Goal: Transaction & Acquisition: Book appointment/travel/reservation

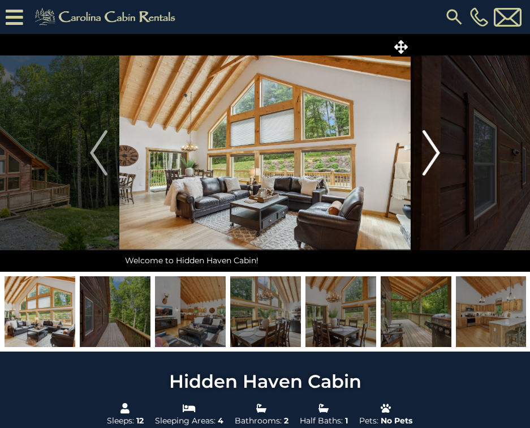
click at [439, 153] on img "Next" at bounding box center [431, 152] width 17 height 45
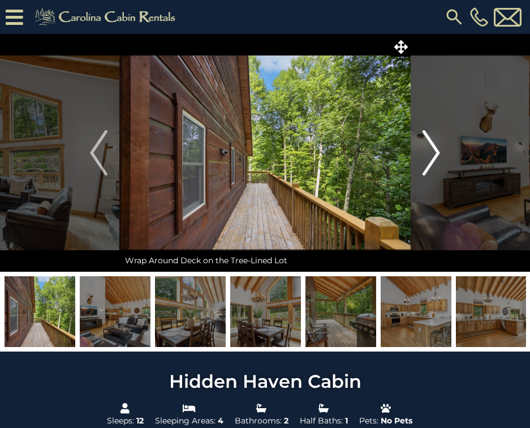
click at [439, 153] on img "Next" at bounding box center [431, 152] width 17 height 45
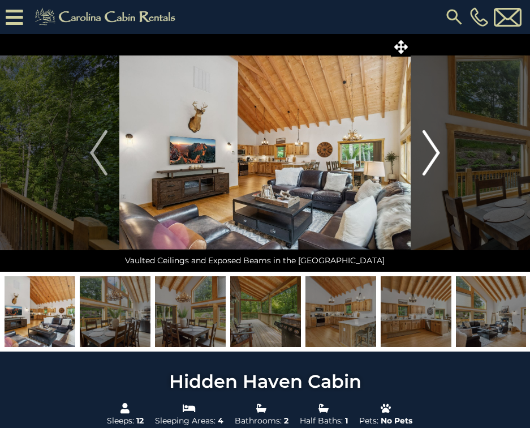
click at [439, 153] on img "Next" at bounding box center [431, 152] width 17 height 45
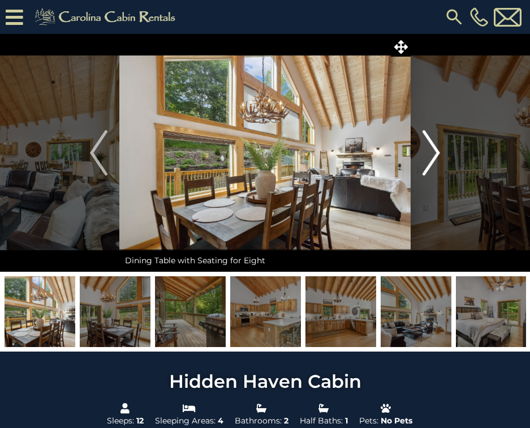
click at [439, 153] on img "Next" at bounding box center [431, 152] width 17 height 45
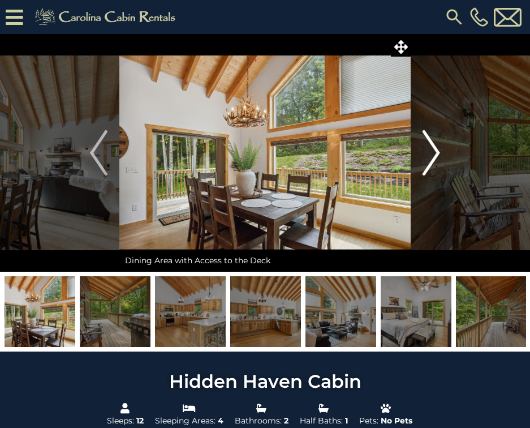
click at [439, 153] on img "Next" at bounding box center [431, 152] width 17 height 45
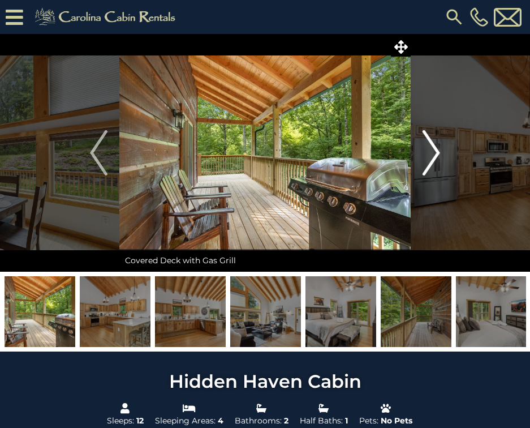
click at [439, 153] on img "Next" at bounding box center [431, 152] width 17 height 45
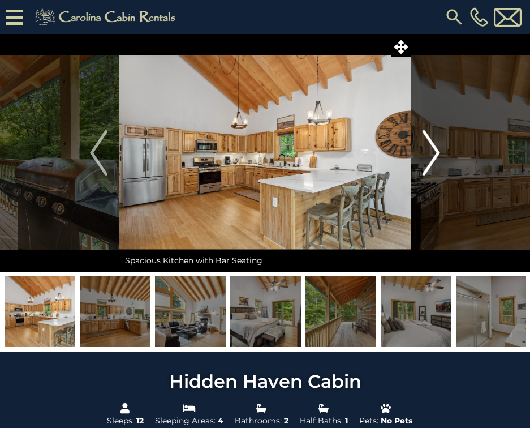
click at [439, 153] on img "Next" at bounding box center [431, 152] width 17 height 45
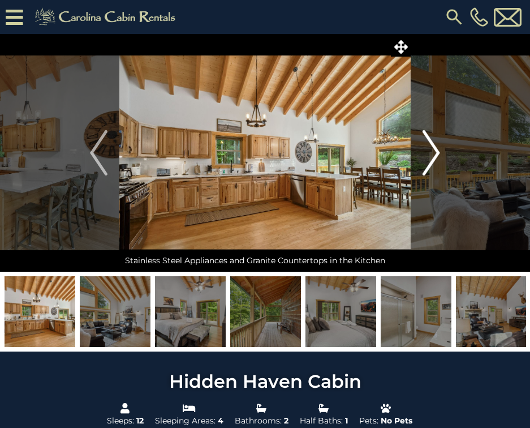
click at [439, 153] on img "Next" at bounding box center [431, 152] width 17 height 45
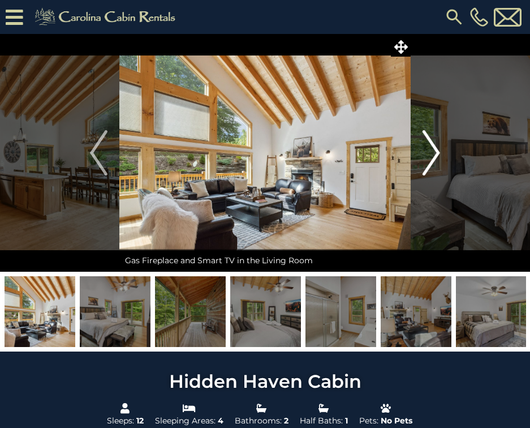
click at [439, 153] on img "Next" at bounding box center [431, 152] width 17 height 45
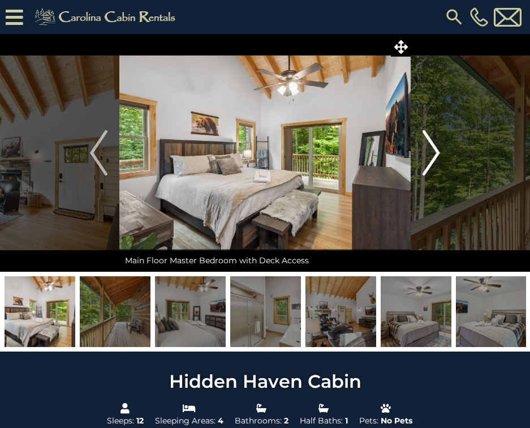
click at [439, 153] on img "Next" at bounding box center [431, 152] width 17 height 45
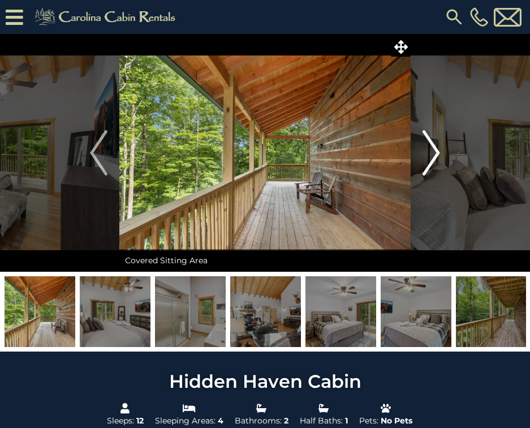
click at [439, 153] on img "Next" at bounding box center [431, 152] width 17 height 45
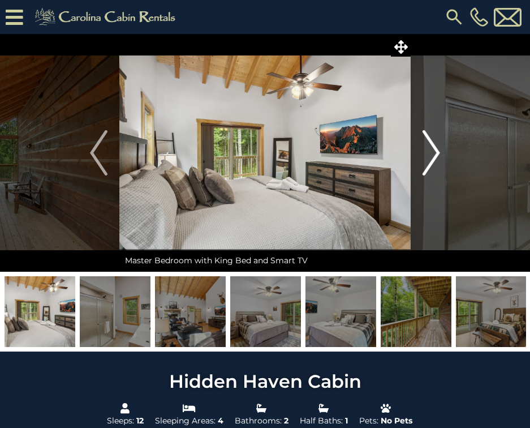
click at [439, 153] on img "Next" at bounding box center [431, 152] width 17 height 45
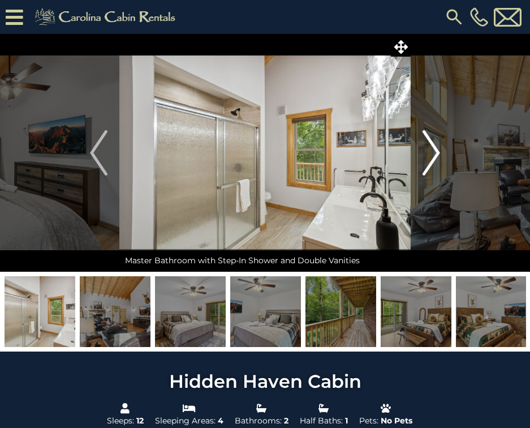
click at [439, 153] on img "Next" at bounding box center [431, 152] width 17 height 45
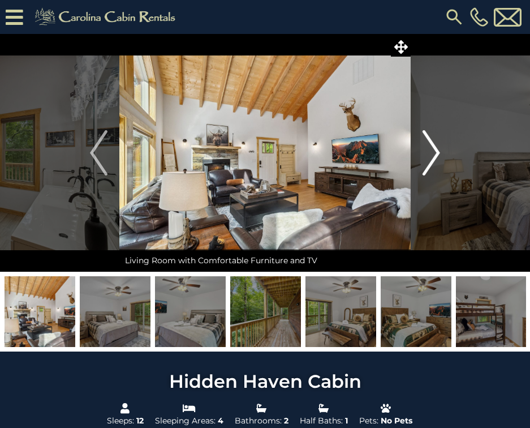
click at [439, 153] on img "Next" at bounding box center [431, 152] width 17 height 45
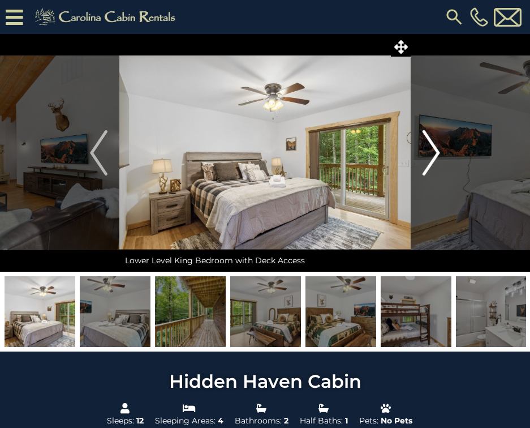
click at [439, 153] on img "Next" at bounding box center [431, 152] width 17 height 45
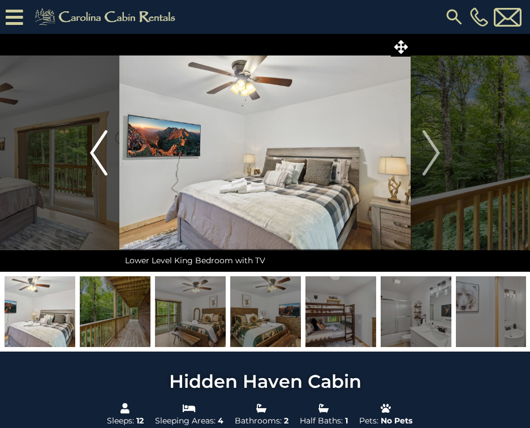
click at [89, 151] on button "Previous" at bounding box center [98, 153] width 41 height 238
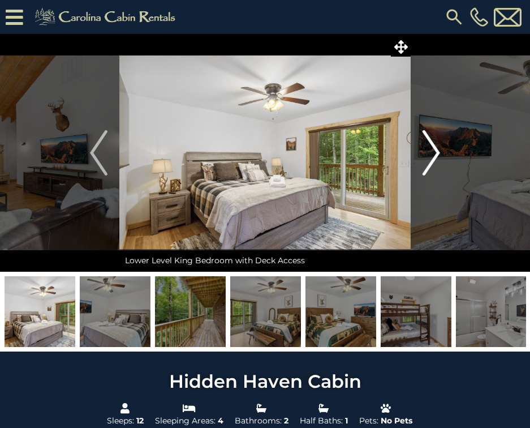
click at [435, 143] on img "Next" at bounding box center [431, 152] width 17 height 45
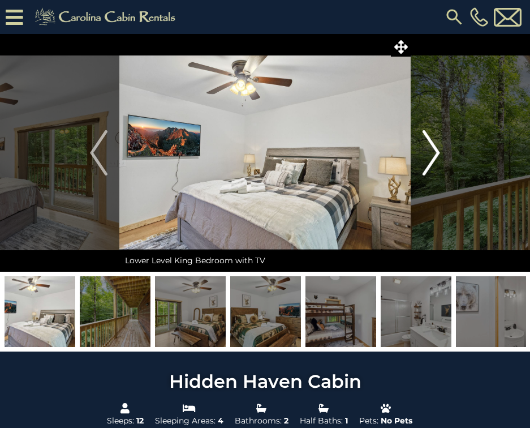
click at [429, 151] on img "Next" at bounding box center [431, 152] width 17 height 45
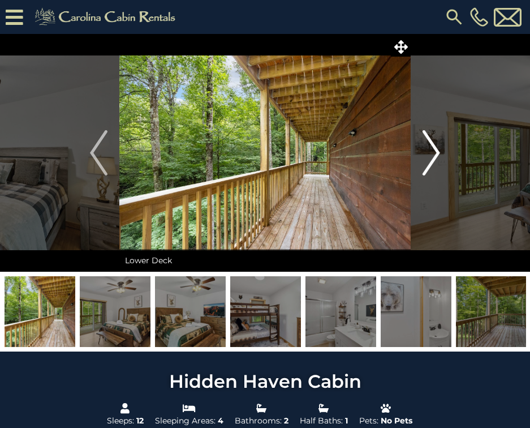
click at [429, 151] on img "Next" at bounding box center [431, 152] width 17 height 45
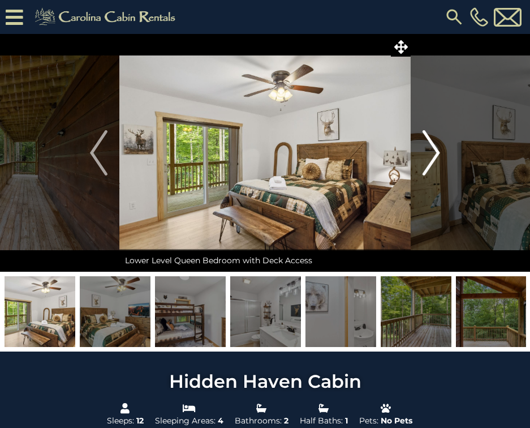
click at [429, 151] on img "Next" at bounding box center [431, 152] width 17 height 45
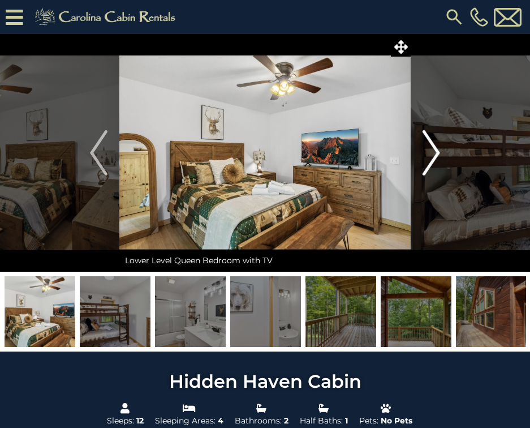
click at [430, 156] on img "Next" at bounding box center [431, 152] width 17 height 45
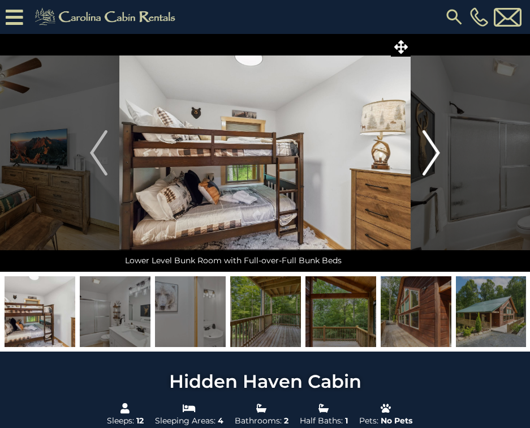
click at [430, 156] on img "Next" at bounding box center [431, 152] width 17 height 45
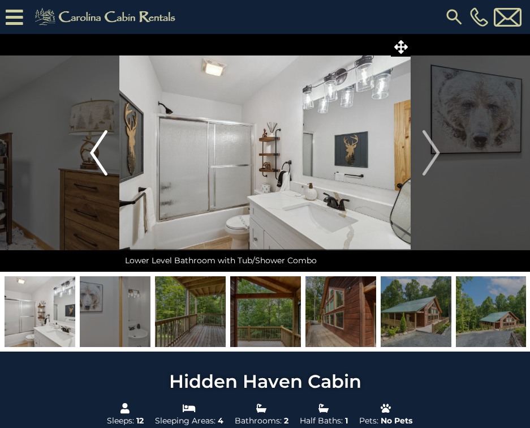
click at [112, 166] on button "Previous" at bounding box center [98, 153] width 41 height 238
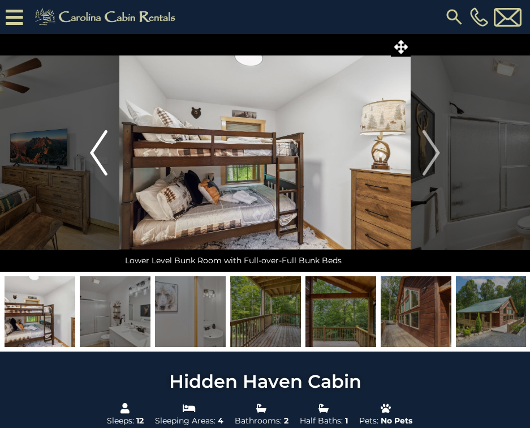
click at [112, 166] on button "Previous" at bounding box center [98, 153] width 41 height 238
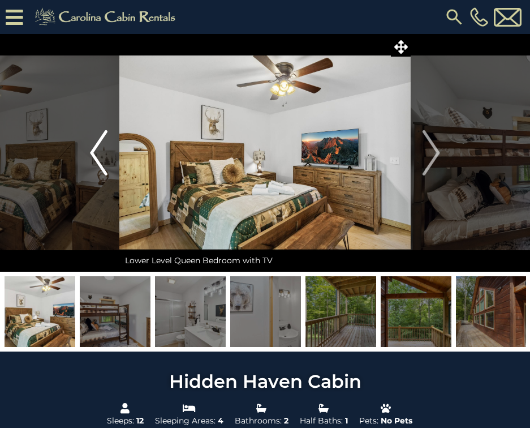
click at [112, 166] on button "Previous" at bounding box center [98, 153] width 41 height 238
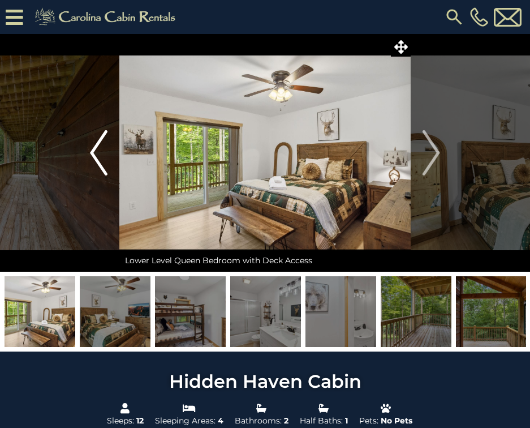
click at [112, 166] on button "Previous" at bounding box center [98, 153] width 41 height 238
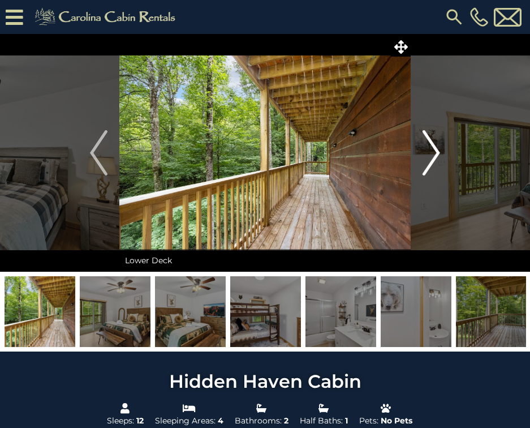
click at [440, 152] on button "Next" at bounding box center [431, 153] width 41 height 238
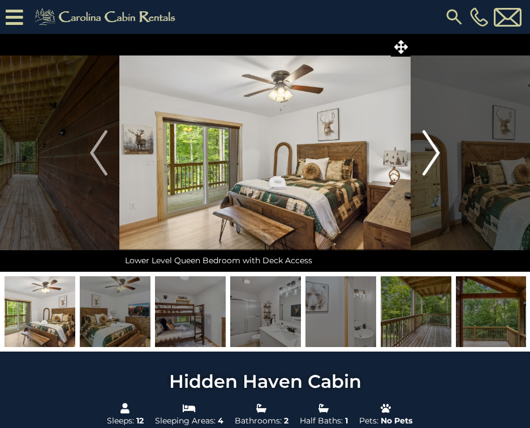
click at [440, 152] on button "Next" at bounding box center [431, 153] width 41 height 238
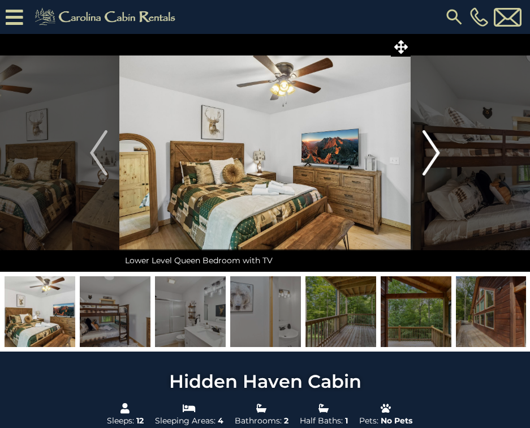
click at [440, 152] on button "Next" at bounding box center [431, 153] width 41 height 238
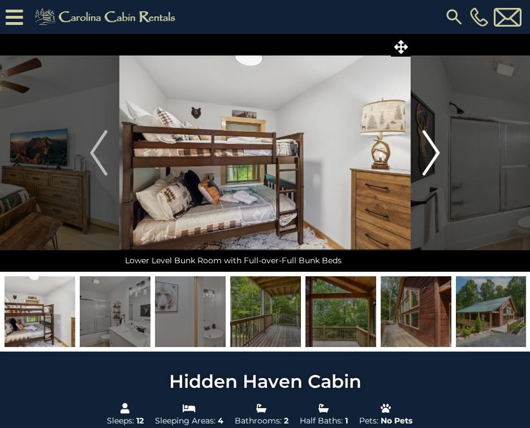
click at [440, 152] on button "Next" at bounding box center [431, 153] width 41 height 238
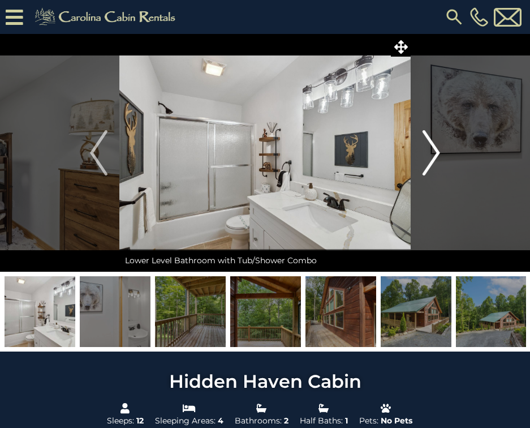
click at [440, 152] on button "Next" at bounding box center [431, 153] width 41 height 238
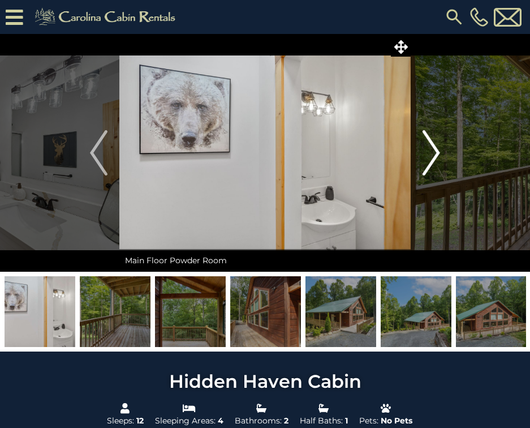
click at [440, 152] on button "Next" at bounding box center [431, 153] width 41 height 238
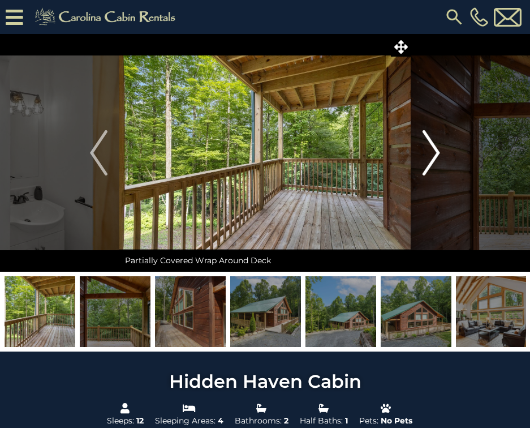
click at [440, 152] on button "Next" at bounding box center [431, 153] width 41 height 238
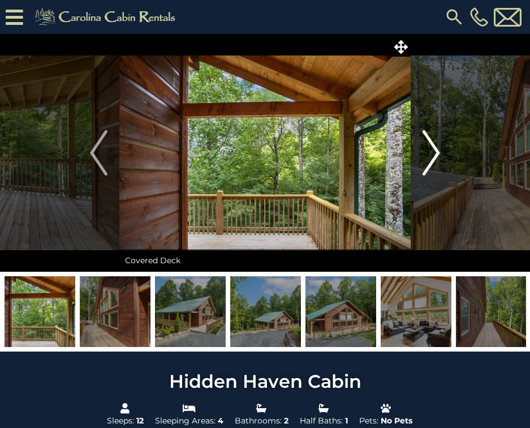
click at [440, 152] on button "Next" at bounding box center [431, 153] width 41 height 238
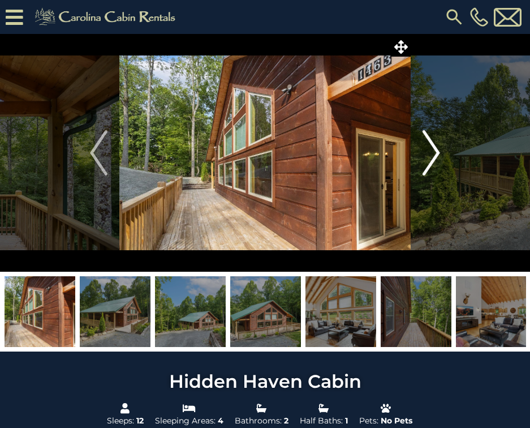
click at [440, 152] on button "Next" at bounding box center [431, 153] width 41 height 238
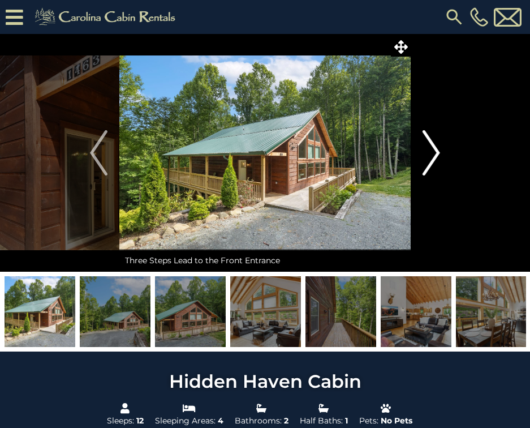
click at [440, 152] on button "Next" at bounding box center [431, 153] width 41 height 238
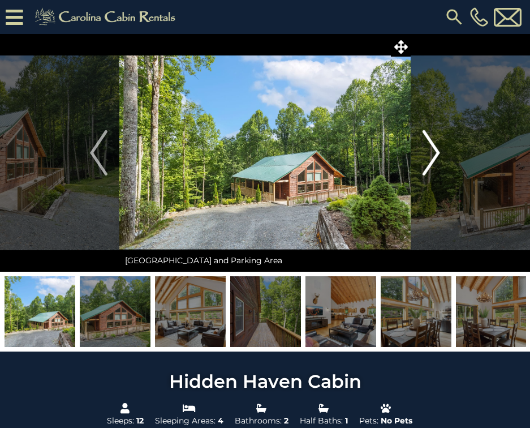
click at [440, 152] on button "Next" at bounding box center [431, 153] width 41 height 238
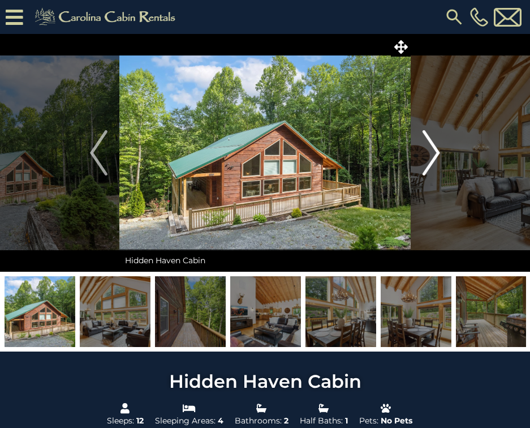
click at [440, 152] on button "Next" at bounding box center [431, 153] width 41 height 238
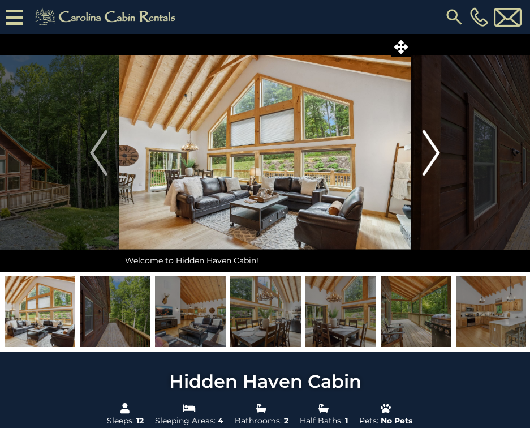
click at [440, 152] on button "Next" at bounding box center [431, 153] width 41 height 238
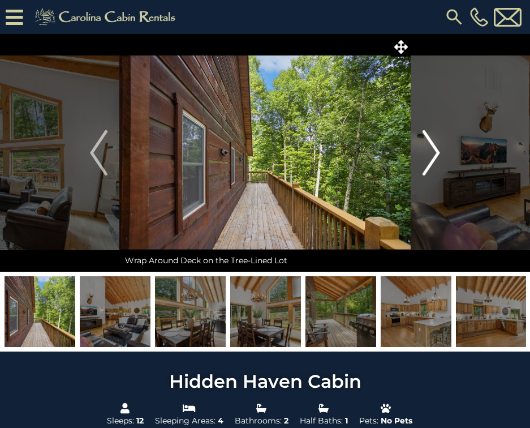
click at [440, 152] on button "Next" at bounding box center [431, 153] width 41 height 238
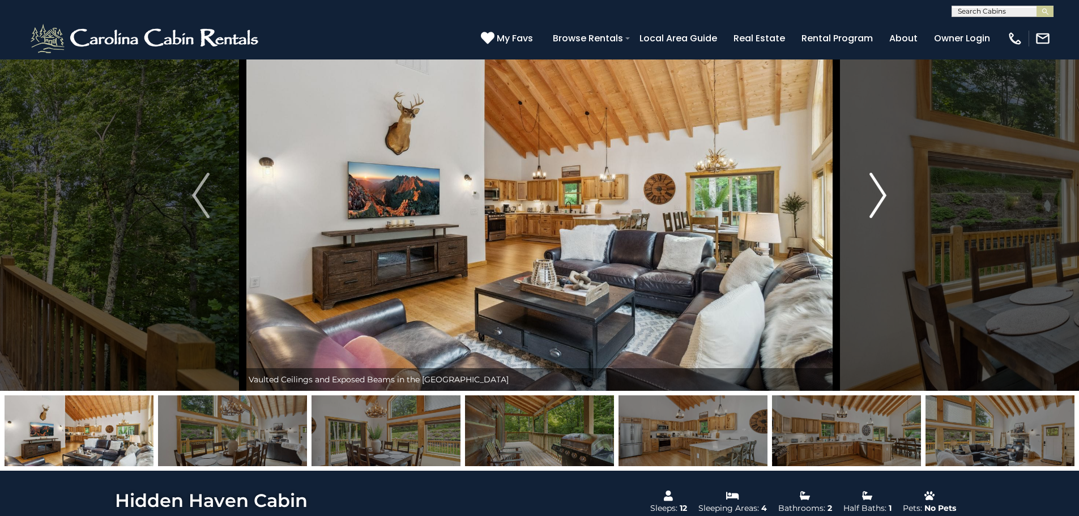
click at [530, 199] on img "Next" at bounding box center [877, 195] width 17 height 45
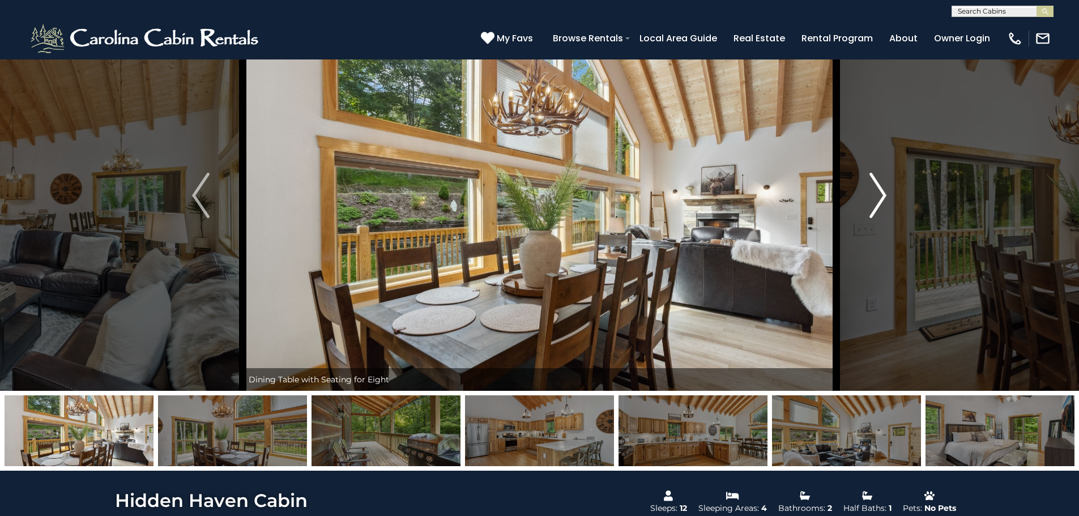
click at [530, 199] on img "Next" at bounding box center [877, 195] width 17 height 45
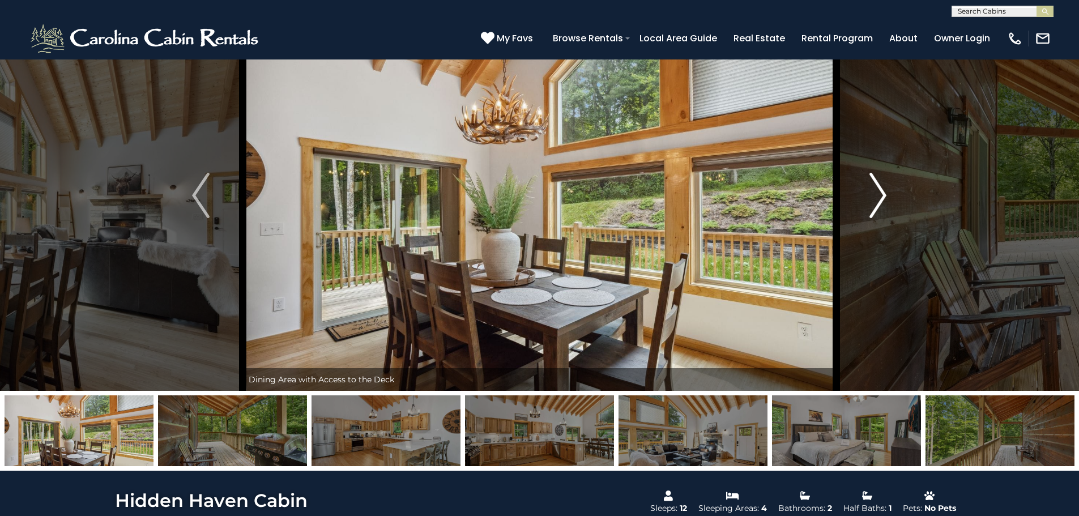
click at [530, 199] on img "Next" at bounding box center [877, 195] width 17 height 45
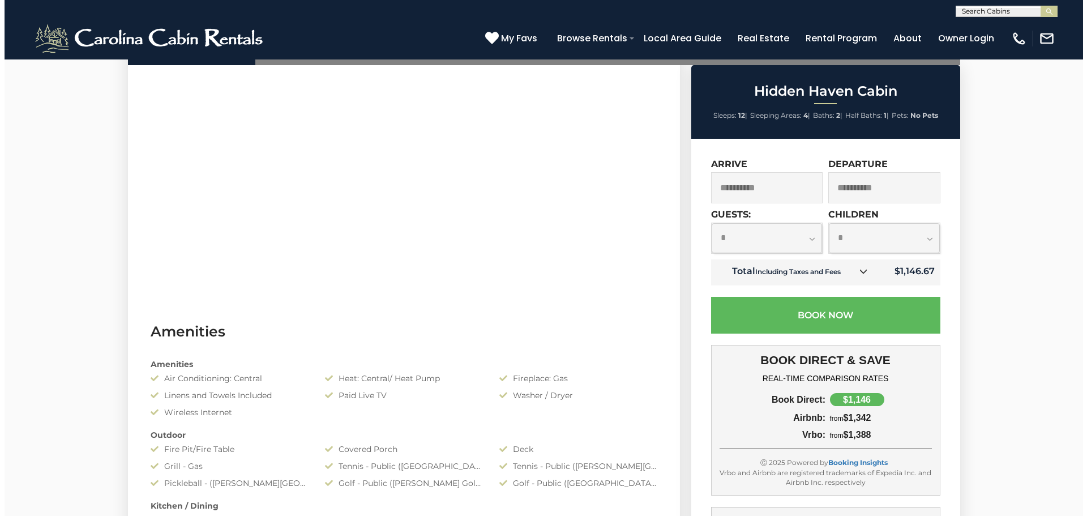
scroll to position [623, 0]
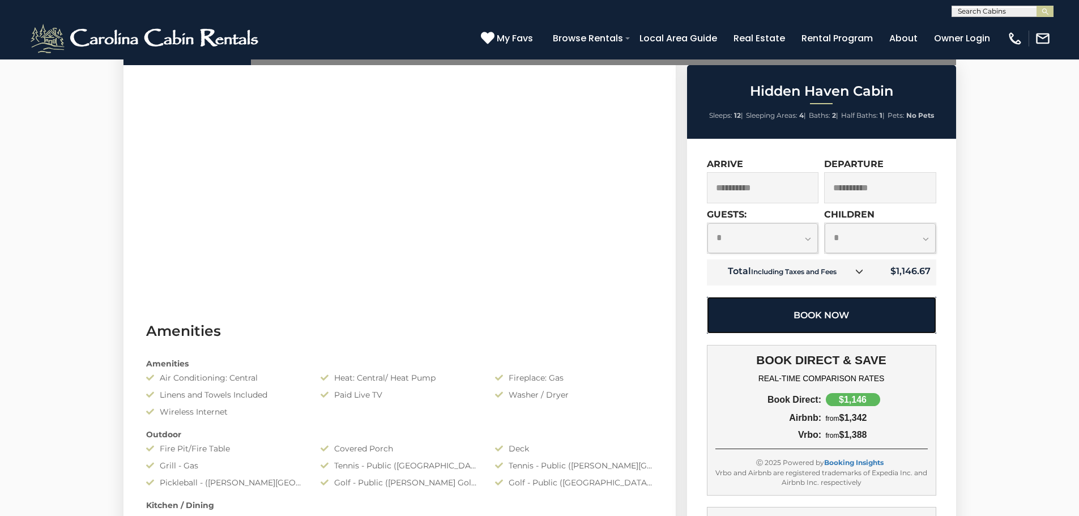
click at [530, 316] on button "Book Now" at bounding box center [821, 315] width 229 height 37
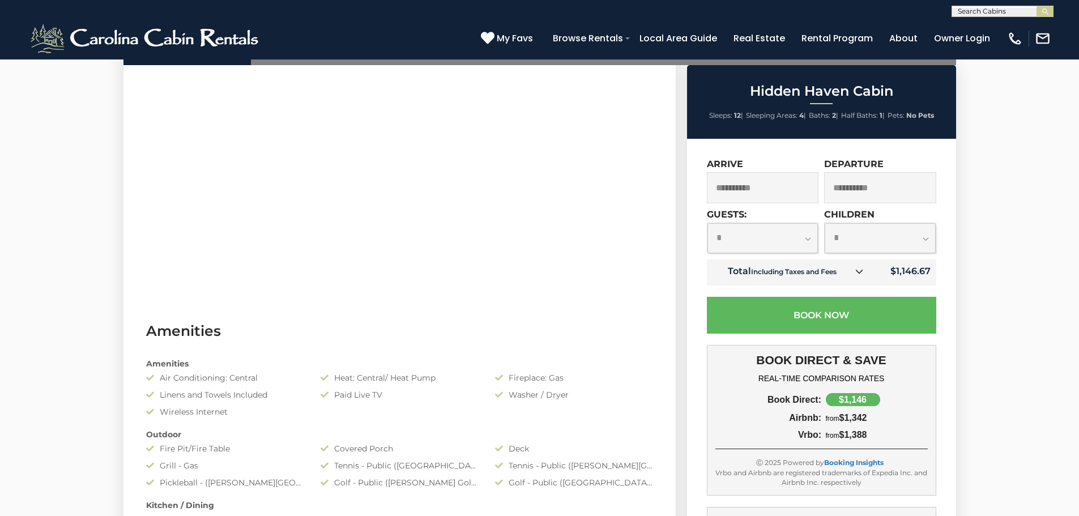
click at [530, 273] on icon at bounding box center [859, 271] width 8 height 8
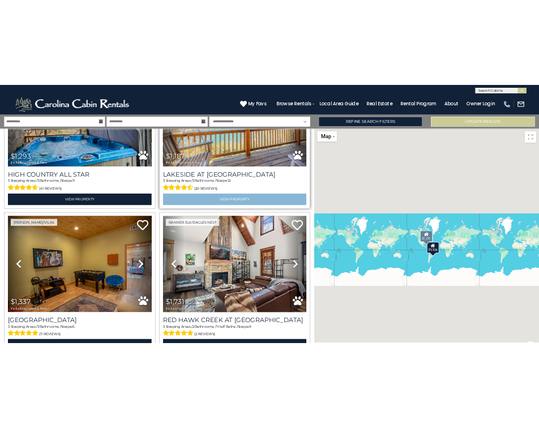
scroll to position [9828, 0]
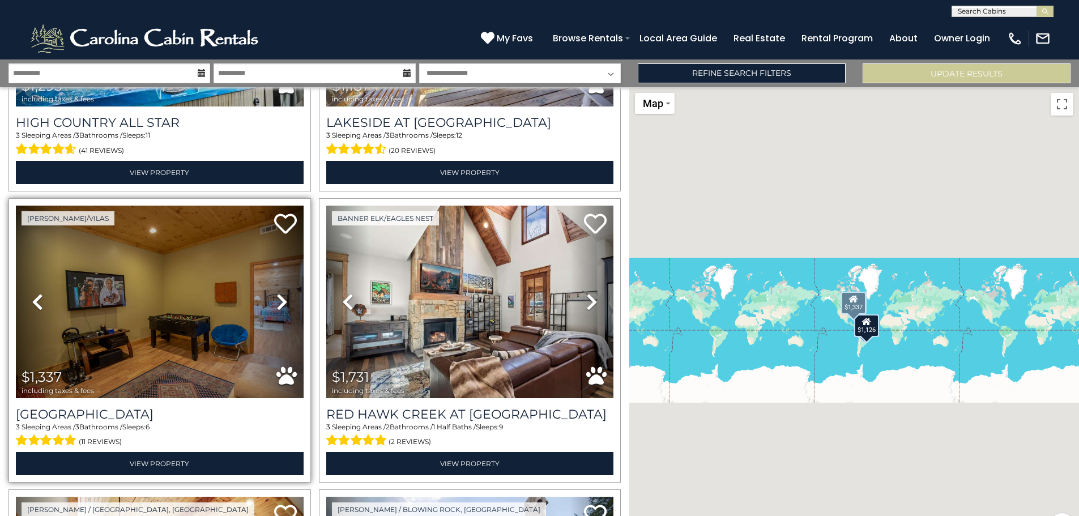
click at [279, 293] on icon at bounding box center [281, 302] width 11 height 18
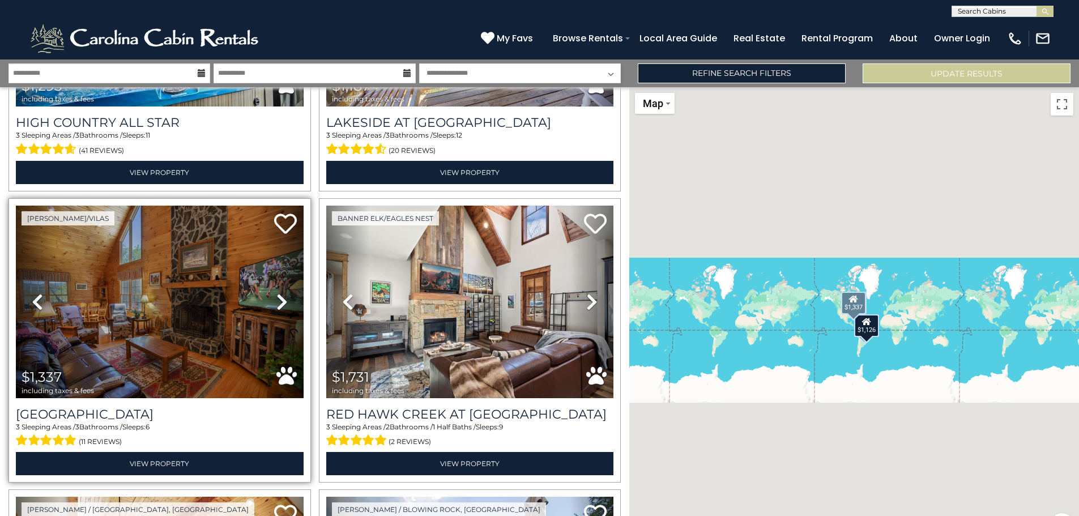
click at [279, 293] on icon at bounding box center [281, 302] width 11 height 18
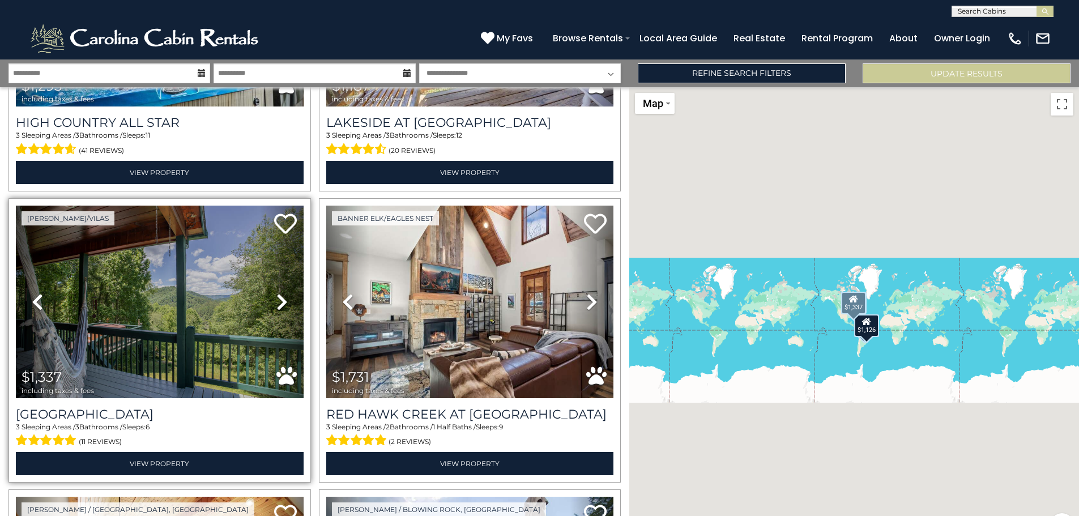
click at [279, 293] on icon at bounding box center [281, 302] width 11 height 18
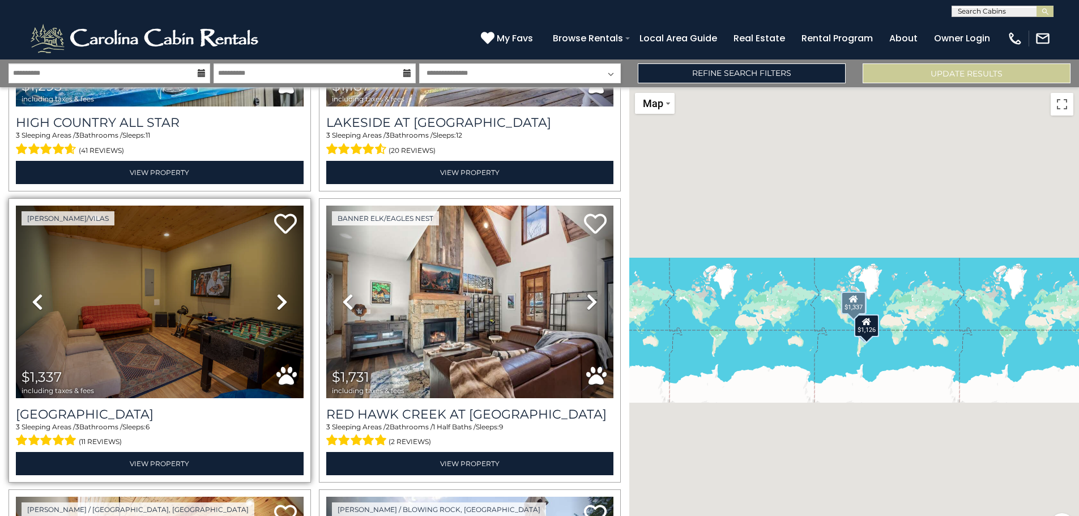
click at [279, 293] on icon at bounding box center [281, 302] width 11 height 18
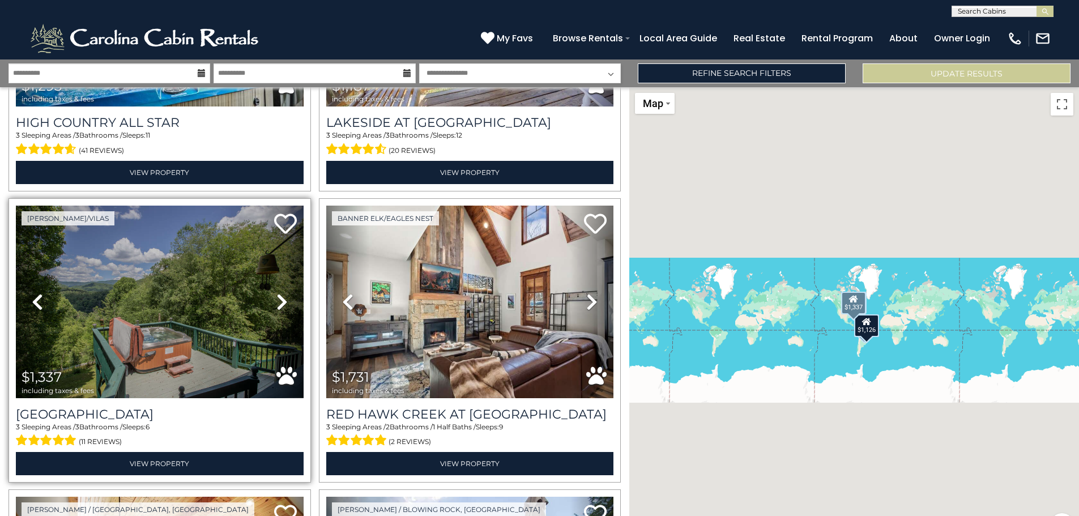
click at [279, 293] on icon at bounding box center [281, 302] width 11 height 18
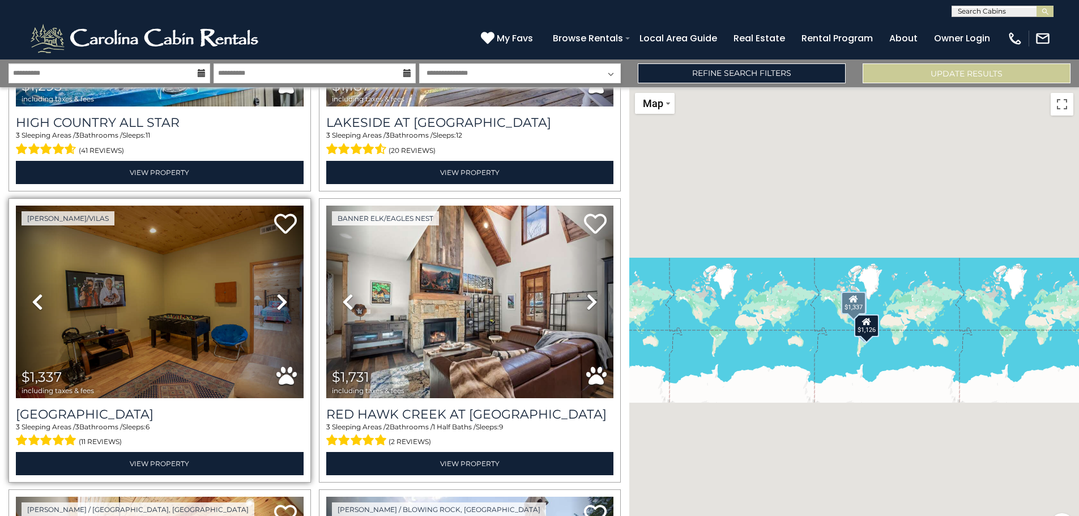
click at [279, 293] on icon at bounding box center [281, 302] width 11 height 18
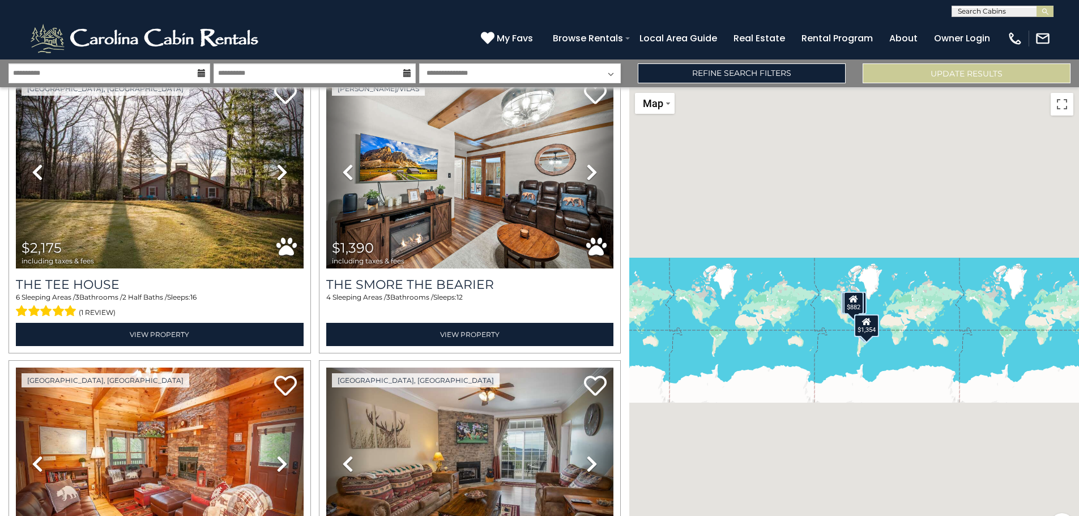
scroll to position [7223, 0]
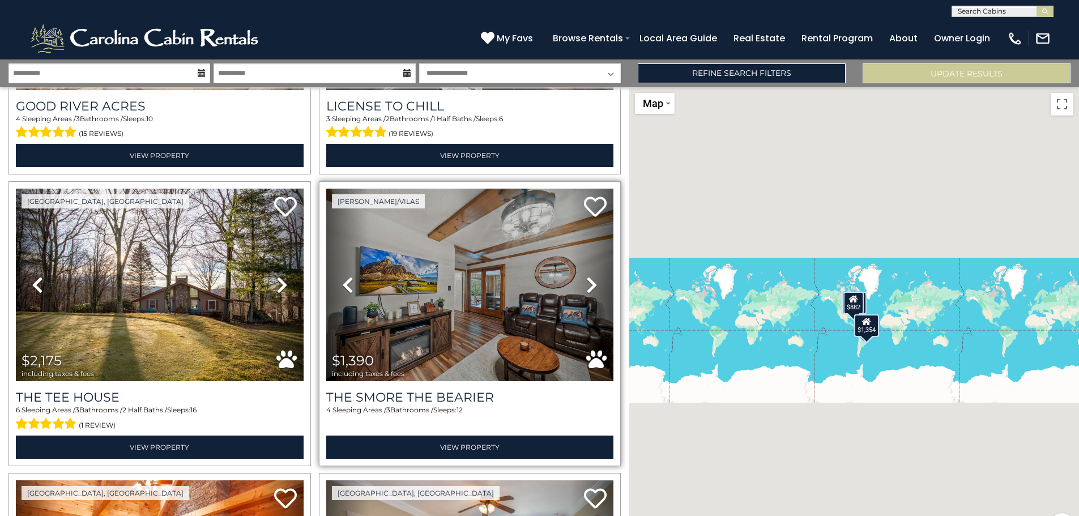
click at [586, 276] on icon at bounding box center [591, 285] width 11 height 18
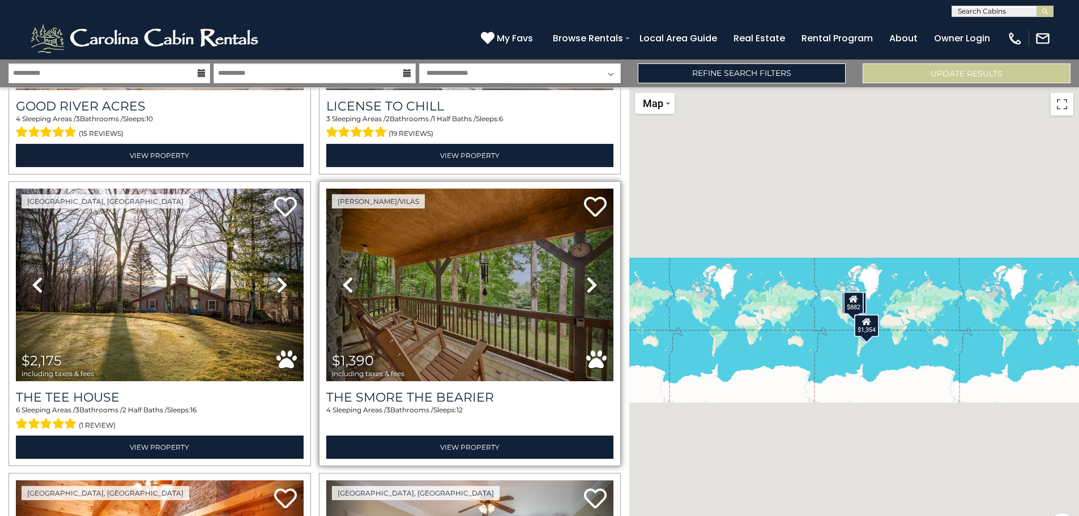
click at [586, 276] on icon at bounding box center [591, 285] width 11 height 18
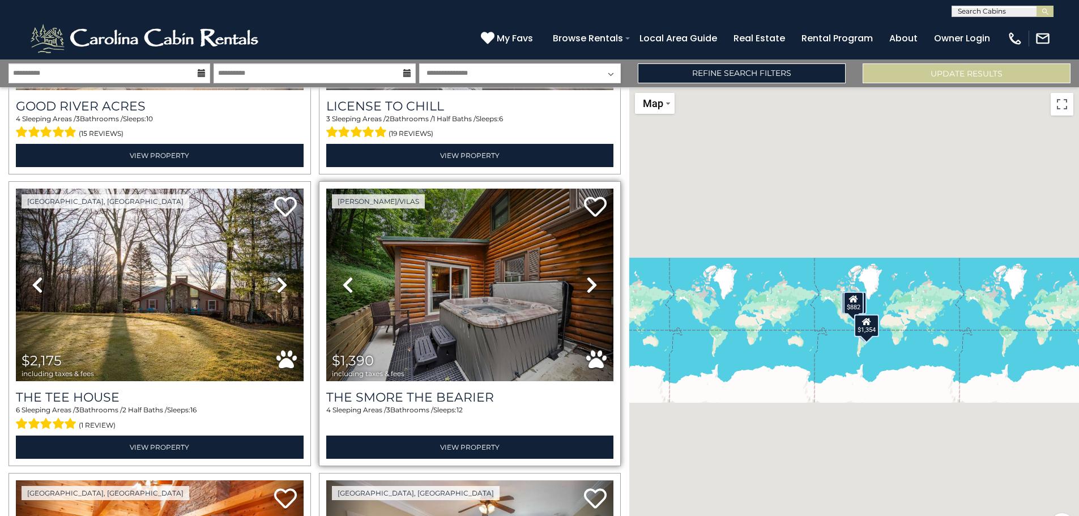
click at [586, 276] on icon at bounding box center [591, 285] width 11 height 18
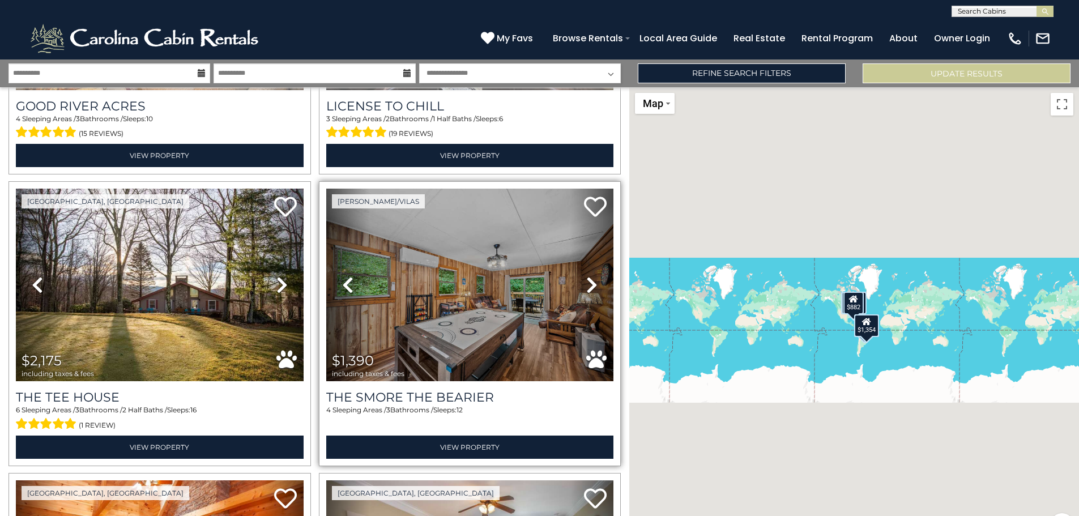
click at [586, 276] on icon at bounding box center [591, 285] width 11 height 18
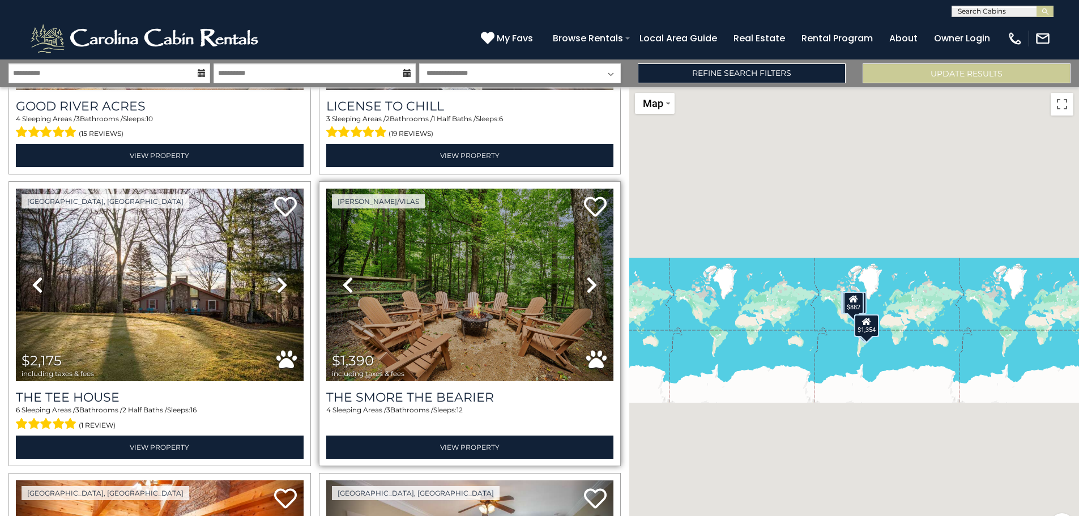
click at [586, 276] on icon at bounding box center [591, 285] width 11 height 18
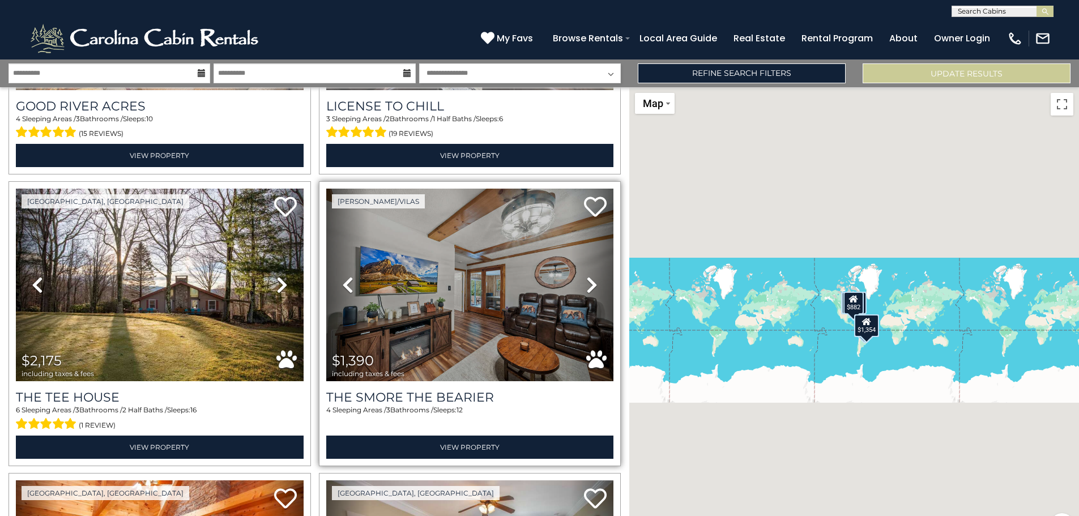
click at [586, 276] on icon at bounding box center [591, 285] width 11 height 18
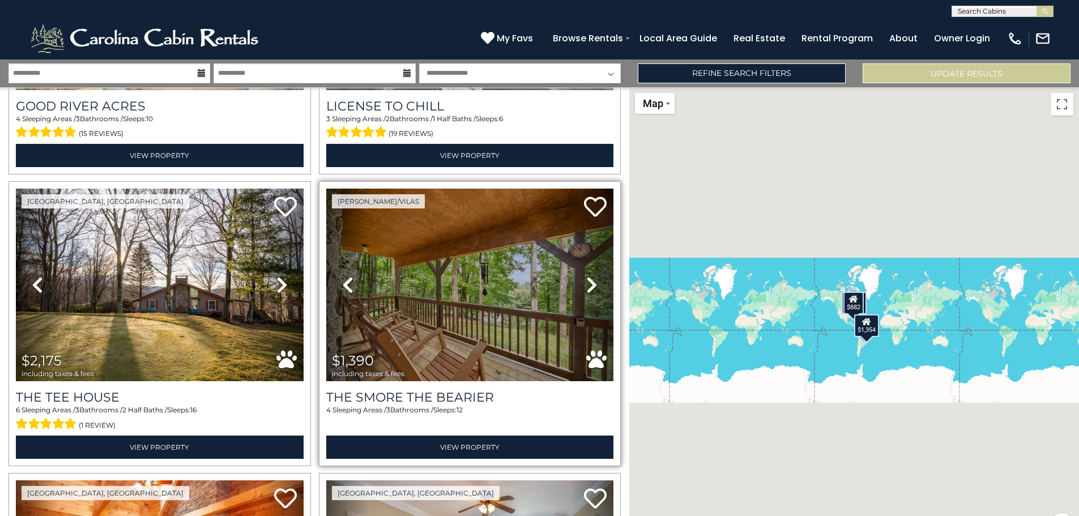
click at [586, 276] on icon at bounding box center [591, 285] width 11 height 18
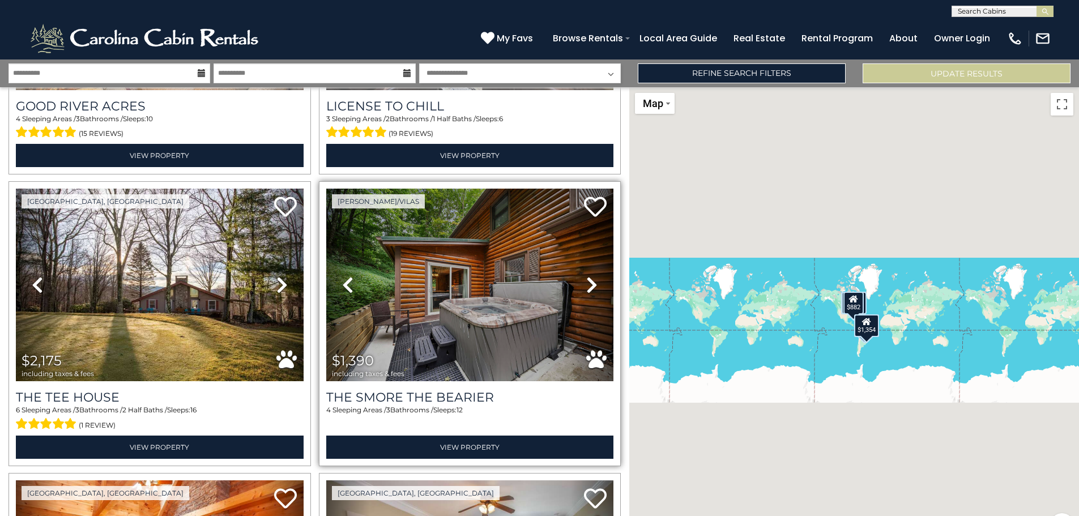
click at [586, 276] on icon at bounding box center [591, 285] width 11 height 18
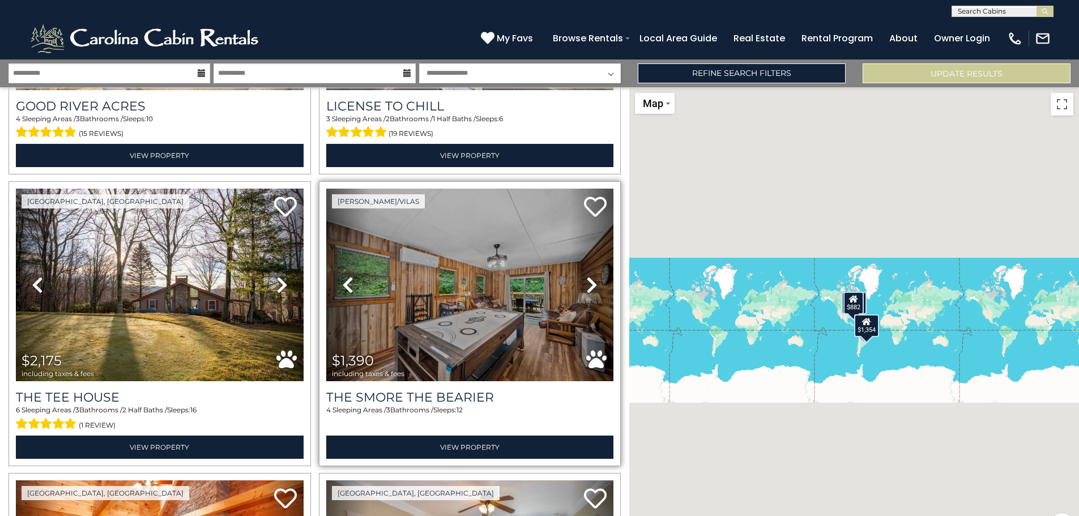
click at [586, 276] on icon at bounding box center [591, 285] width 11 height 18
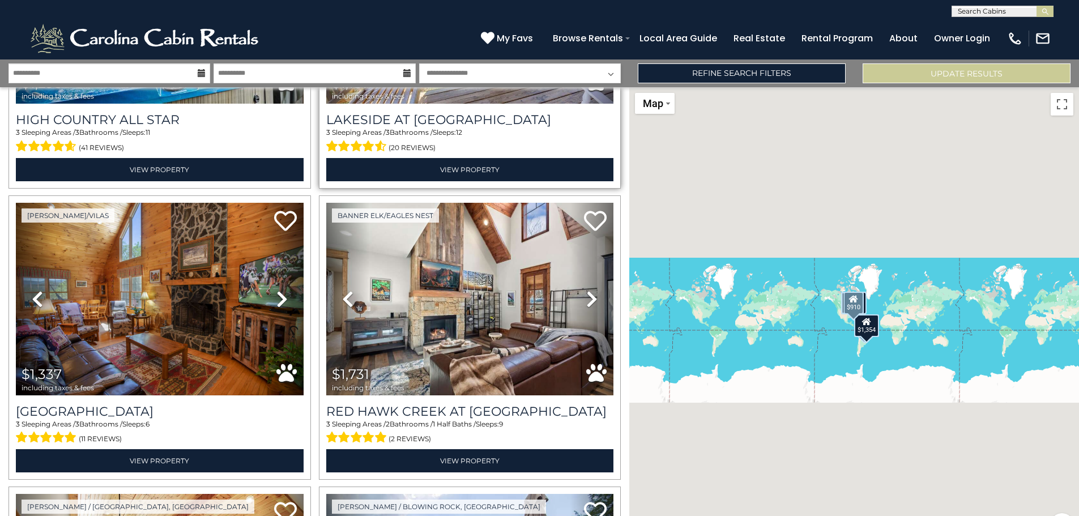
scroll to position [9771, 0]
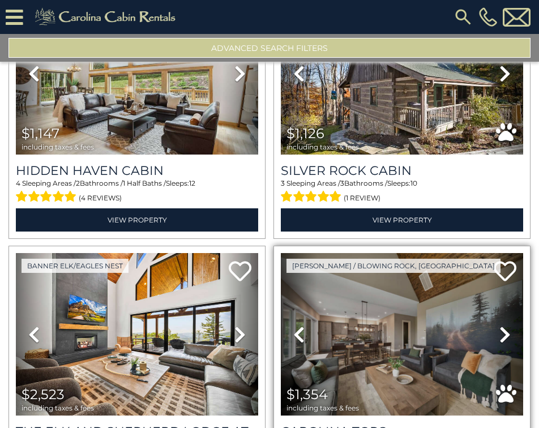
click at [501, 326] on icon at bounding box center [504, 335] width 11 height 18
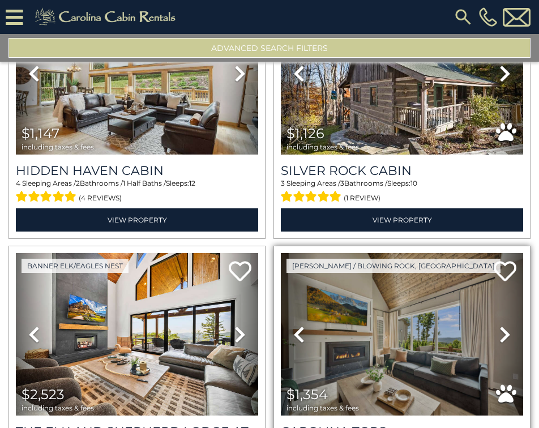
click at [501, 326] on icon at bounding box center [504, 335] width 11 height 18
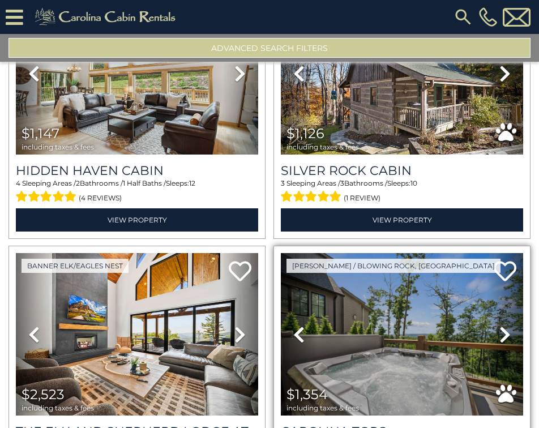
click at [501, 326] on icon at bounding box center [504, 335] width 11 height 18
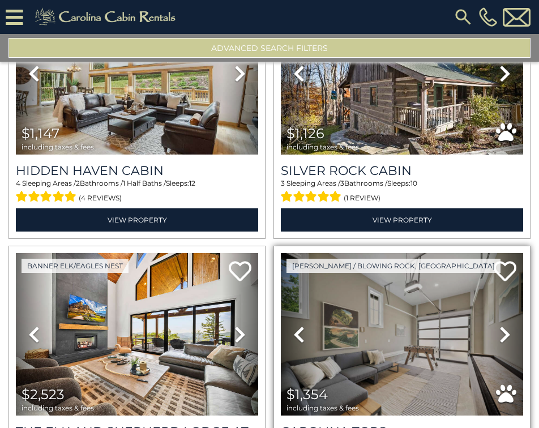
click at [501, 326] on icon at bounding box center [504, 335] width 11 height 18
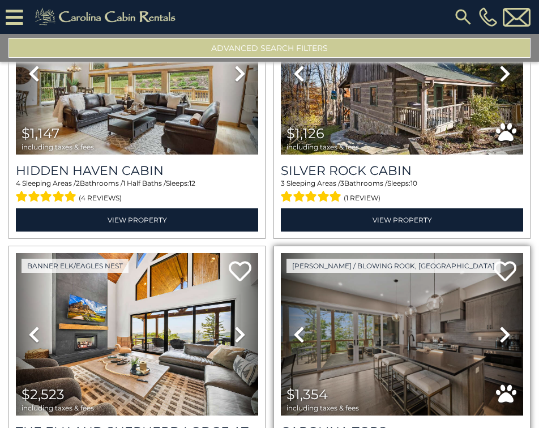
click at [501, 326] on icon at bounding box center [504, 335] width 11 height 18
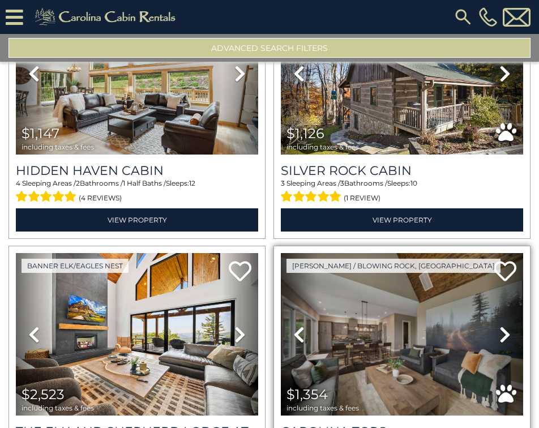
click at [501, 326] on icon at bounding box center [504, 335] width 11 height 18
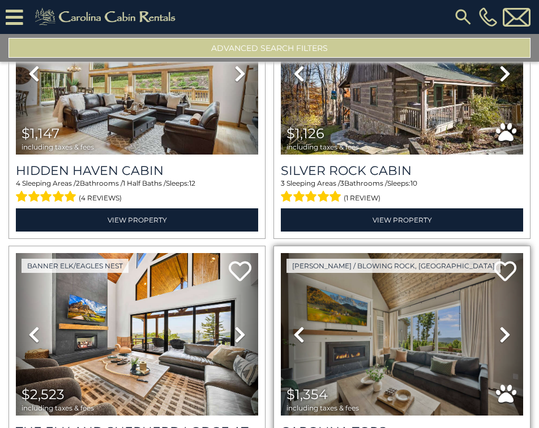
click at [501, 326] on icon at bounding box center [504, 335] width 11 height 18
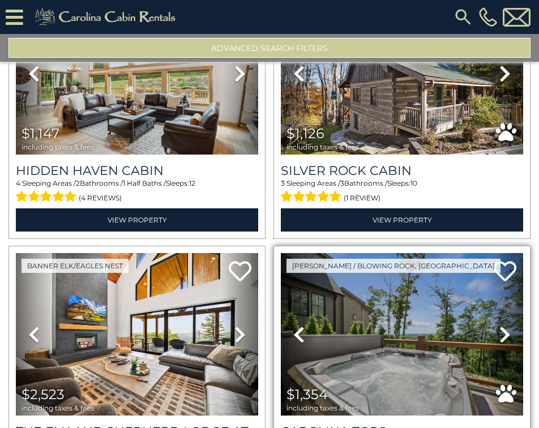
click at [501, 326] on icon at bounding box center [504, 335] width 11 height 18
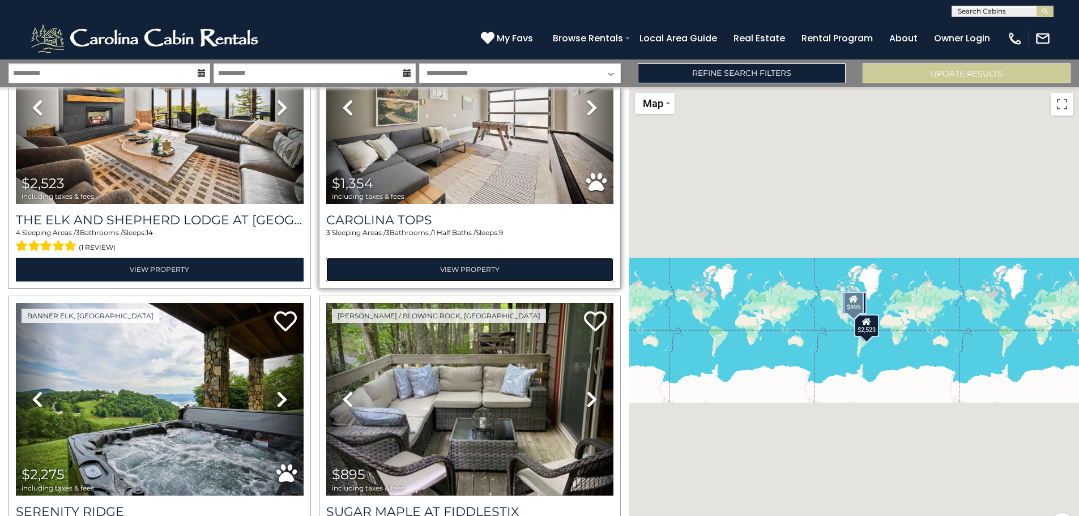
scroll to position [11243, 0]
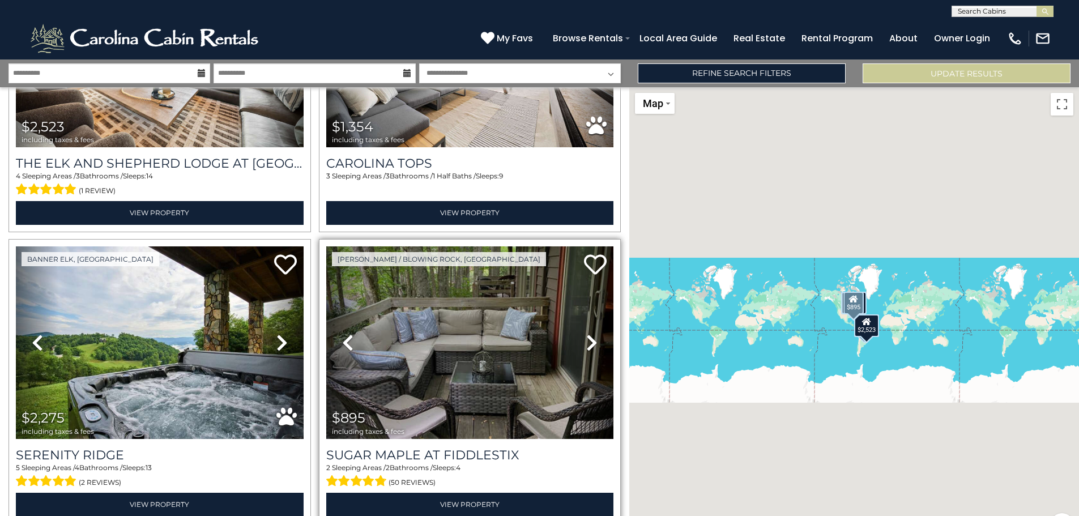
click at [586, 333] on icon at bounding box center [591, 342] width 11 height 18
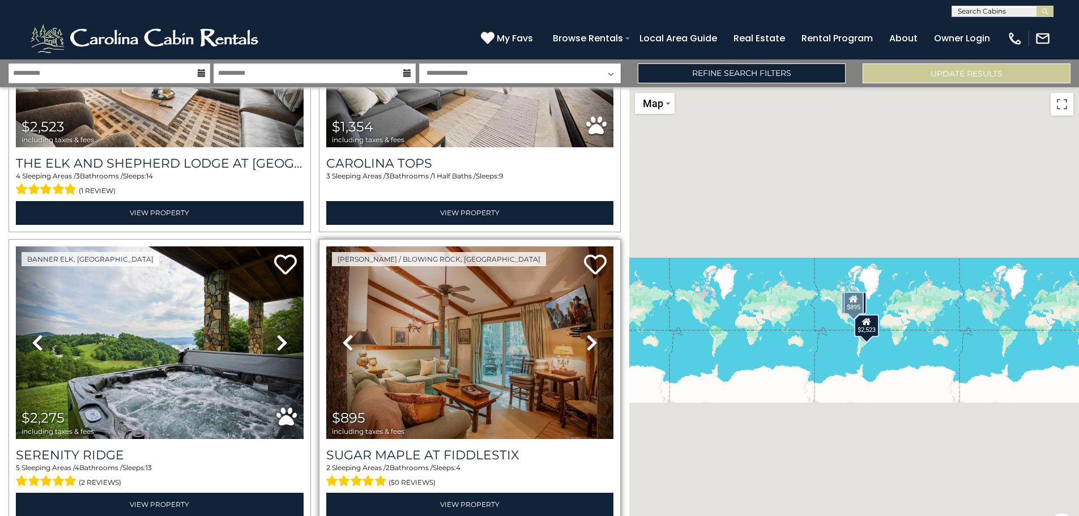
click at [586, 333] on icon at bounding box center [591, 342] width 11 height 18
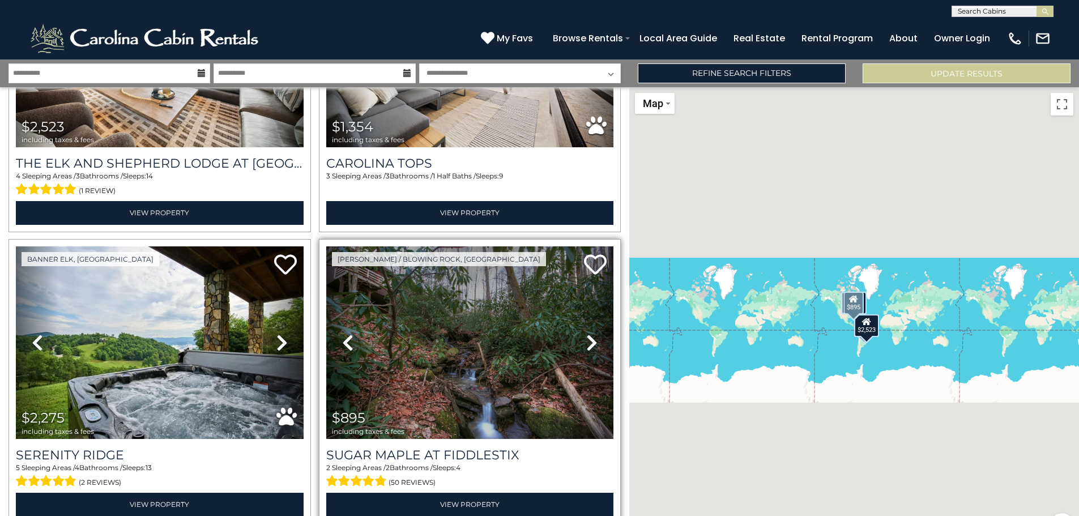
click at [586, 333] on icon at bounding box center [591, 342] width 11 height 18
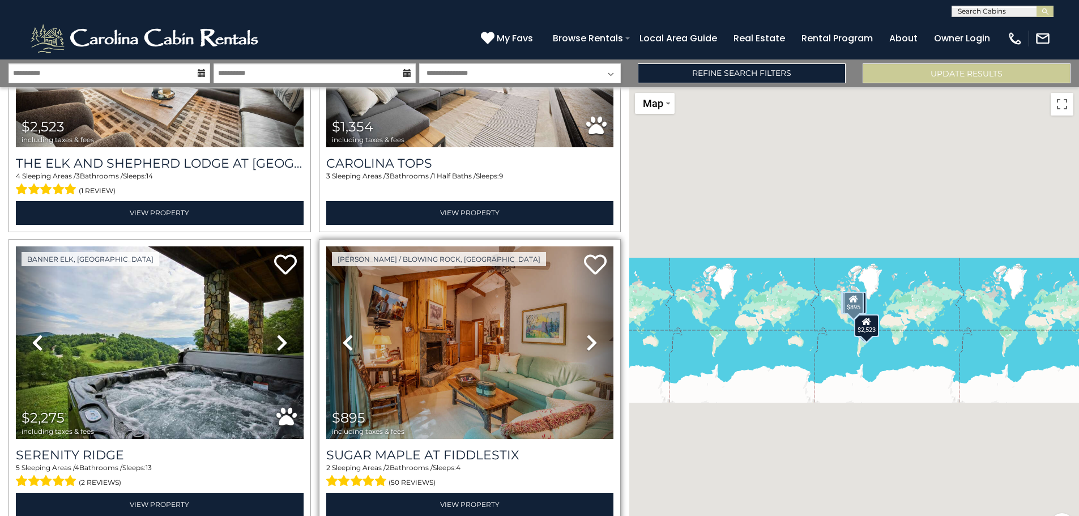
click at [586, 333] on icon at bounding box center [591, 342] width 11 height 18
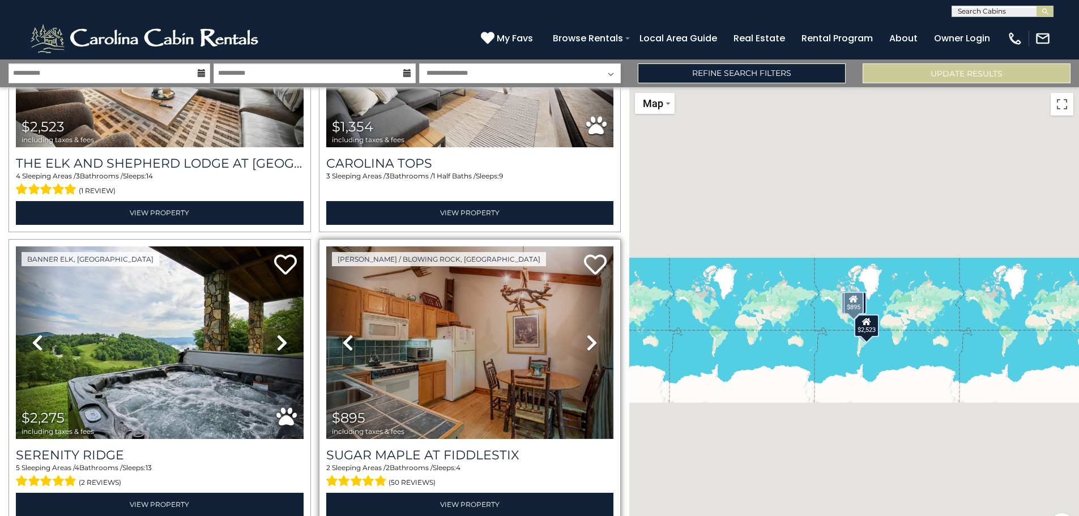
click at [586, 333] on icon at bounding box center [591, 342] width 11 height 18
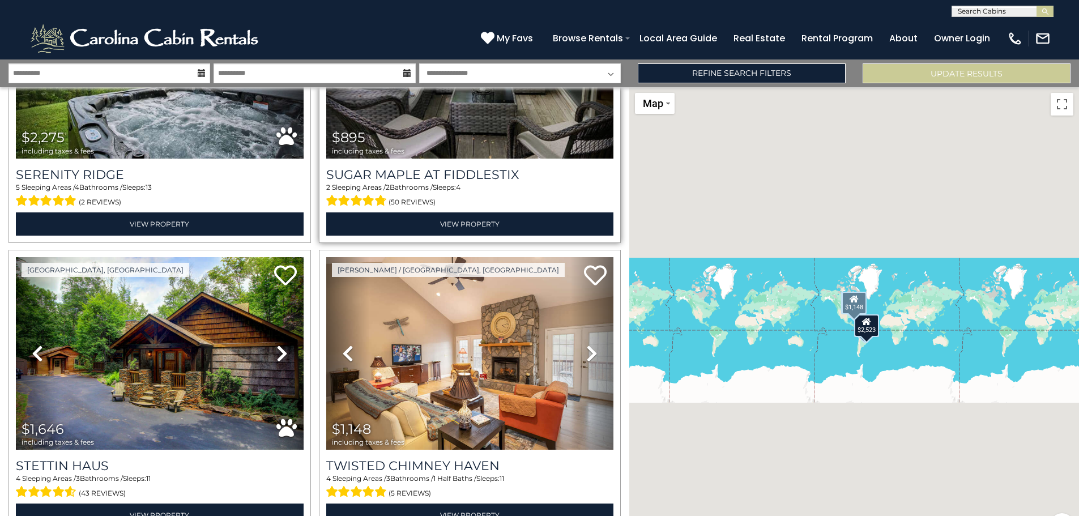
scroll to position [11526, 0]
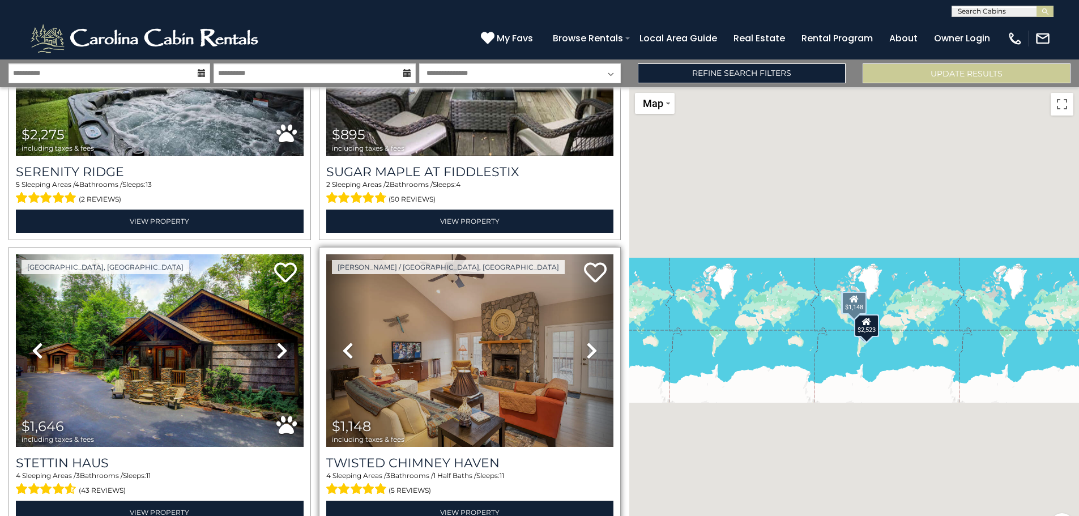
click at [586, 341] on icon at bounding box center [591, 350] width 11 height 18
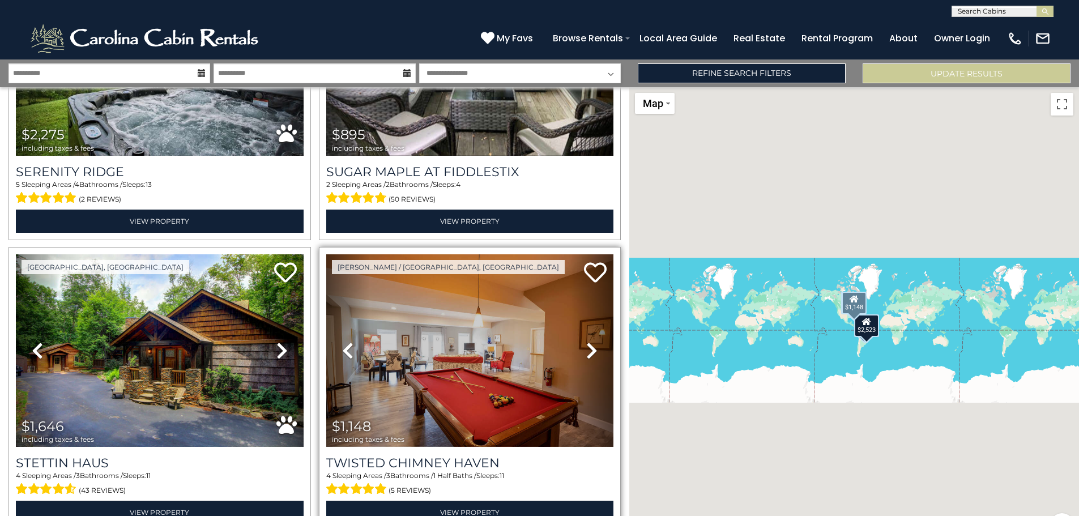
click at [586, 341] on icon at bounding box center [591, 350] width 11 height 18
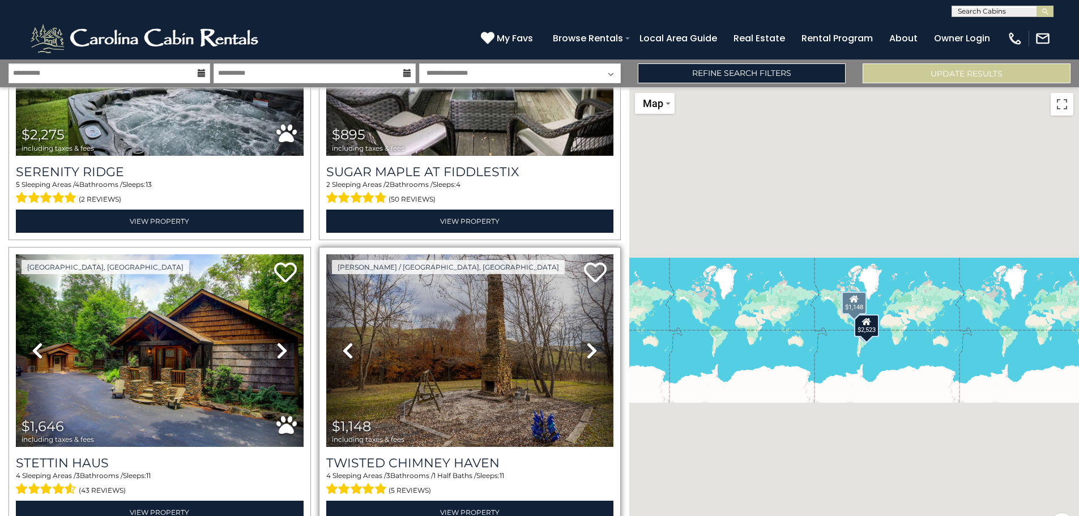
click at [586, 341] on icon at bounding box center [591, 350] width 11 height 18
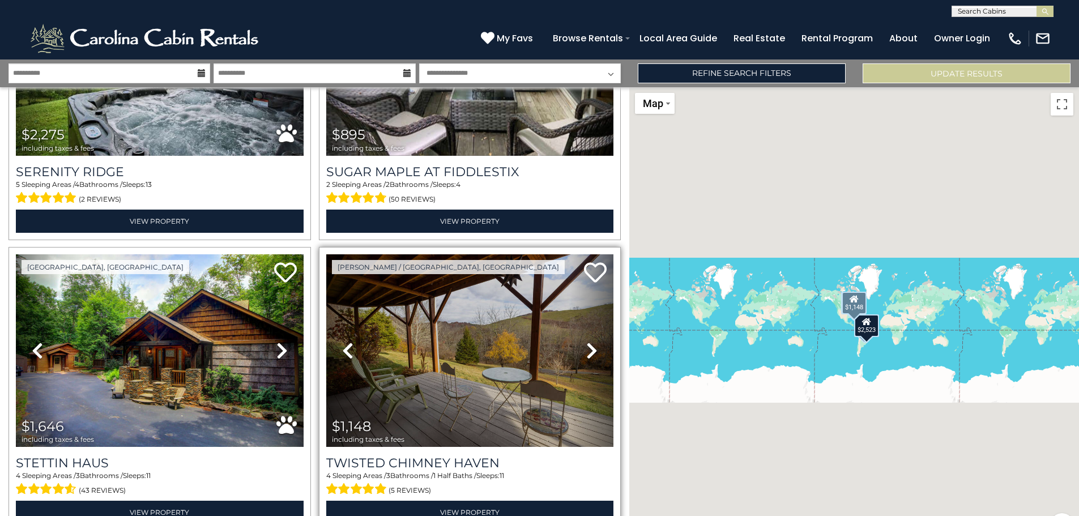
click at [586, 341] on icon at bounding box center [591, 350] width 11 height 18
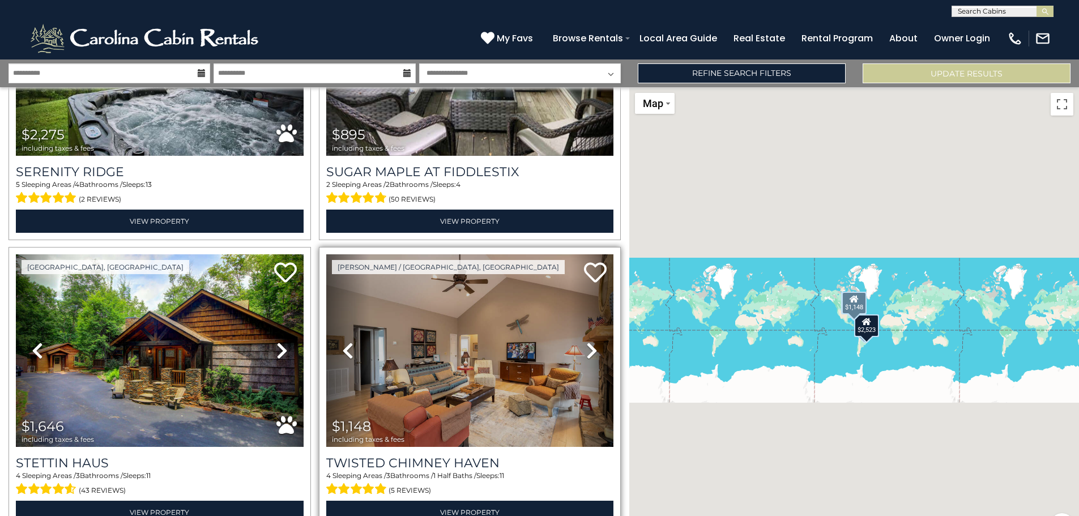
click at [333, 267] on link "Previous" at bounding box center [347, 350] width 43 height 192
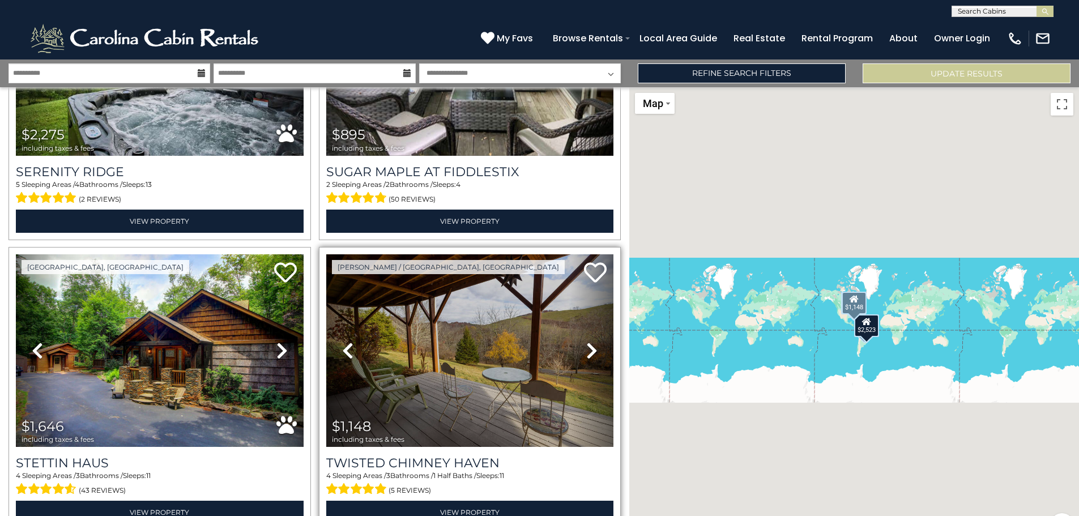
click at [593, 280] on link "Next" at bounding box center [591, 350] width 43 height 192
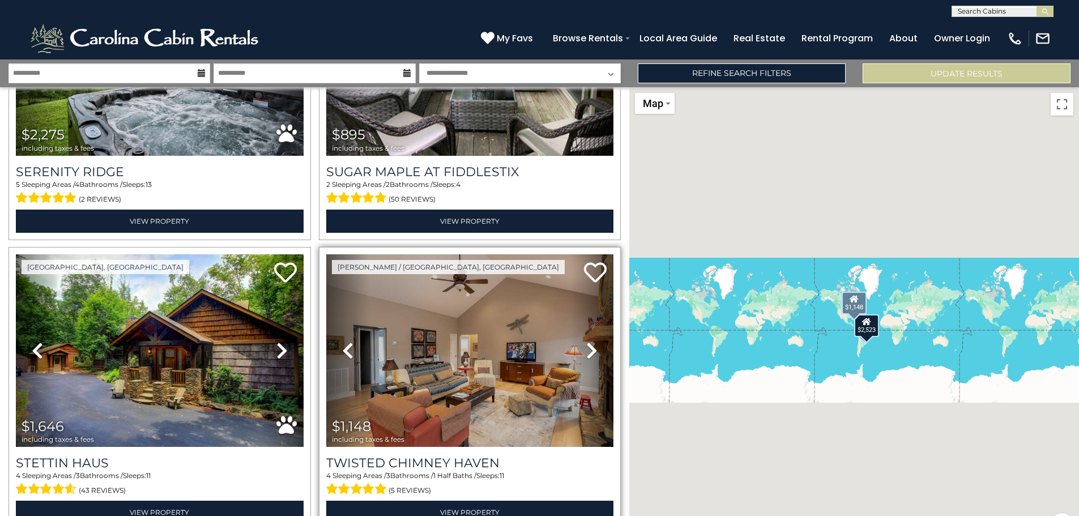
click at [335, 266] on link "Previous" at bounding box center [347, 350] width 43 height 192
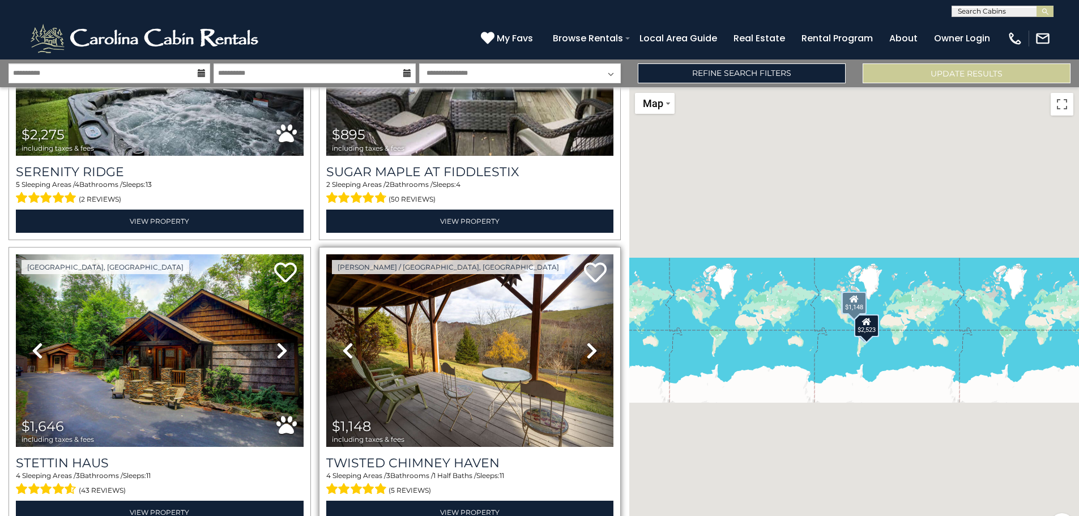
drag, startPoint x: 374, startPoint y: 387, endPoint x: 477, endPoint y: 393, distance: 103.8
click at [477, 470] on div "4 Sleeping Areas / 3 Bathrooms / 1 Half Baths / Sleeps: 11 (5 reviews)" at bounding box center [470, 483] width 288 height 27
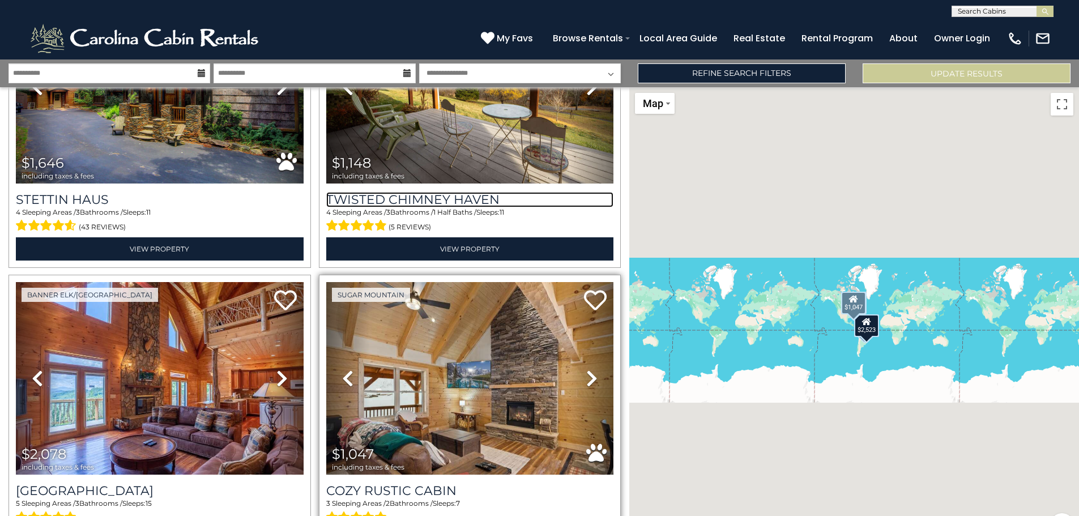
scroll to position [11809, 0]
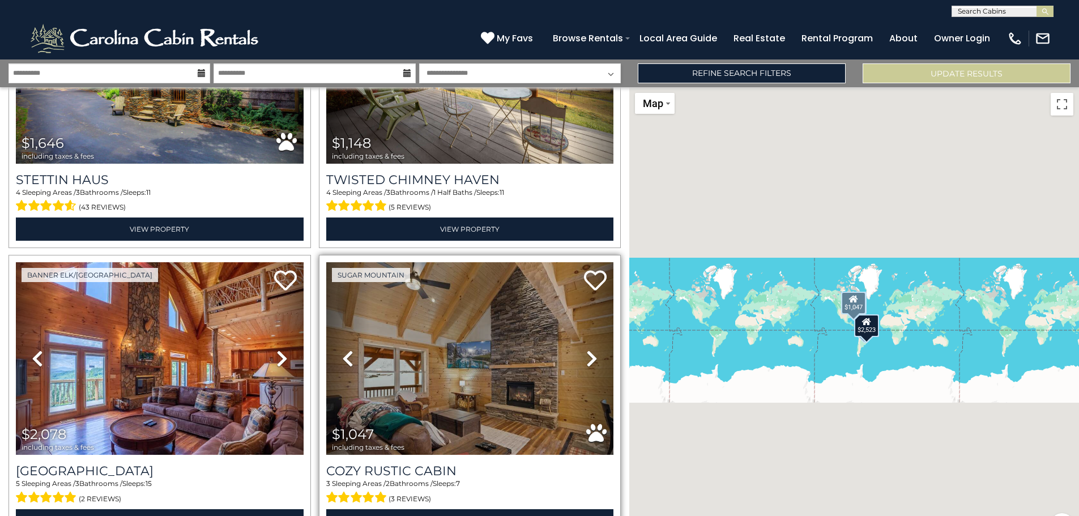
click at [586, 349] on icon at bounding box center [591, 358] width 11 height 18
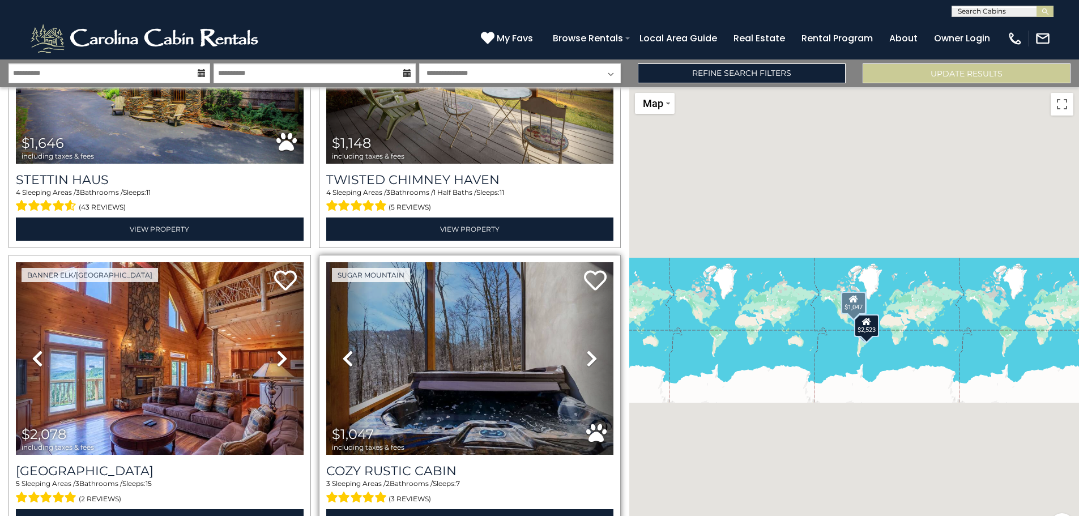
click at [586, 349] on icon at bounding box center [591, 358] width 11 height 18
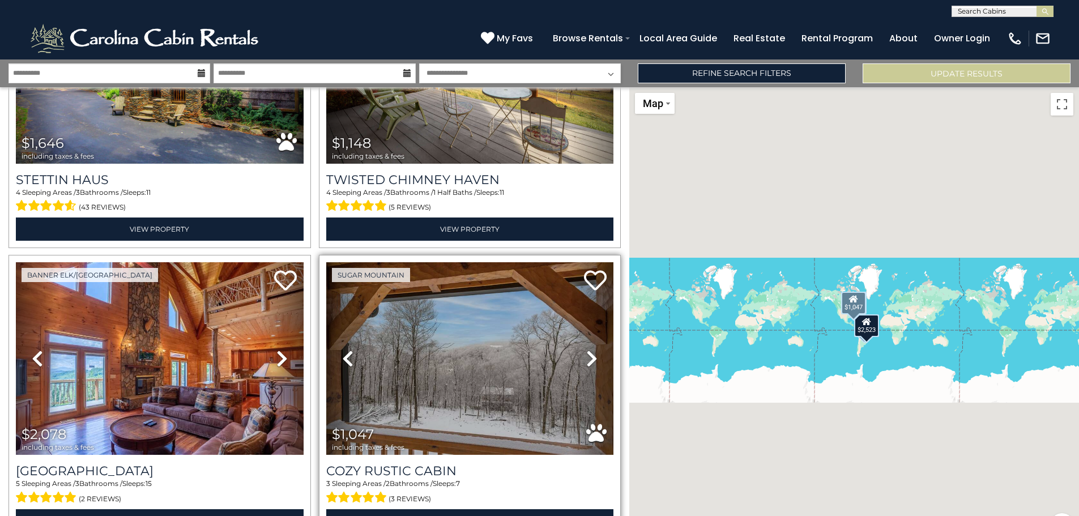
click at [586, 349] on icon at bounding box center [591, 358] width 11 height 18
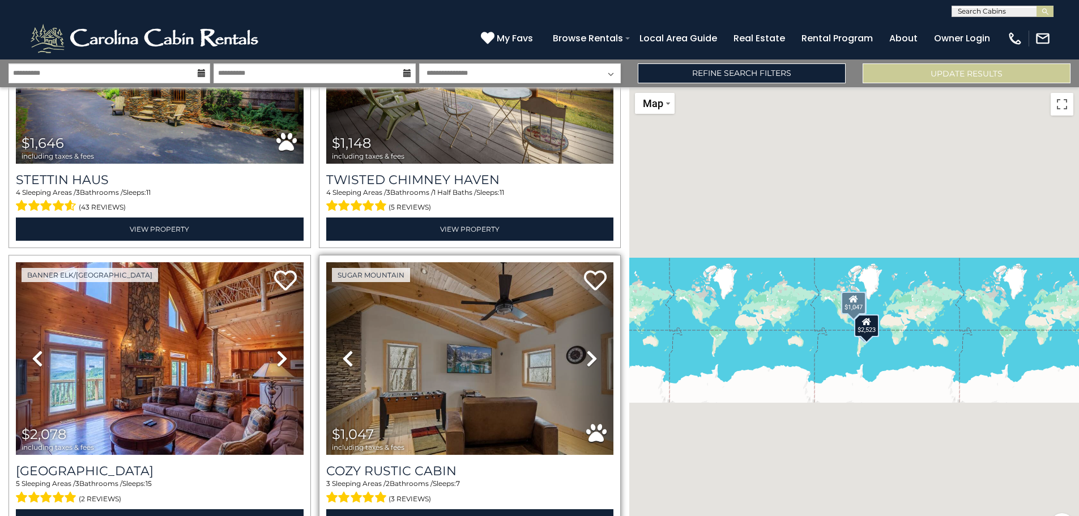
click at [586, 349] on icon at bounding box center [591, 358] width 11 height 18
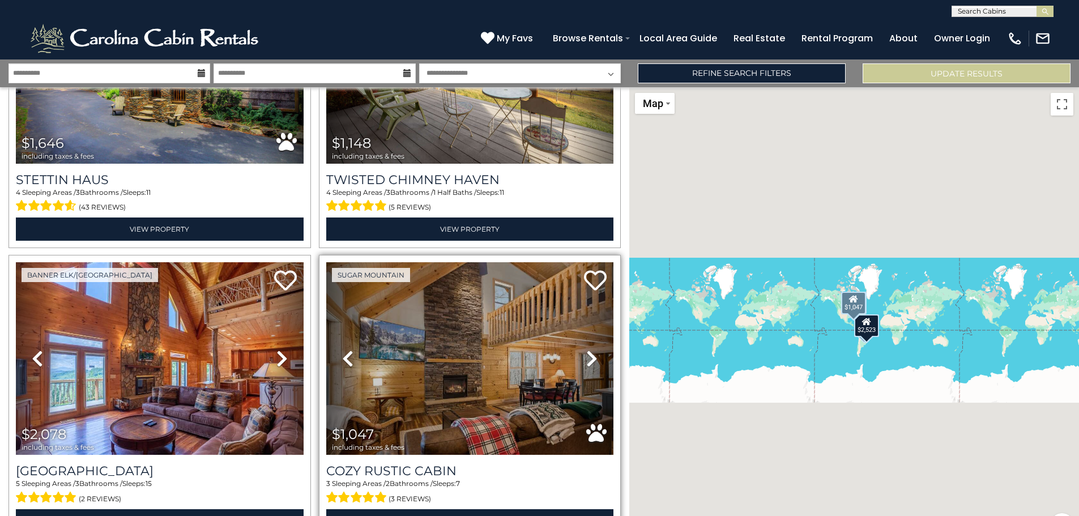
click at [586, 349] on icon at bounding box center [591, 358] width 11 height 18
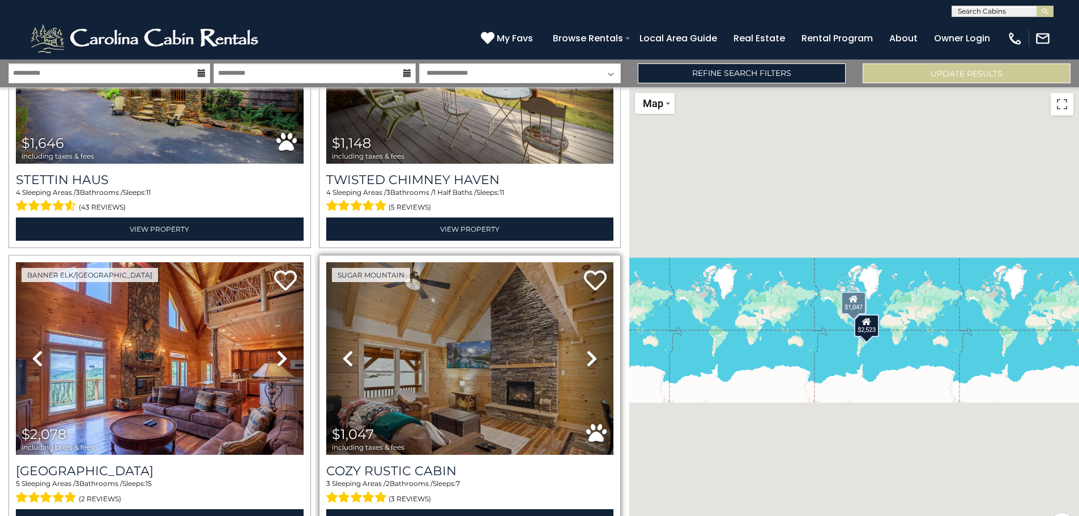
click at [586, 349] on icon at bounding box center [591, 358] width 11 height 18
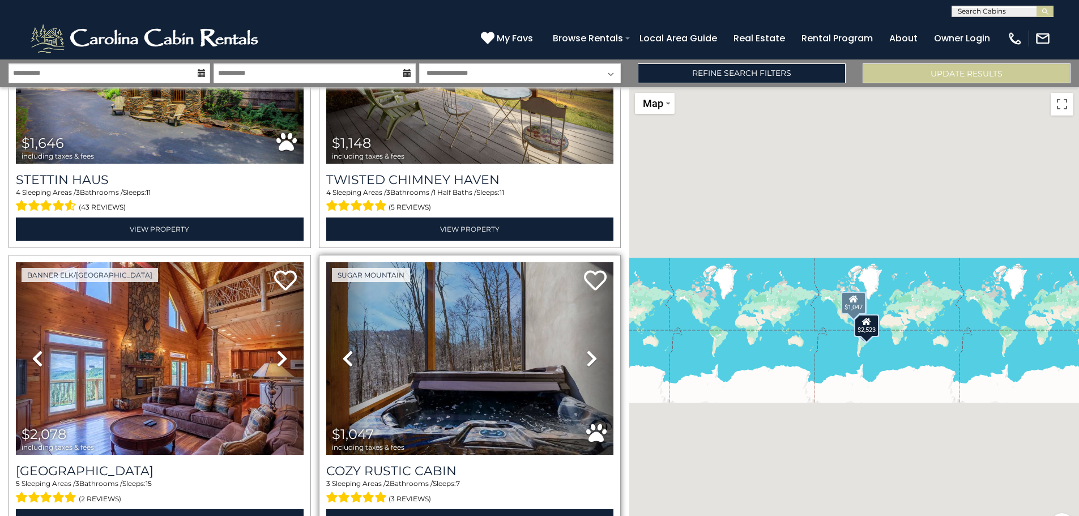
click at [586, 349] on icon at bounding box center [591, 358] width 11 height 18
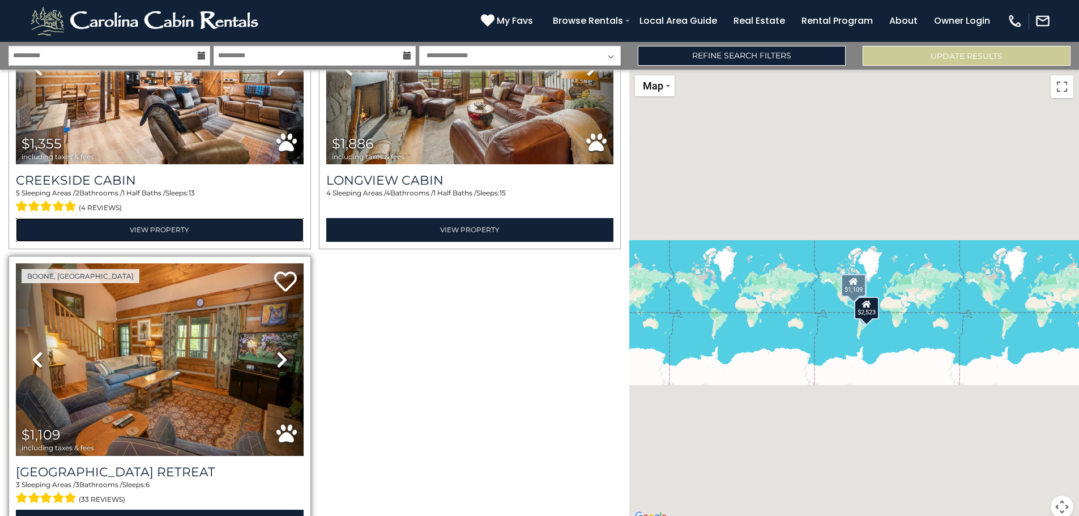
scroll to position [25, 0]
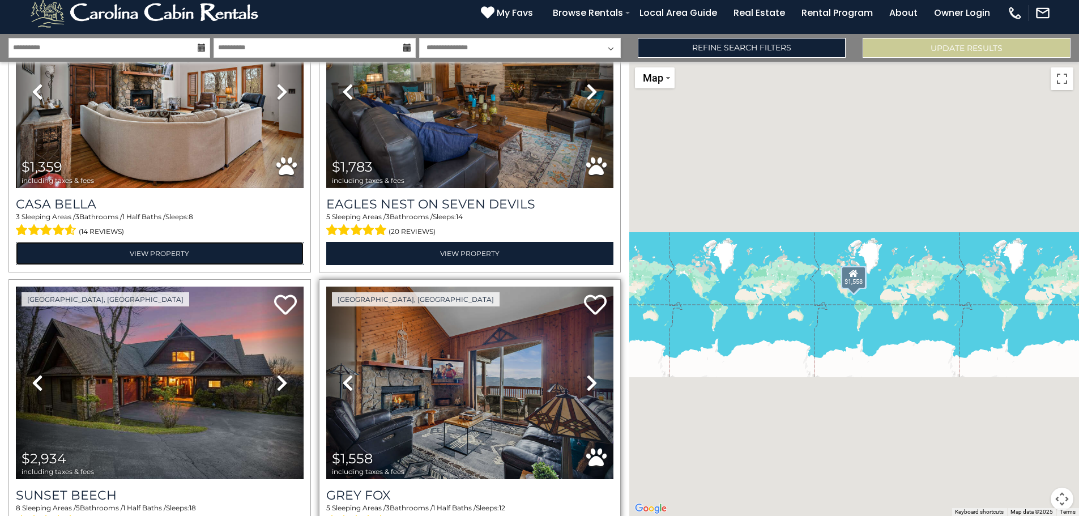
scroll to position [13231, 0]
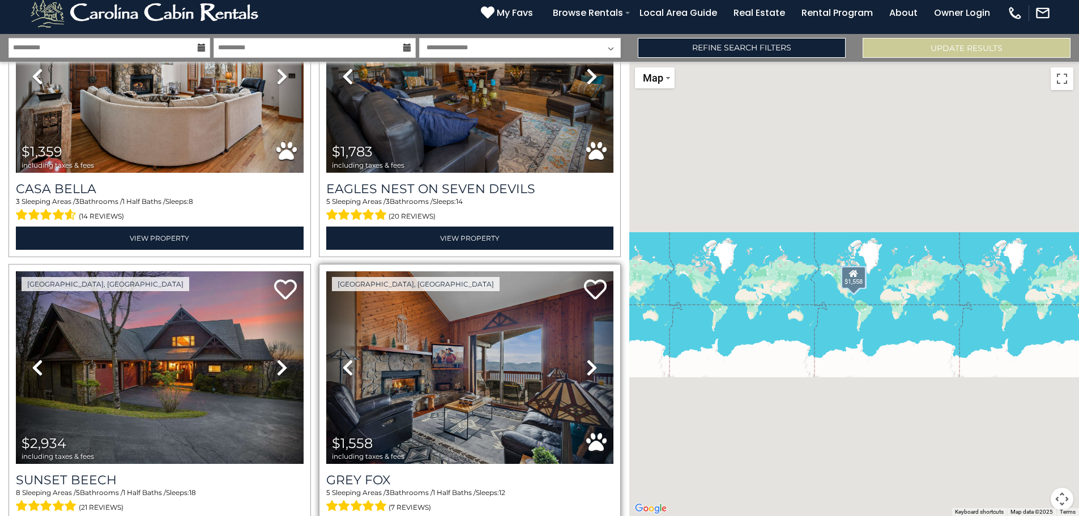
click at [586, 358] on icon at bounding box center [591, 367] width 11 height 18
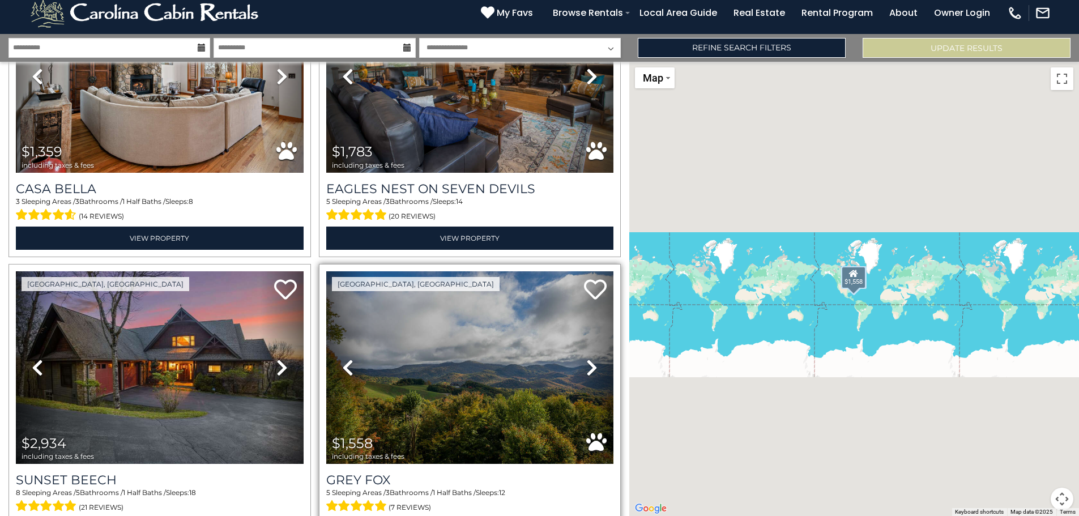
click at [586, 358] on icon at bounding box center [591, 367] width 11 height 18
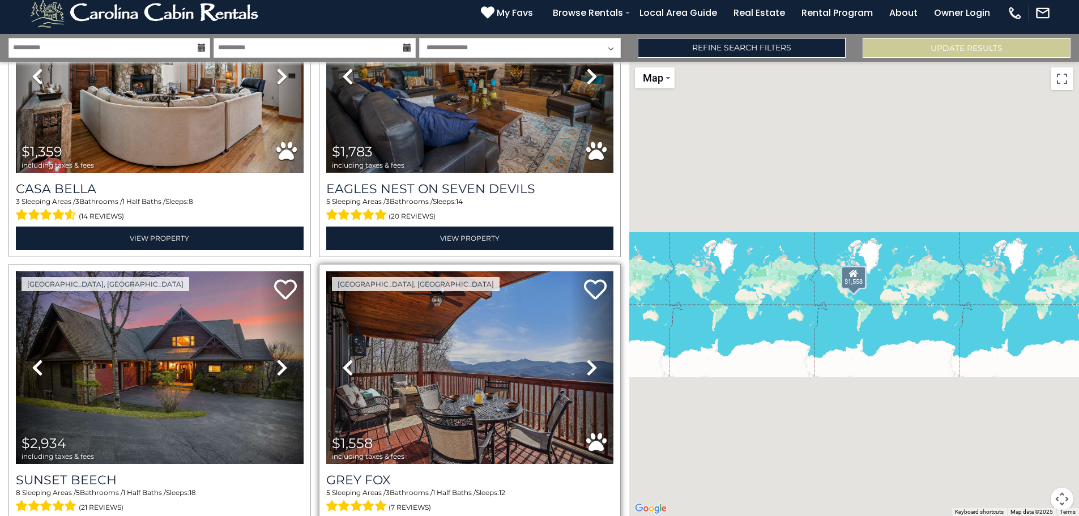
click at [586, 358] on icon at bounding box center [591, 367] width 11 height 18
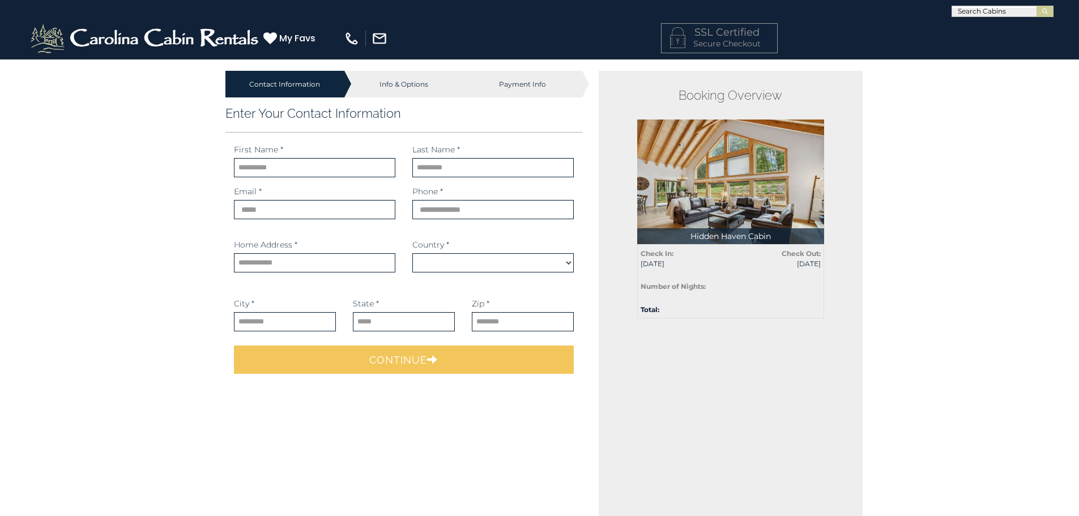
select select "*********"
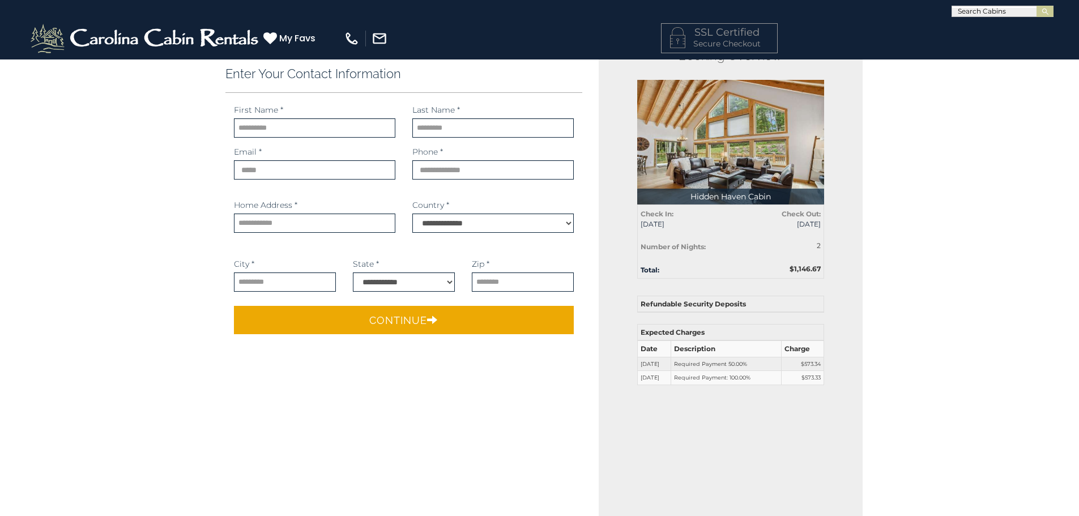
scroll to position [57, 0]
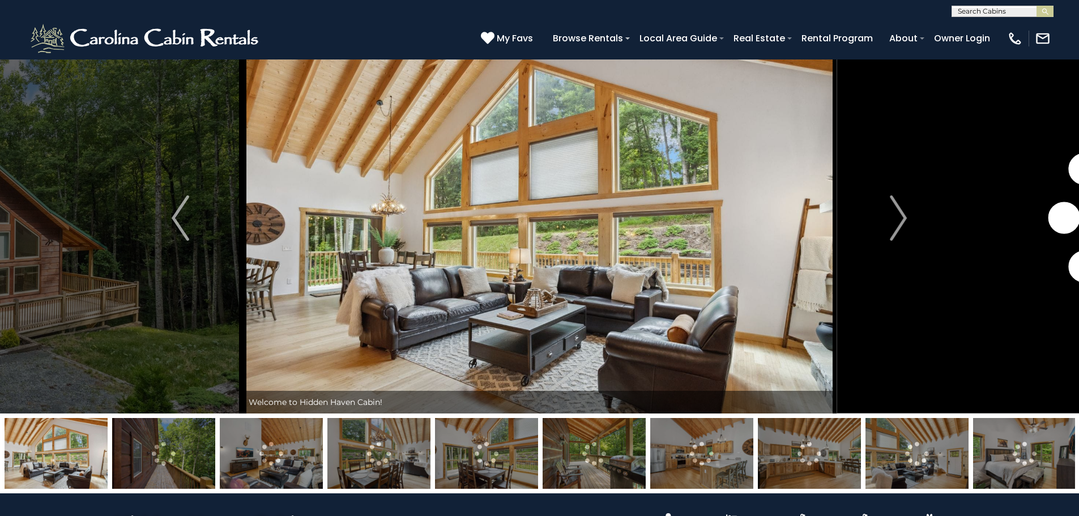
scroll to position [57, 0]
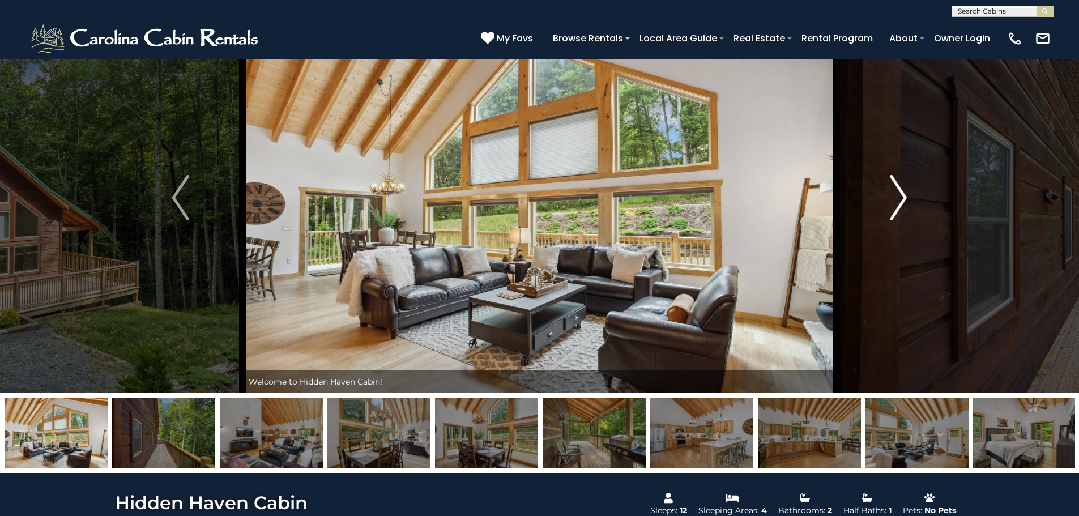
click at [902, 199] on img "Next" at bounding box center [897, 197] width 17 height 45
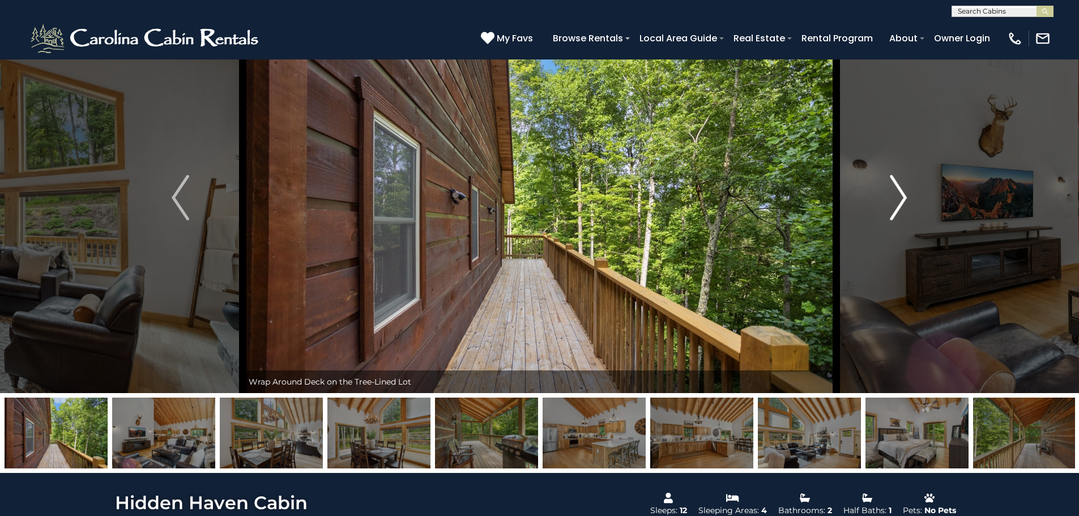
click at [902, 199] on img "Next" at bounding box center [897, 197] width 17 height 45
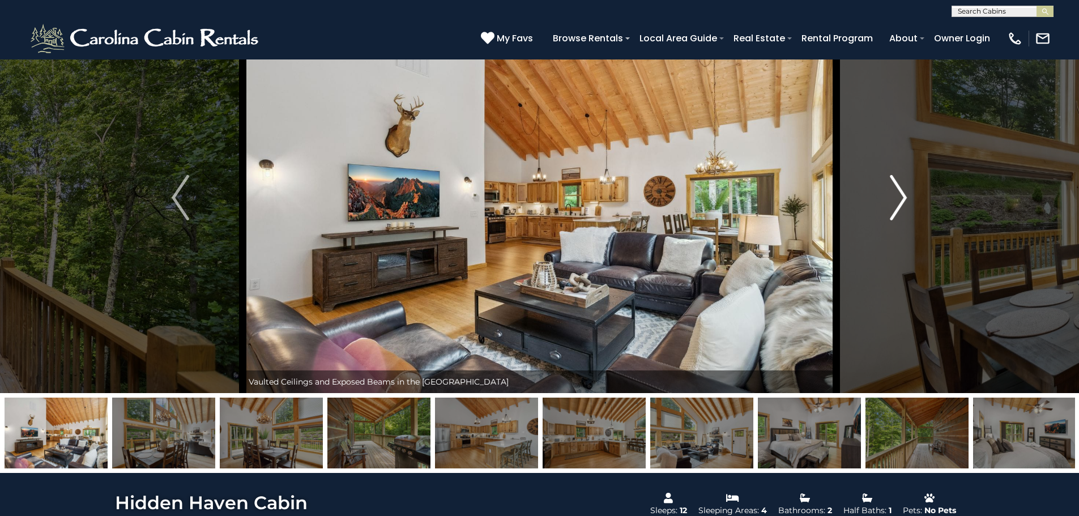
click at [902, 199] on img "Next" at bounding box center [897, 197] width 17 height 45
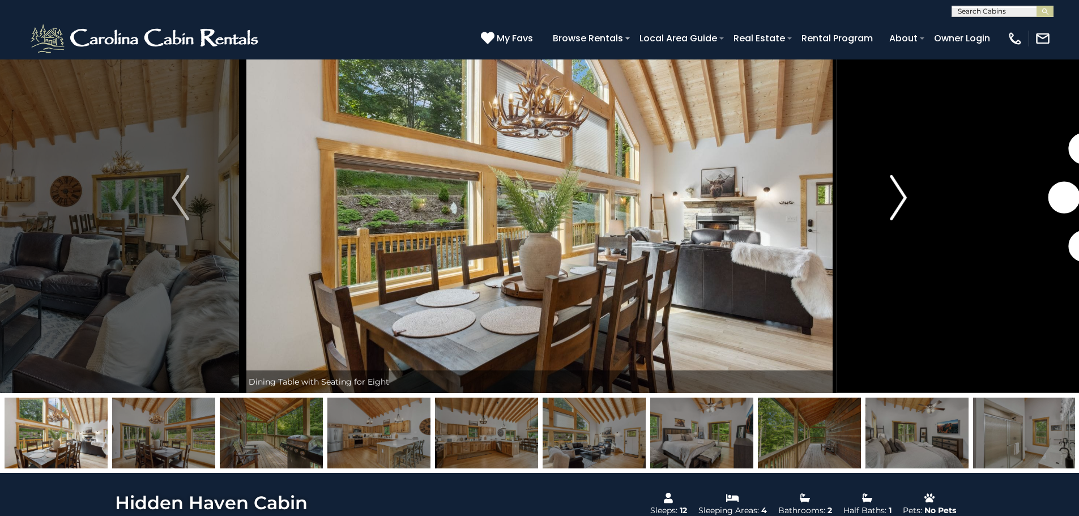
click at [902, 199] on img "Next" at bounding box center [897, 197] width 17 height 45
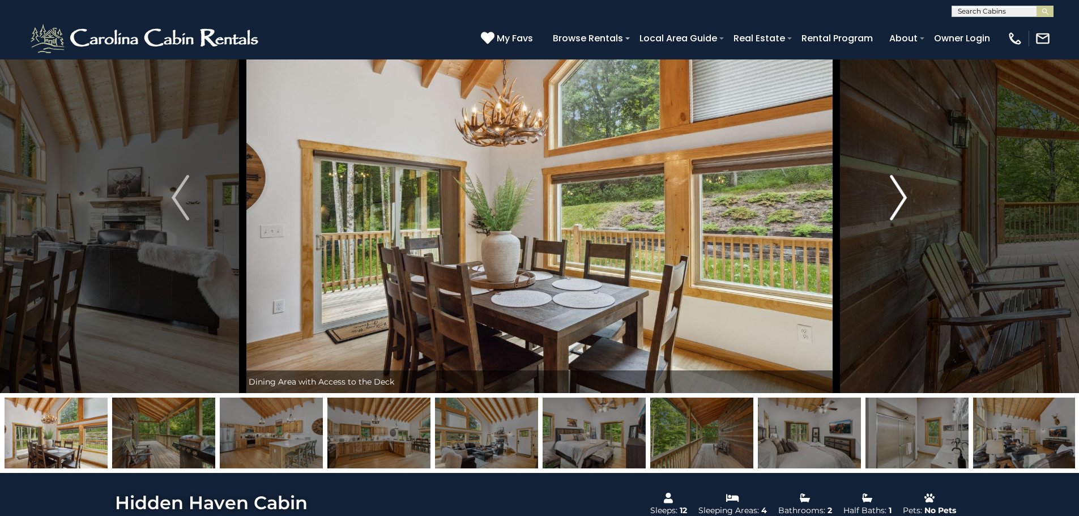
click at [902, 199] on img "Next" at bounding box center [897, 197] width 17 height 45
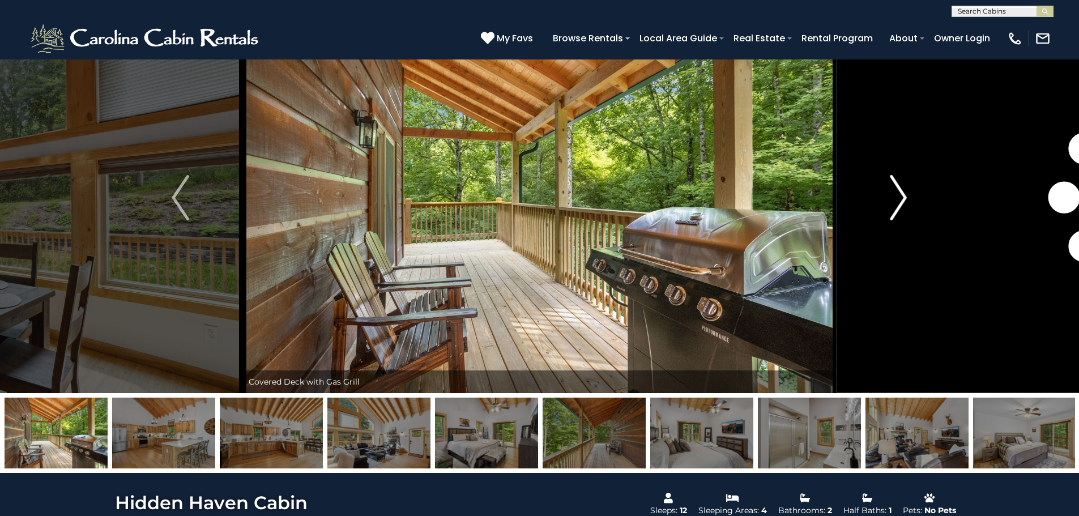
click at [902, 199] on img "Next" at bounding box center [897, 197] width 17 height 45
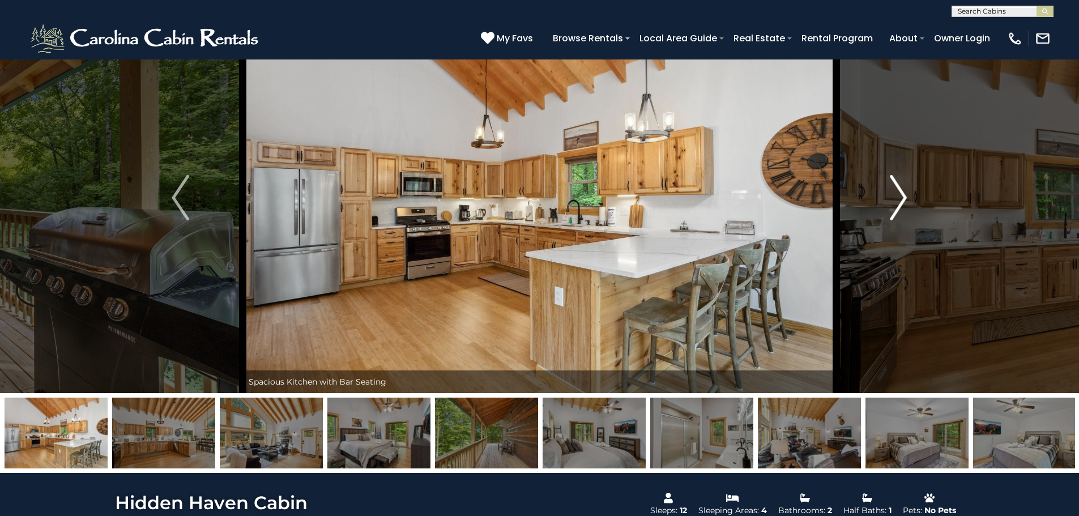
click at [902, 199] on img "Next" at bounding box center [897, 197] width 17 height 45
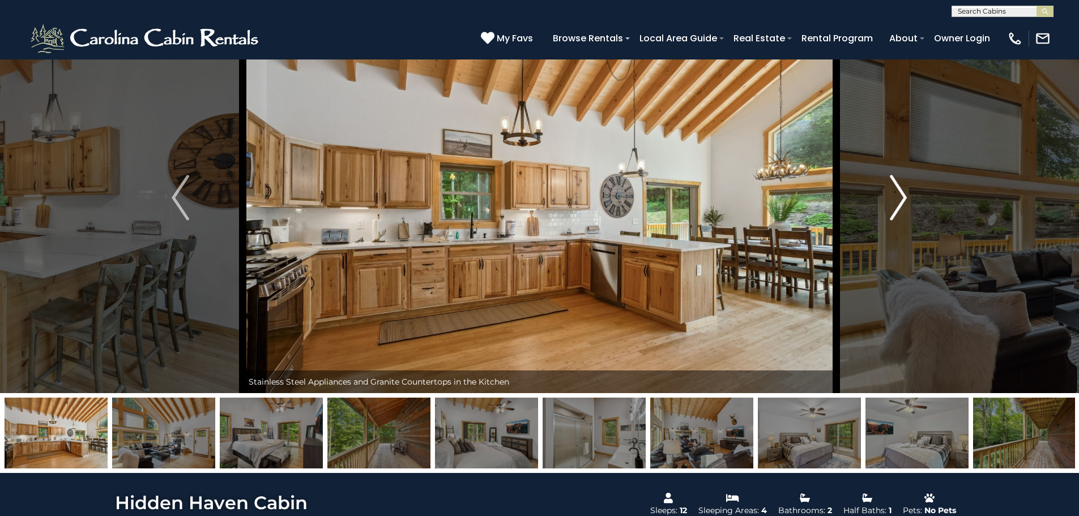
click at [902, 199] on img "Next" at bounding box center [897, 197] width 17 height 45
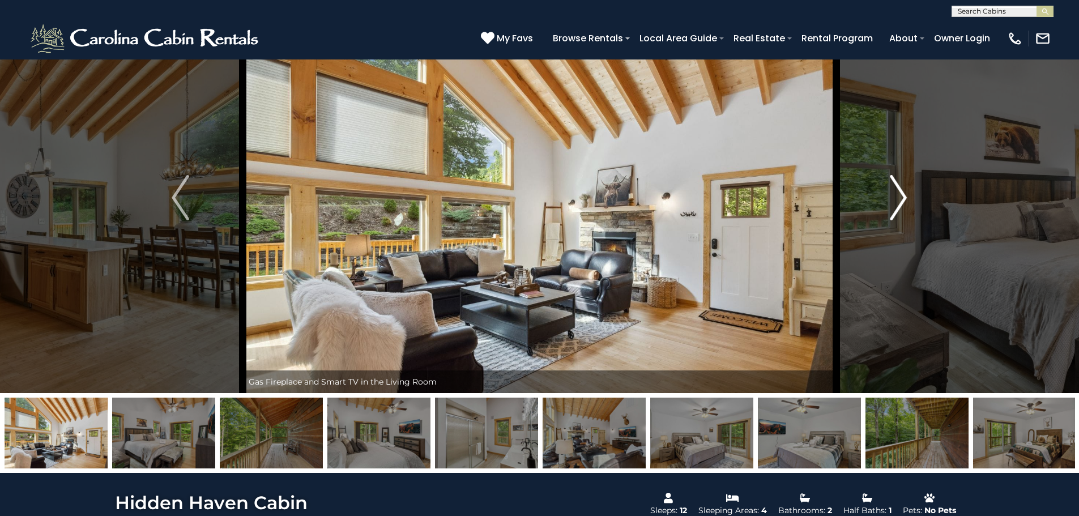
click at [902, 199] on img "Next" at bounding box center [897, 197] width 17 height 45
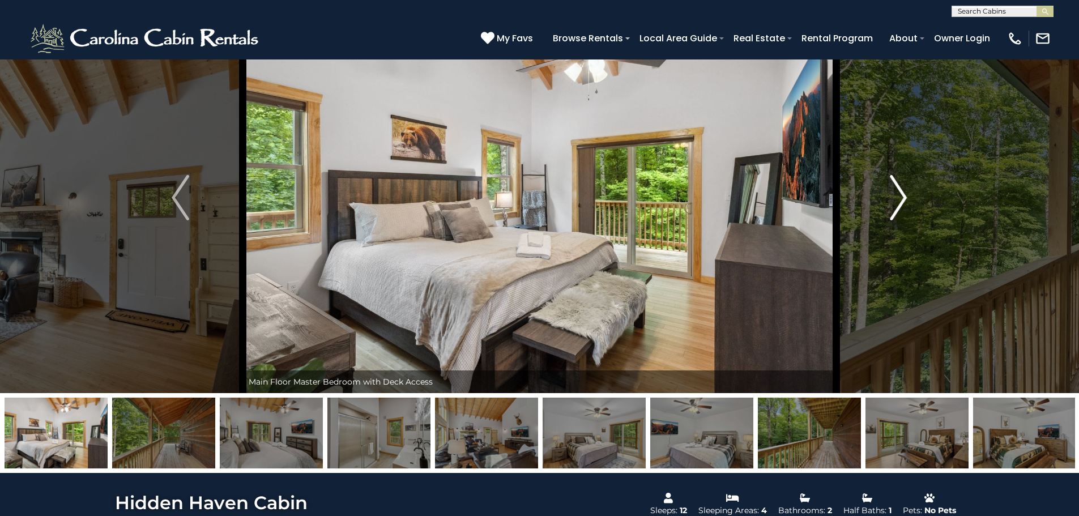
click at [902, 199] on img "Next" at bounding box center [897, 197] width 17 height 45
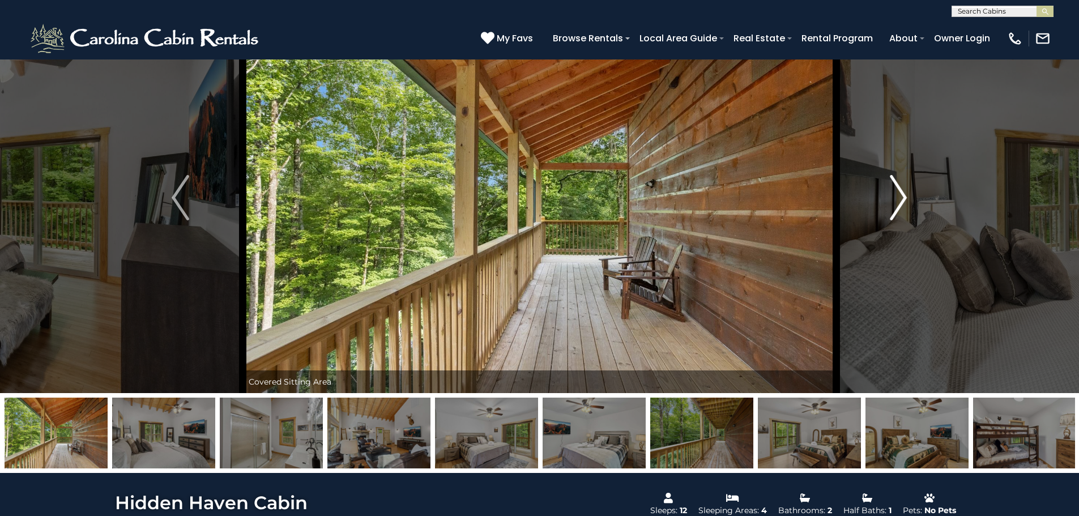
click at [902, 199] on img "Next" at bounding box center [897, 197] width 17 height 45
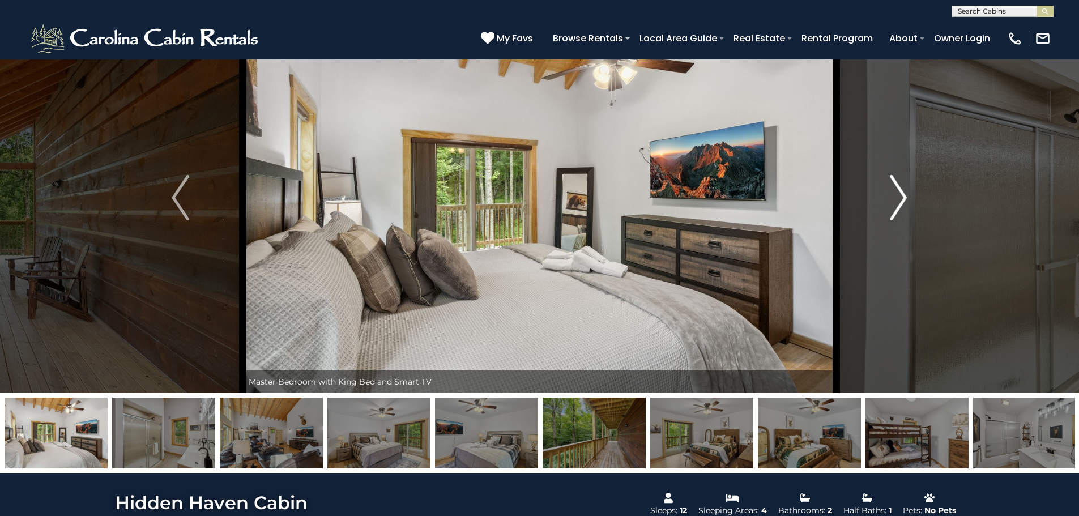
click at [902, 199] on img "Next" at bounding box center [897, 197] width 17 height 45
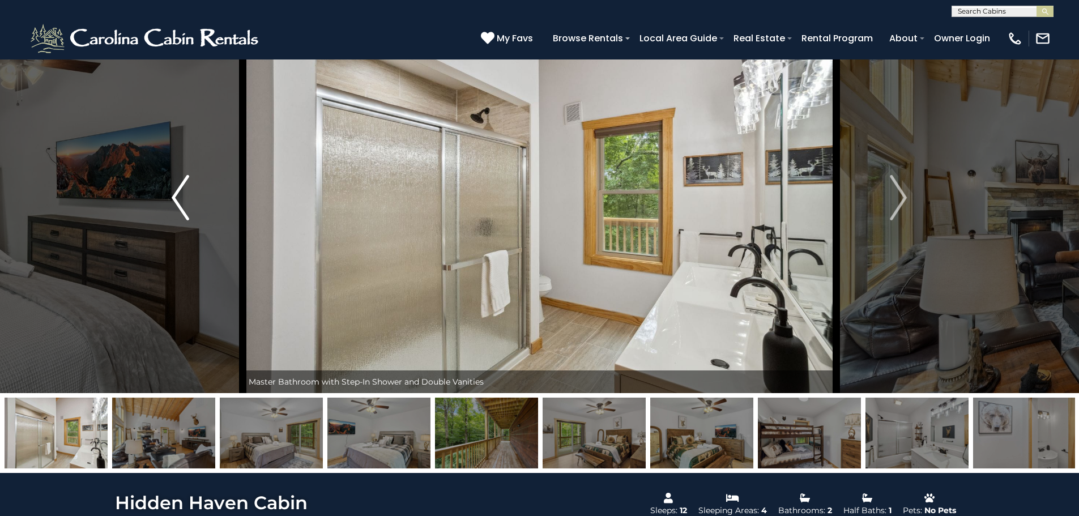
click at [212, 197] on button "Previous" at bounding box center [180, 197] width 125 height 391
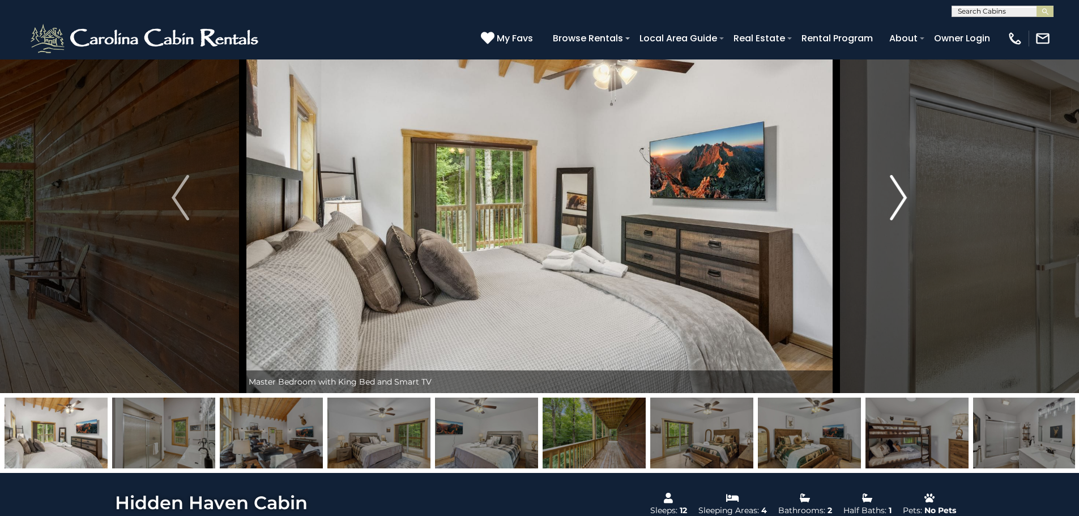
click at [899, 191] on img "Next" at bounding box center [897, 197] width 17 height 45
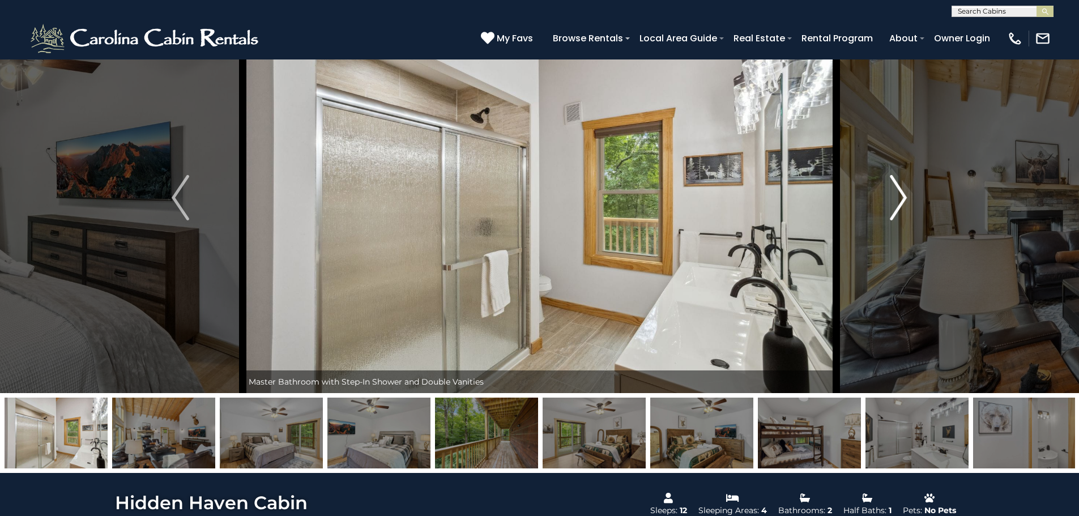
click at [899, 191] on img "Next" at bounding box center [897, 197] width 17 height 45
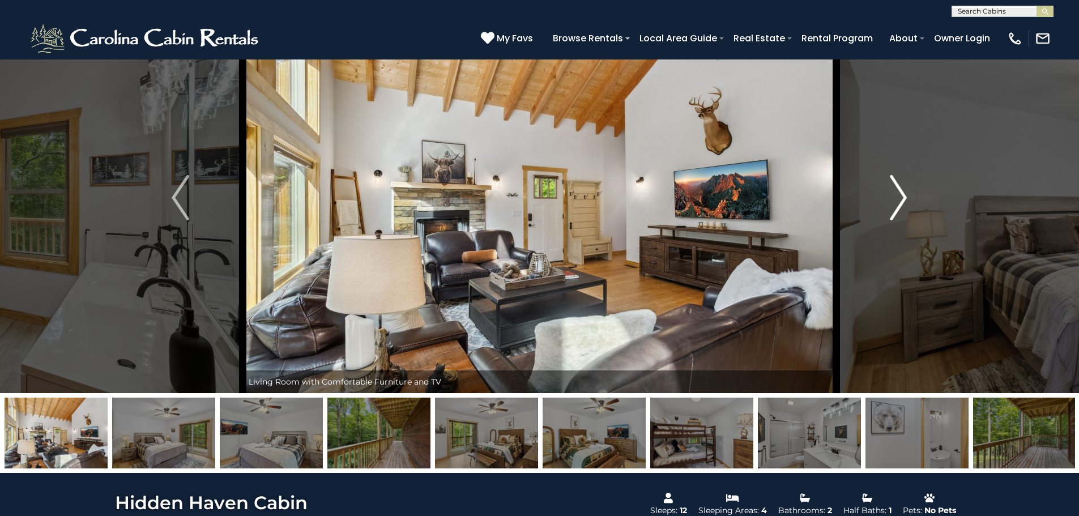
click at [899, 191] on img "Next" at bounding box center [897, 197] width 17 height 45
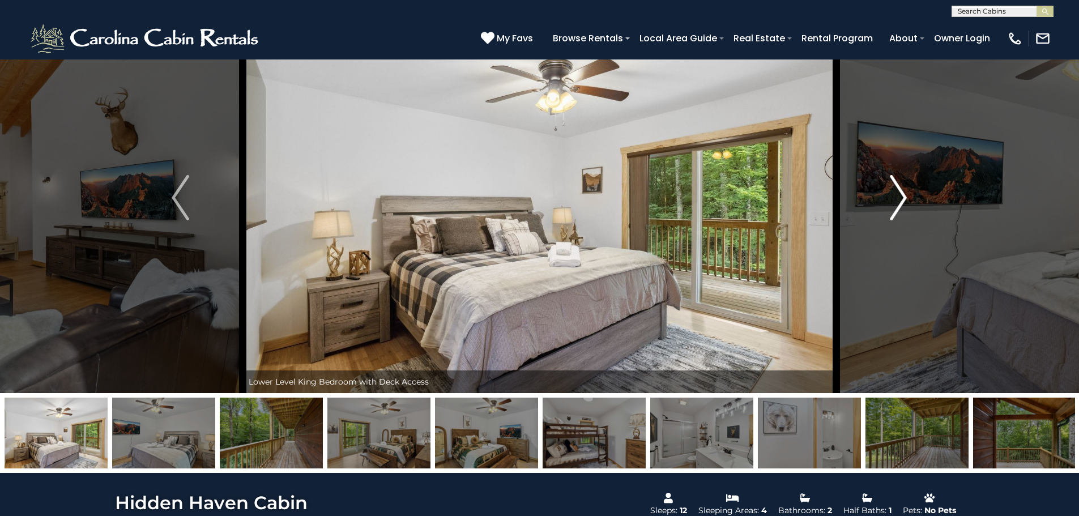
click at [899, 191] on img "Next" at bounding box center [897, 197] width 17 height 45
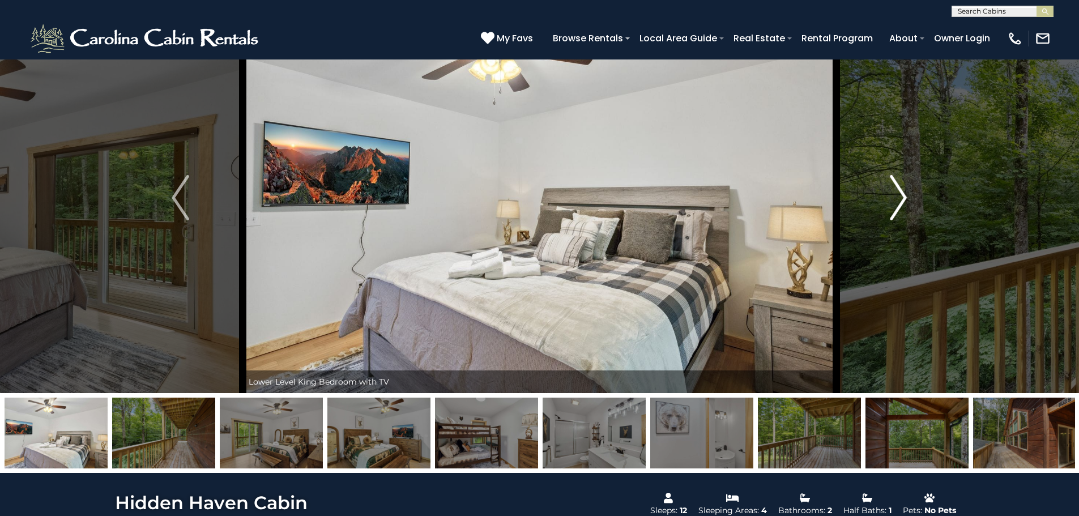
click at [899, 191] on img "Next" at bounding box center [897, 197] width 17 height 45
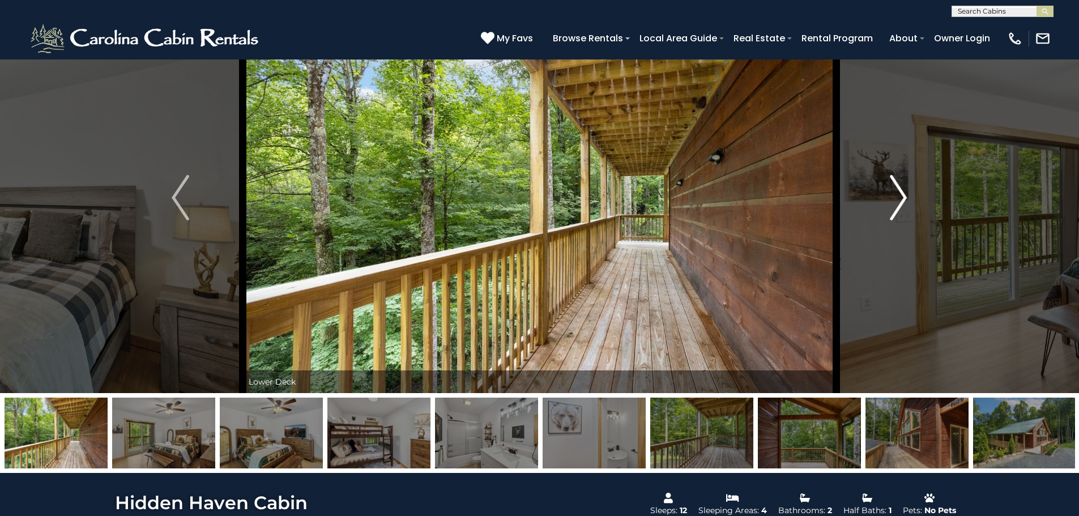
click at [899, 191] on img "Next" at bounding box center [897, 197] width 17 height 45
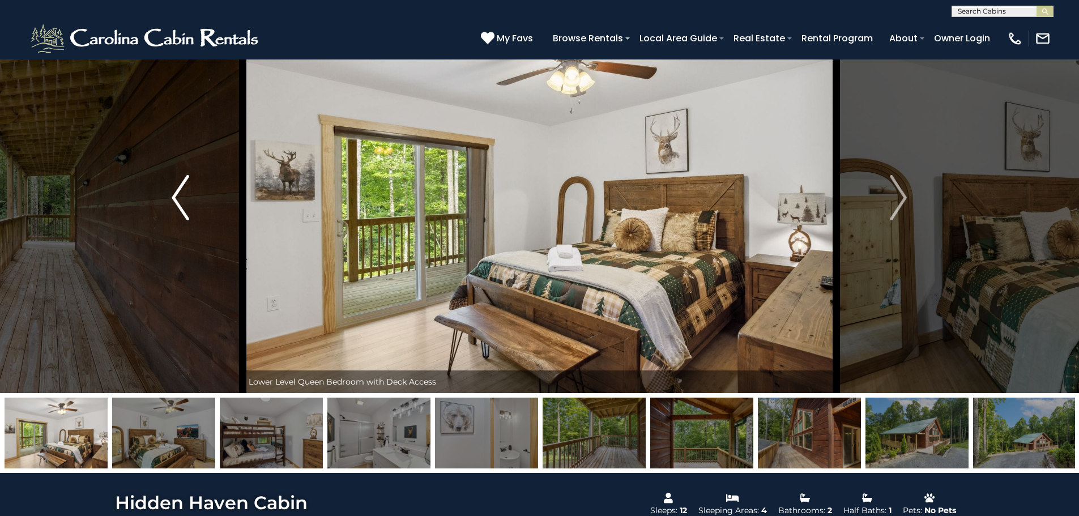
click at [186, 192] on img "Previous" at bounding box center [180, 197] width 17 height 45
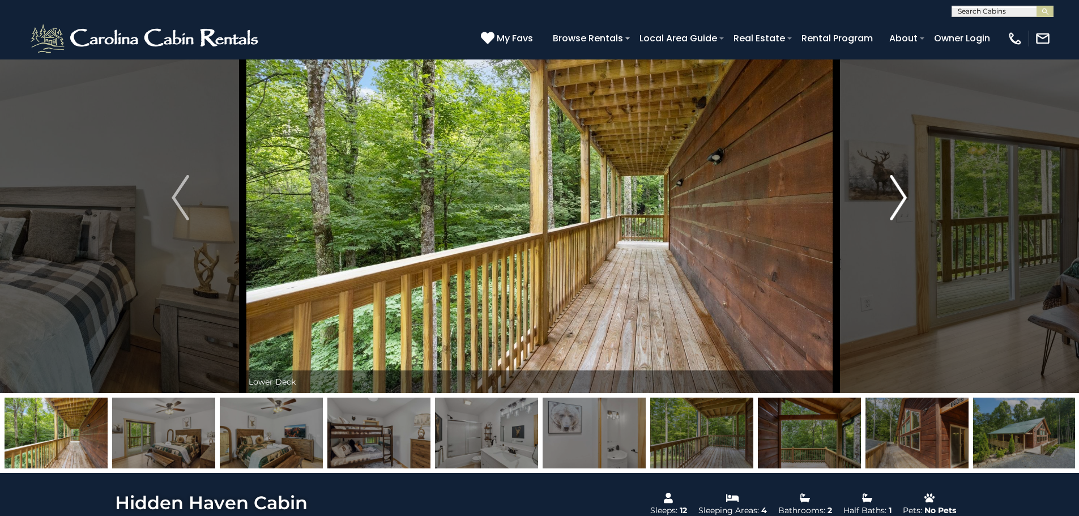
click at [902, 197] on img "Next" at bounding box center [897, 197] width 17 height 45
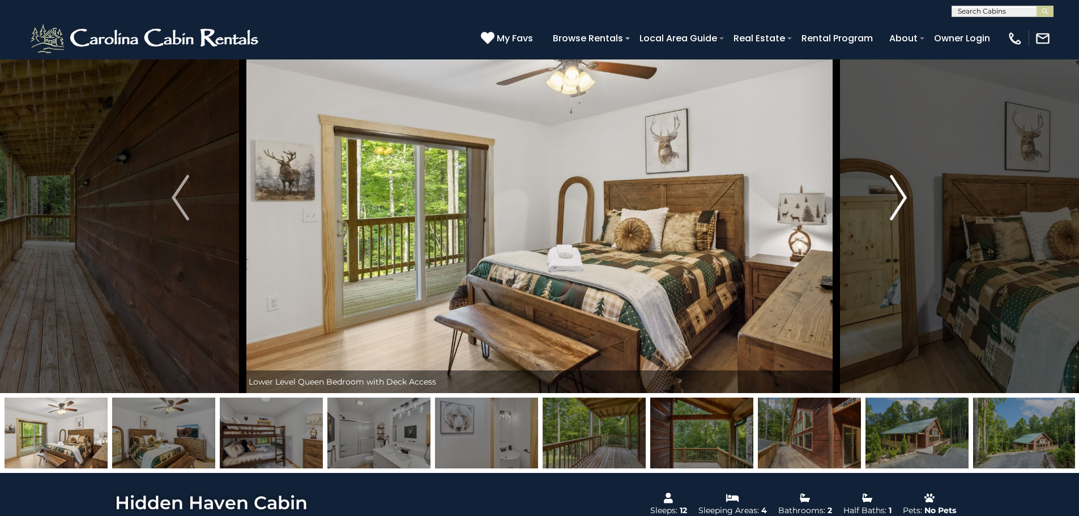
click at [902, 197] on img "Next" at bounding box center [897, 197] width 17 height 45
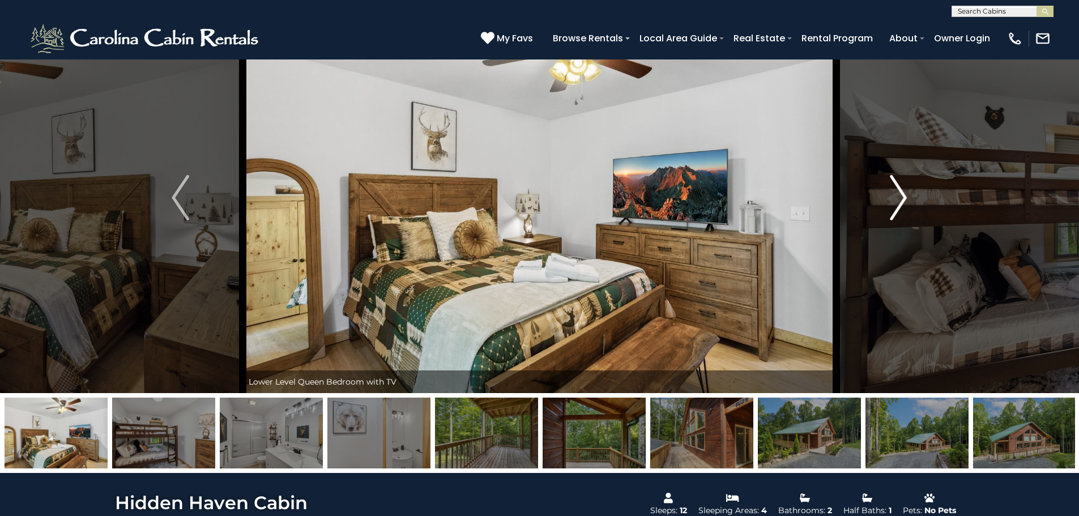
click at [902, 197] on img "Next" at bounding box center [897, 197] width 17 height 45
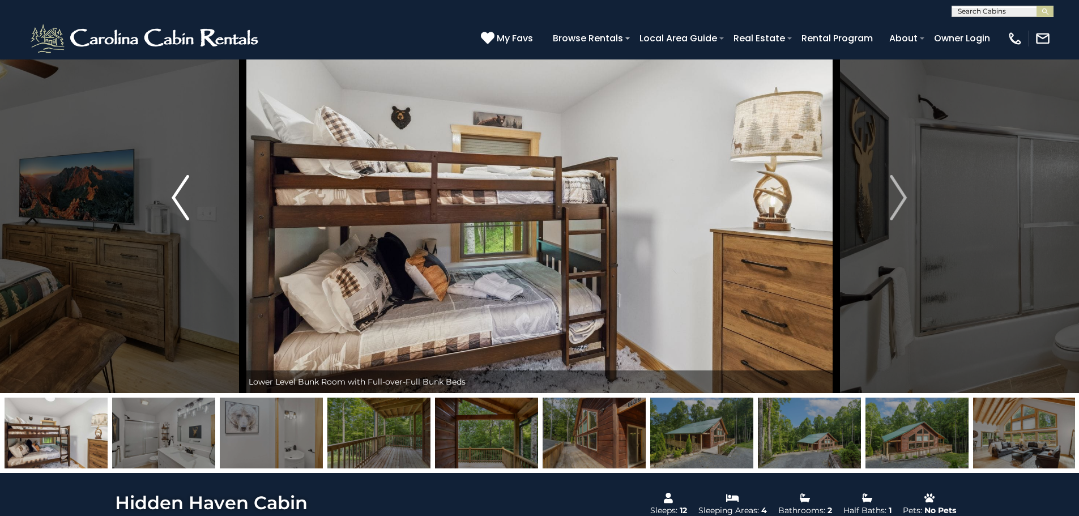
click at [176, 191] on img "Previous" at bounding box center [180, 197] width 17 height 45
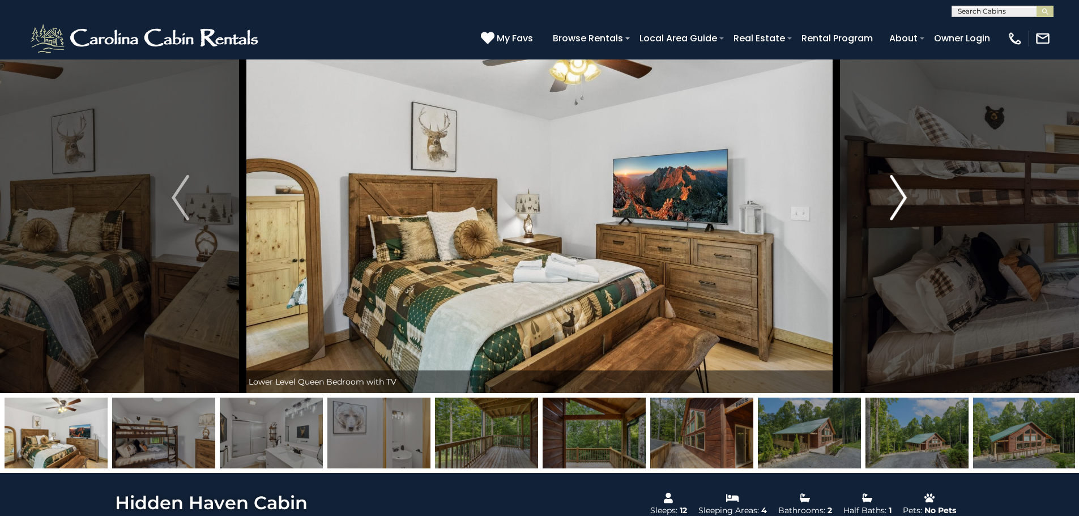
click at [905, 205] on img "Next" at bounding box center [897, 197] width 17 height 45
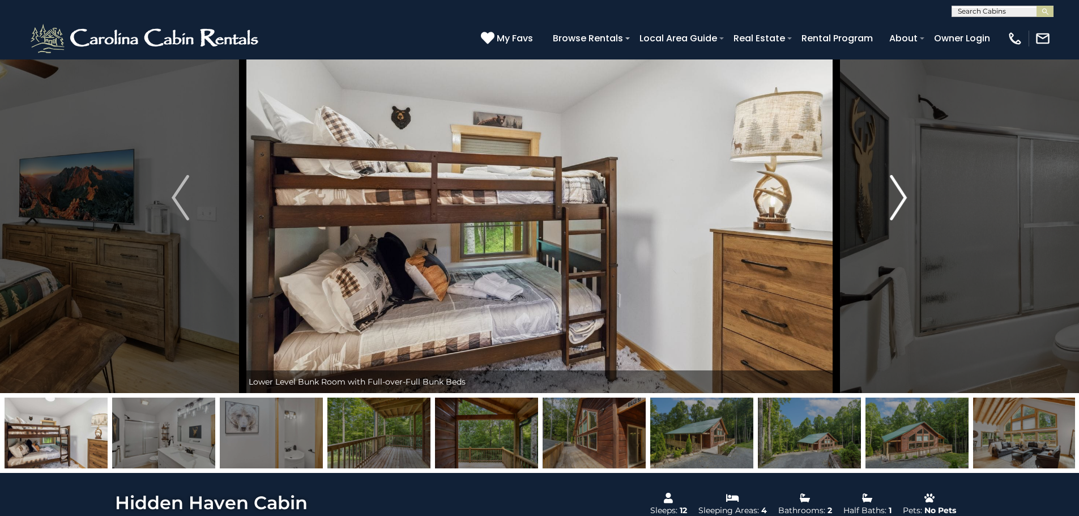
click at [905, 205] on img "Next" at bounding box center [897, 197] width 17 height 45
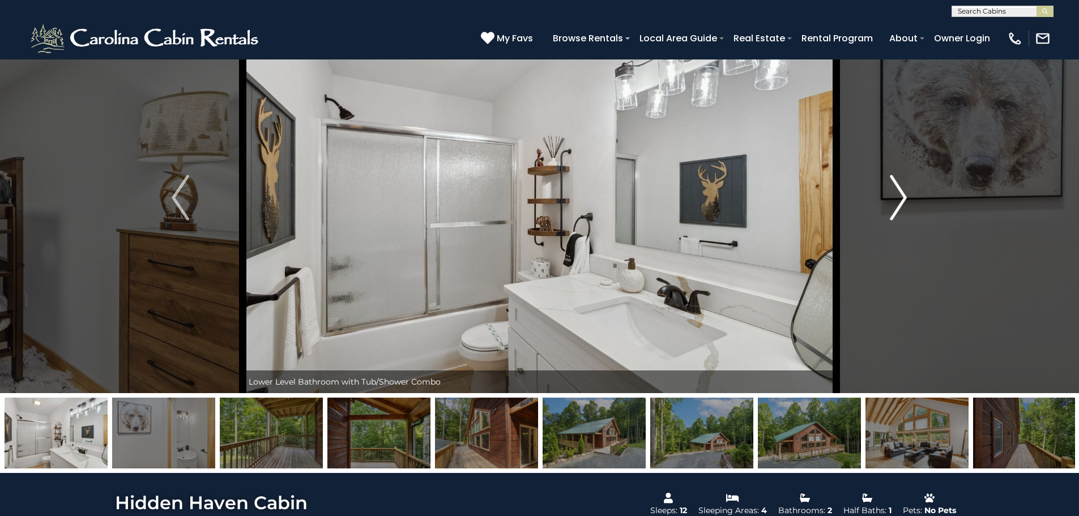
click at [905, 205] on img "Next" at bounding box center [897, 197] width 17 height 45
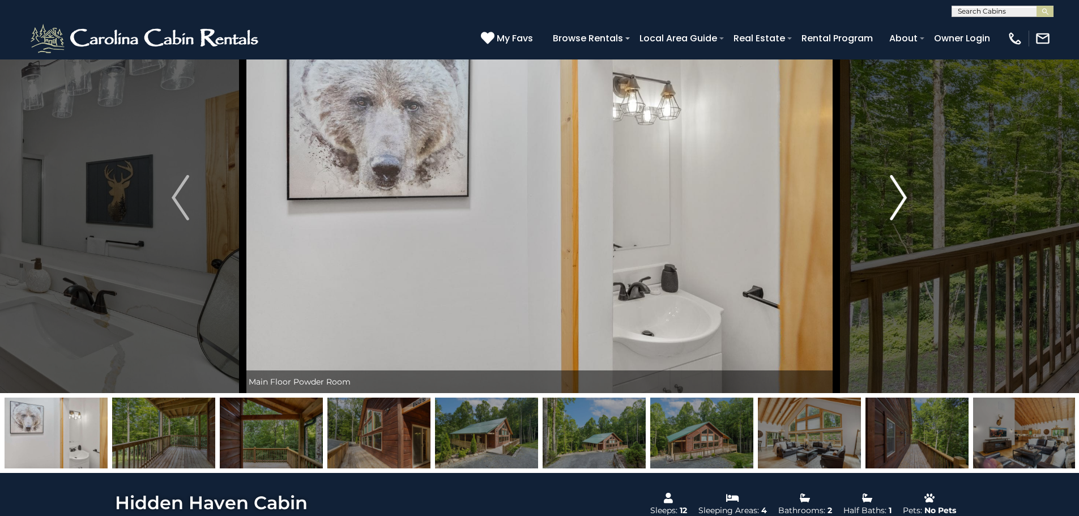
click at [905, 205] on img "Next" at bounding box center [897, 197] width 17 height 45
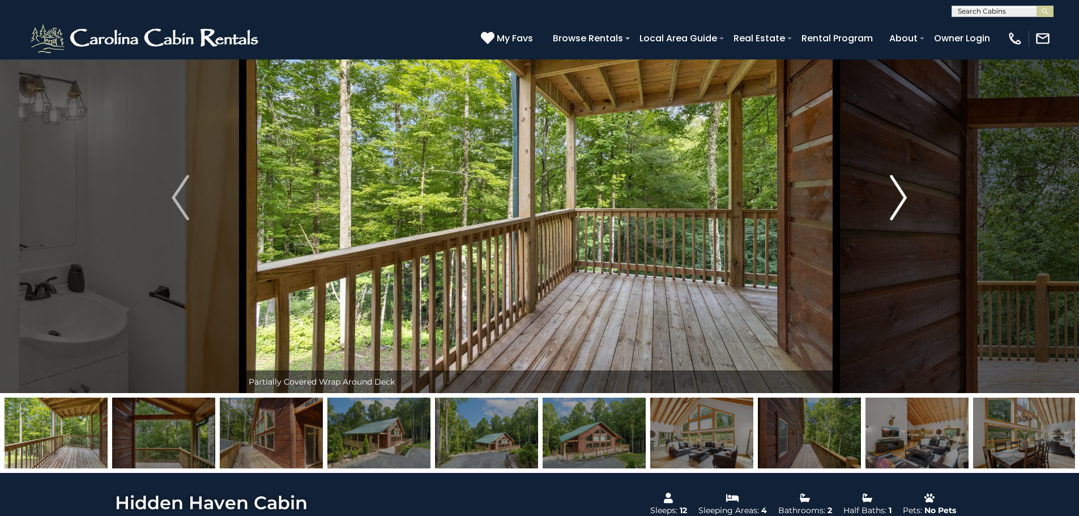
click at [905, 205] on img "Next" at bounding box center [897, 197] width 17 height 45
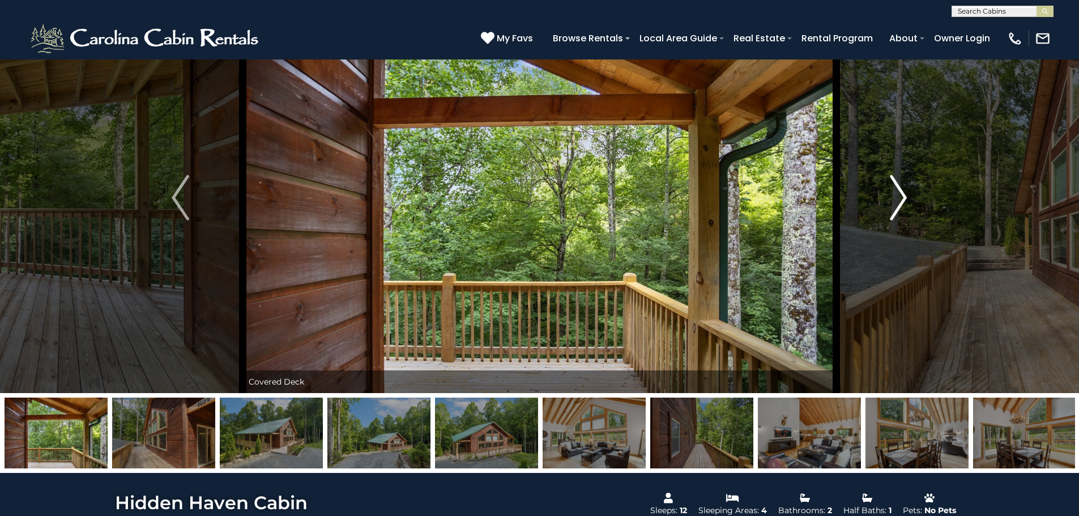
click at [905, 205] on img "Next" at bounding box center [897, 197] width 17 height 45
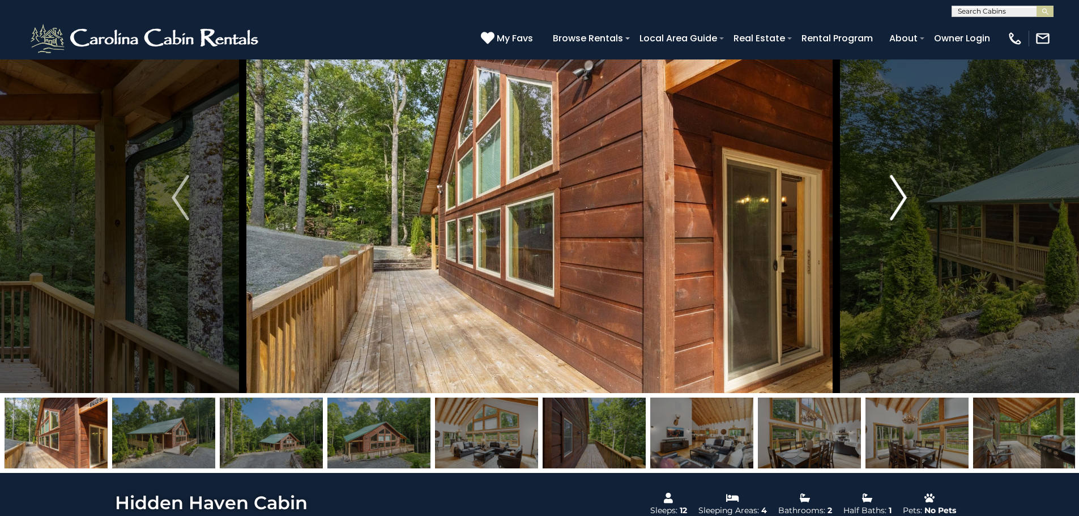
click at [905, 205] on img "Next" at bounding box center [897, 197] width 17 height 45
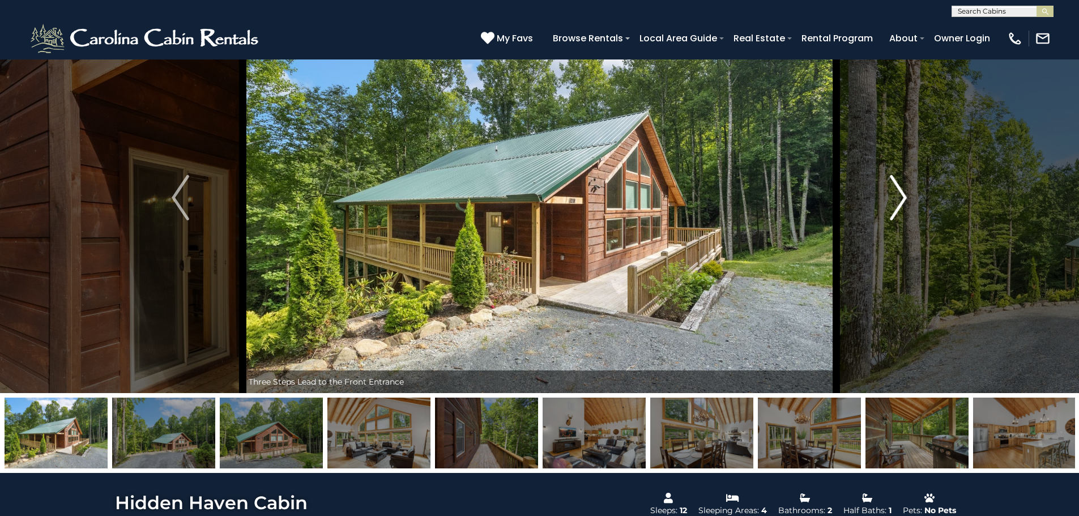
click at [905, 205] on img "Next" at bounding box center [897, 197] width 17 height 45
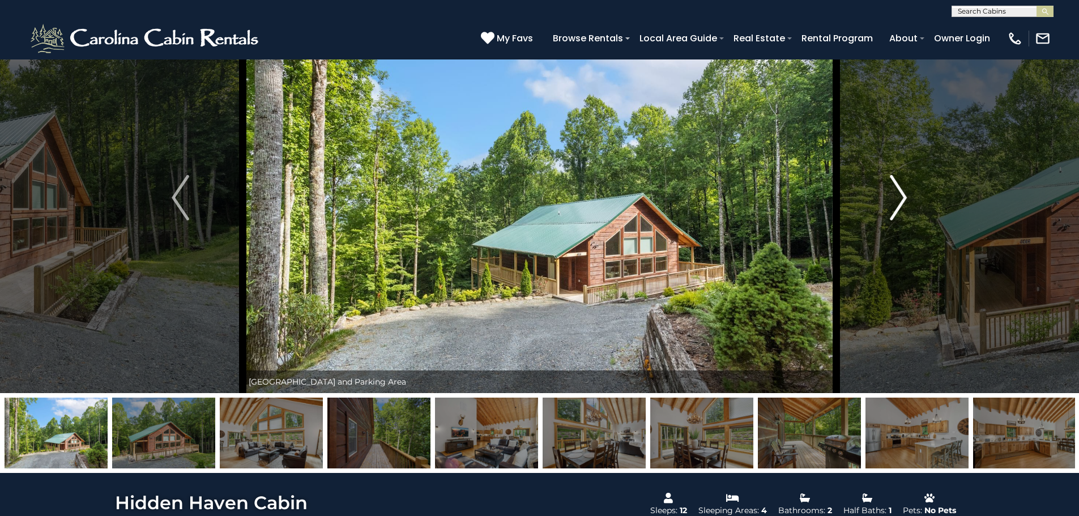
click at [905, 205] on img "Next" at bounding box center [897, 197] width 17 height 45
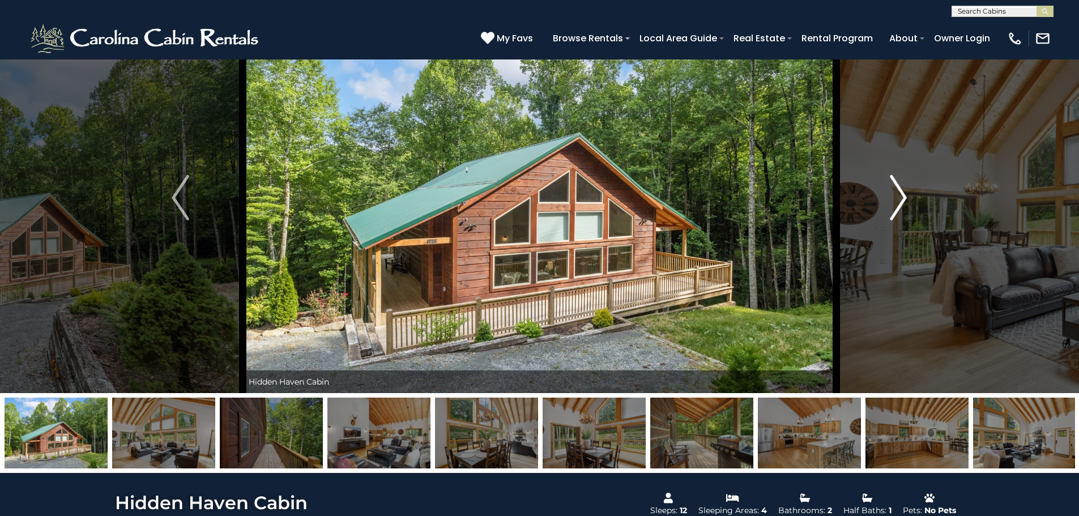
click at [905, 205] on img "Next" at bounding box center [897, 197] width 17 height 45
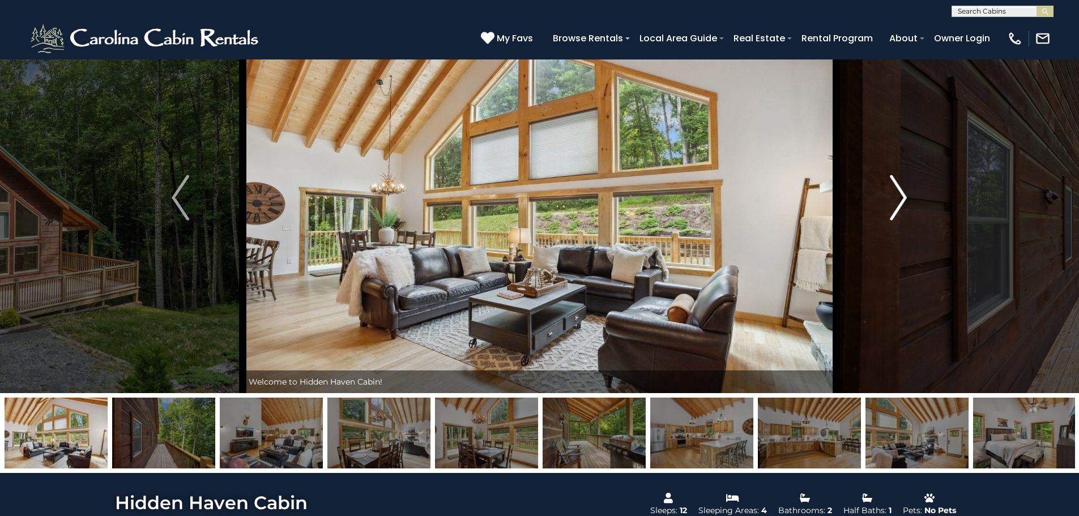
click at [905, 205] on img "Next" at bounding box center [897, 197] width 17 height 45
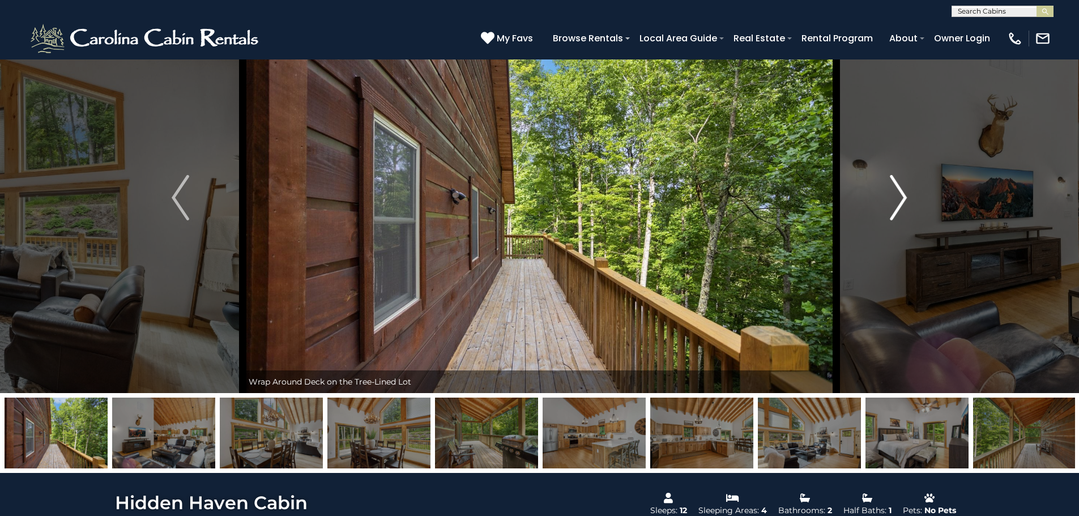
click at [905, 205] on img "Next" at bounding box center [897, 197] width 17 height 45
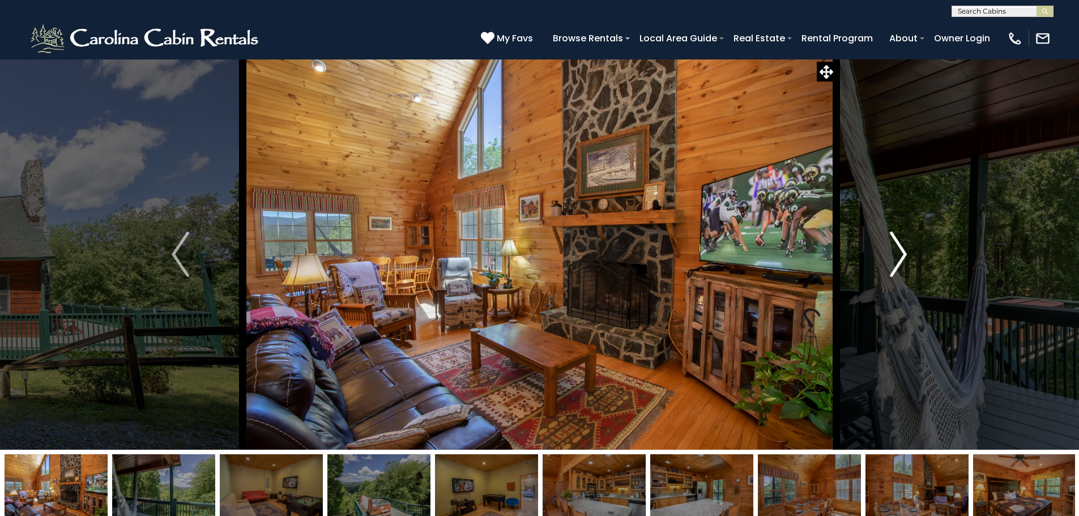
click at [879, 256] on button "Next" at bounding box center [898, 254] width 125 height 391
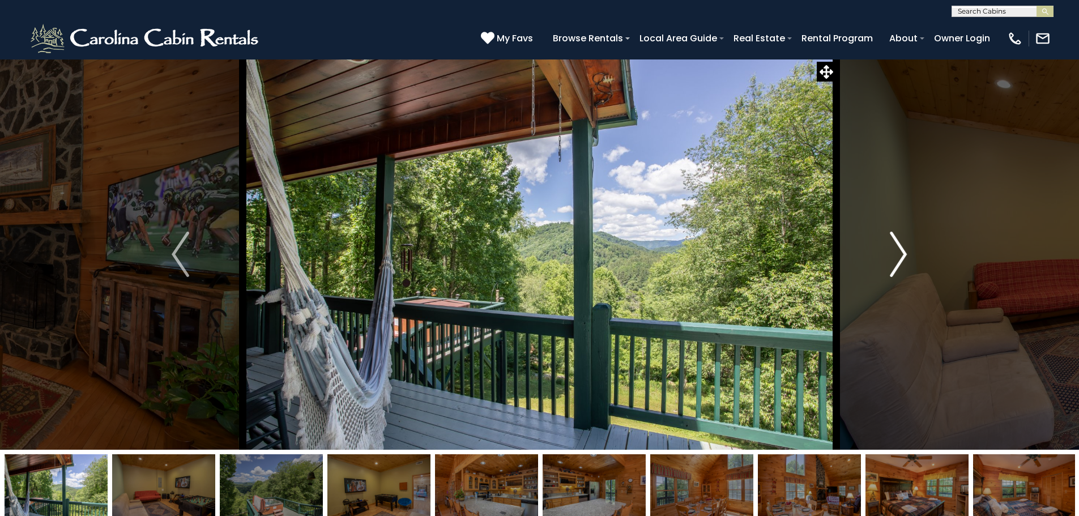
click at [879, 256] on button "Next" at bounding box center [898, 254] width 125 height 391
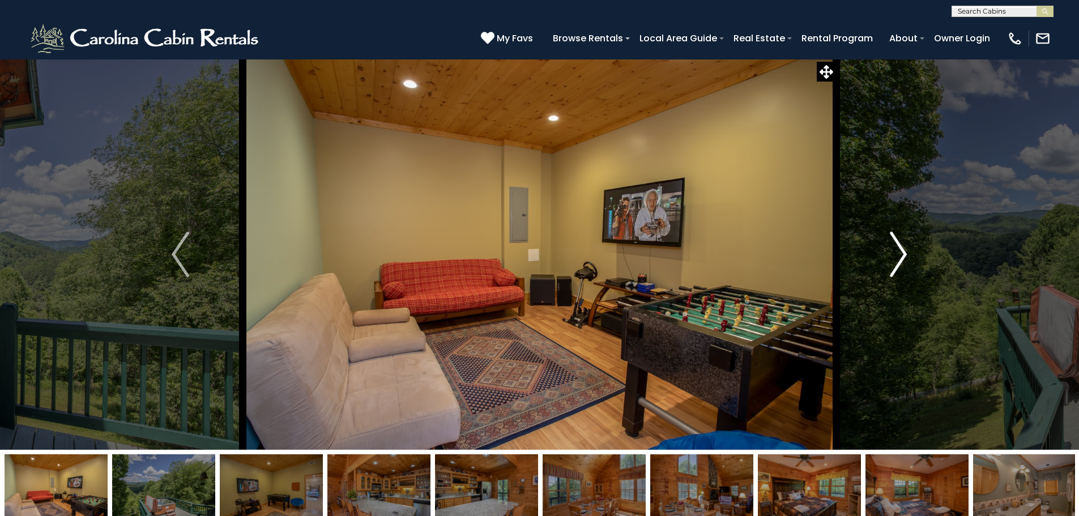
click at [879, 256] on button "Next" at bounding box center [898, 254] width 125 height 391
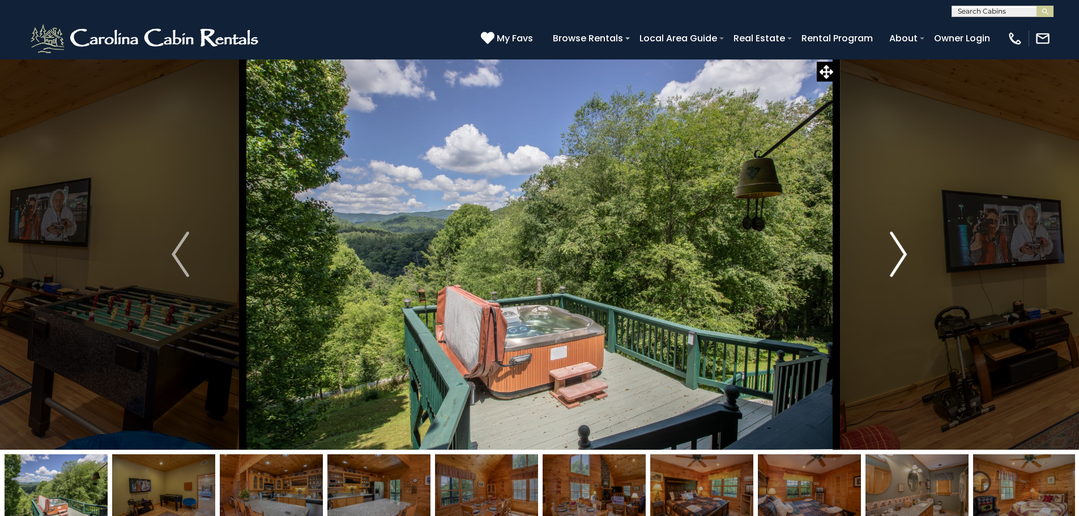
click at [879, 256] on button "Next" at bounding box center [898, 254] width 125 height 391
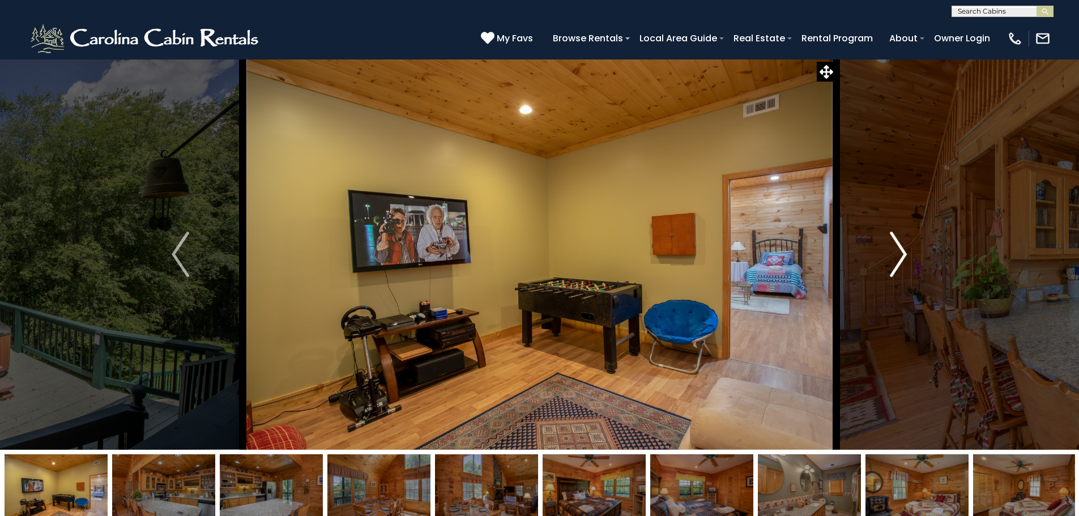
click at [879, 256] on button "Next" at bounding box center [898, 254] width 125 height 391
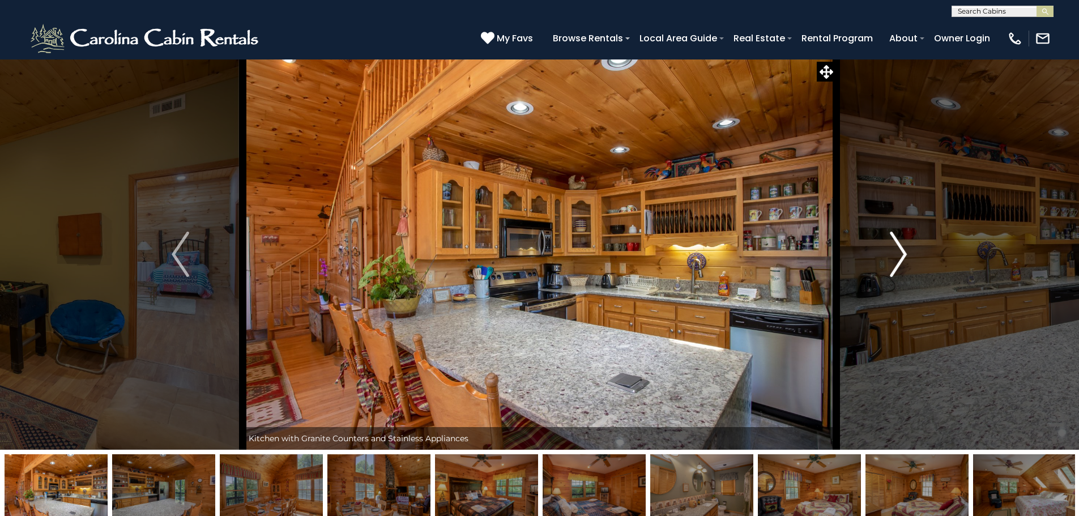
click at [879, 256] on button "Next" at bounding box center [898, 254] width 125 height 391
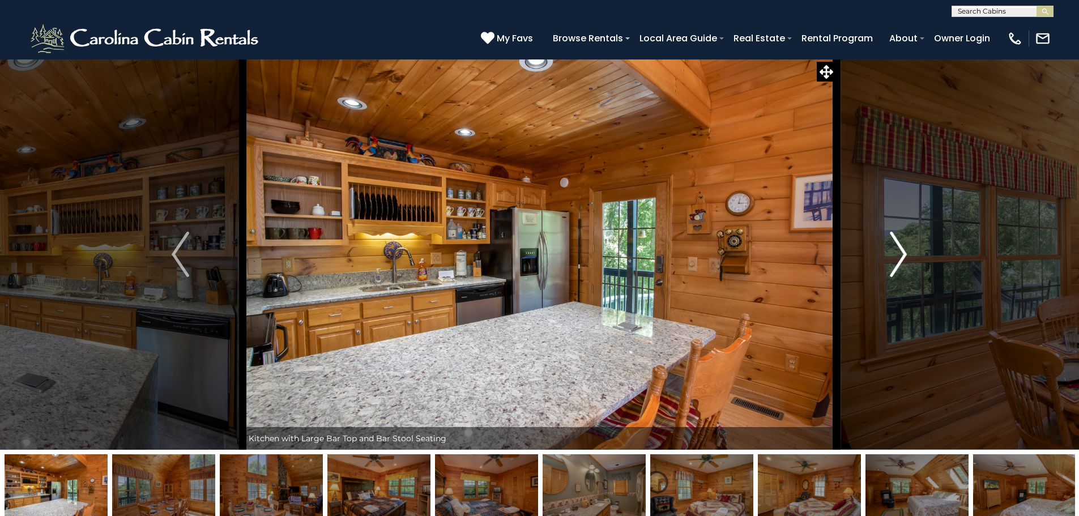
click at [879, 256] on button "Next" at bounding box center [898, 254] width 125 height 391
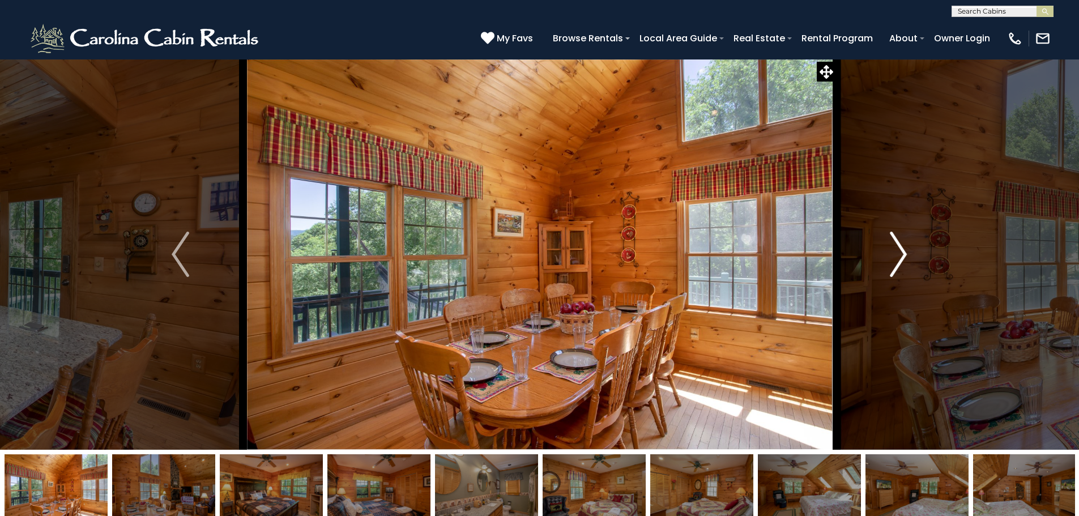
click at [879, 256] on button "Next" at bounding box center [898, 254] width 125 height 391
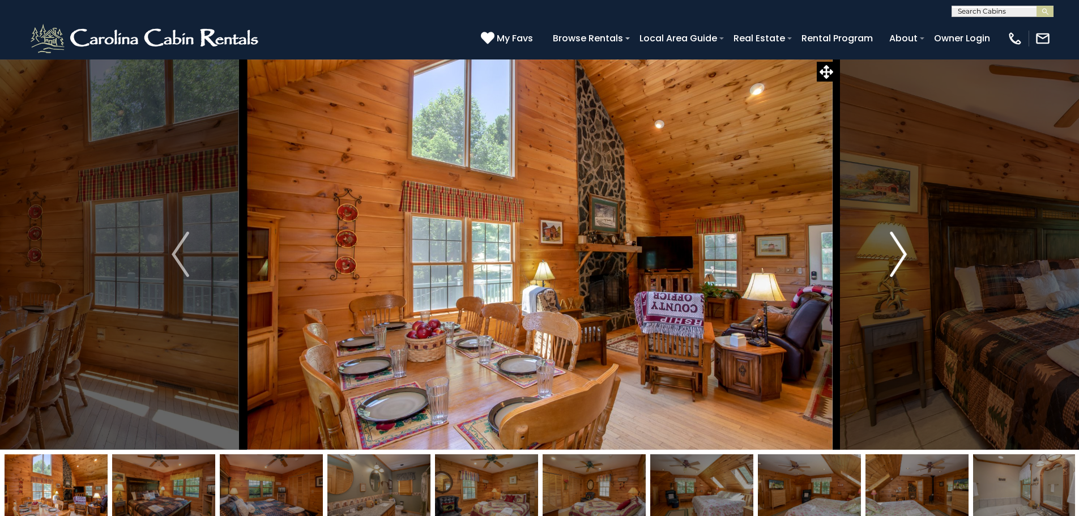
click at [879, 256] on button "Next" at bounding box center [898, 254] width 125 height 391
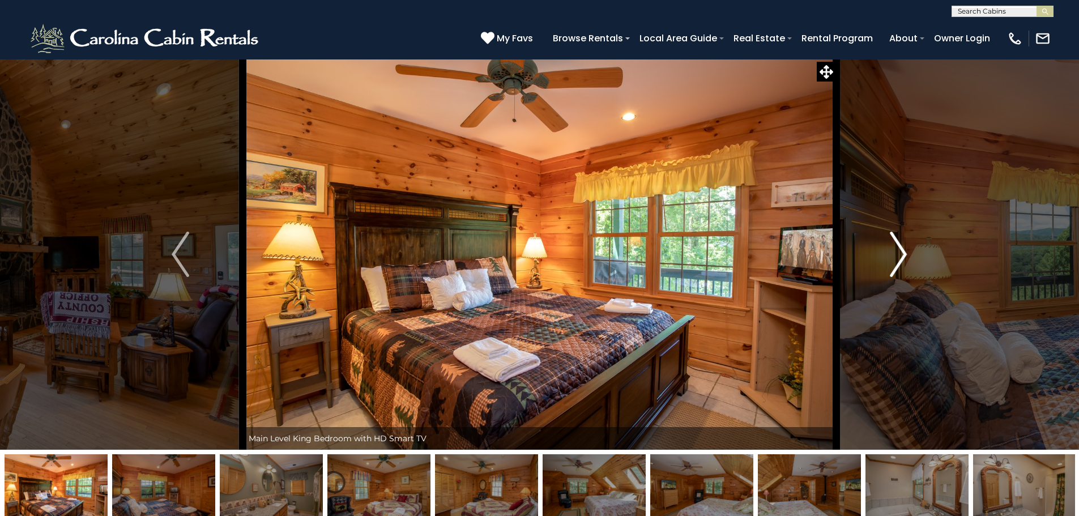
click at [879, 256] on button "Next" at bounding box center [898, 254] width 125 height 391
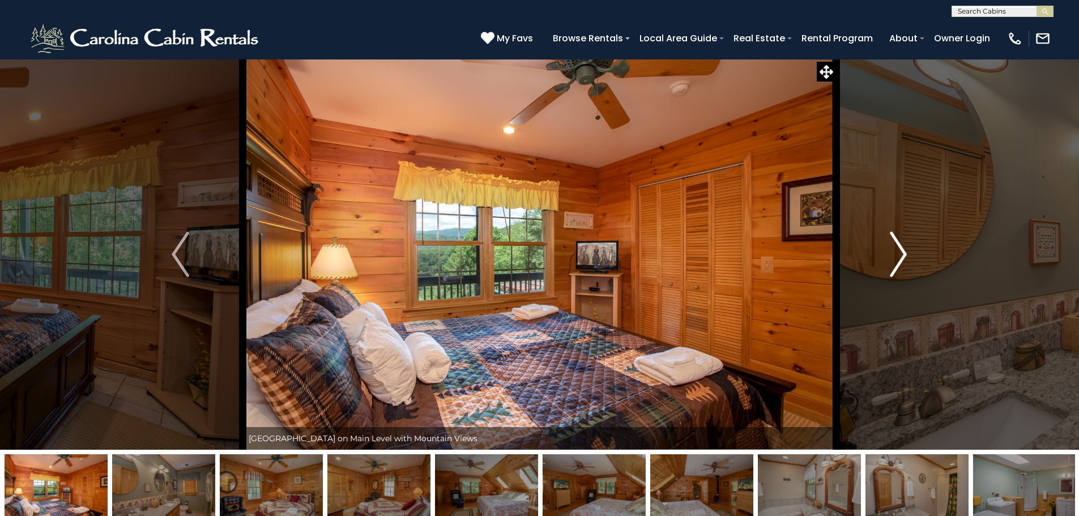
click at [879, 256] on button "Next" at bounding box center [898, 254] width 125 height 391
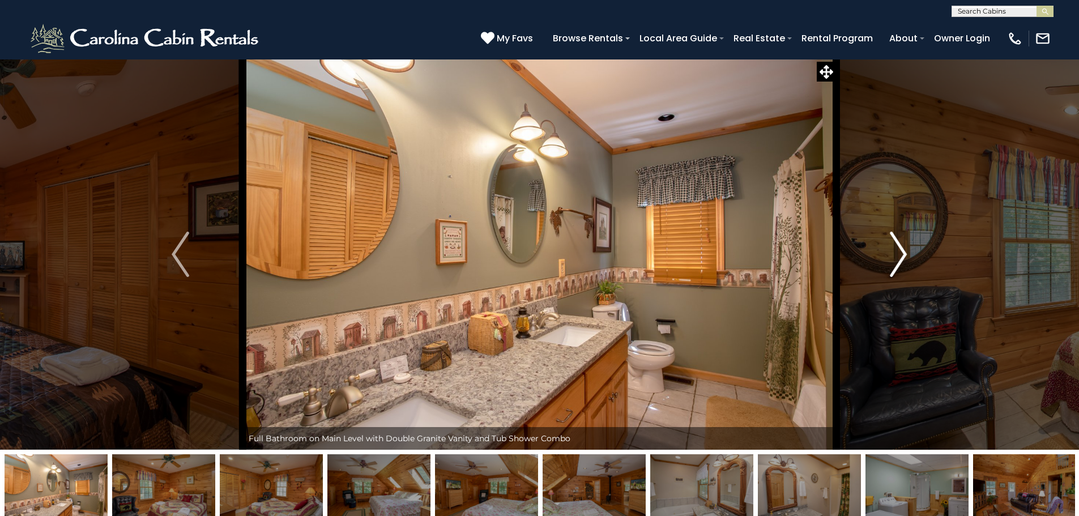
click at [879, 256] on button "Next" at bounding box center [898, 254] width 125 height 391
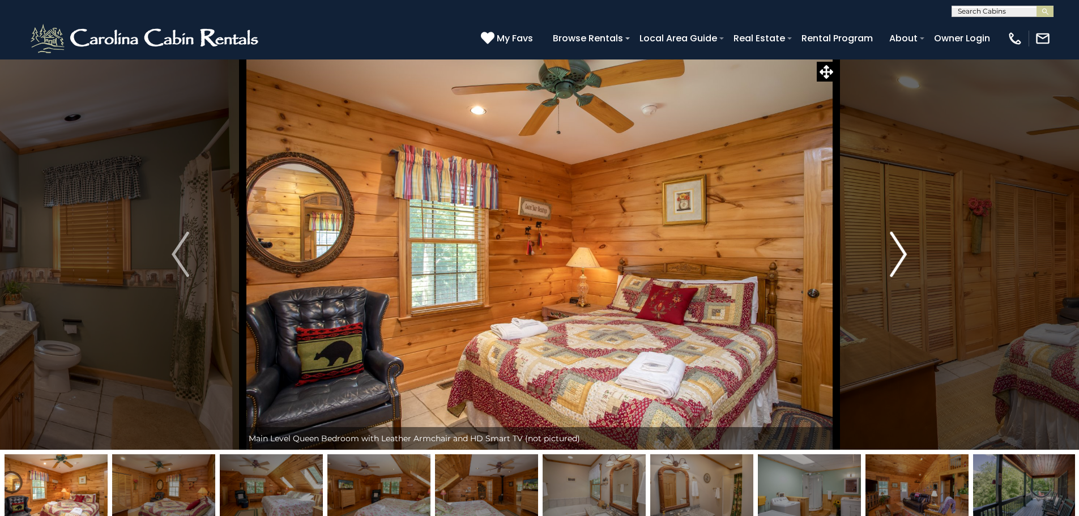
click at [879, 256] on button "Next" at bounding box center [898, 254] width 125 height 391
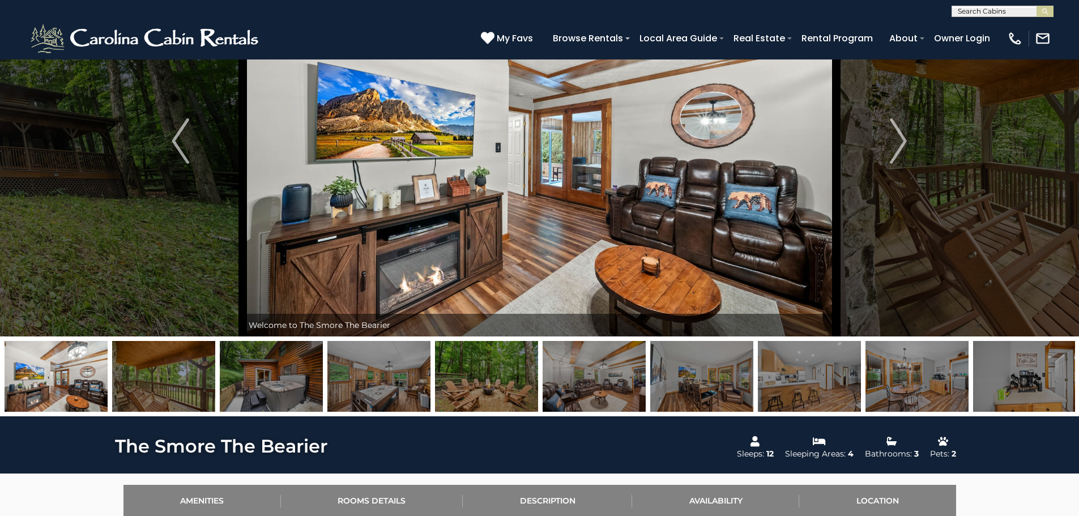
scroll to position [57, 0]
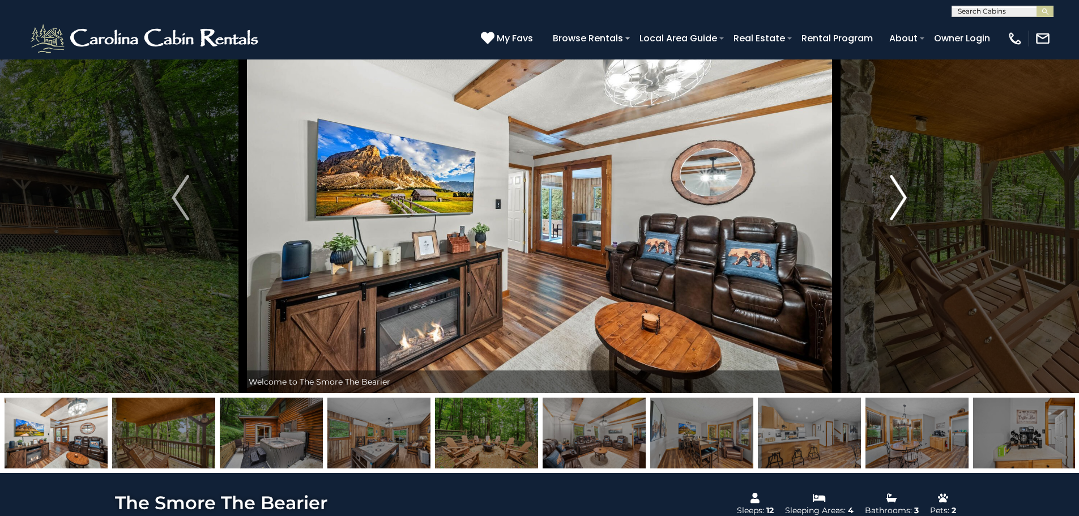
click at [903, 200] on img "Next" at bounding box center [897, 197] width 17 height 45
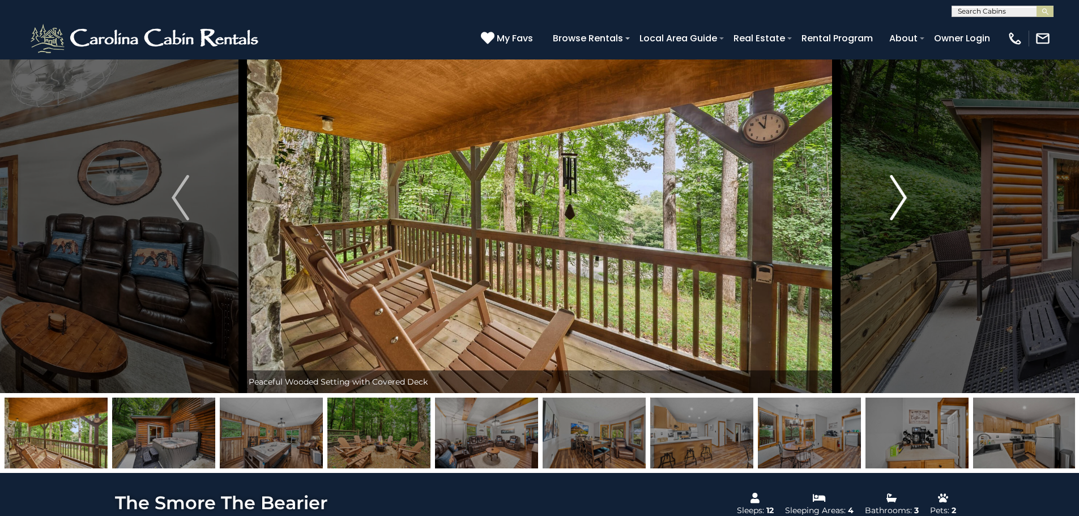
click at [903, 200] on img "Next" at bounding box center [897, 197] width 17 height 45
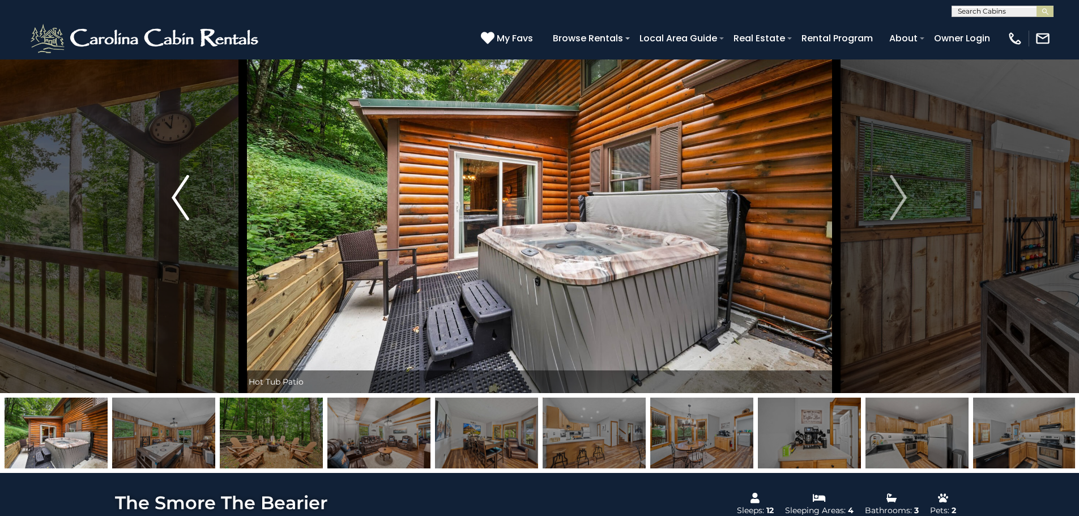
click at [220, 215] on button "Previous" at bounding box center [180, 197] width 125 height 391
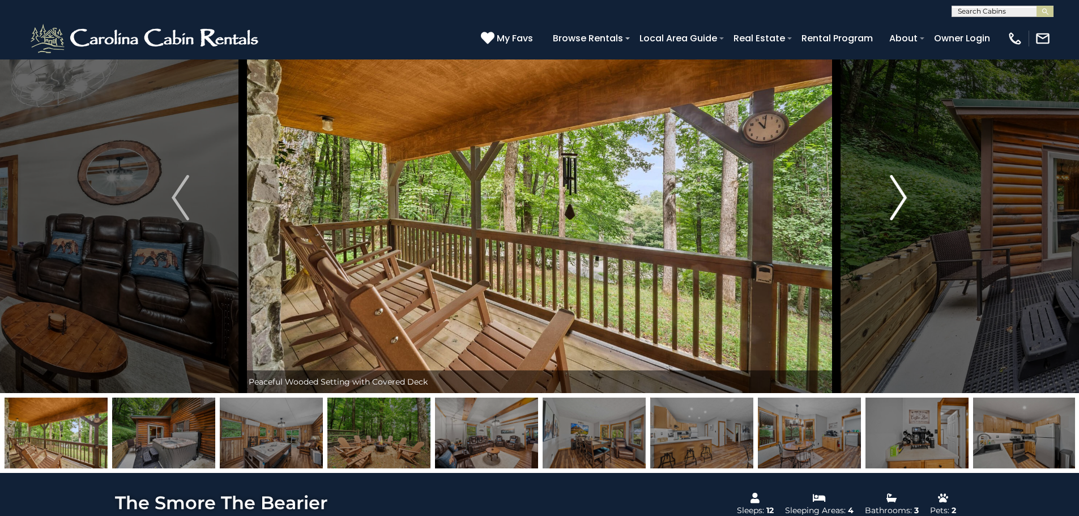
click at [899, 195] on img "Next" at bounding box center [897, 197] width 17 height 45
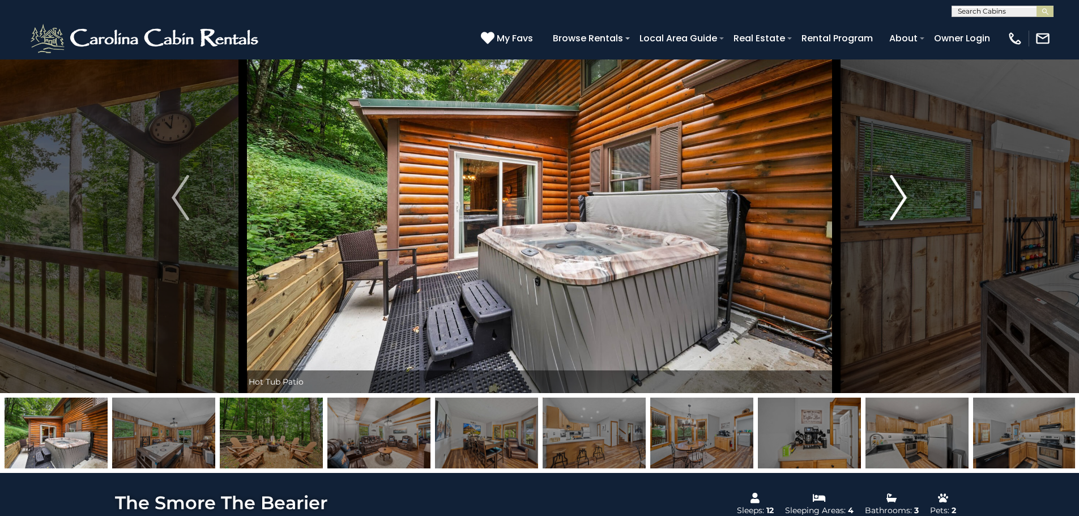
click at [899, 195] on img "Next" at bounding box center [897, 197] width 17 height 45
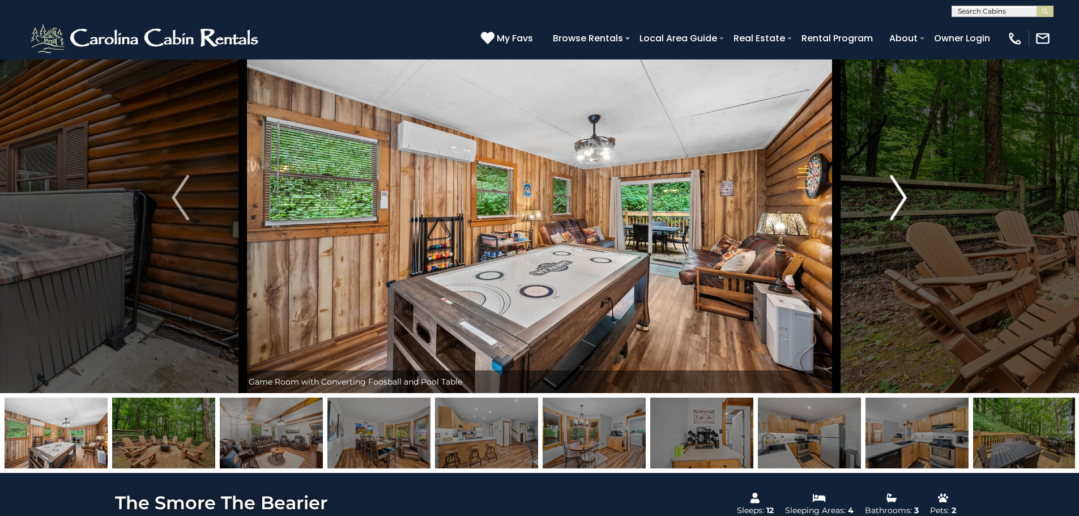
click at [899, 195] on img "Next" at bounding box center [897, 197] width 17 height 45
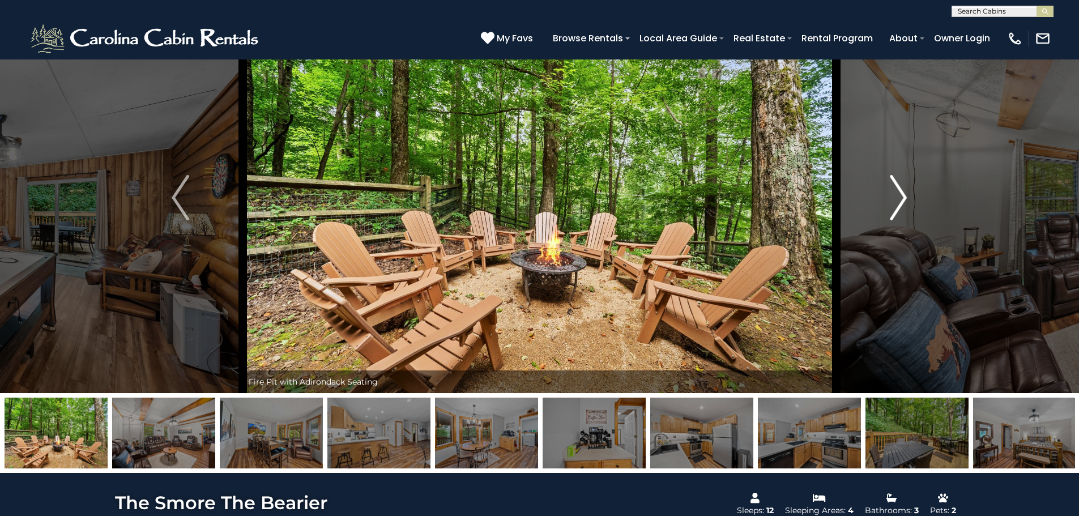
click at [899, 195] on img "Next" at bounding box center [897, 197] width 17 height 45
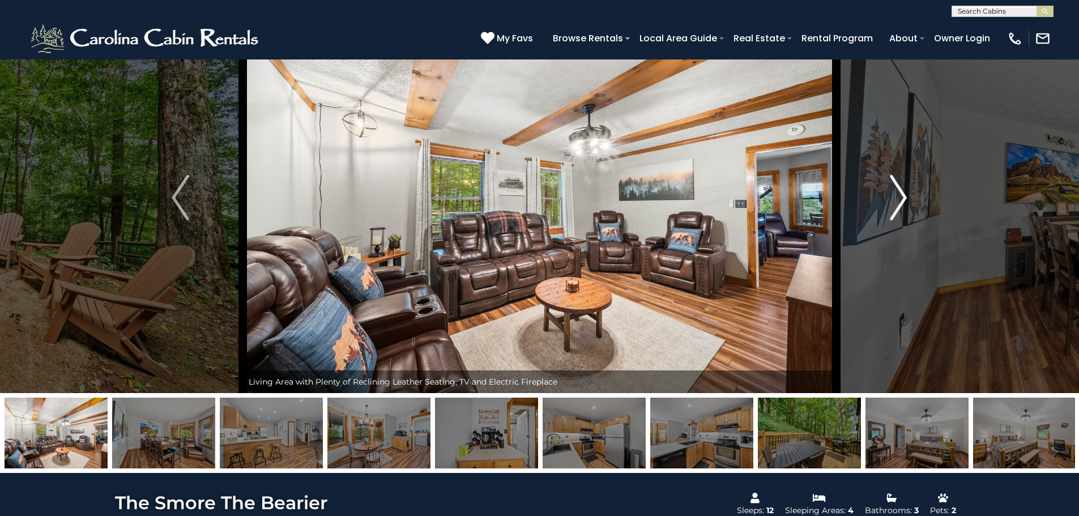
click at [899, 195] on img "Next" at bounding box center [897, 197] width 17 height 45
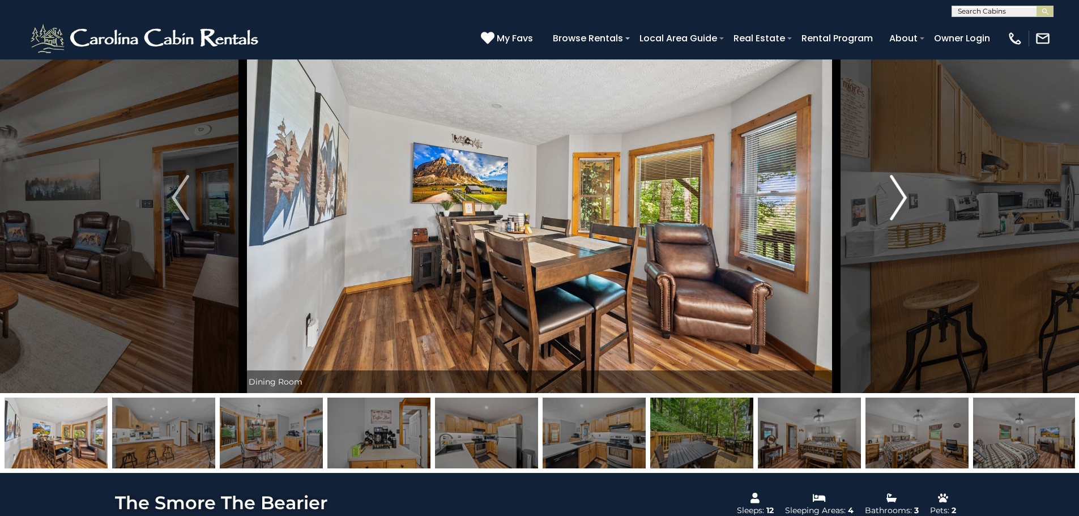
click at [899, 195] on img "Next" at bounding box center [897, 197] width 17 height 45
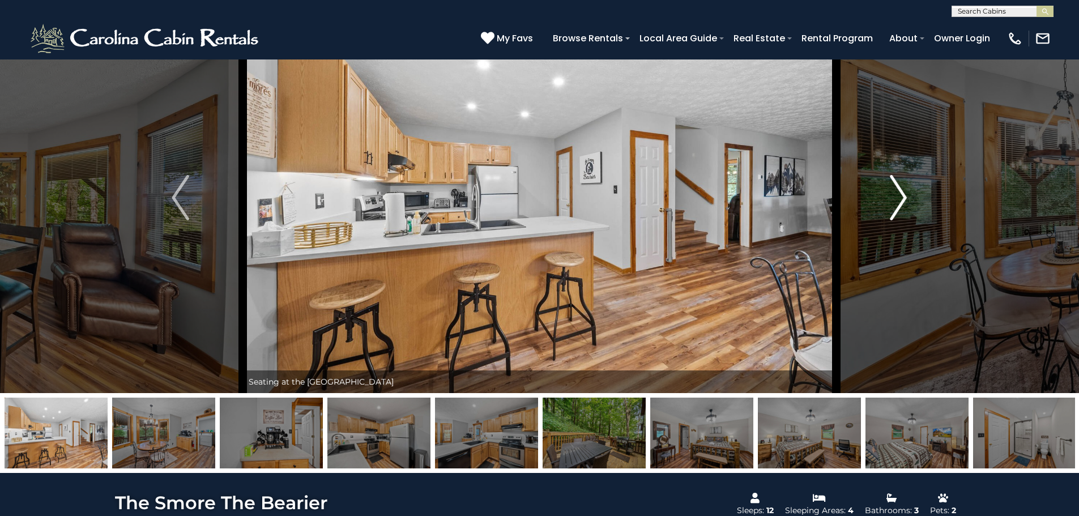
click at [899, 195] on img "Next" at bounding box center [897, 197] width 17 height 45
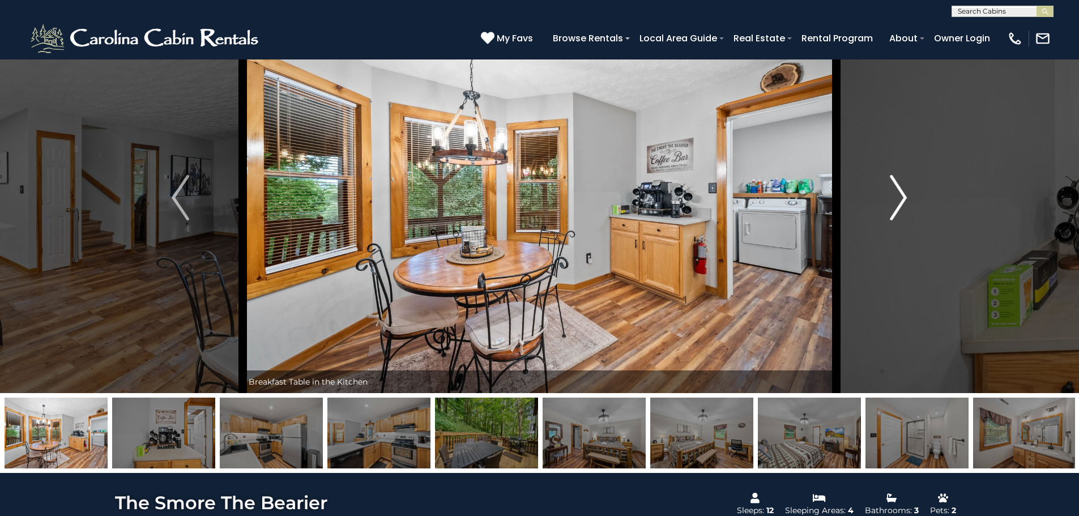
click at [899, 195] on img "Next" at bounding box center [897, 197] width 17 height 45
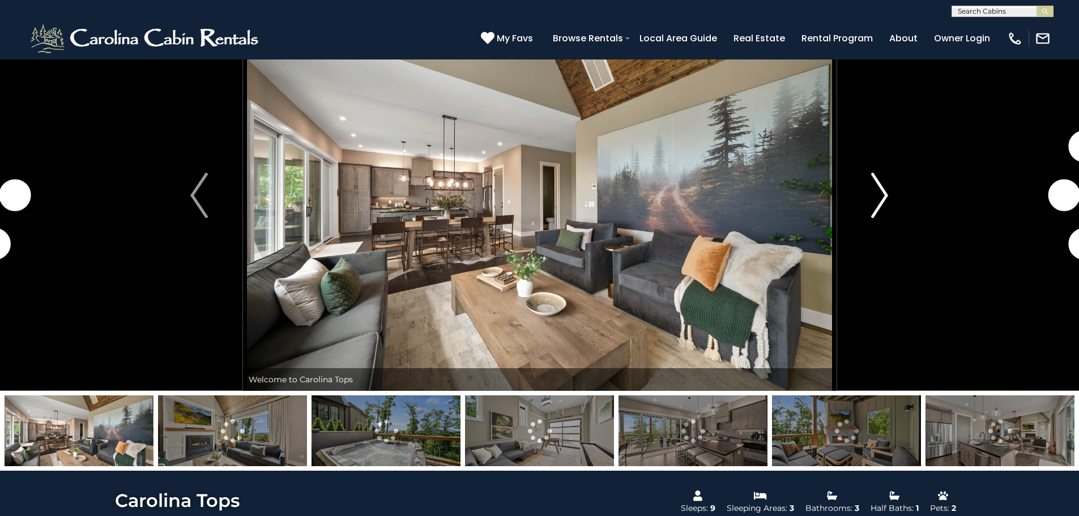
click at [530, 196] on img "Next" at bounding box center [879, 195] width 17 height 45
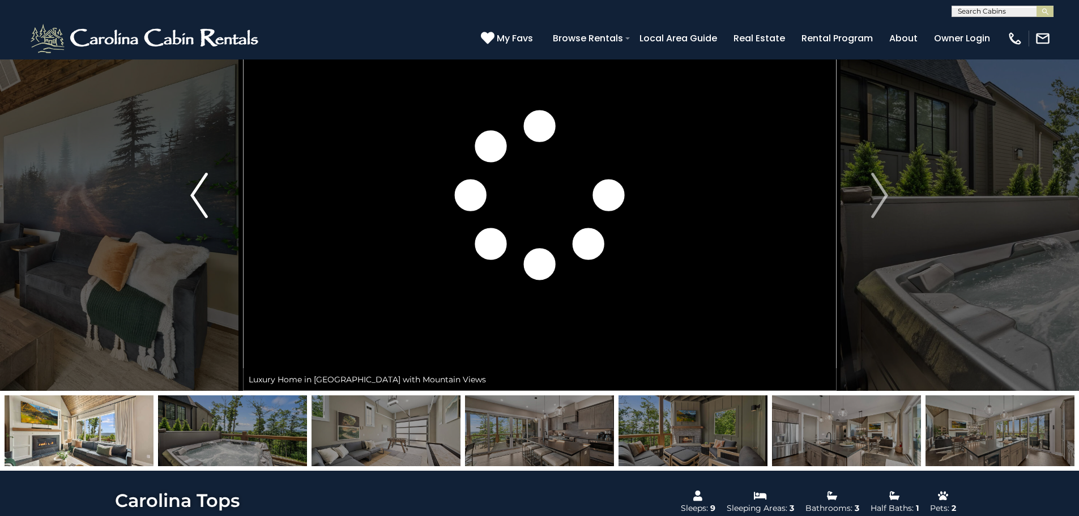
click at [196, 215] on img "Previous" at bounding box center [198, 195] width 17 height 45
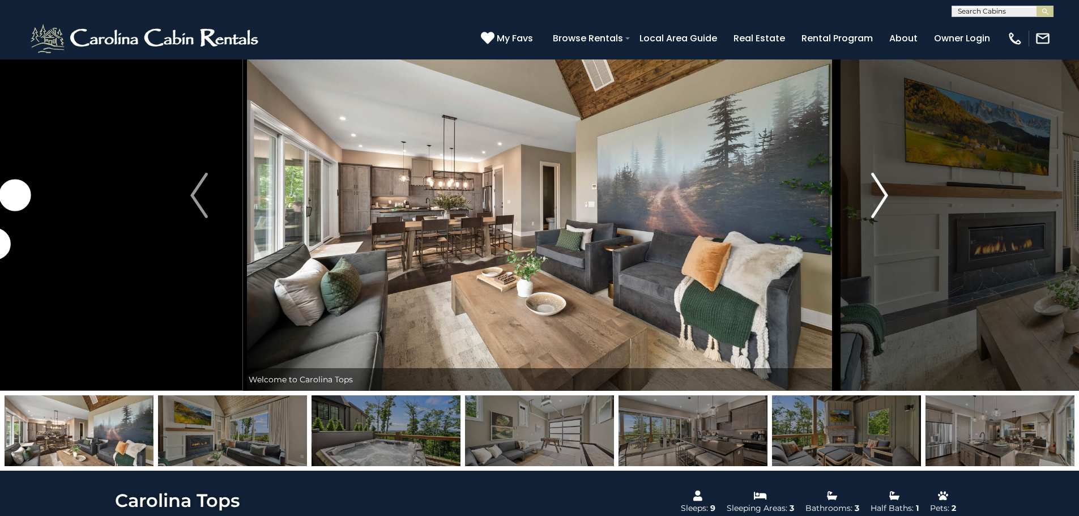
click at [530, 194] on button "Next" at bounding box center [879, 195] width 87 height 391
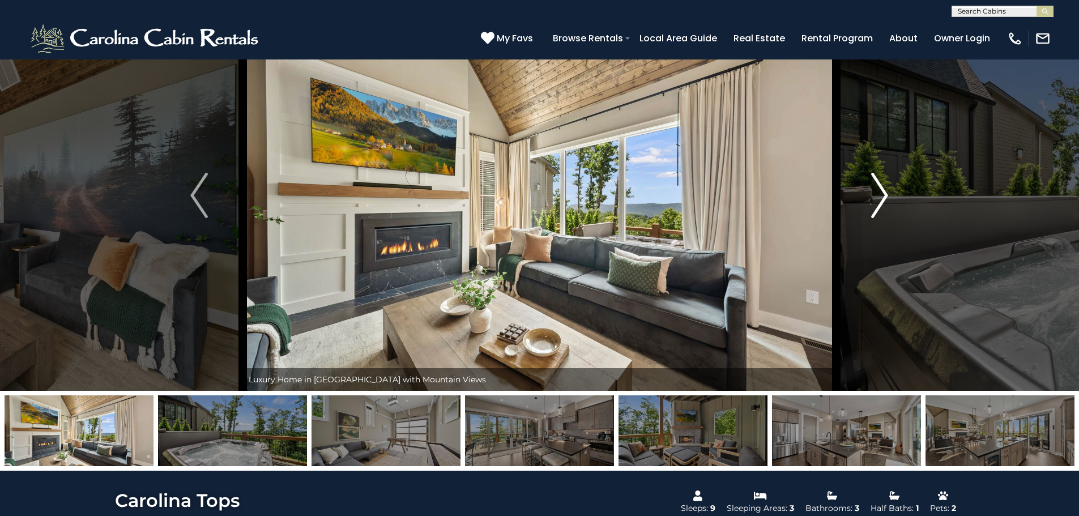
click at [530, 194] on button "Next" at bounding box center [879, 195] width 87 height 391
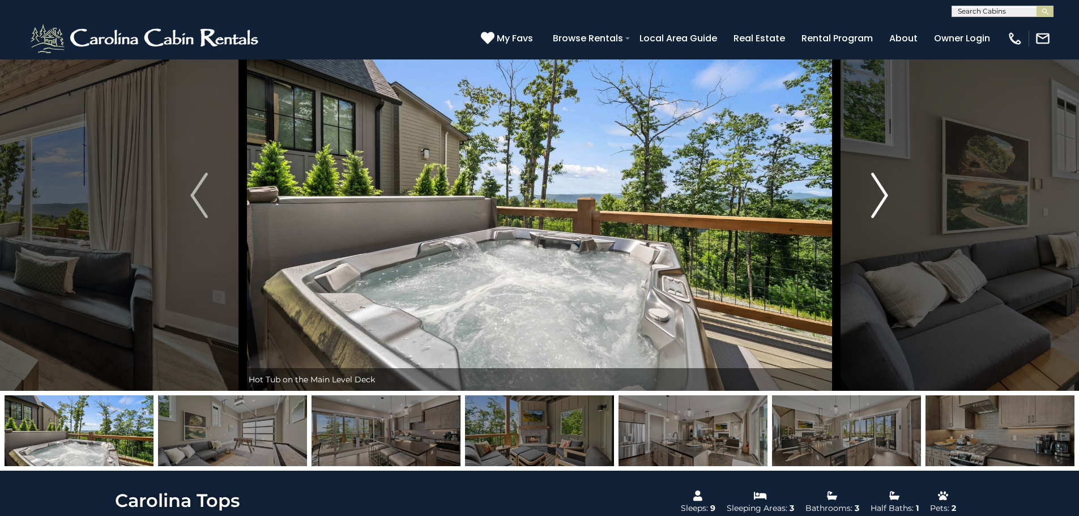
click at [530, 194] on button "Next" at bounding box center [879, 195] width 87 height 391
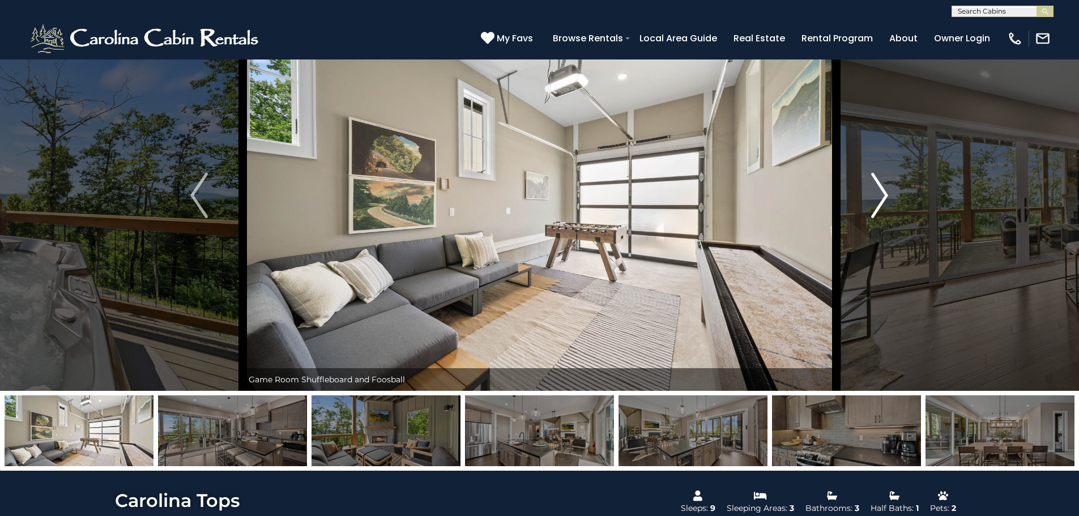
click at [530, 194] on button "Next" at bounding box center [879, 195] width 87 height 391
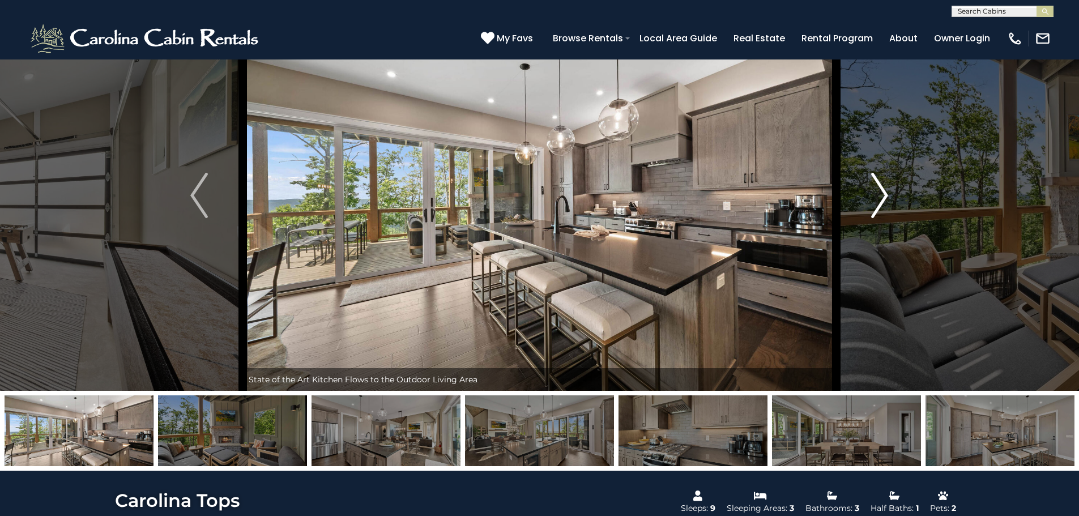
click at [530, 194] on button "Next" at bounding box center [879, 195] width 87 height 391
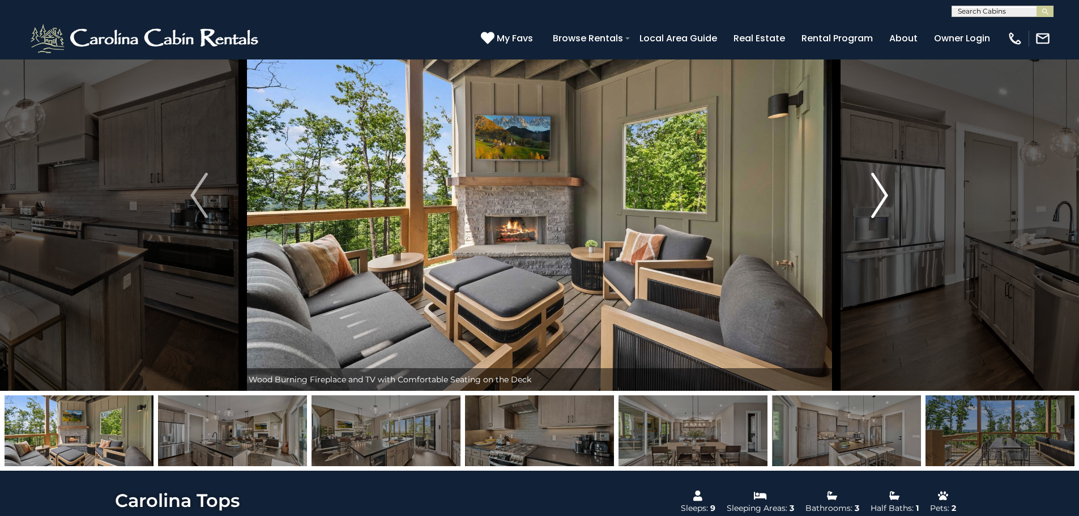
click at [530, 194] on button "Next" at bounding box center [879, 195] width 87 height 391
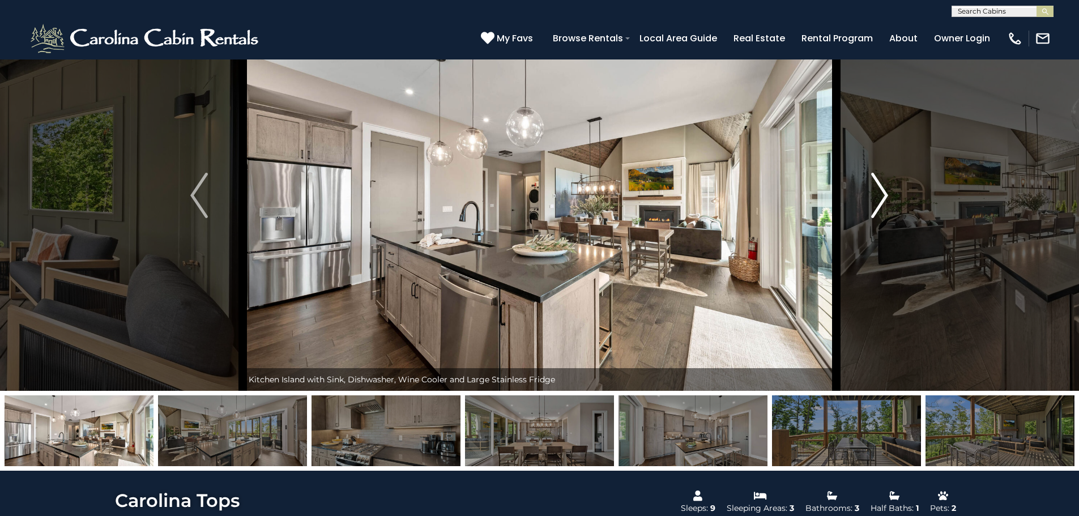
click at [530, 194] on button "Next" at bounding box center [879, 195] width 87 height 391
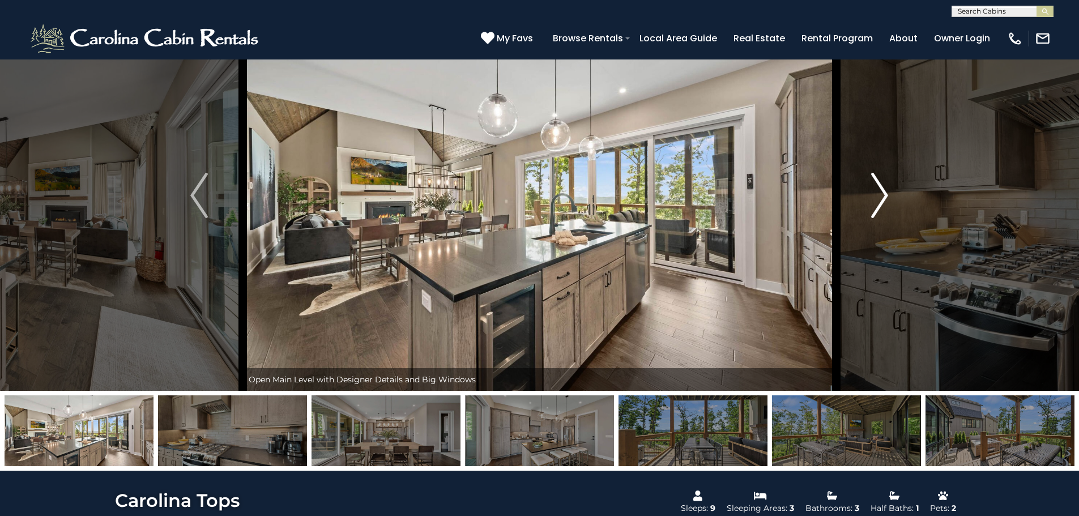
click at [530, 194] on button "Next" at bounding box center [879, 195] width 87 height 391
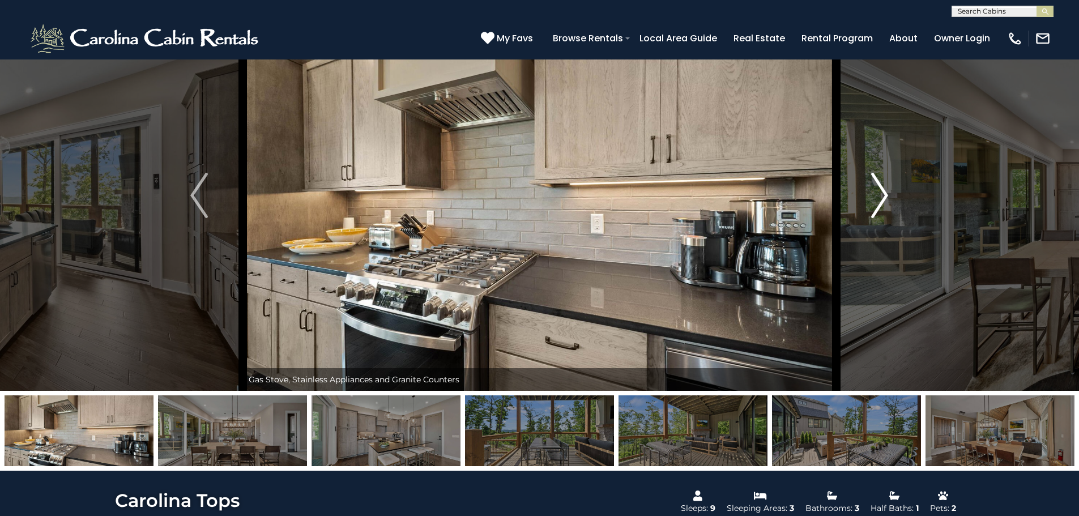
click at [530, 194] on button "Next" at bounding box center [879, 195] width 87 height 391
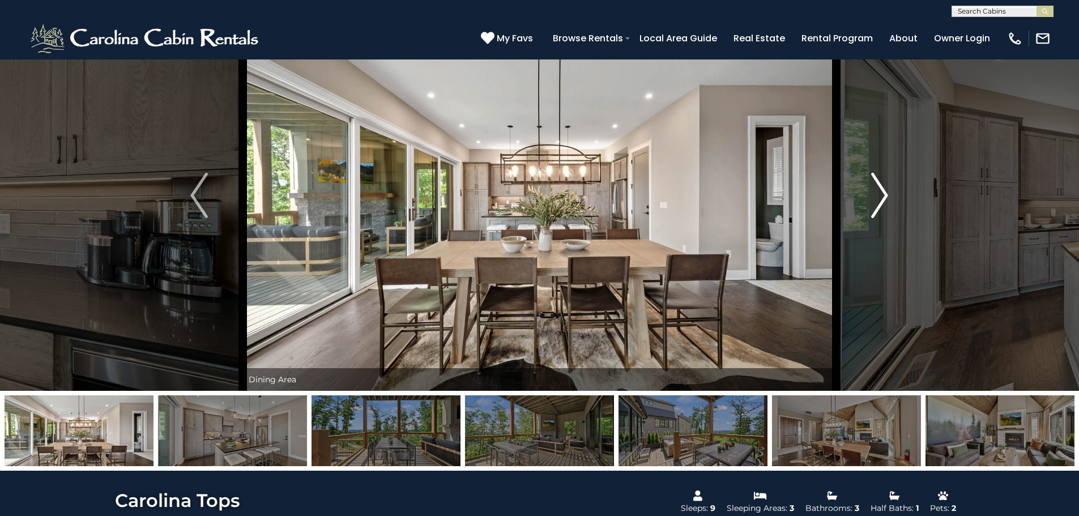
click at [530, 194] on button "Next" at bounding box center [879, 195] width 87 height 391
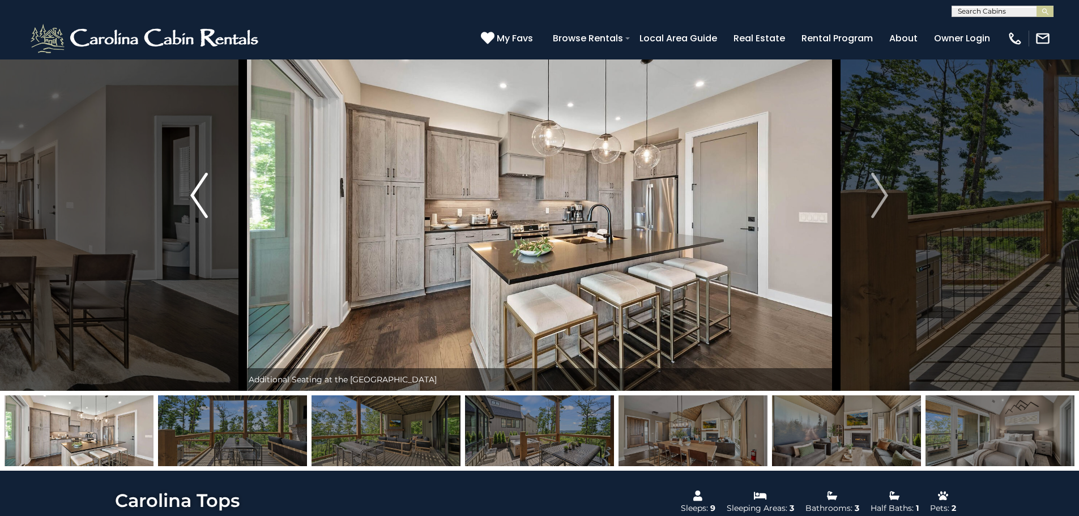
click at [196, 202] on img "Previous" at bounding box center [198, 195] width 17 height 45
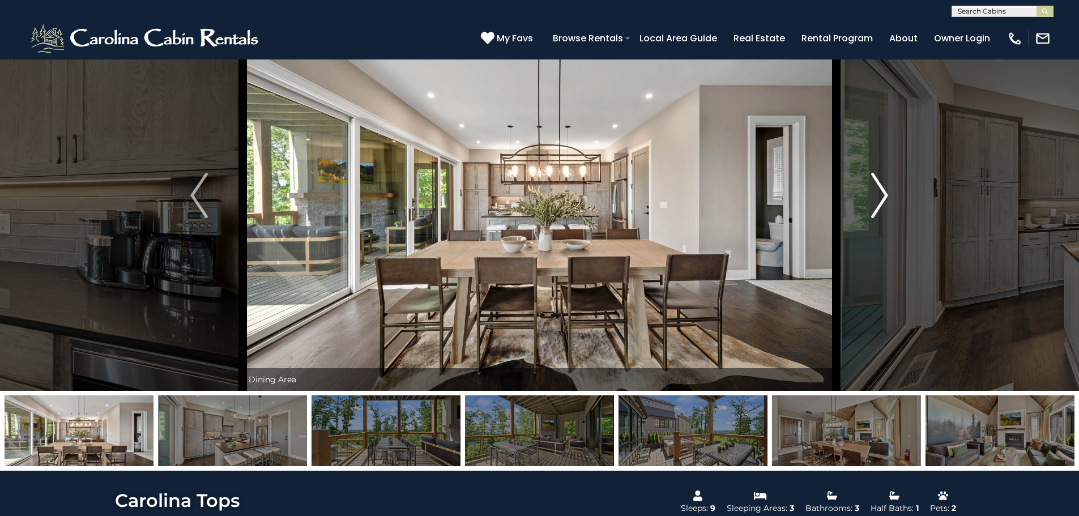
click at [530, 191] on img "Next" at bounding box center [879, 195] width 17 height 45
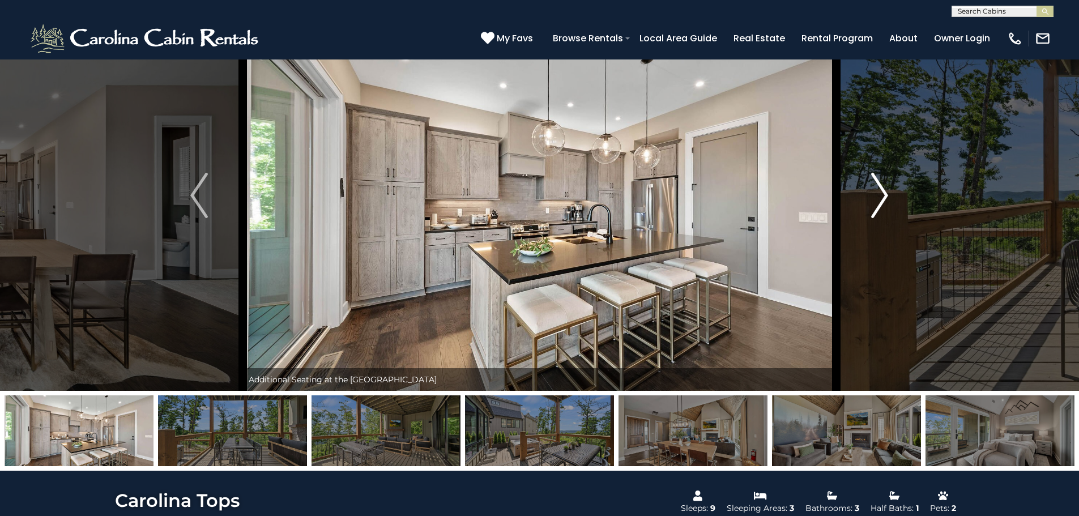
click at [530, 191] on img "Next" at bounding box center [879, 195] width 17 height 45
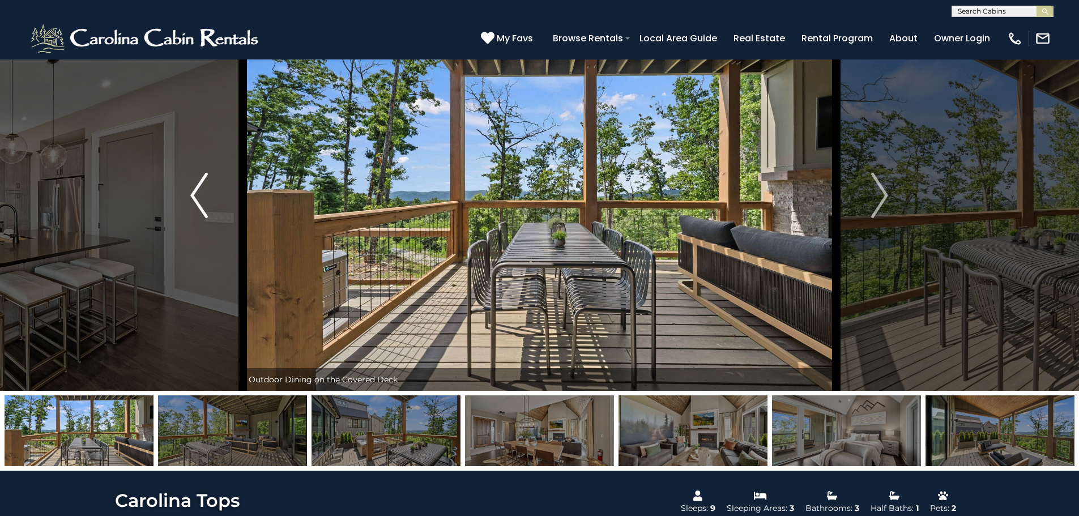
click at [224, 188] on button "Previous" at bounding box center [199, 195] width 87 height 391
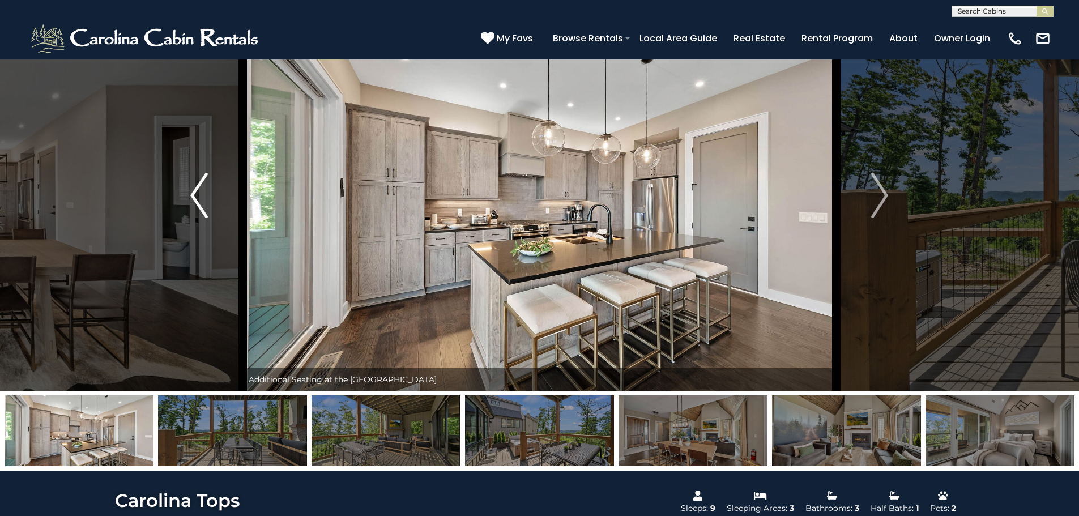
click at [212, 195] on button "Previous" at bounding box center [199, 195] width 87 height 391
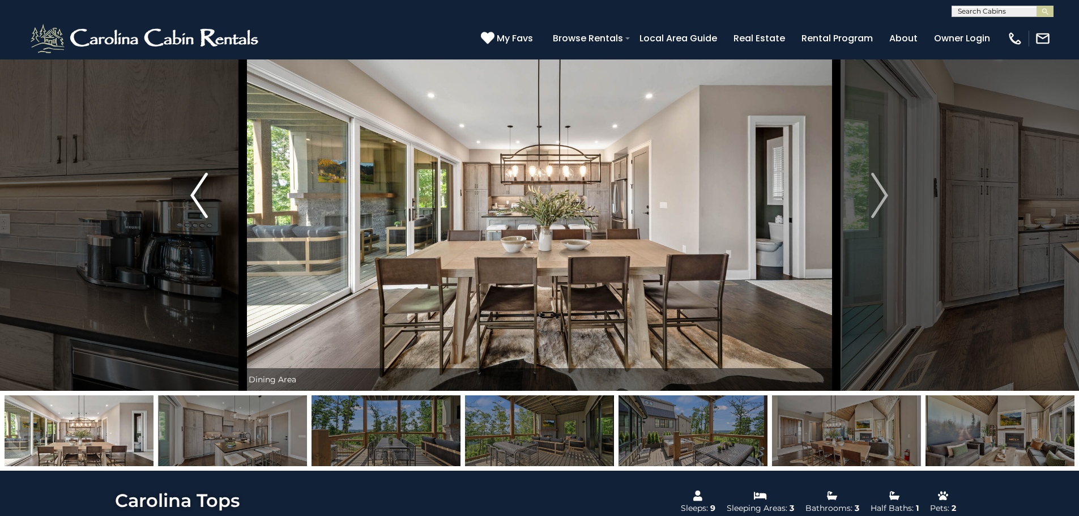
click at [212, 195] on button "Previous" at bounding box center [199, 195] width 87 height 391
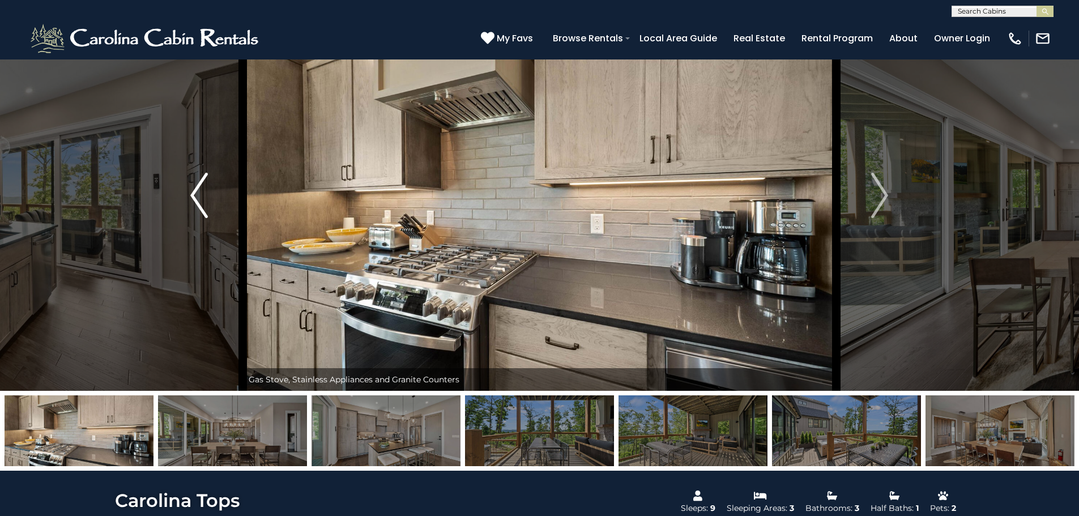
click at [212, 195] on button "Previous" at bounding box center [199, 195] width 87 height 391
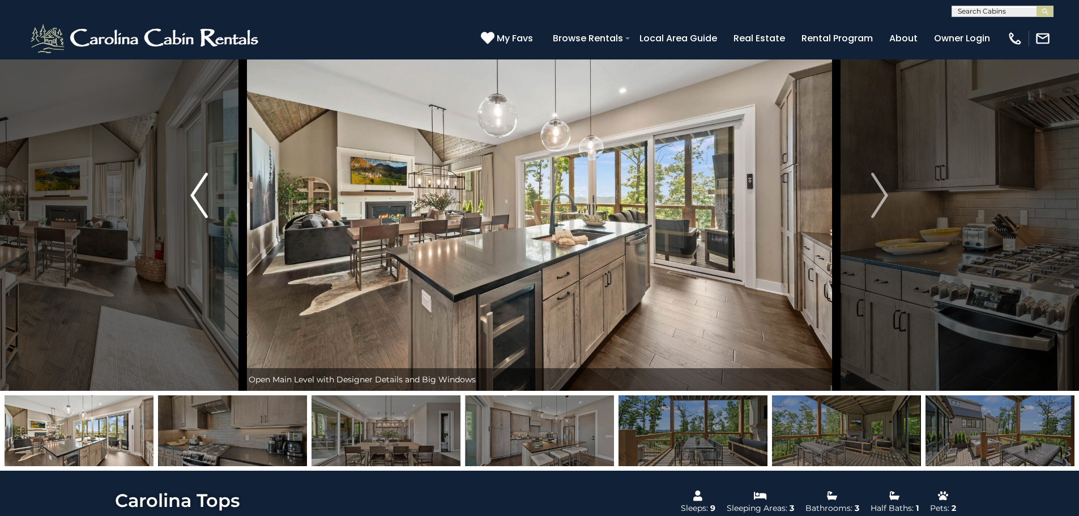
click at [212, 195] on button "Previous" at bounding box center [199, 195] width 87 height 391
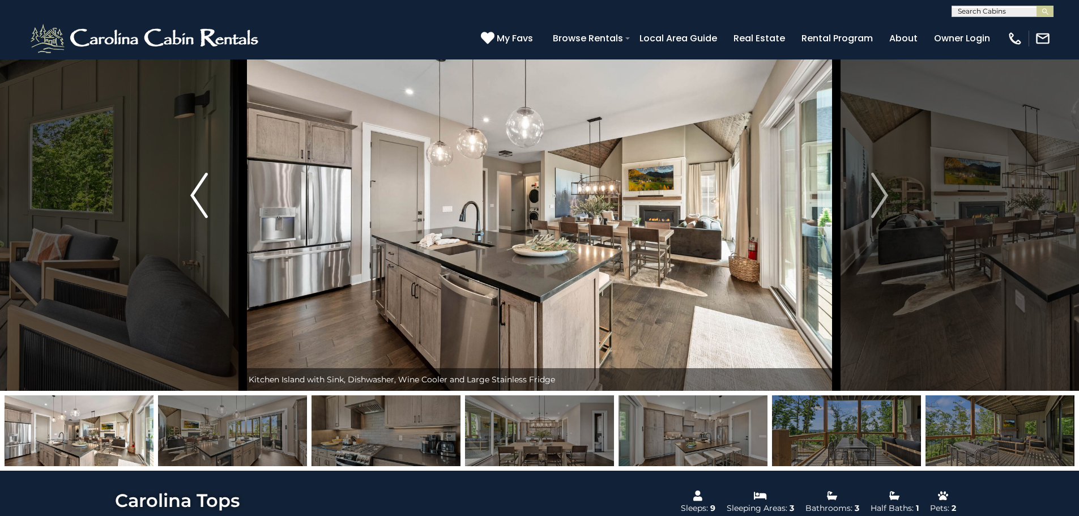
click at [212, 195] on button "Previous" at bounding box center [199, 195] width 87 height 391
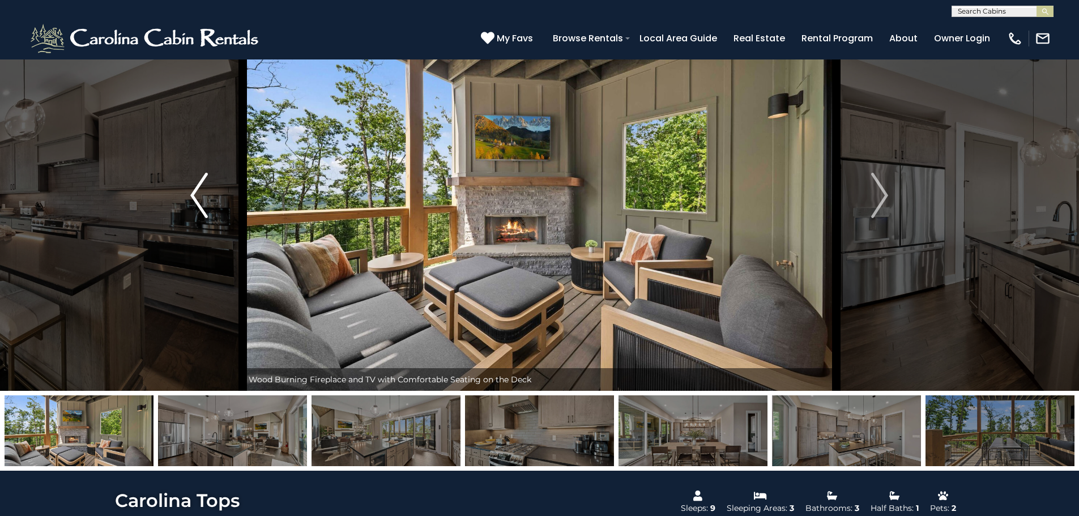
click at [196, 196] on img "Previous" at bounding box center [198, 195] width 17 height 45
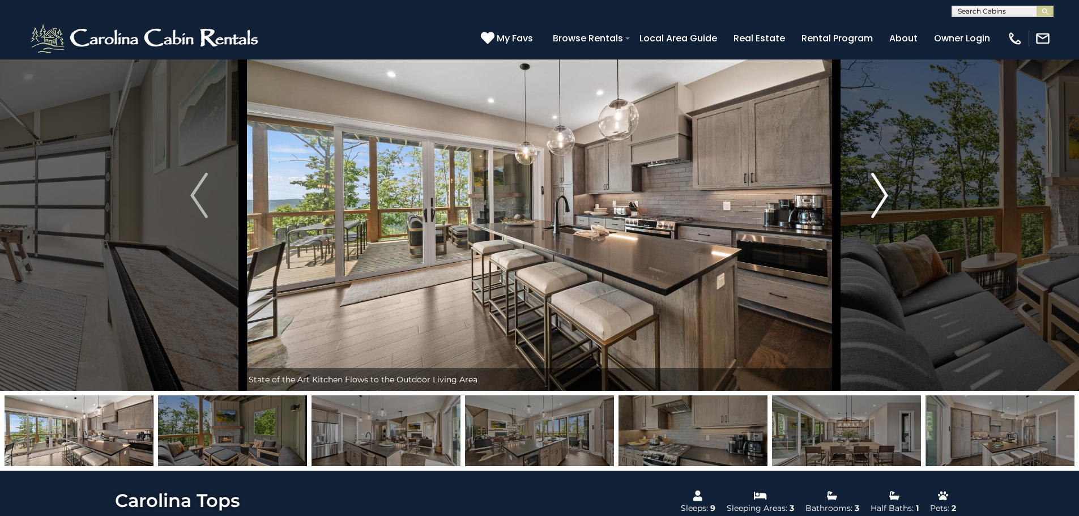
click at [530, 195] on img "Next" at bounding box center [879, 195] width 17 height 45
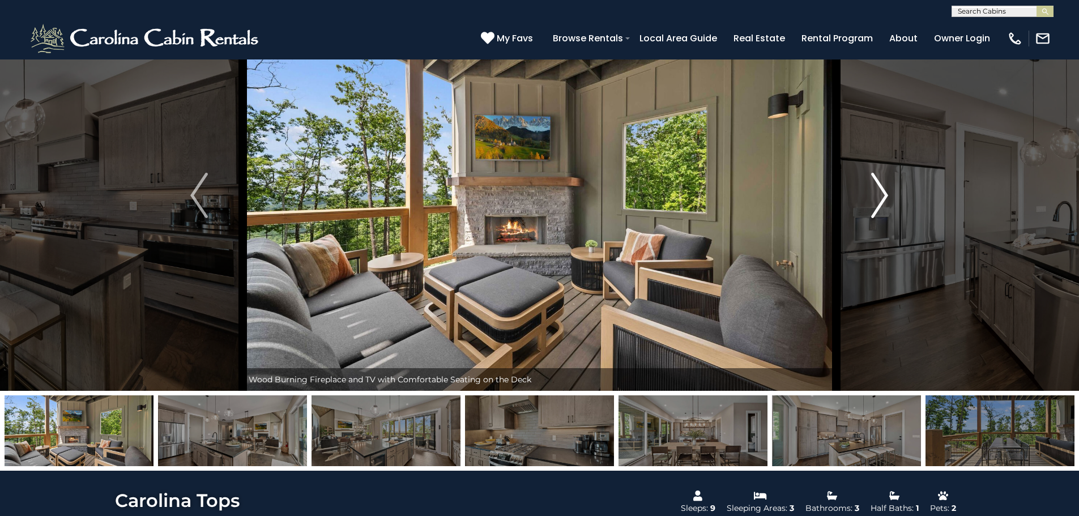
click at [530, 195] on img "Next" at bounding box center [879, 195] width 17 height 45
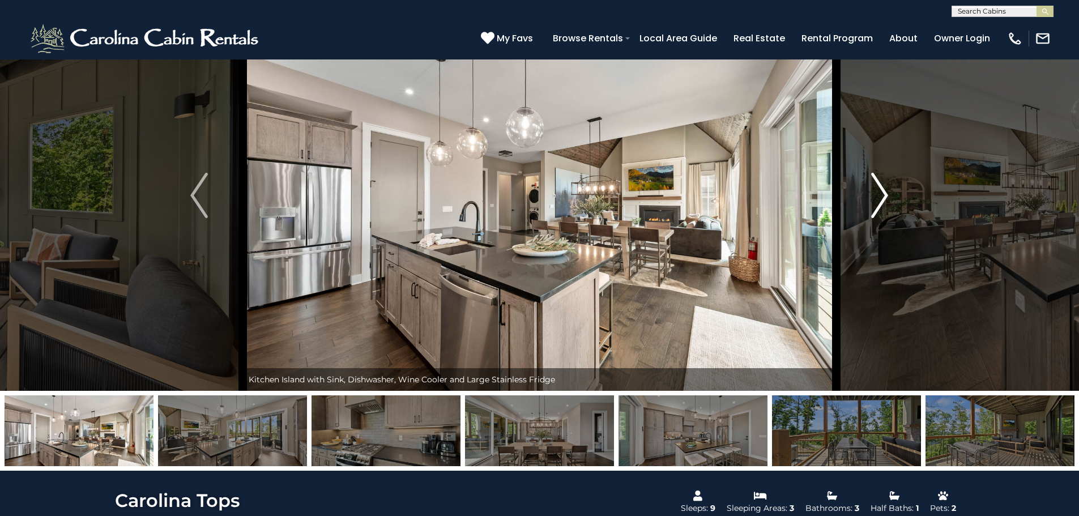
click at [530, 195] on img "Next" at bounding box center [879, 195] width 17 height 45
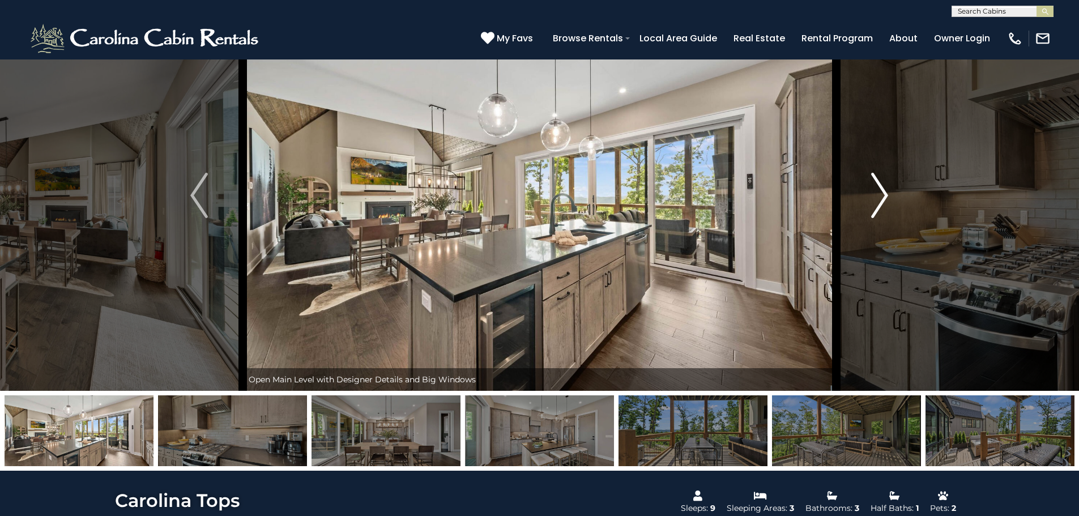
click at [530, 195] on img "Next" at bounding box center [879, 195] width 17 height 45
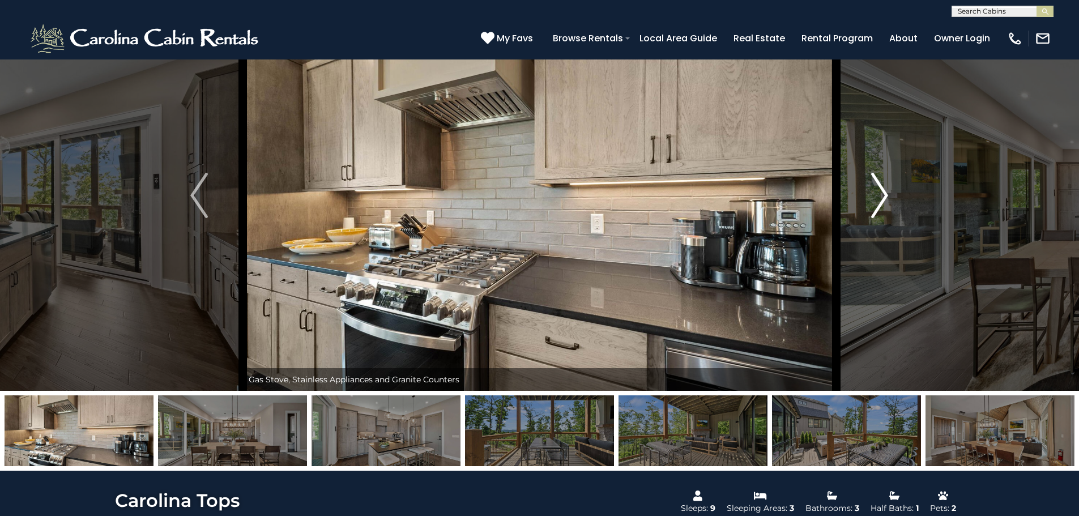
click at [530, 195] on img "Next" at bounding box center [879, 195] width 17 height 45
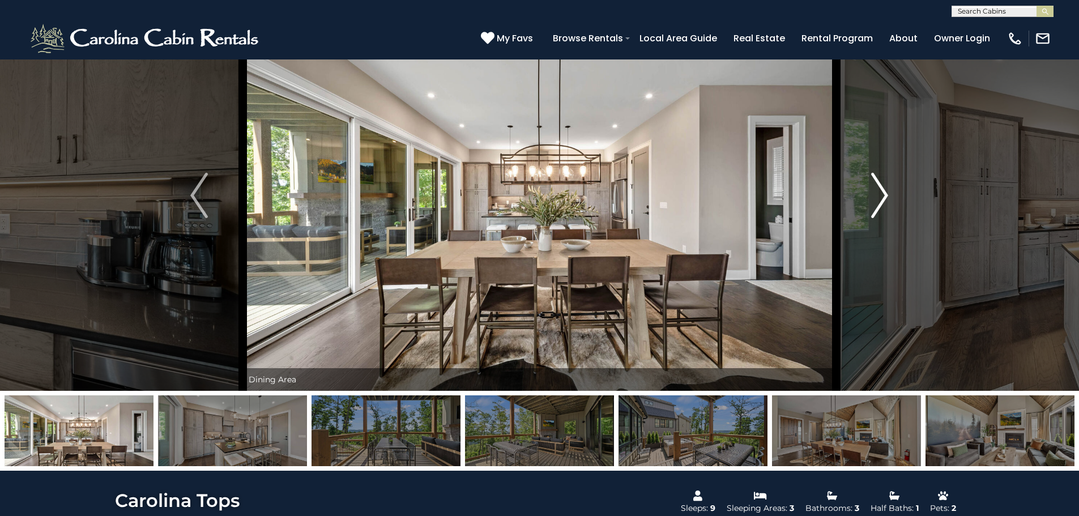
click at [530, 195] on img "Next" at bounding box center [879, 195] width 17 height 45
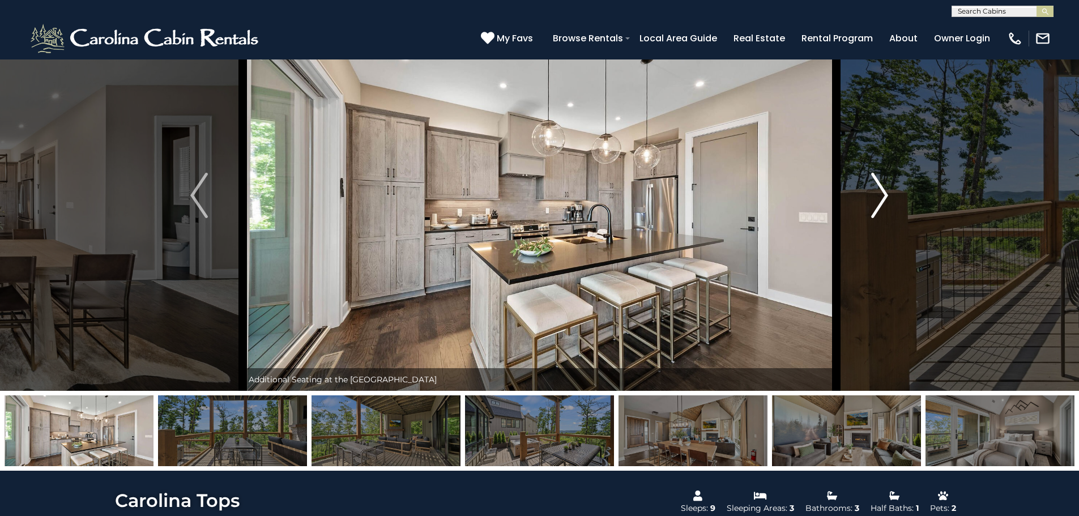
click at [530, 195] on img "Next" at bounding box center [879, 195] width 17 height 45
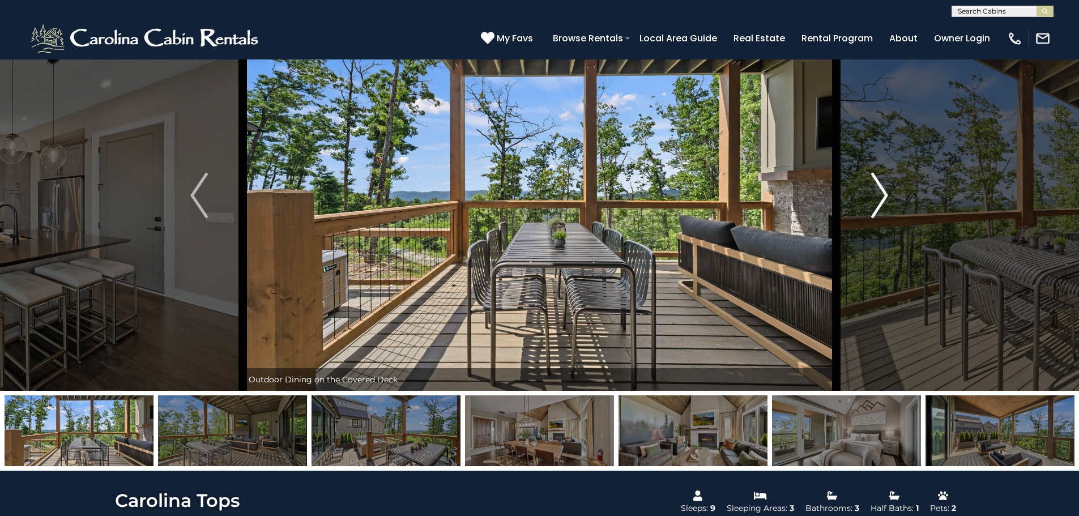
click at [530, 191] on img "Next" at bounding box center [879, 195] width 17 height 45
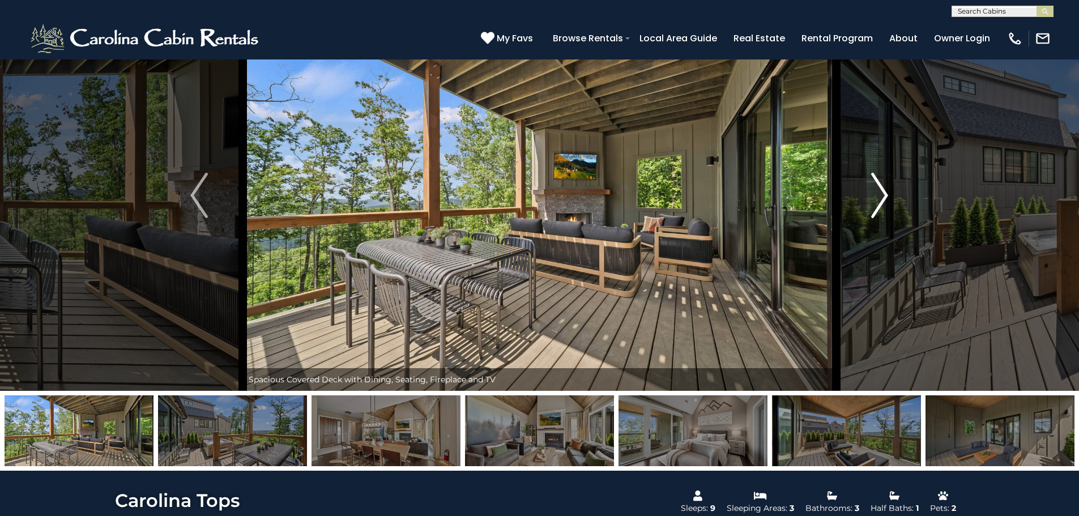
click at [530, 191] on img "Next" at bounding box center [879, 195] width 17 height 45
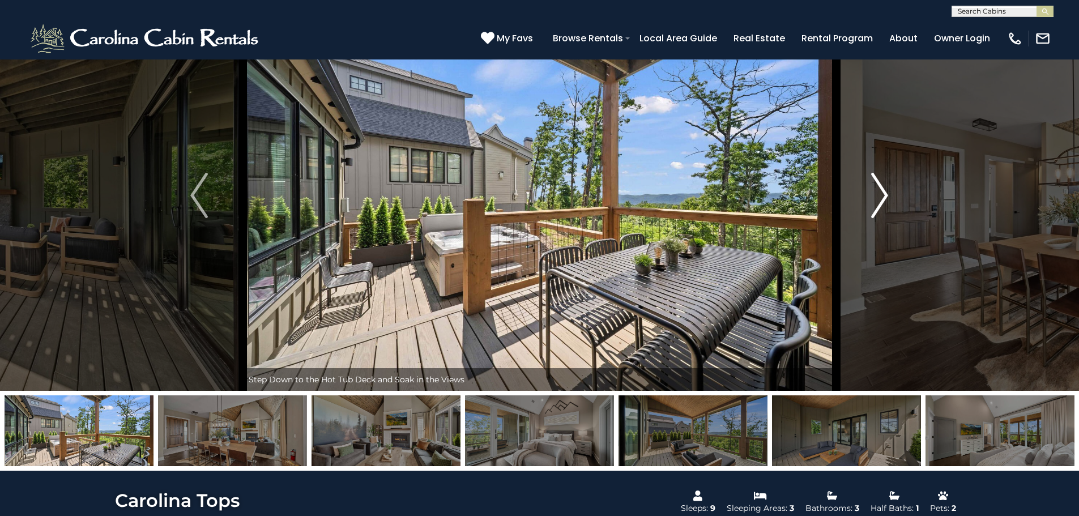
click at [530, 191] on img "Next" at bounding box center [879, 195] width 17 height 45
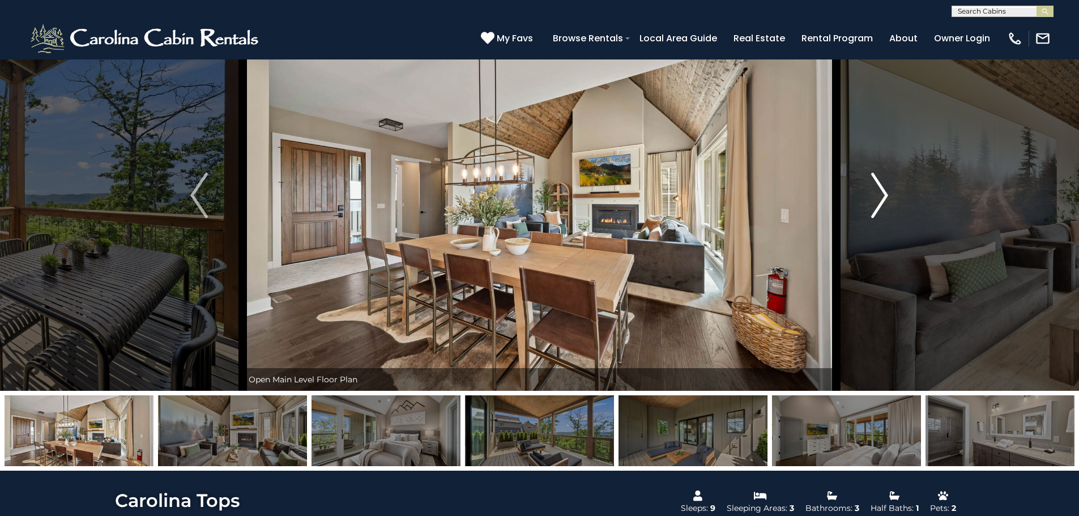
click at [530, 191] on img "Next" at bounding box center [879, 195] width 17 height 45
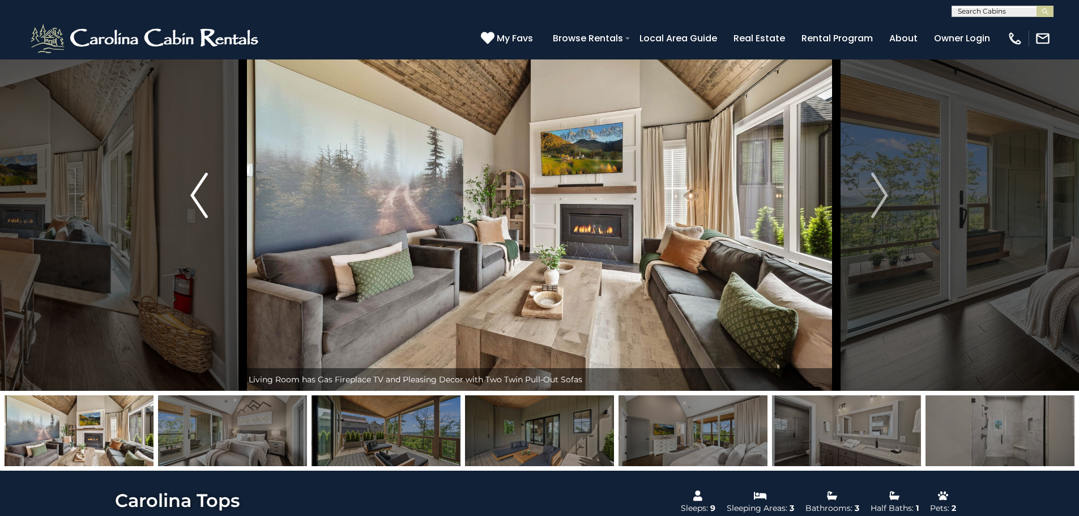
click at [201, 204] on img "Previous" at bounding box center [198, 195] width 17 height 45
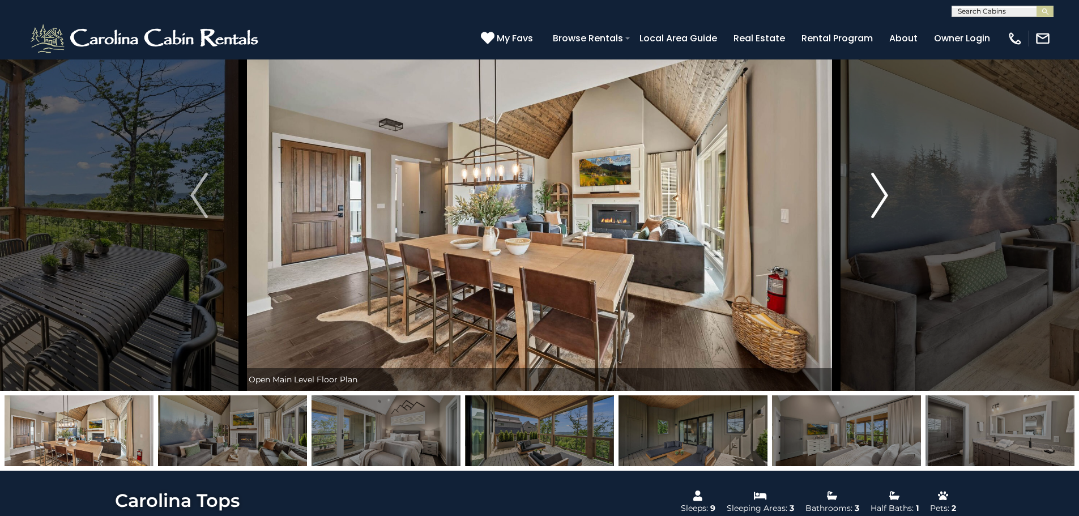
click at [530, 199] on img "Next" at bounding box center [879, 195] width 17 height 45
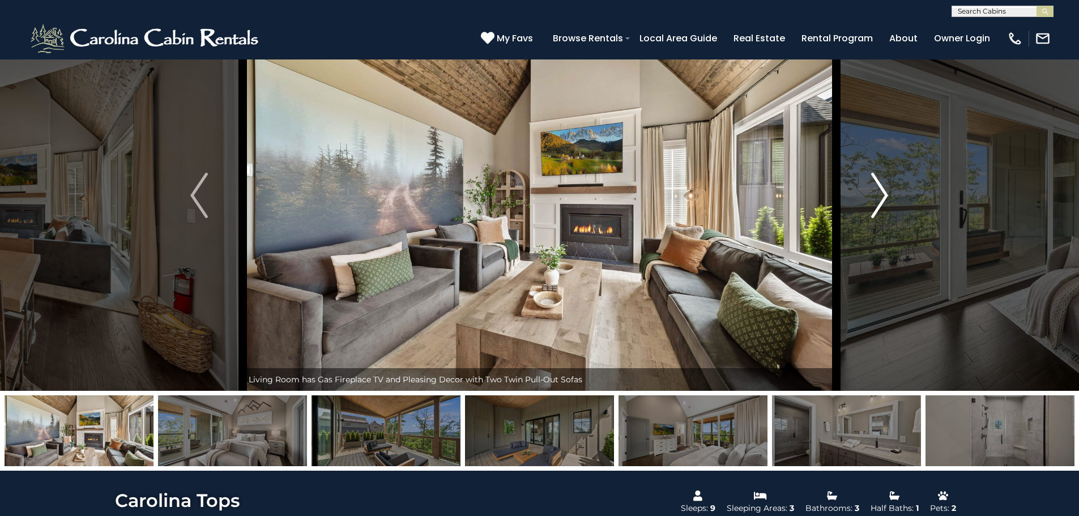
click at [530, 199] on img "Next" at bounding box center [879, 195] width 17 height 45
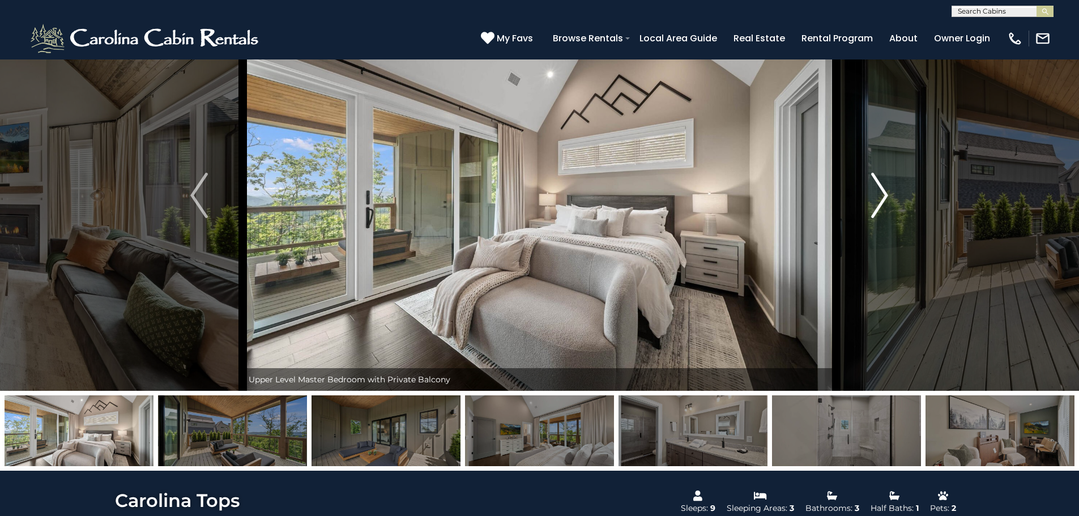
click at [530, 198] on img "Next" at bounding box center [879, 195] width 17 height 45
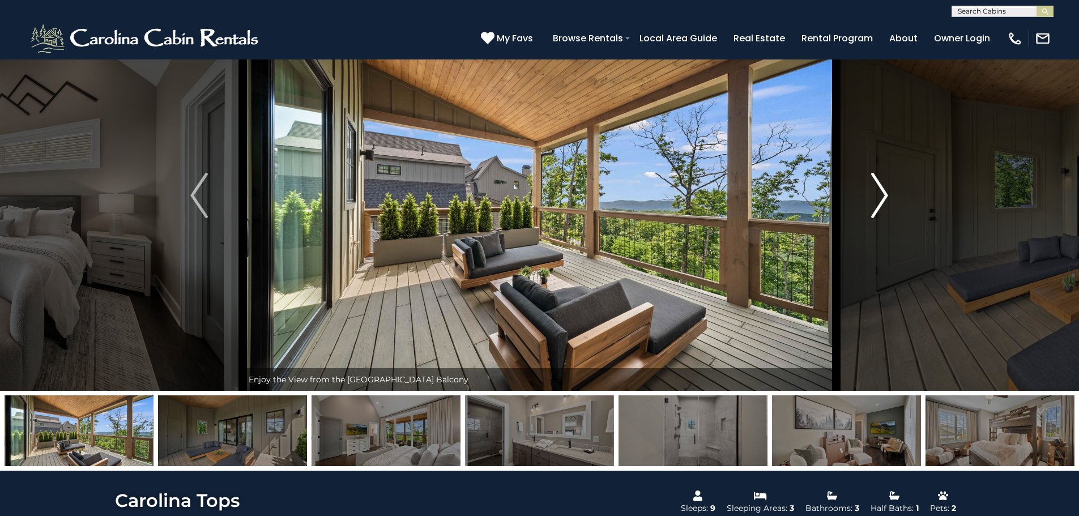
click at [530, 198] on img "Next" at bounding box center [879, 195] width 17 height 45
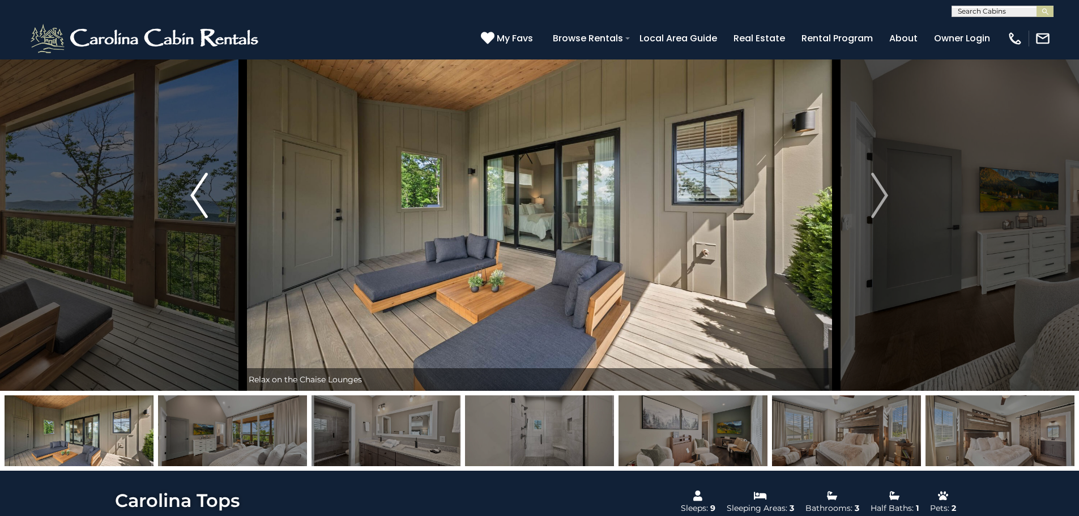
click at [198, 195] on img "Previous" at bounding box center [198, 195] width 17 height 45
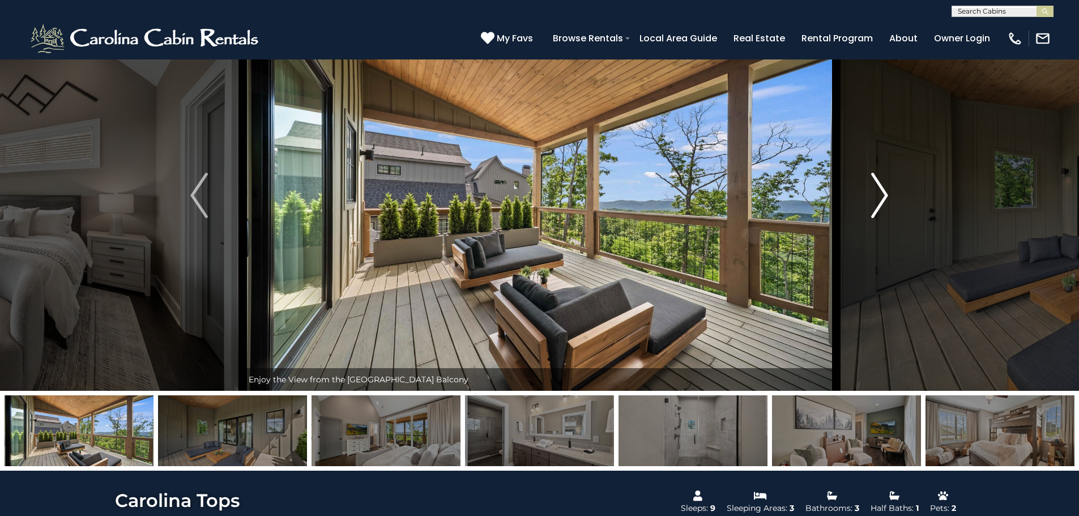
click at [530, 192] on button "Next" at bounding box center [879, 195] width 87 height 391
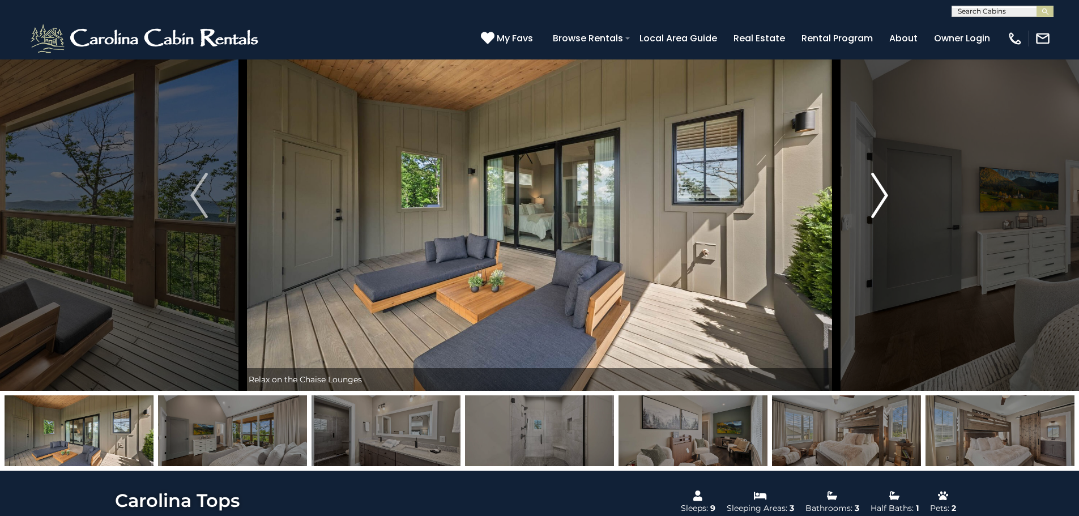
click at [530, 192] on button "Next" at bounding box center [879, 195] width 87 height 391
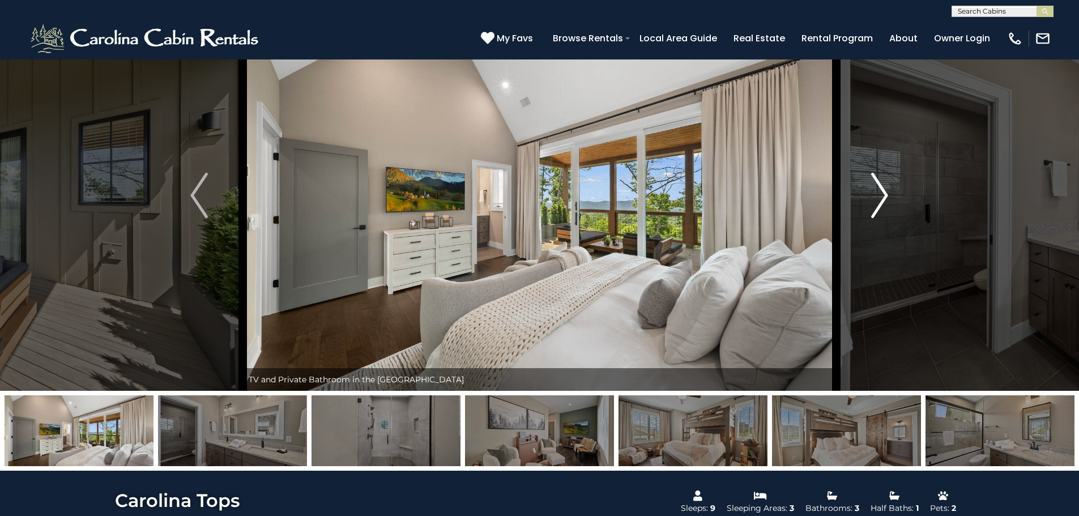
click at [530, 192] on button "Next" at bounding box center [879, 195] width 87 height 391
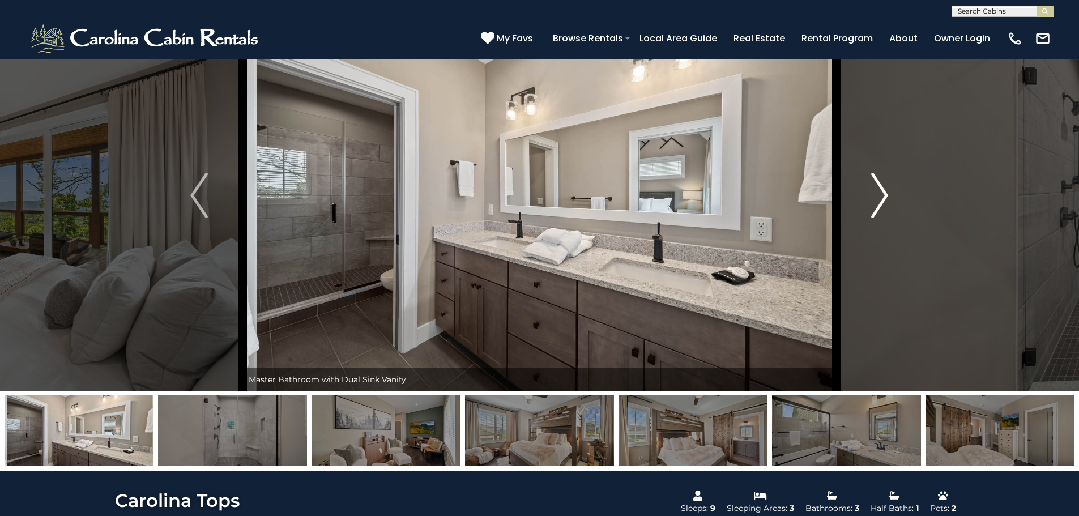
click at [530, 192] on button "Next" at bounding box center [879, 195] width 87 height 391
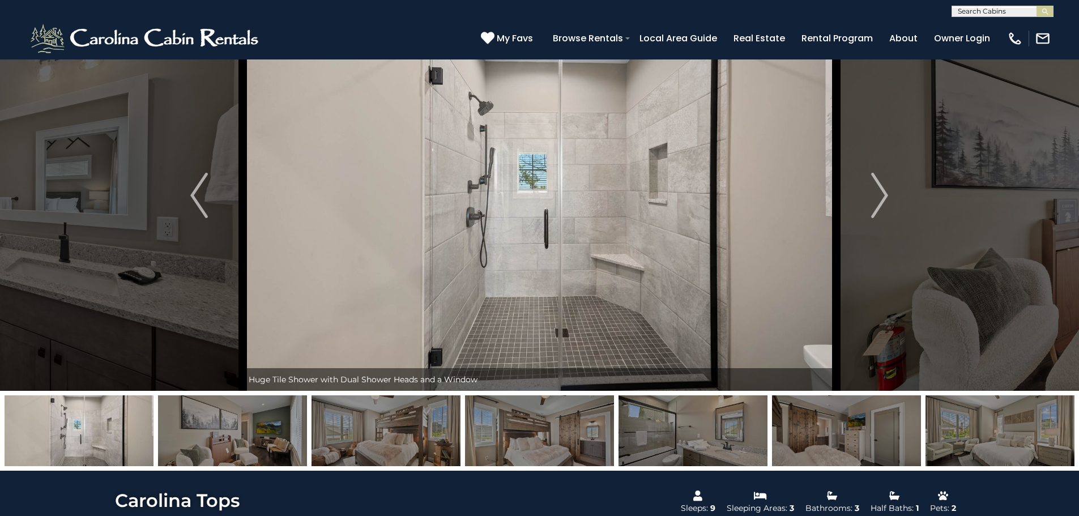
drag, startPoint x: 892, startPoint y: 192, endPoint x: 294, endPoint y: 217, distance: 598.9
click at [387, 245] on div "Endless Exploration Available at Carolina Tops in the Blue Ridge Mountain Club …" at bounding box center [539, 195] width 593 height 391
click at [177, 195] on button "Previous" at bounding box center [199, 195] width 87 height 391
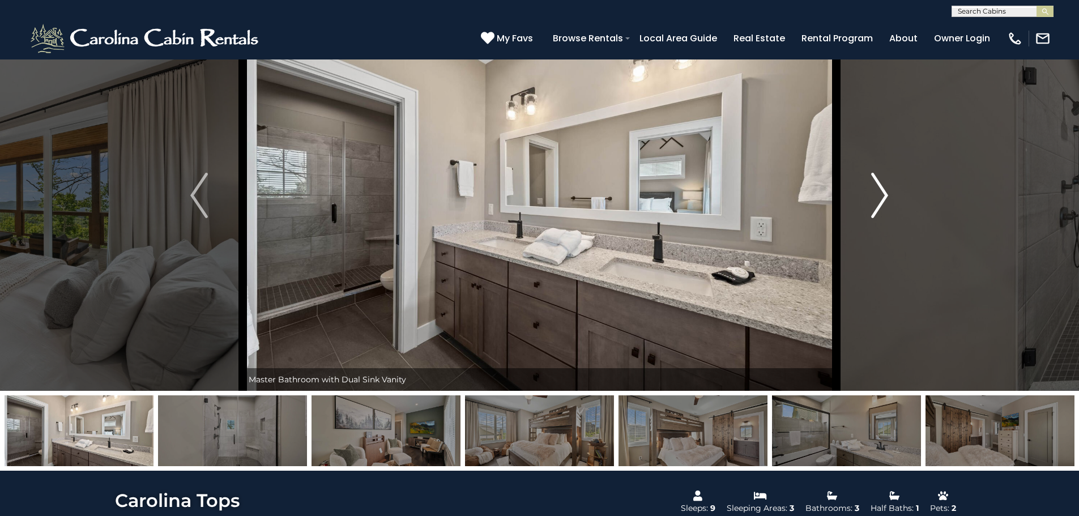
click at [530, 199] on img "Next" at bounding box center [879, 195] width 17 height 45
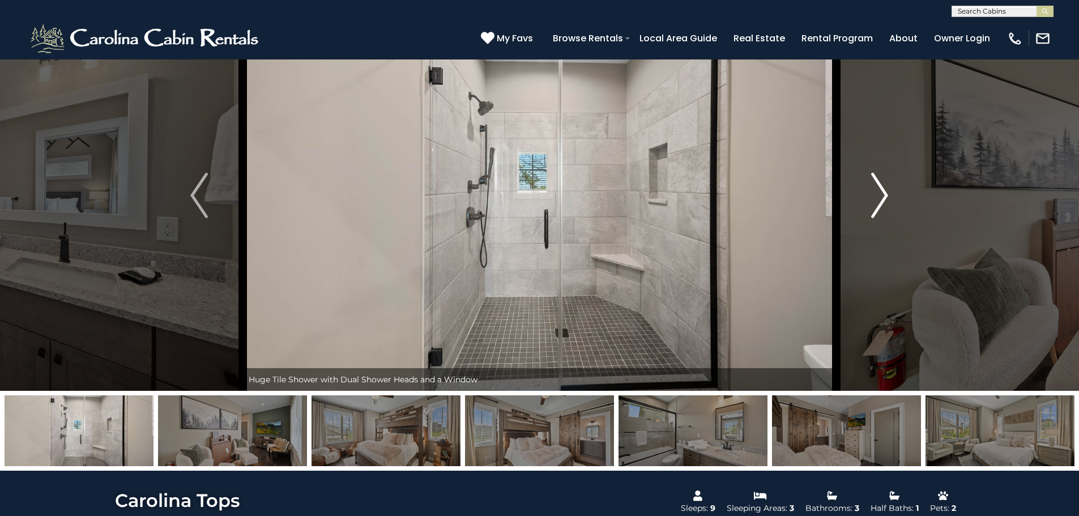
click at [530, 199] on img "Next" at bounding box center [879, 195] width 17 height 45
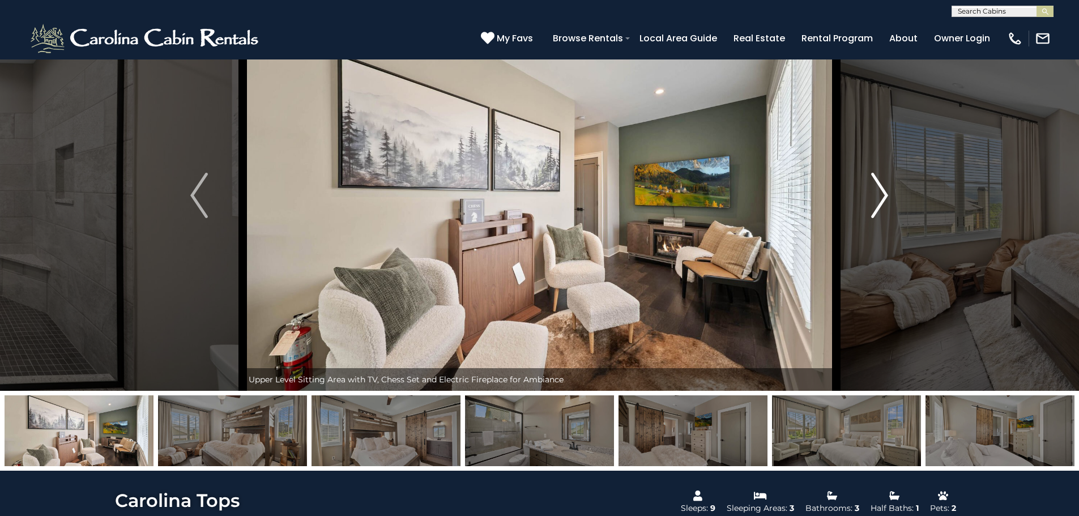
click at [530, 199] on img "Next" at bounding box center [879, 195] width 17 height 45
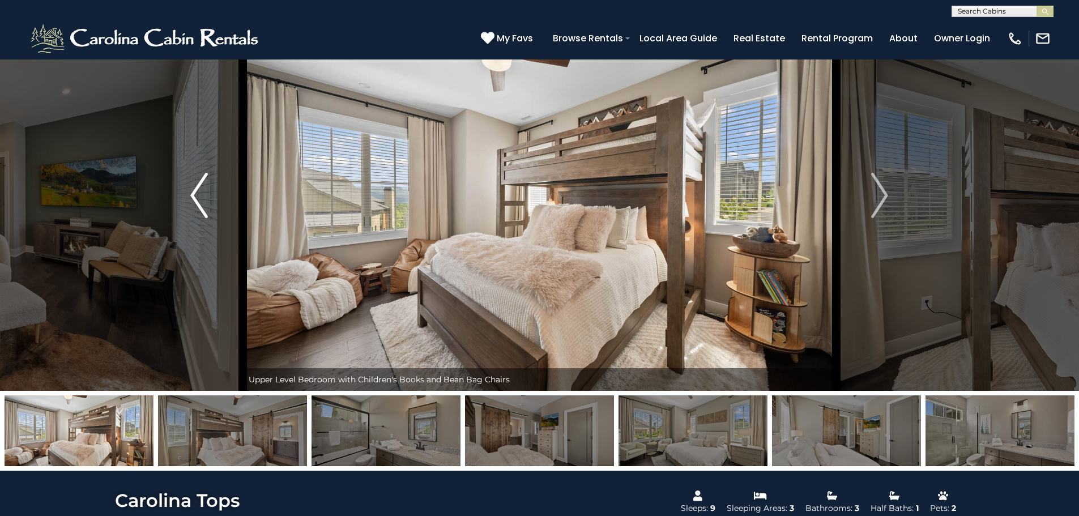
click at [212, 208] on button "Previous" at bounding box center [199, 195] width 87 height 391
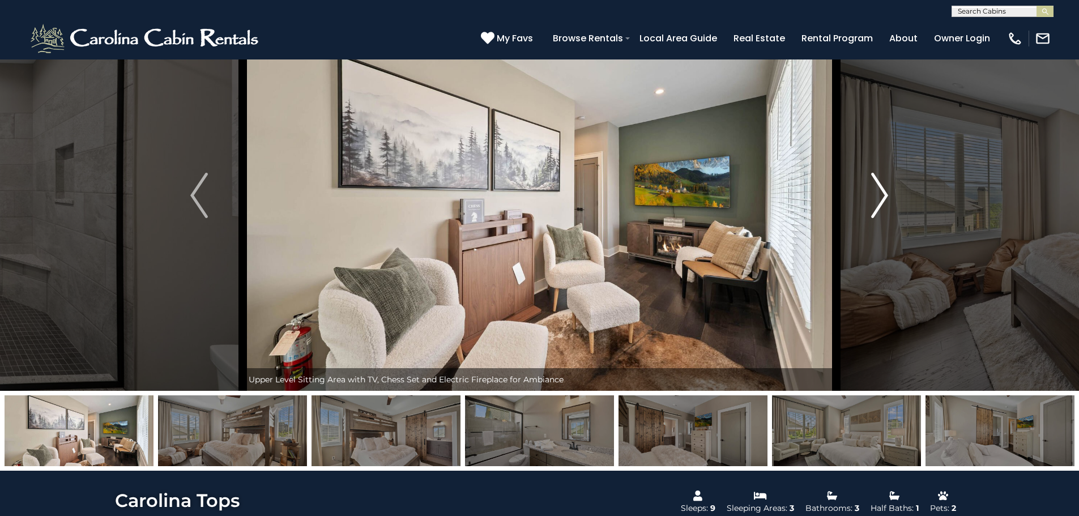
click at [530, 196] on img "Next" at bounding box center [879, 195] width 17 height 45
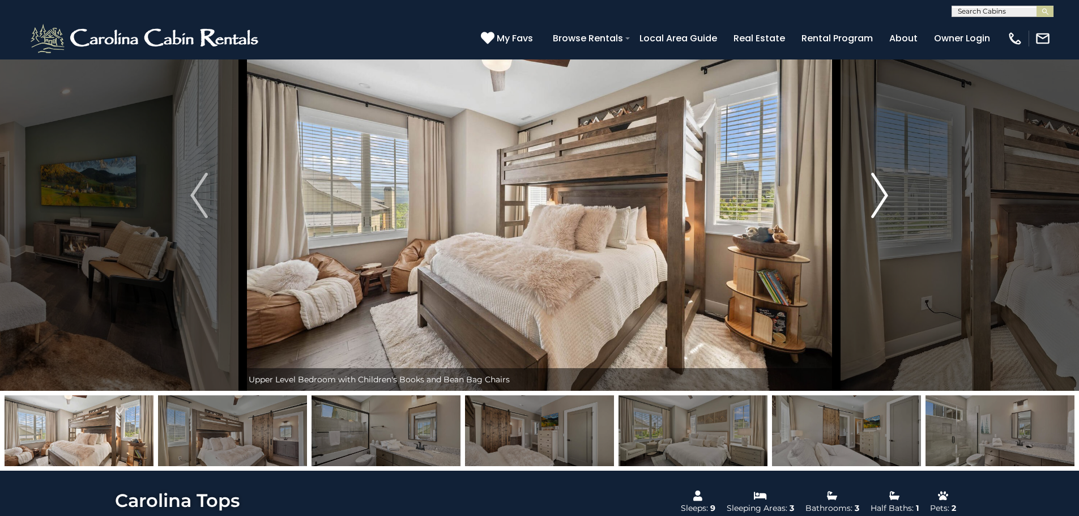
click at [530, 196] on img "Next" at bounding box center [879, 195] width 17 height 45
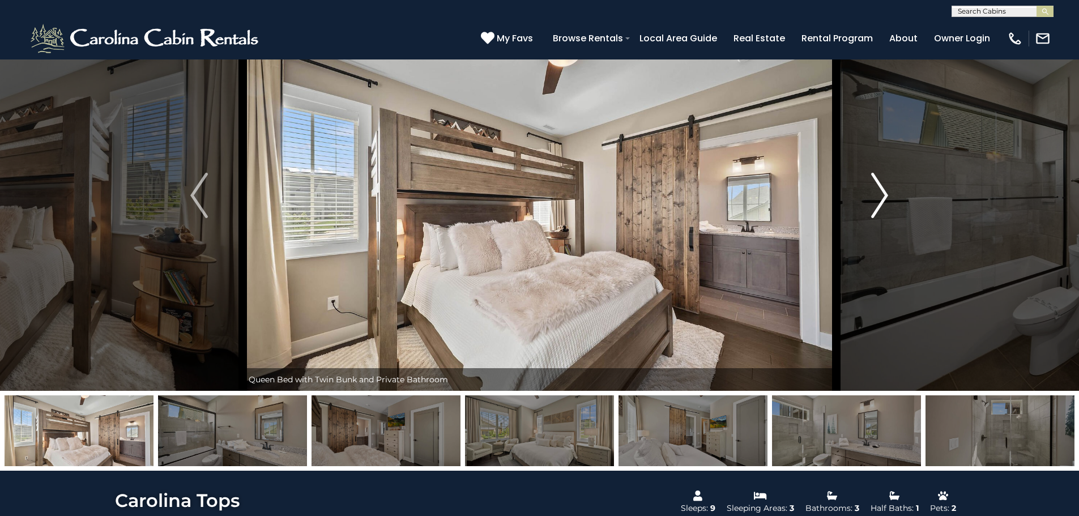
click at [530, 196] on img "Next" at bounding box center [879, 195] width 17 height 45
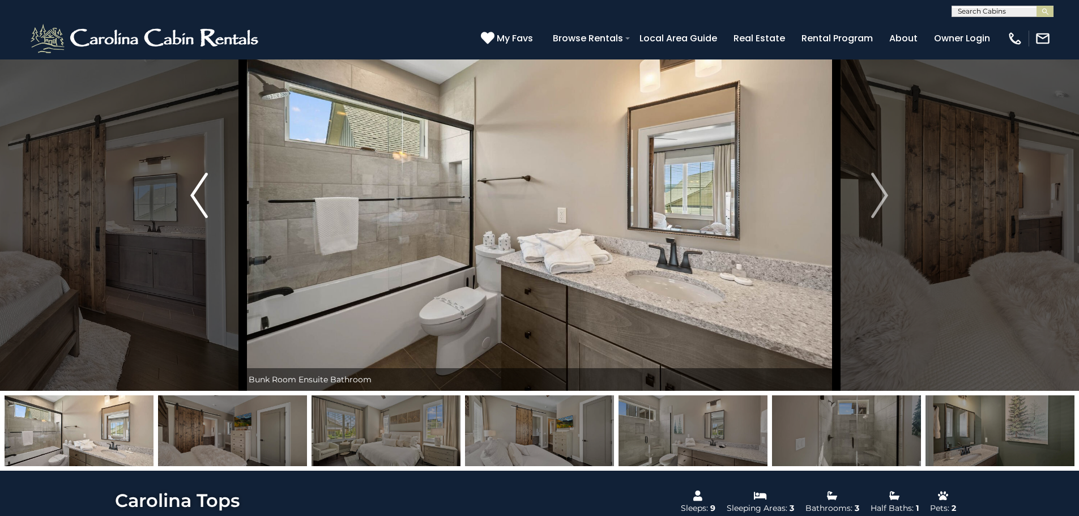
click at [191, 201] on img "Previous" at bounding box center [198, 195] width 17 height 45
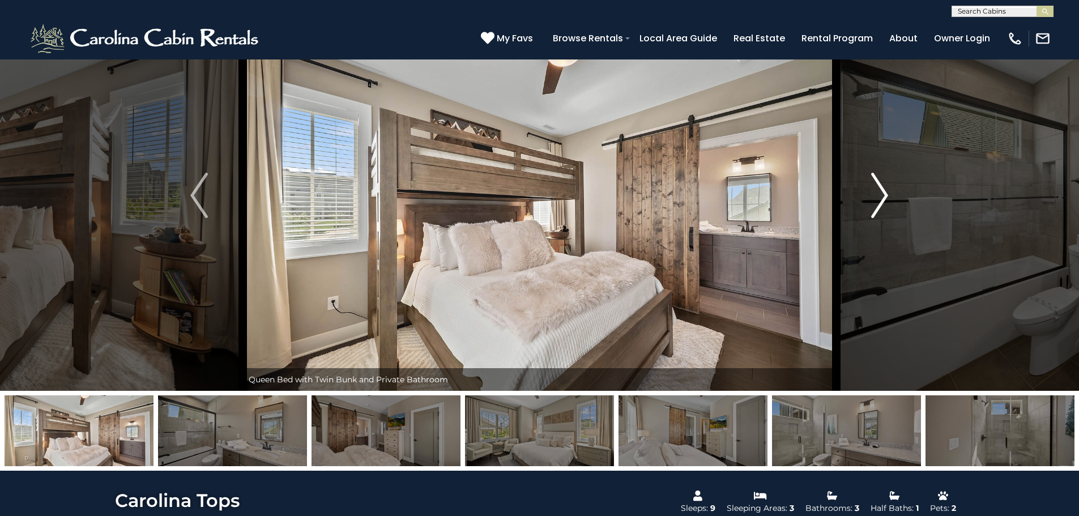
click at [530, 207] on button "Next" at bounding box center [879, 195] width 87 height 391
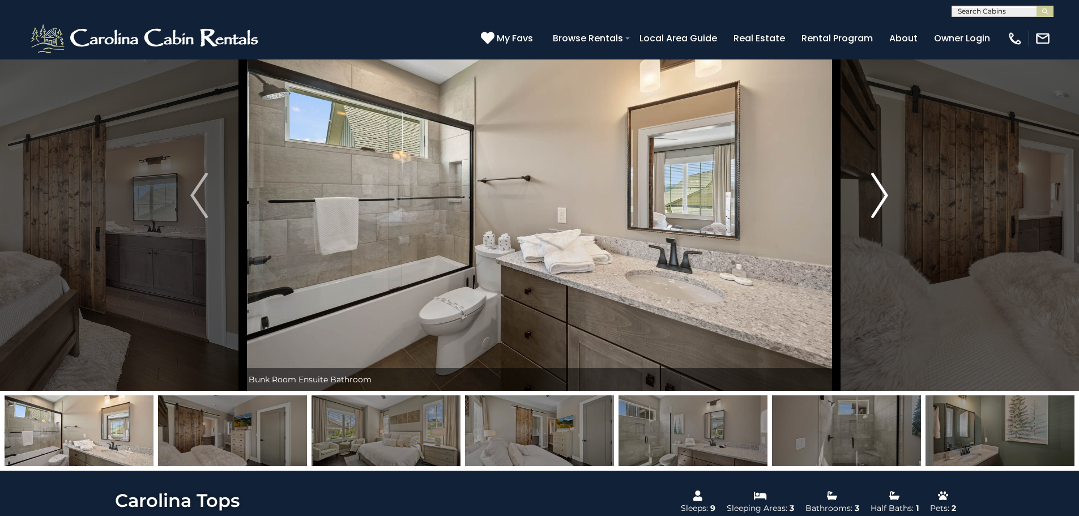
click at [530, 207] on button "Next" at bounding box center [879, 195] width 87 height 391
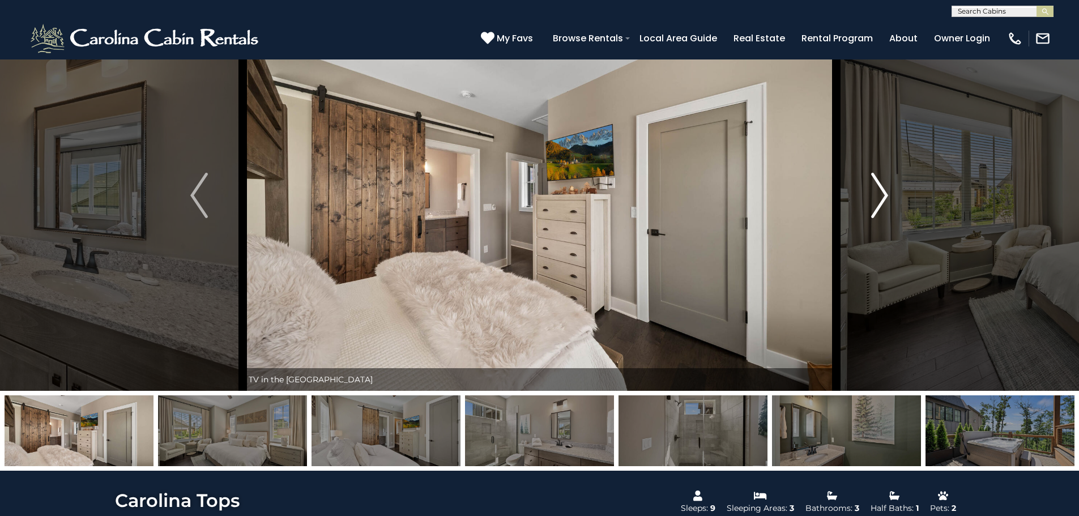
click at [530, 207] on button "Next" at bounding box center [879, 195] width 87 height 391
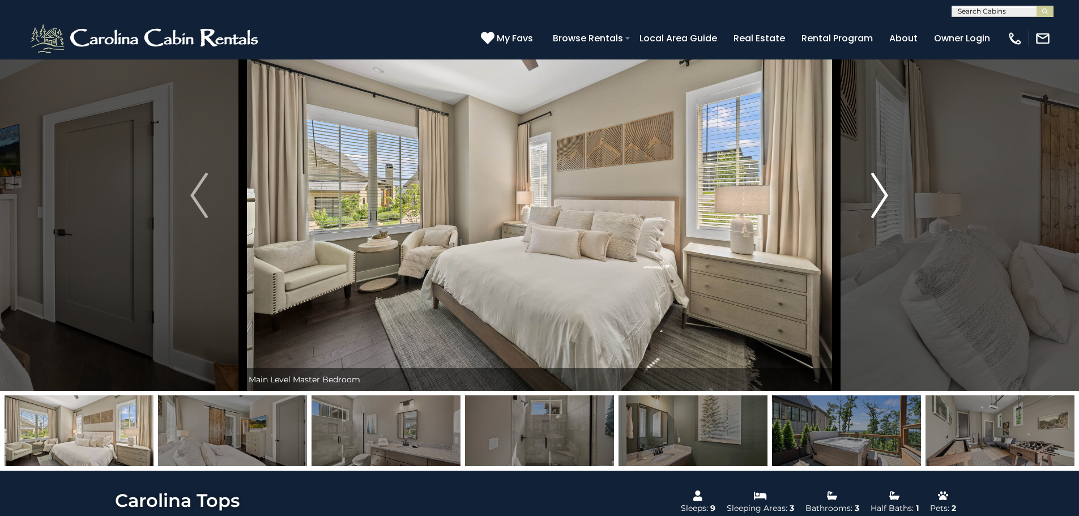
click at [530, 207] on button "Next" at bounding box center [879, 195] width 87 height 391
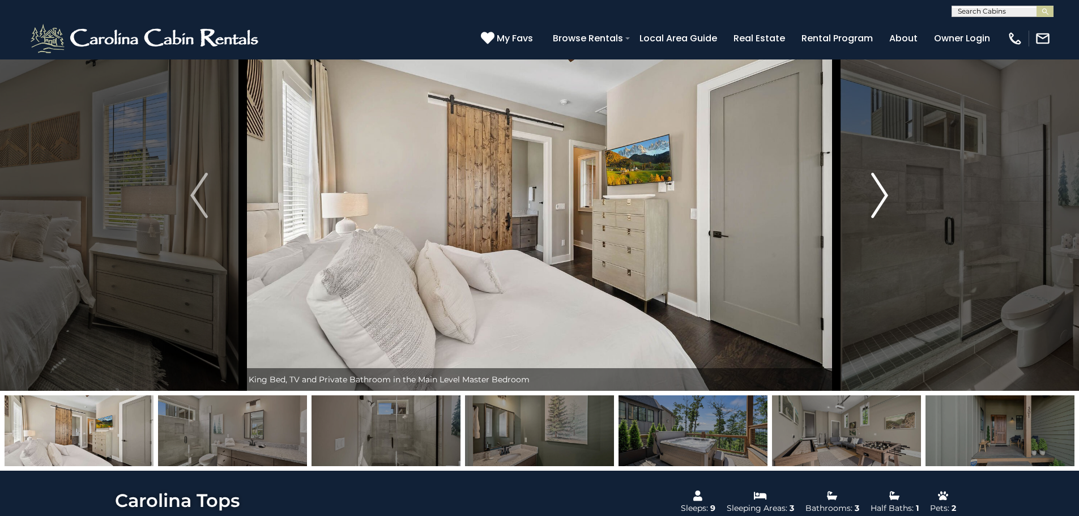
click at [530, 207] on button "Next" at bounding box center [879, 195] width 87 height 391
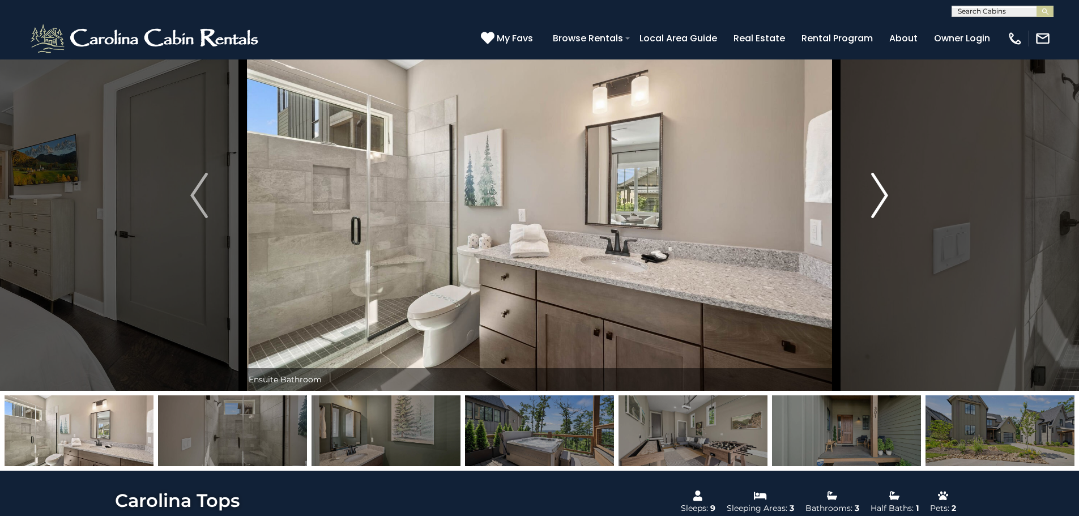
click at [530, 207] on button "Next" at bounding box center [879, 195] width 87 height 391
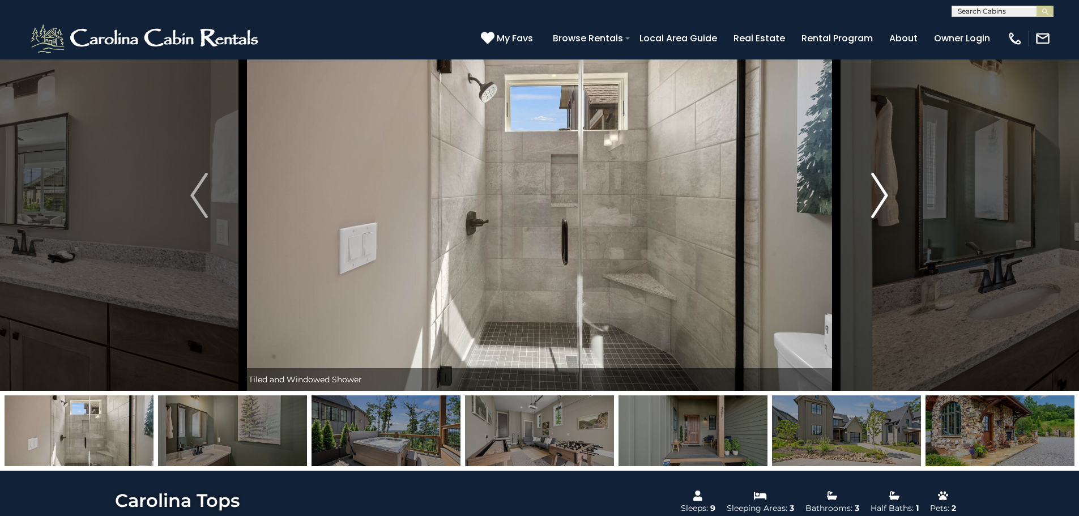
click at [530, 207] on button "Next" at bounding box center [879, 195] width 87 height 391
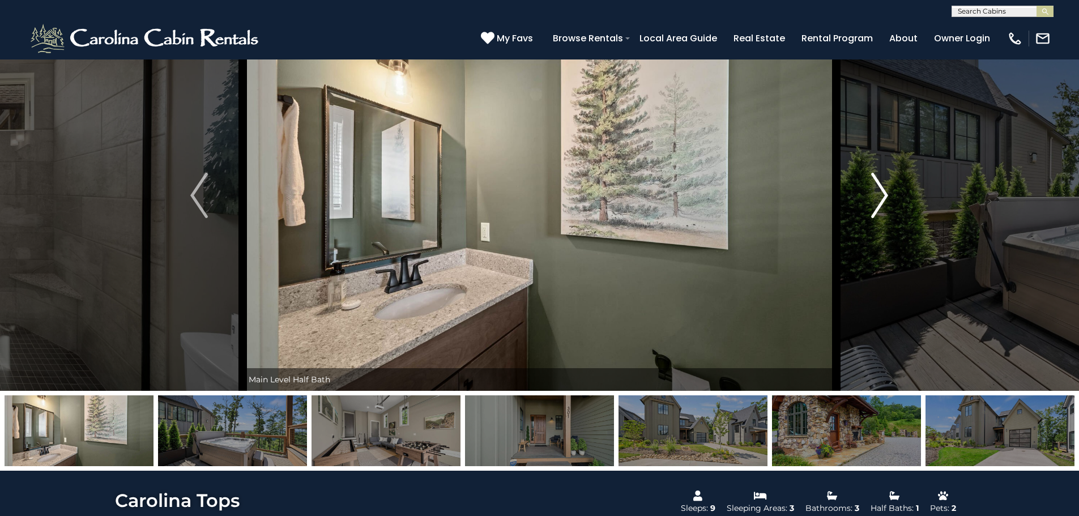
click at [530, 207] on button "Next" at bounding box center [879, 195] width 87 height 391
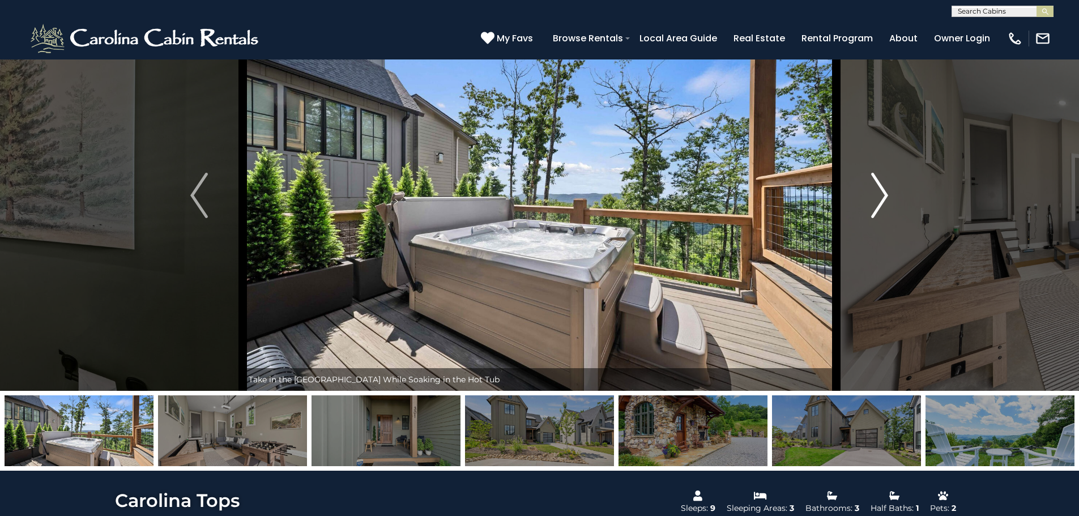
click at [530, 207] on button "Next" at bounding box center [879, 195] width 87 height 391
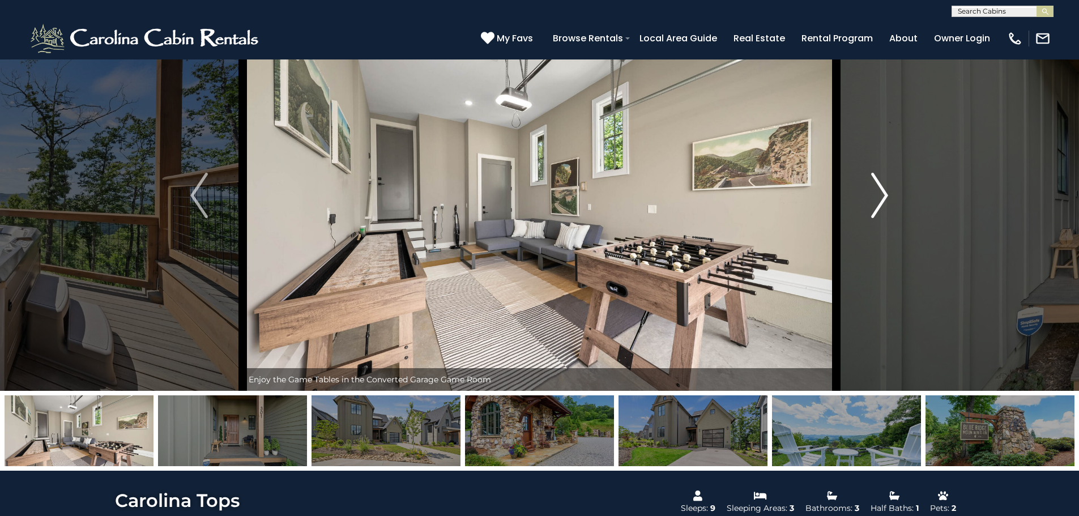
click at [530, 207] on button "Next" at bounding box center [879, 195] width 87 height 391
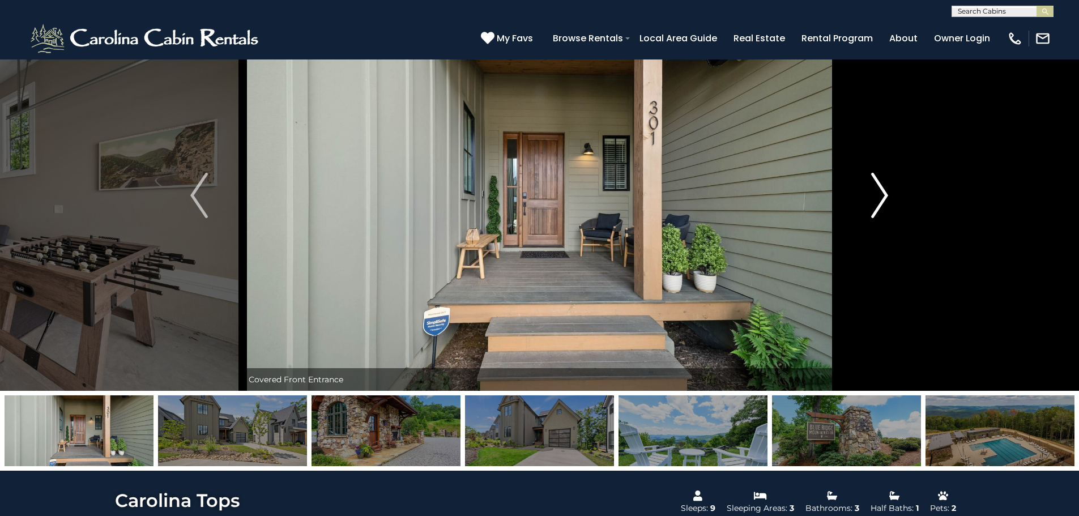
click at [530, 207] on button "Next" at bounding box center [879, 195] width 87 height 391
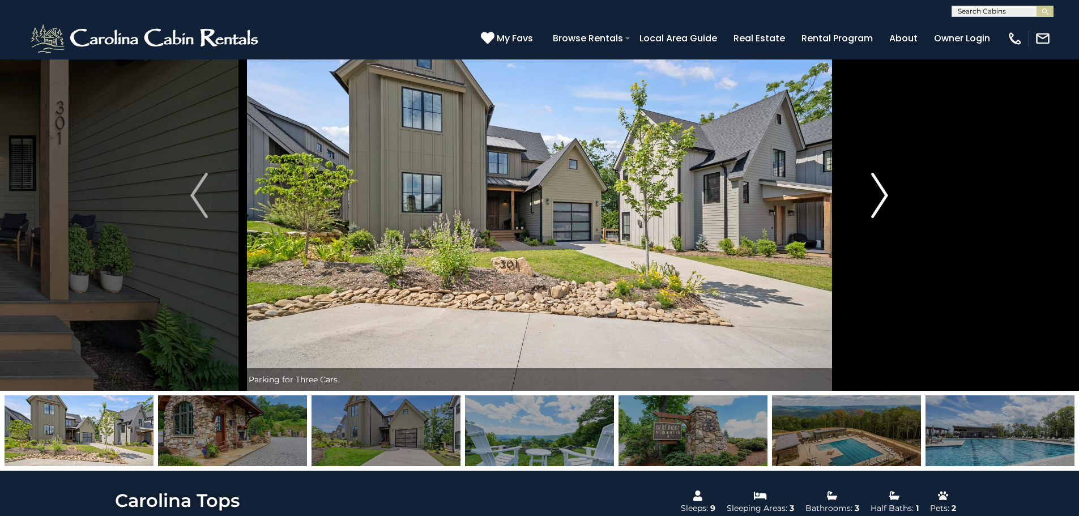
click at [530, 207] on button "Next" at bounding box center [879, 195] width 87 height 391
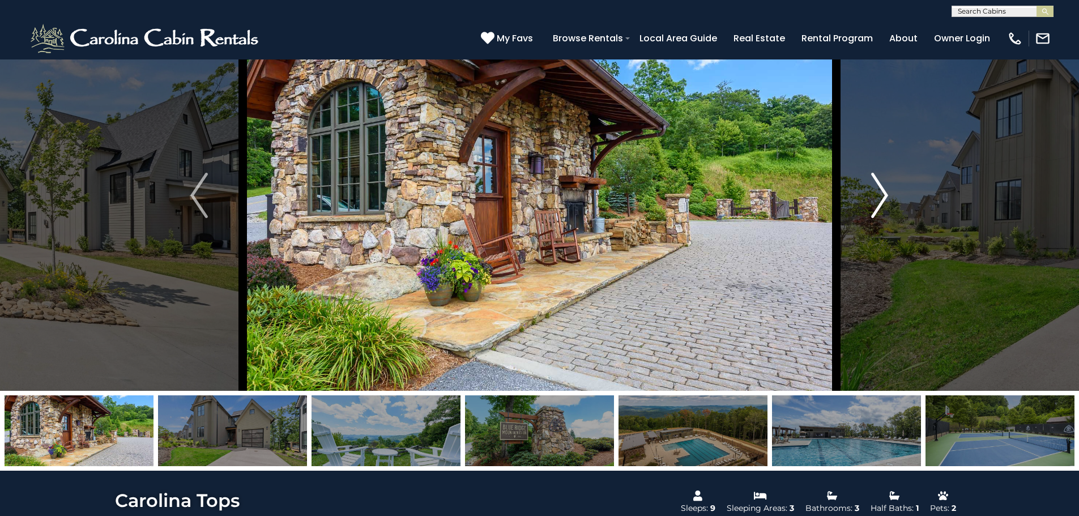
click at [530, 207] on button "Next" at bounding box center [879, 195] width 87 height 391
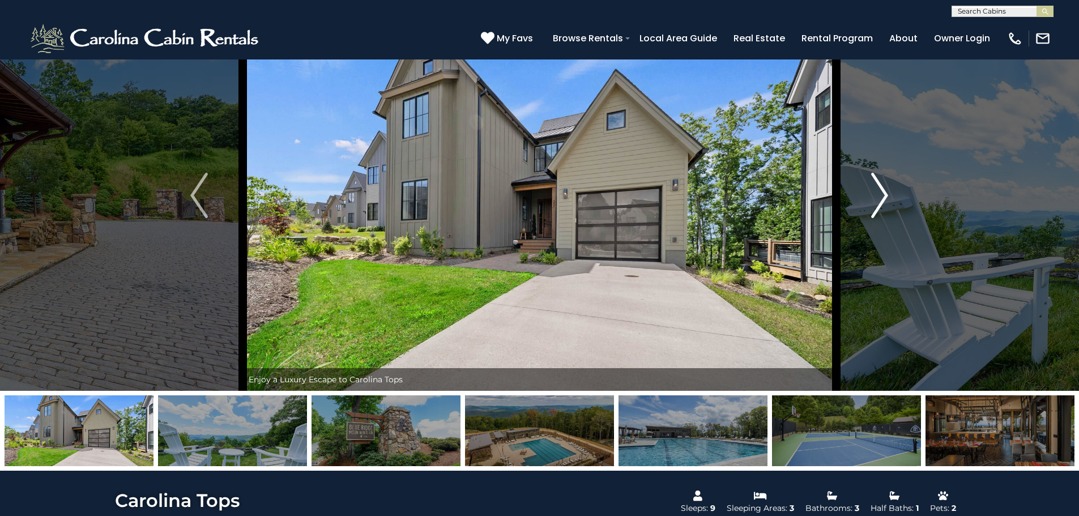
click at [530, 207] on button "Next" at bounding box center [879, 195] width 87 height 391
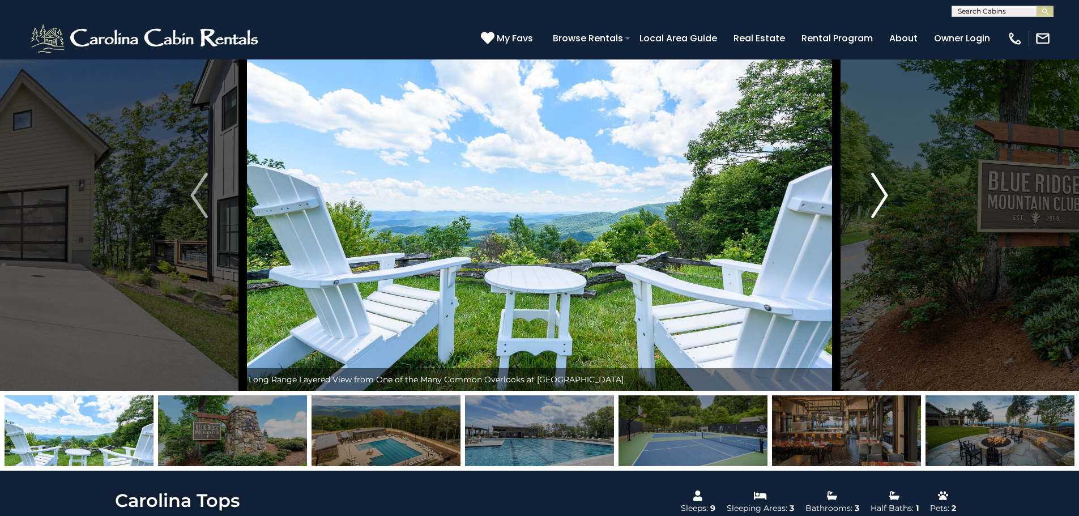
click at [530, 207] on button "Next" at bounding box center [879, 195] width 87 height 391
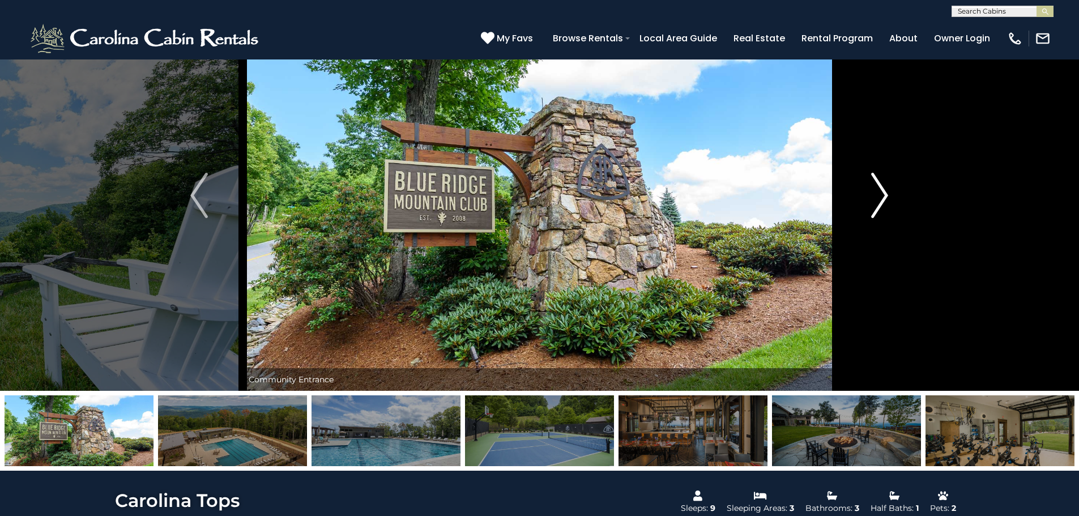
click at [530, 207] on button "Next" at bounding box center [879, 195] width 87 height 391
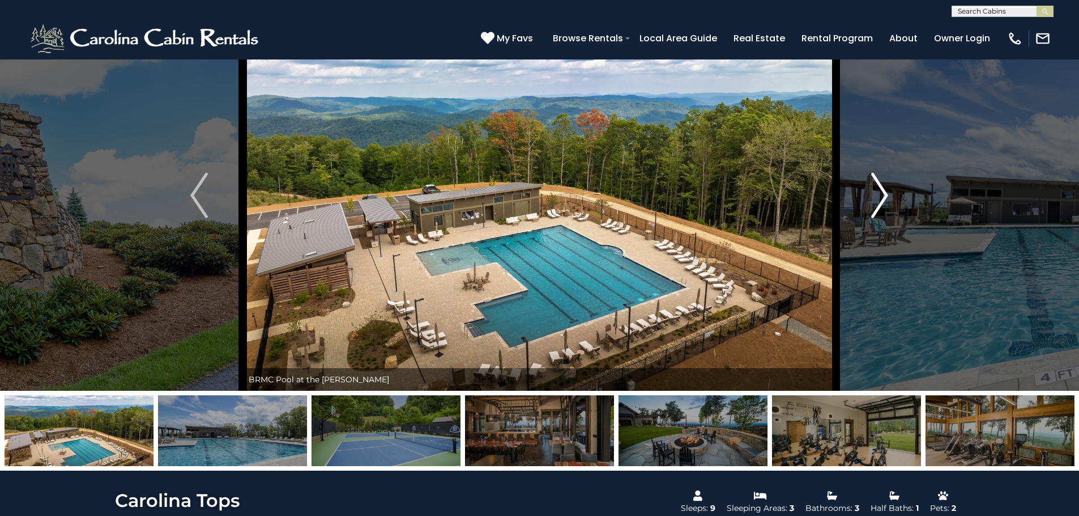
click at [530, 207] on button "Next" at bounding box center [879, 195] width 87 height 391
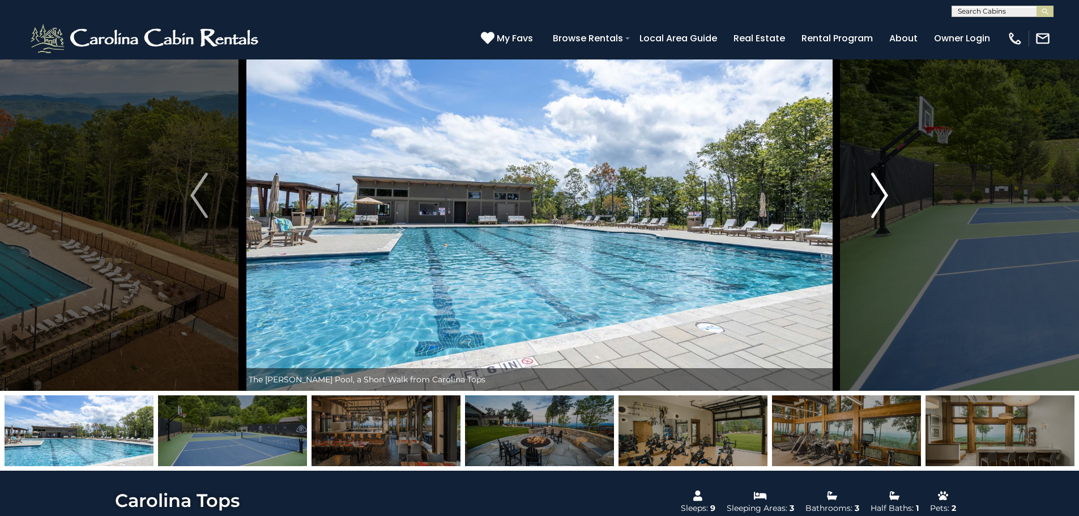
click at [530, 207] on button "Next" at bounding box center [879, 195] width 87 height 391
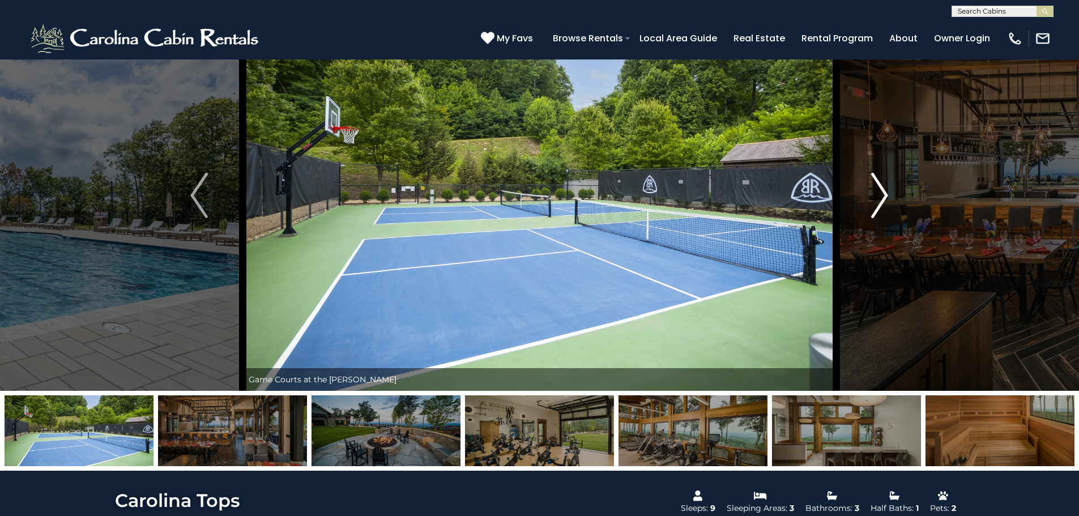
click at [530, 207] on button "Next" at bounding box center [879, 195] width 87 height 391
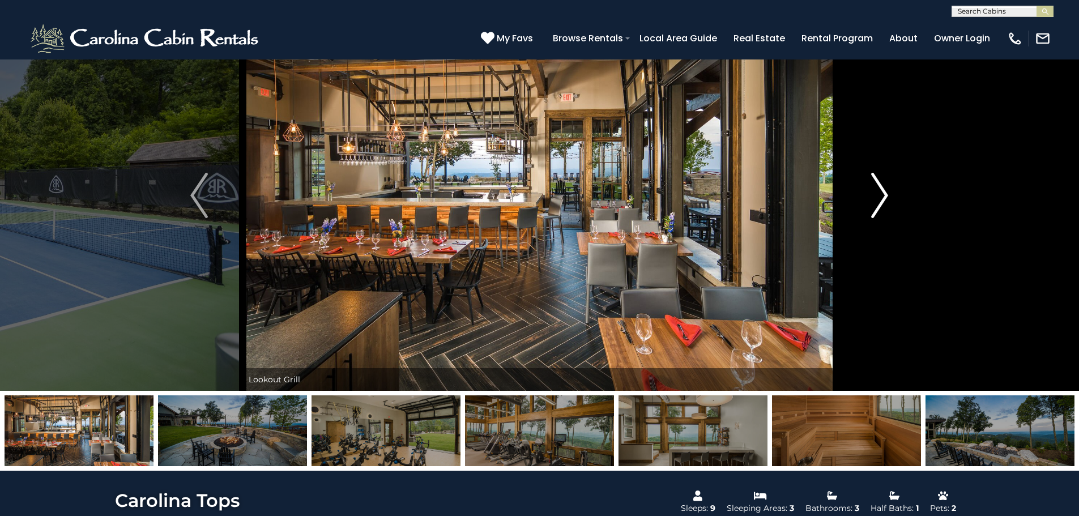
click at [530, 207] on button "Next" at bounding box center [879, 195] width 87 height 391
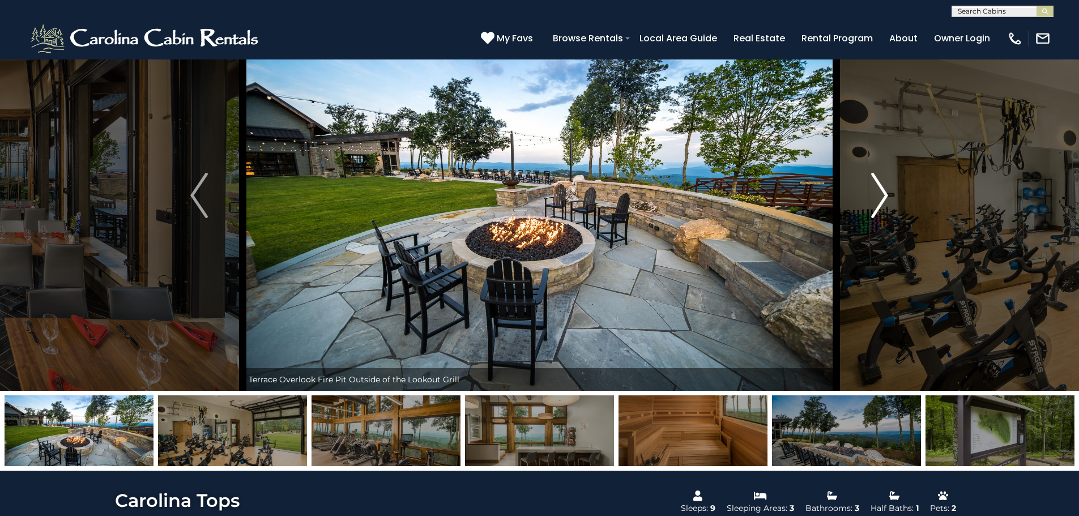
click at [530, 198] on img "Next" at bounding box center [879, 195] width 17 height 45
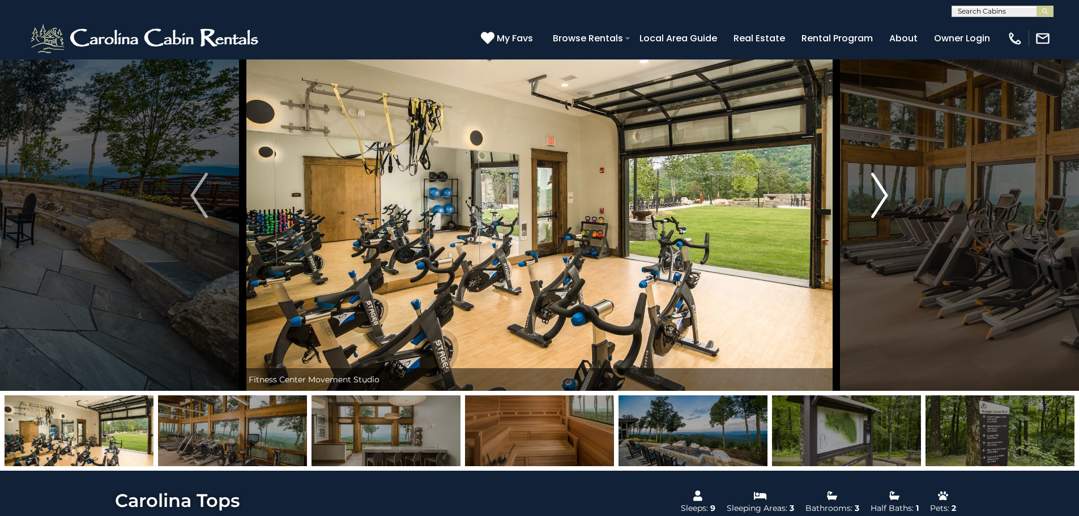
click at [530, 198] on img "Next" at bounding box center [879, 195] width 17 height 45
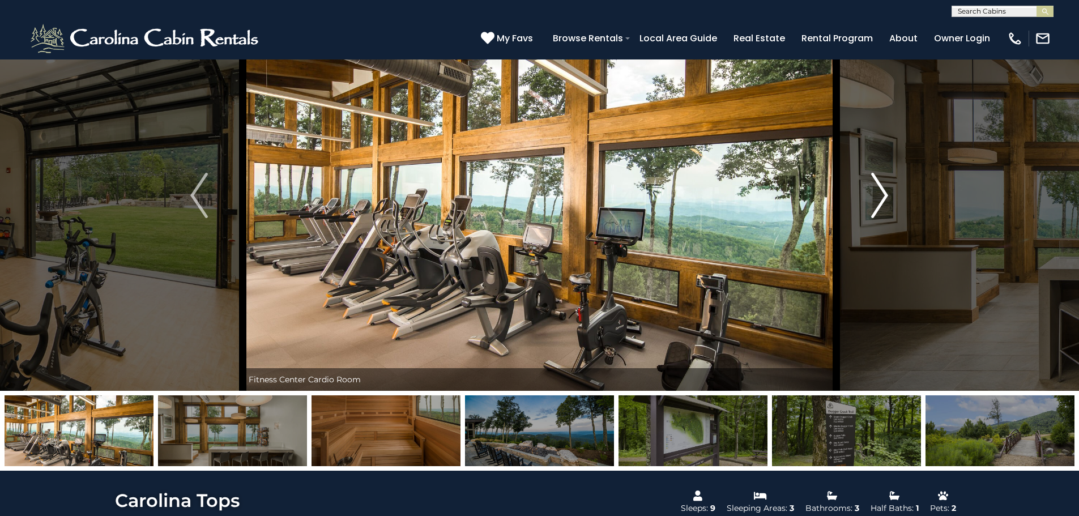
click at [530, 198] on img "Next" at bounding box center [879, 195] width 17 height 45
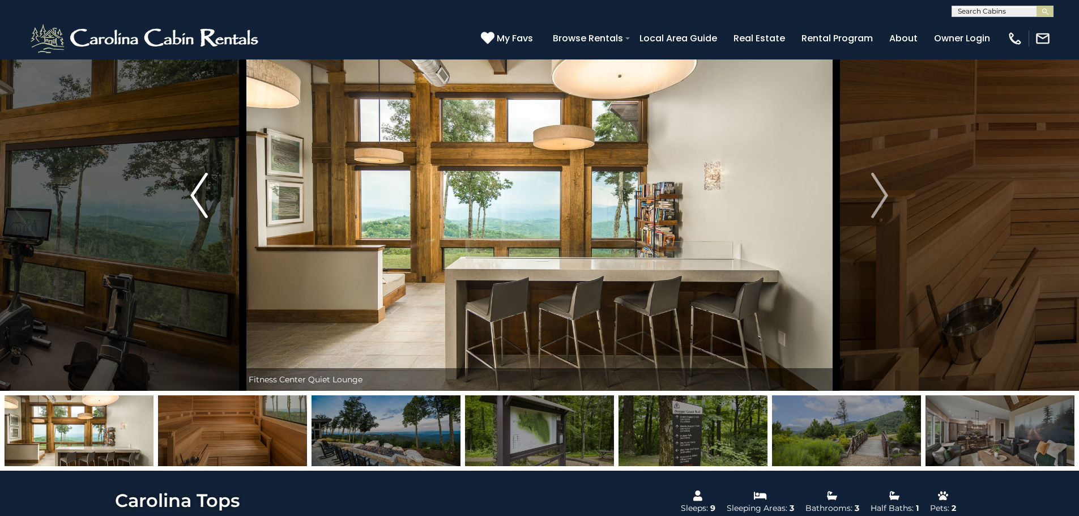
click at [187, 196] on button "Previous" at bounding box center [199, 195] width 87 height 391
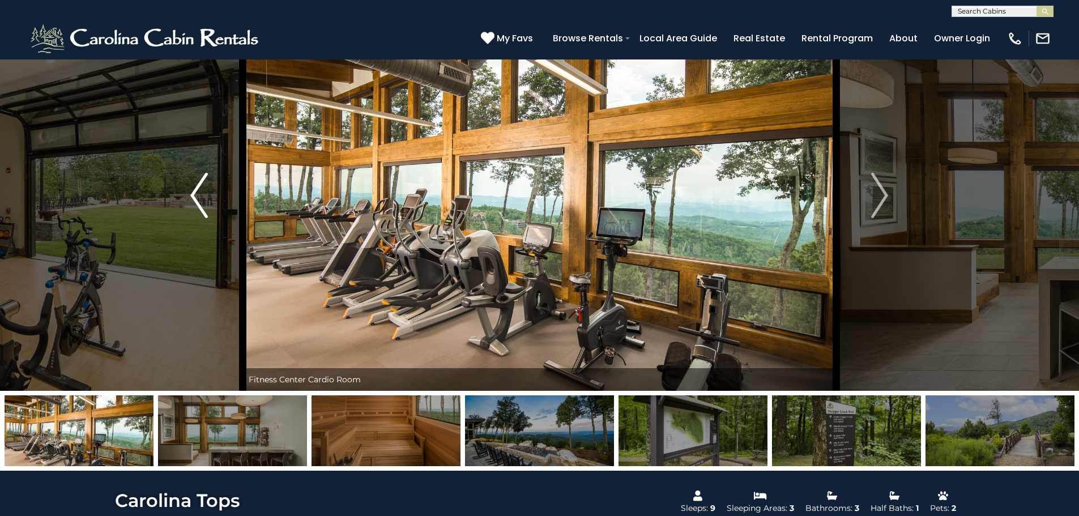
click at [187, 195] on button "Previous" at bounding box center [199, 195] width 87 height 391
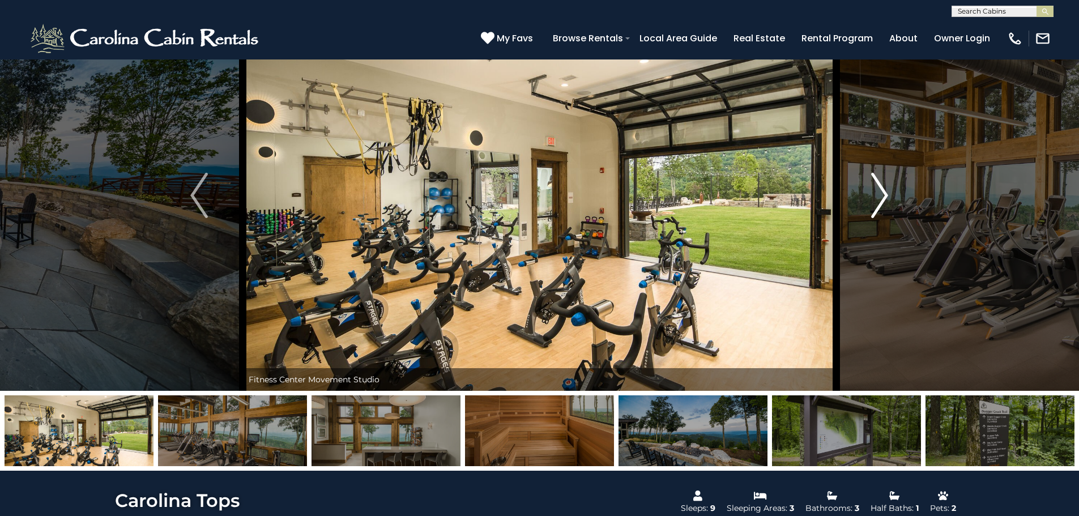
click at [530, 187] on img "Next" at bounding box center [879, 195] width 17 height 45
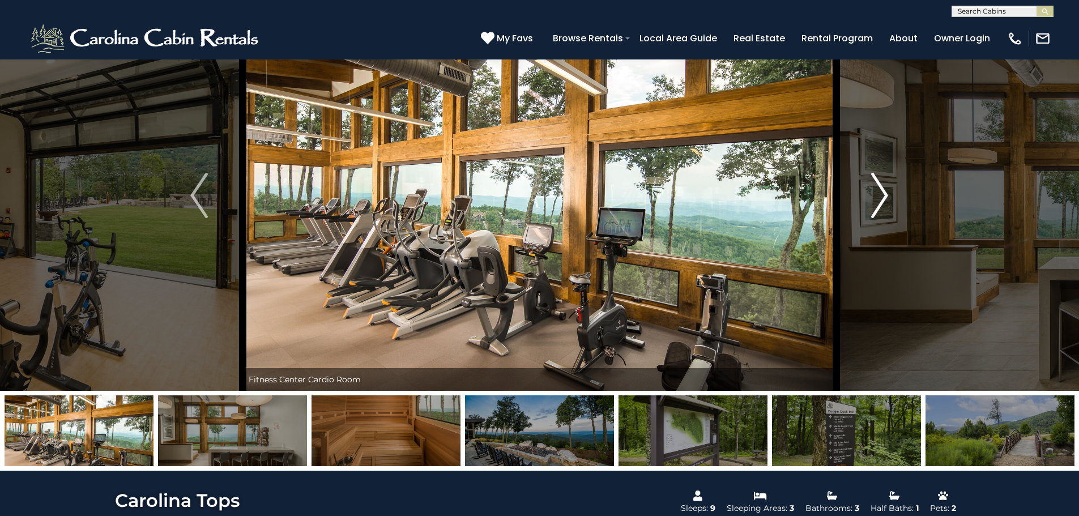
click at [530, 187] on img "Next" at bounding box center [879, 195] width 17 height 45
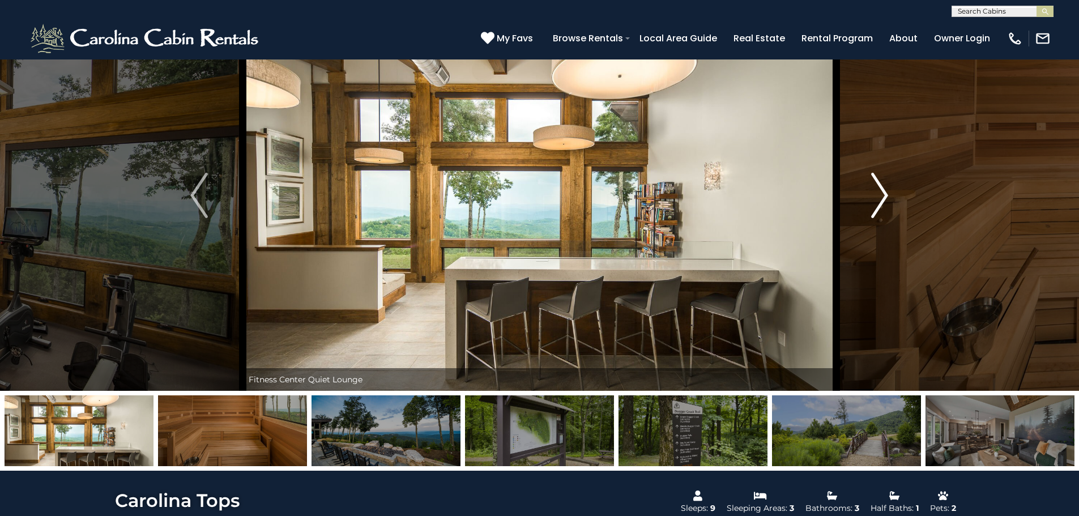
click at [530, 187] on img "Next" at bounding box center [879, 195] width 17 height 45
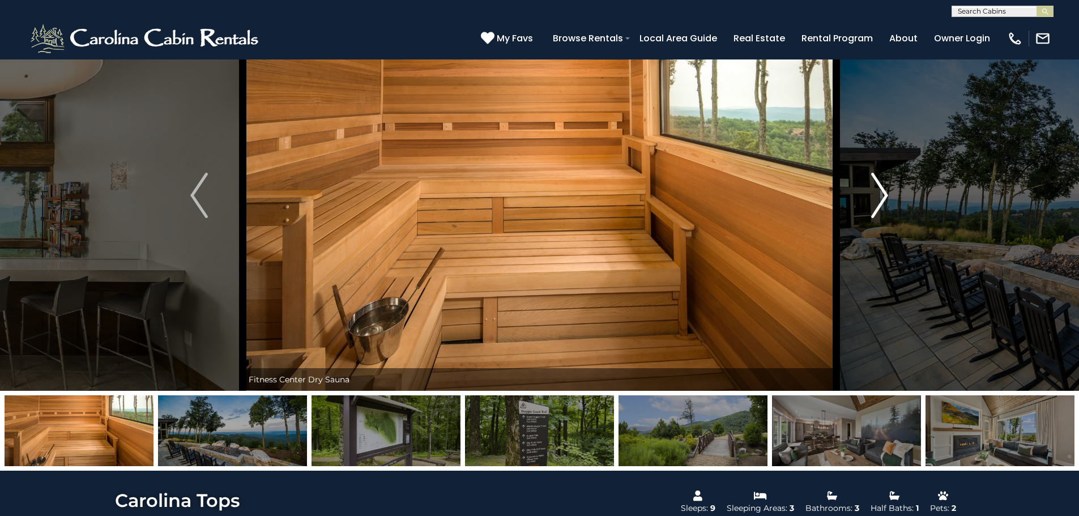
click at [530, 194] on button "Next" at bounding box center [879, 195] width 87 height 391
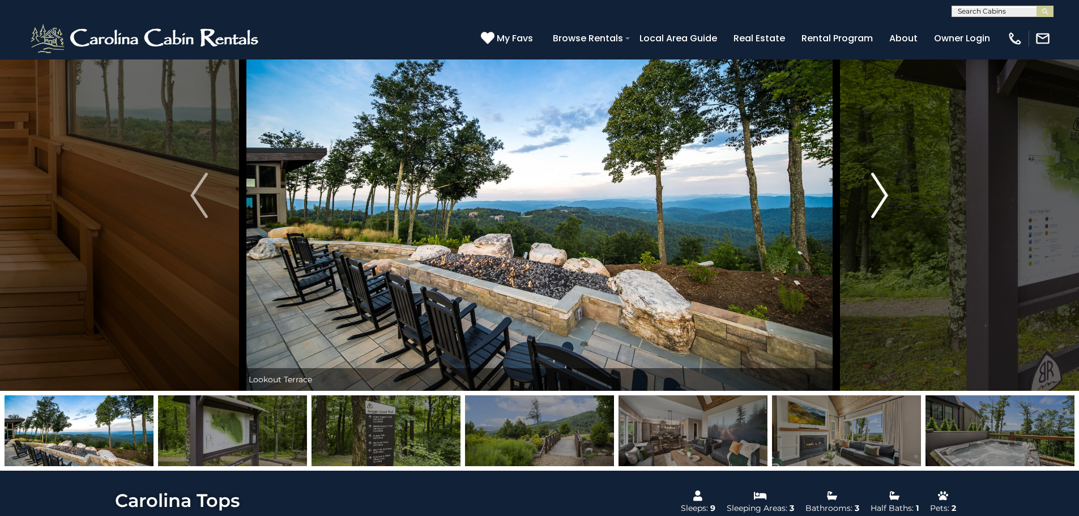
click at [530, 194] on button "Next" at bounding box center [879, 195] width 87 height 391
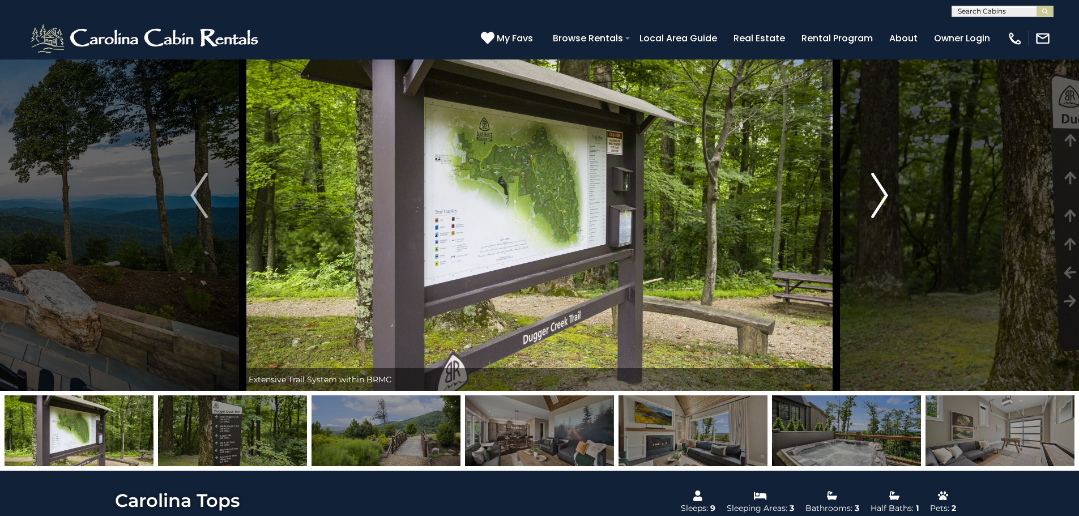
click at [530, 194] on button "Next" at bounding box center [879, 195] width 87 height 391
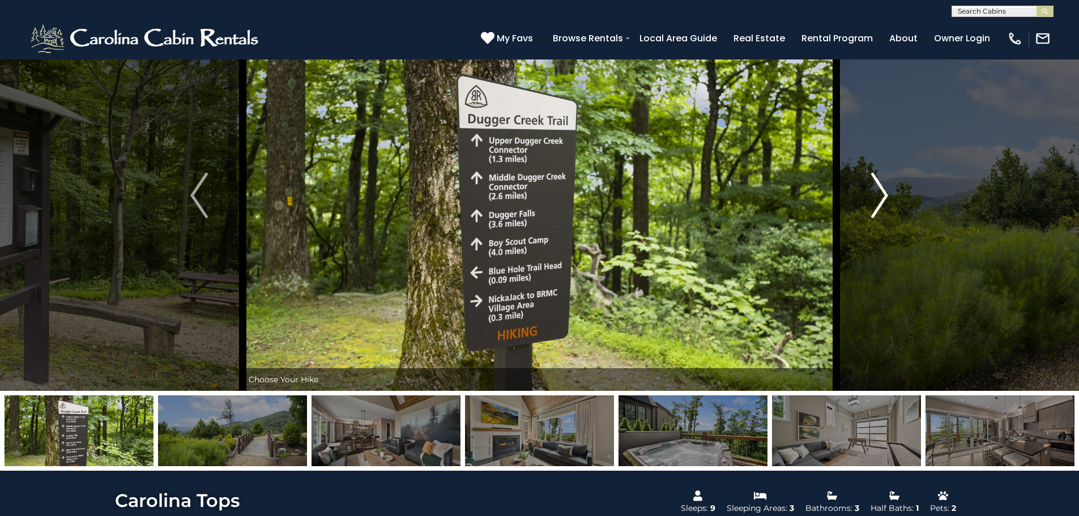
click at [530, 195] on button "Next" at bounding box center [879, 195] width 87 height 391
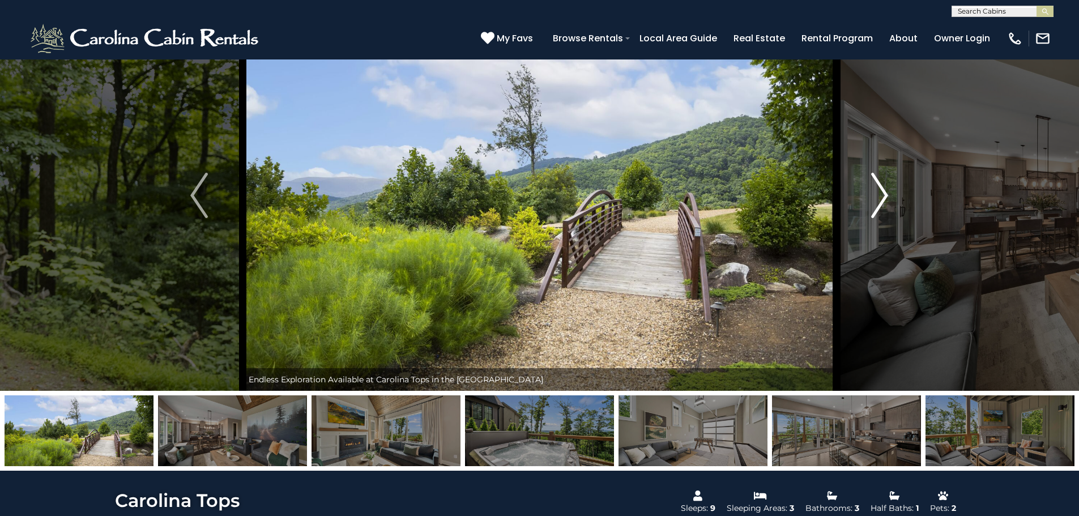
click at [530, 195] on button "Next" at bounding box center [879, 195] width 87 height 391
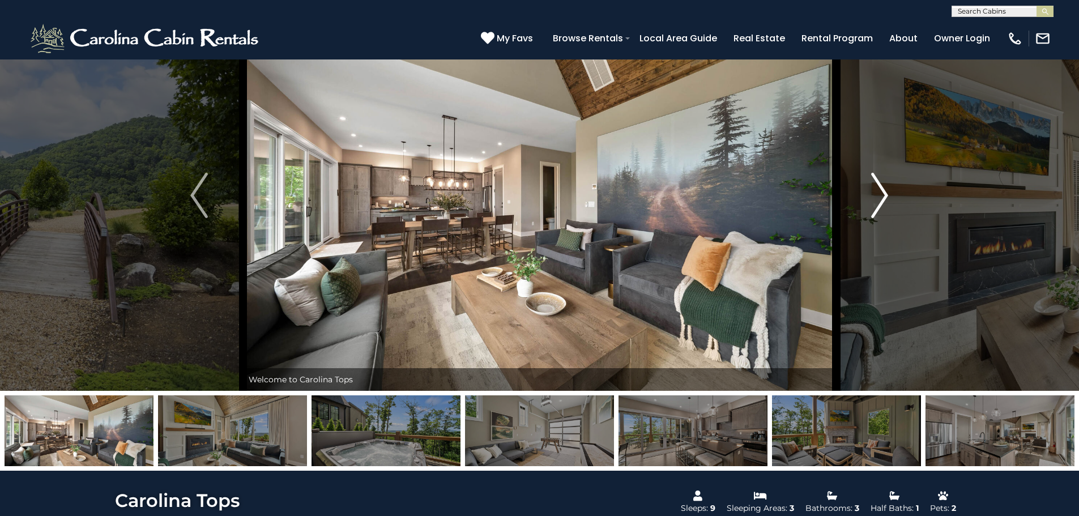
click at [530, 195] on button "Next" at bounding box center [879, 195] width 87 height 391
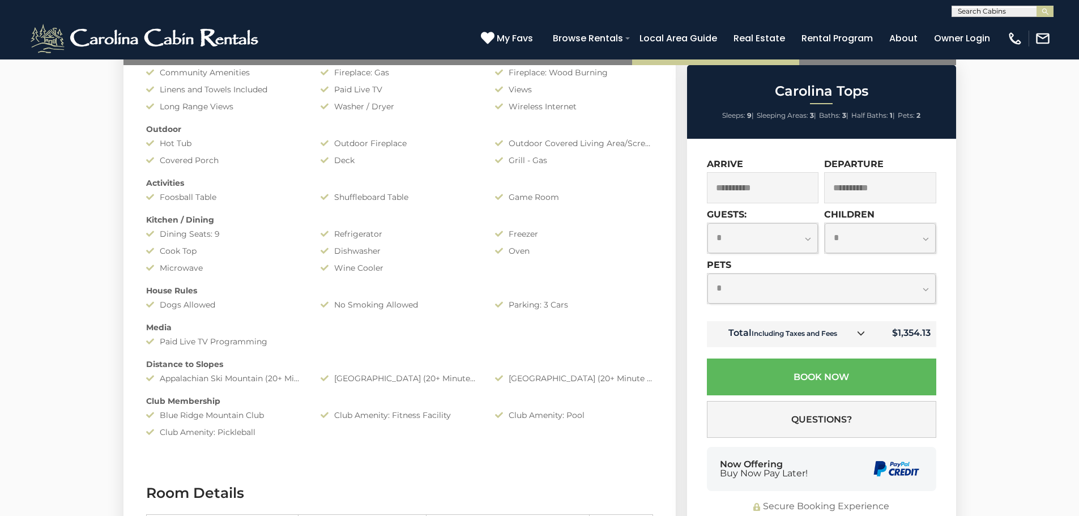
scroll to position [623, 0]
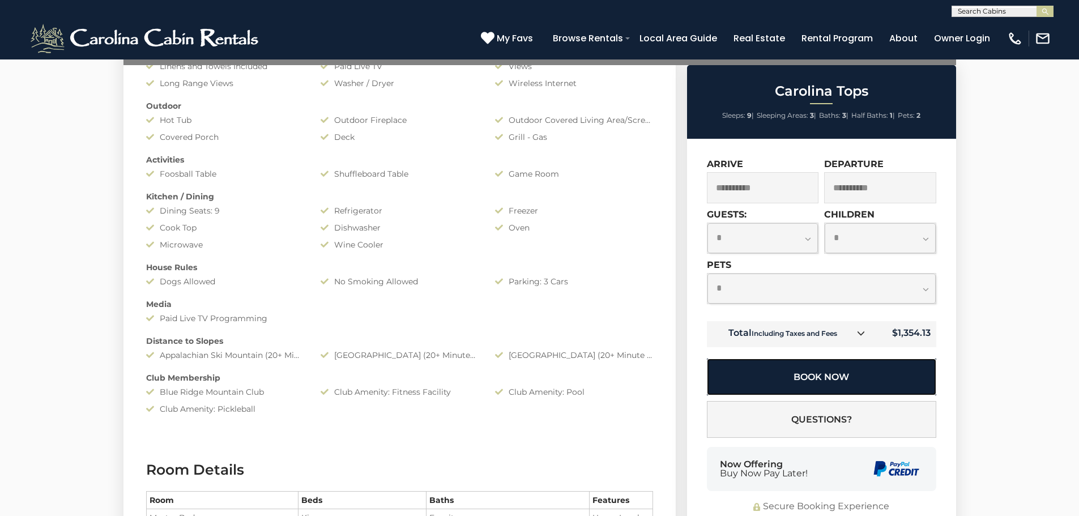
click at [530, 387] on button "Book Now" at bounding box center [821, 376] width 229 height 37
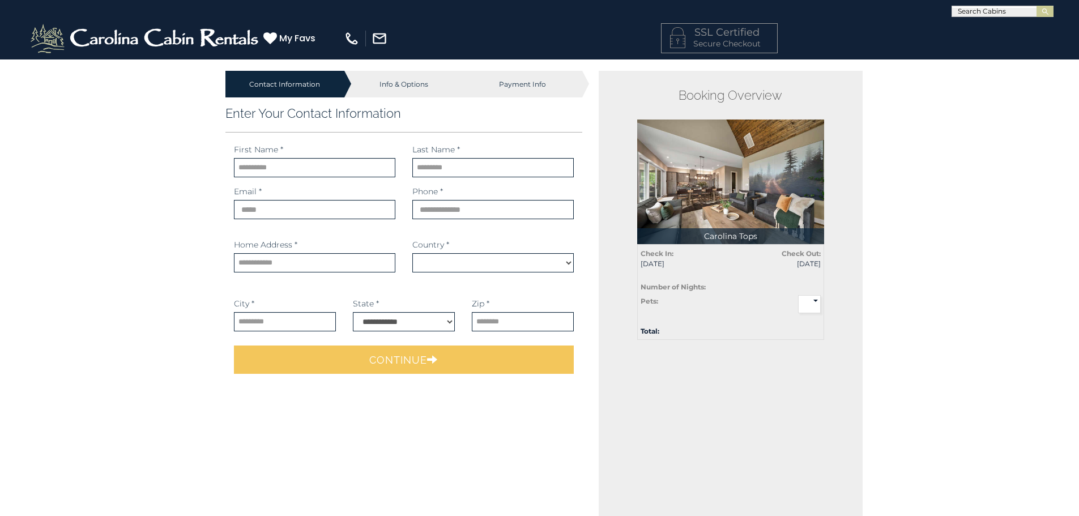
select select "*********"
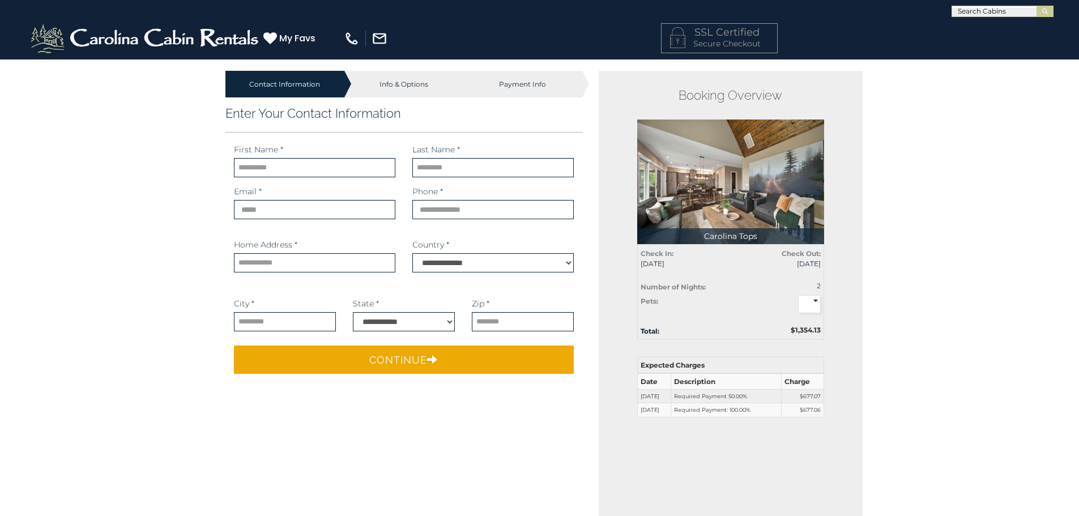
click at [817, 302] on select "* * *" at bounding box center [809, 304] width 23 height 18
click at [890, 298] on div "Contact Information Info & Options Payment Info 1. Guest Information Enter Your…" at bounding box center [539, 467] width 1079 height 817
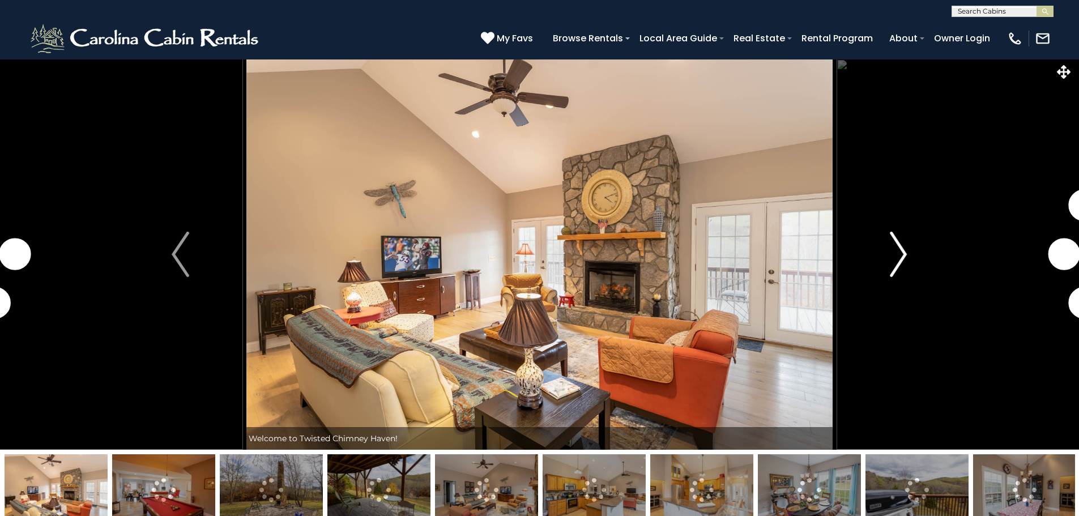
click at [910, 249] on button "Next" at bounding box center [898, 254] width 125 height 391
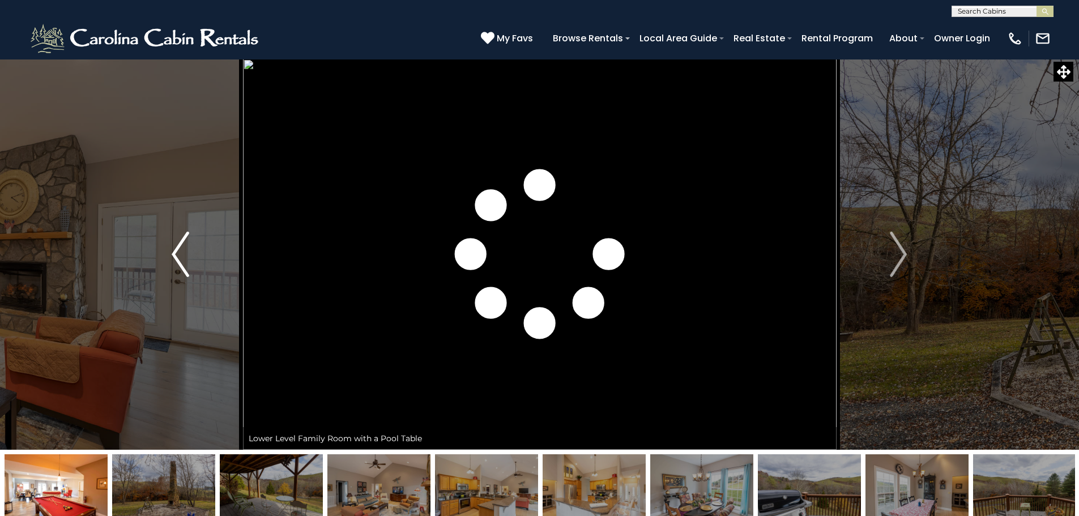
click at [177, 255] on img "Previous" at bounding box center [180, 254] width 17 height 45
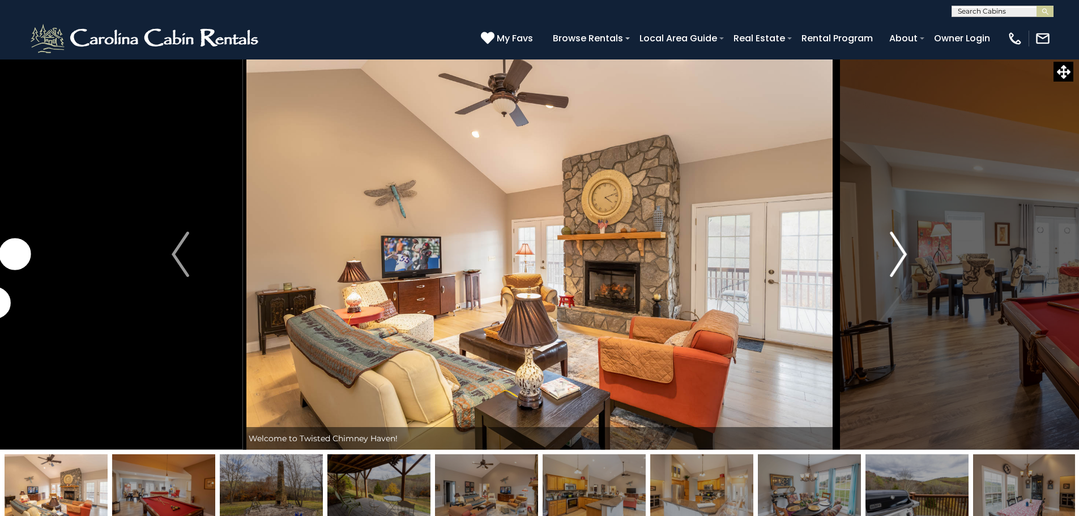
click at [915, 251] on button "Next" at bounding box center [898, 254] width 125 height 391
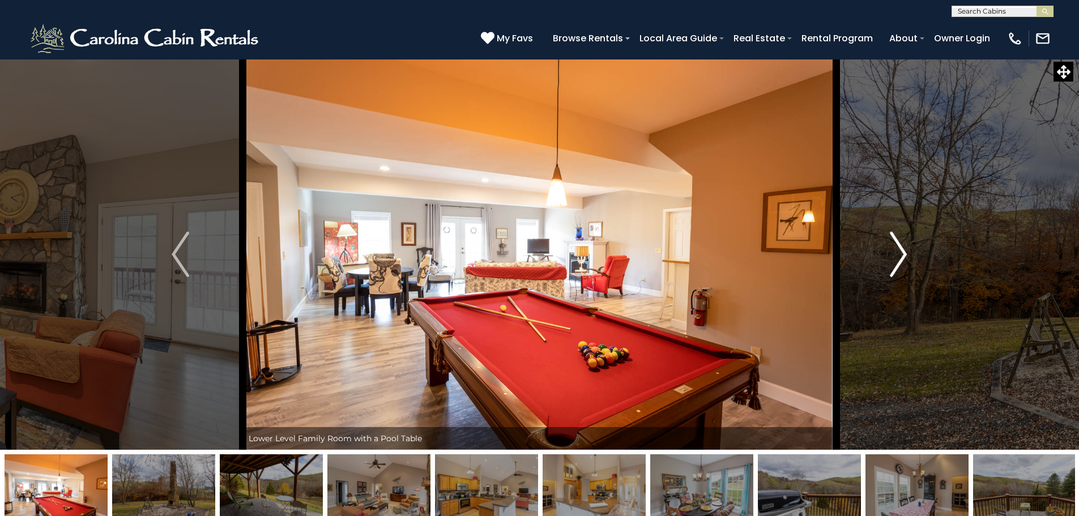
click at [897, 250] on img "Next" at bounding box center [897, 254] width 17 height 45
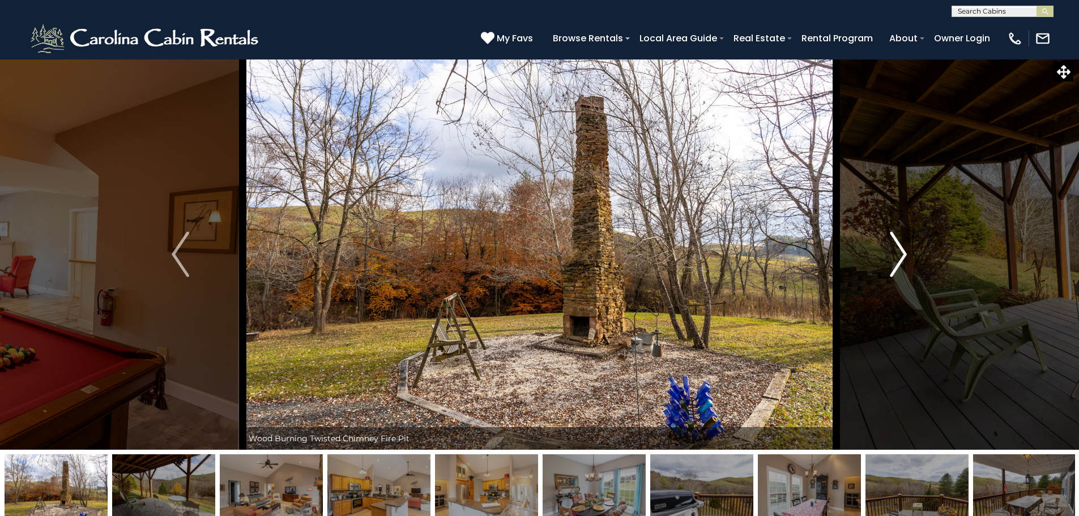
click at [897, 250] on img "Next" at bounding box center [897, 254] width 17 height 45
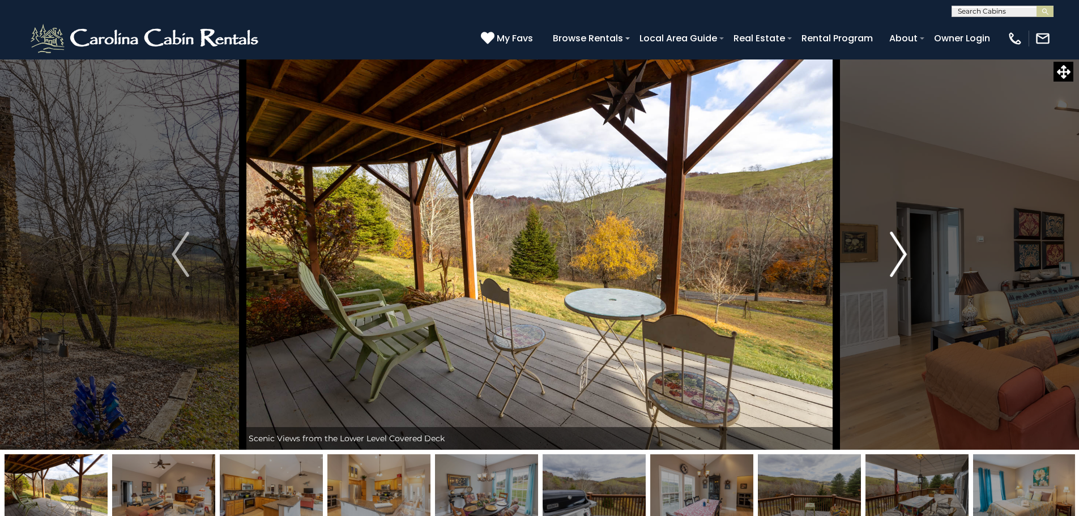
click at [897, 250] on img "Next" at bounding box center [897, 254] width 17 height 45
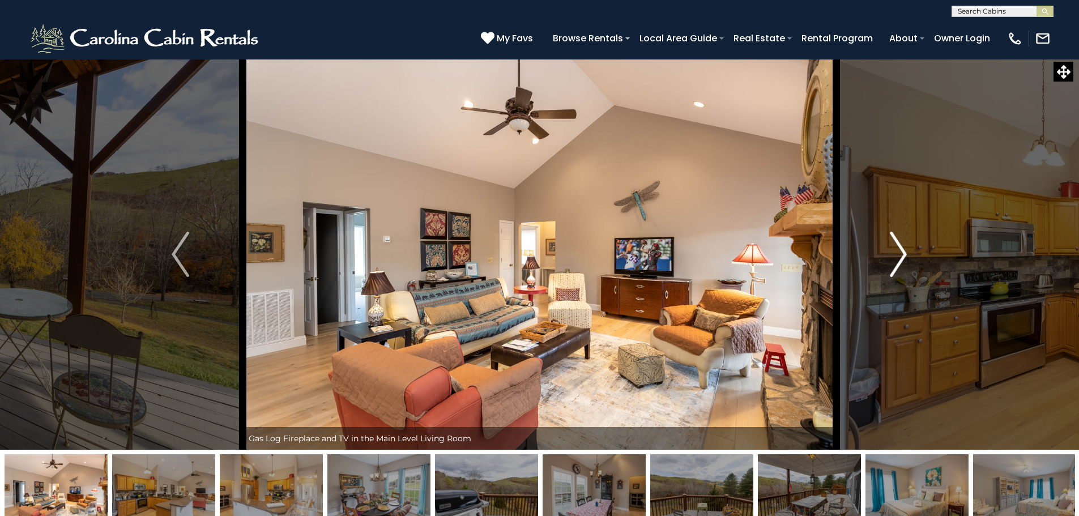
click at [906, 240] on img "Next" at bounding box center [897, 254] width 17 height 45
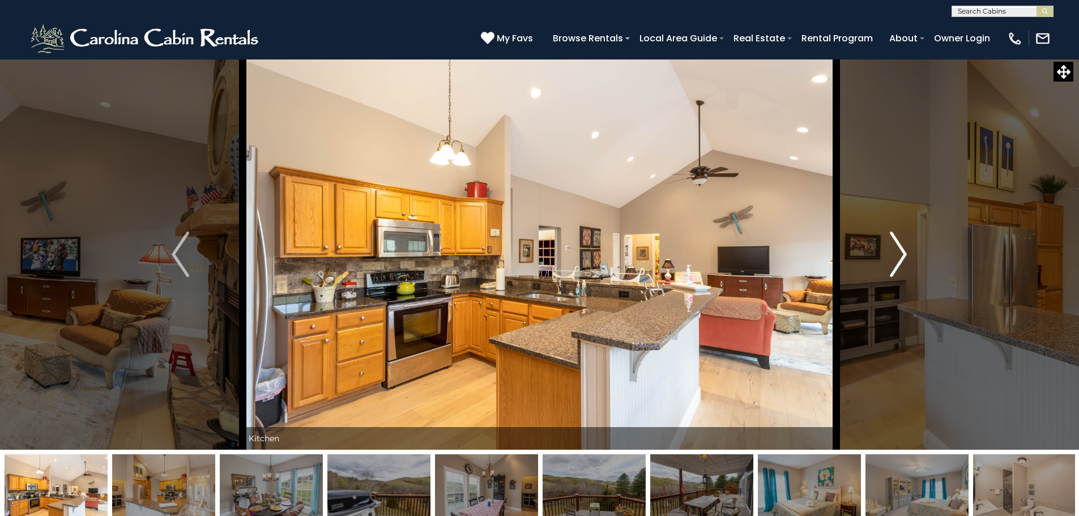
click at [906, 240] on img "Next" at bounding box center [897, 254] width 17 height 45
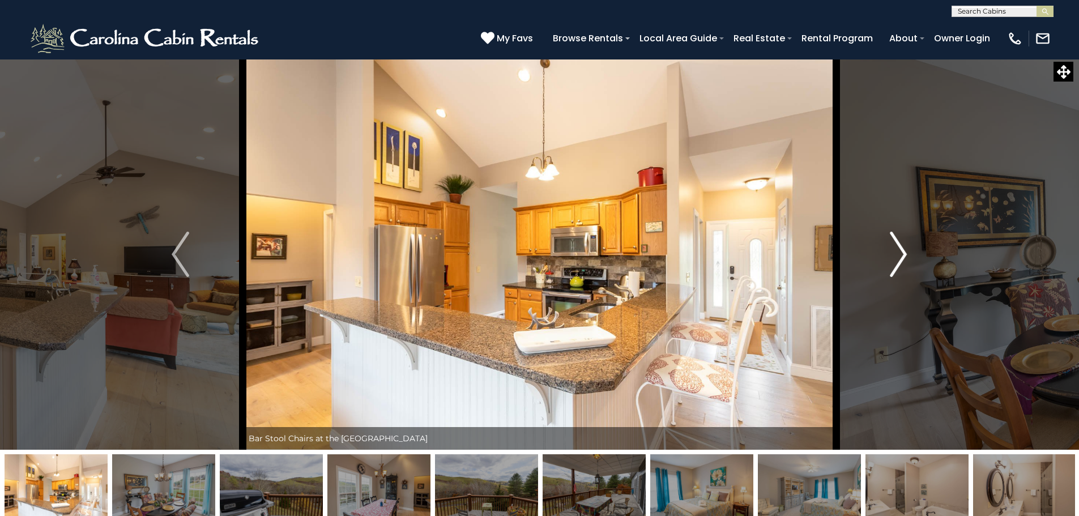
click at [906, 240] on img "Next" at bounding box center [897, 254] width 17 height 45
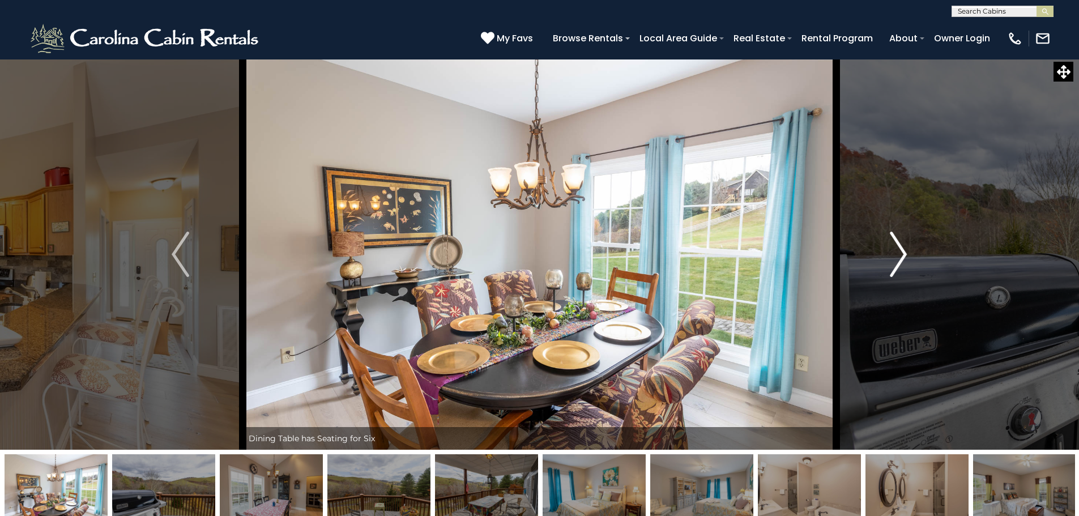
click at [906, 240] on img "Next" at bounding box center [897, 254] width 17 height 45
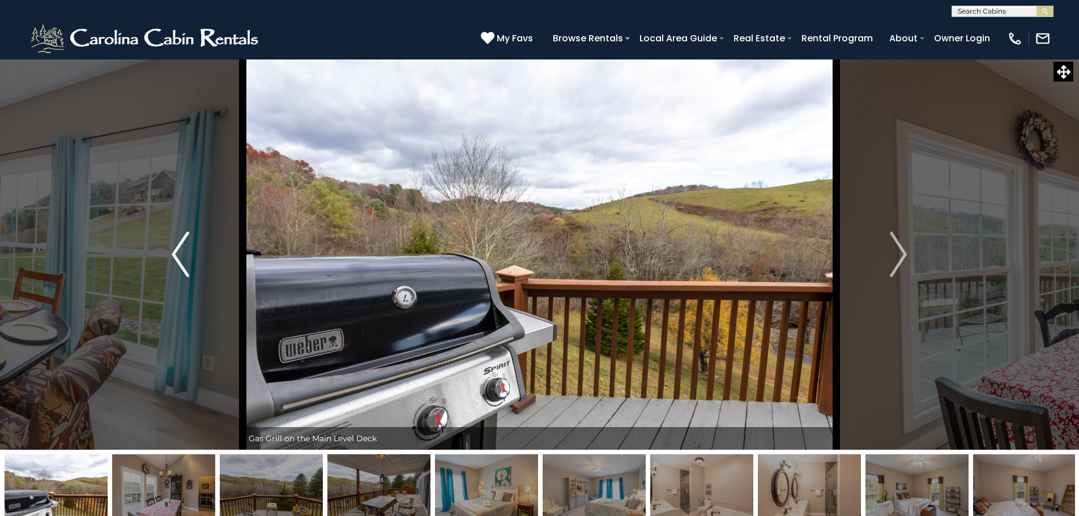
click at [166, 247] on button "Previous" at bounding box center [180, 254] width 125 height 391
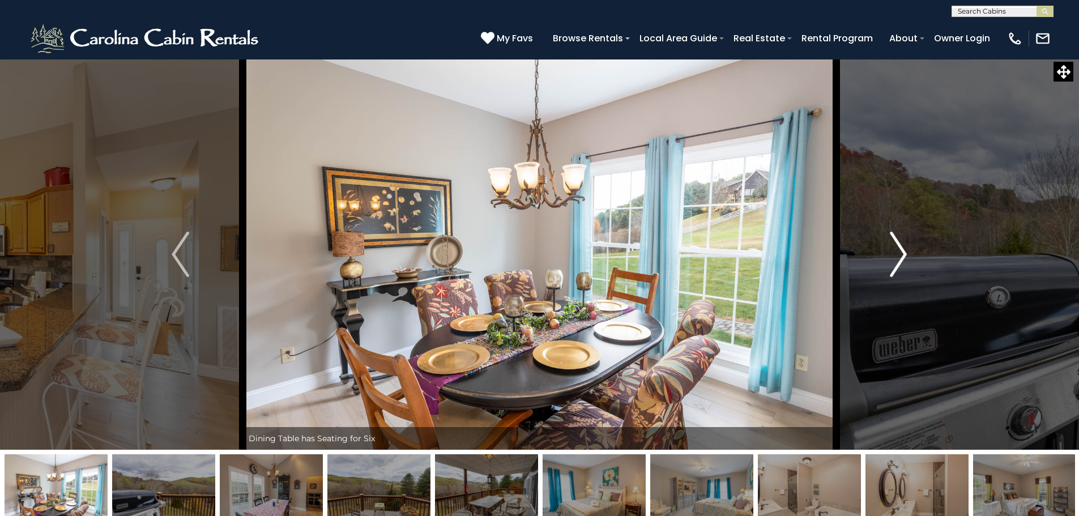
click at [903, 254] on img "Next" at bounding box center [897, 254] width 17 height 45
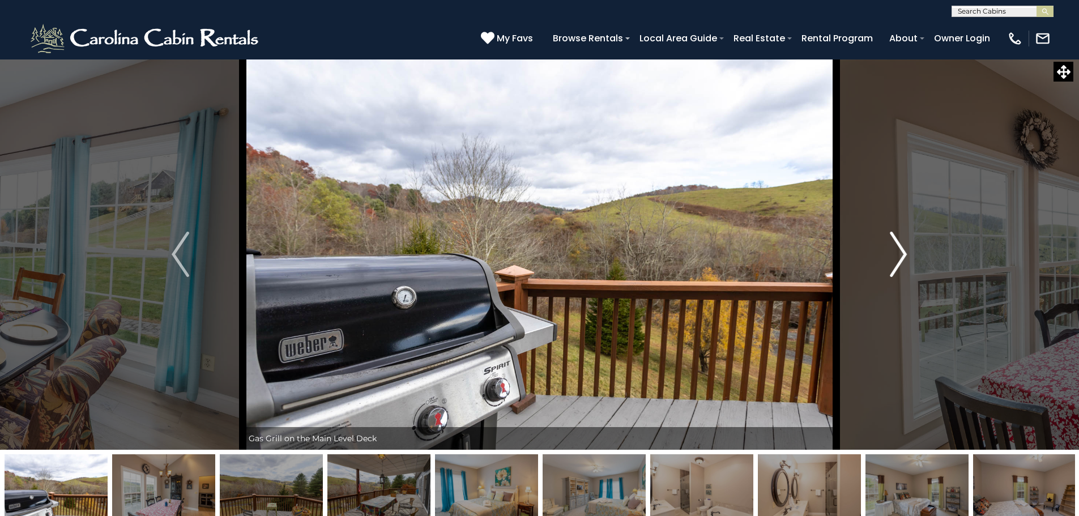
click at [903, 254] on img "Next" at bounding box center [897, 254] width 17 height 45
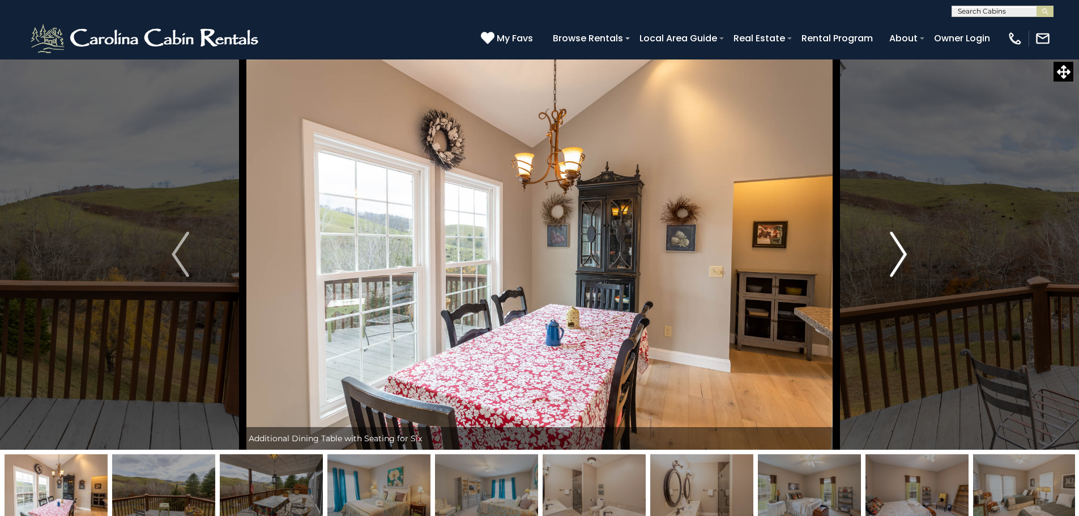
click at [903, 254] on img "Next" at bounding box center [897, 254] width 17 height 45
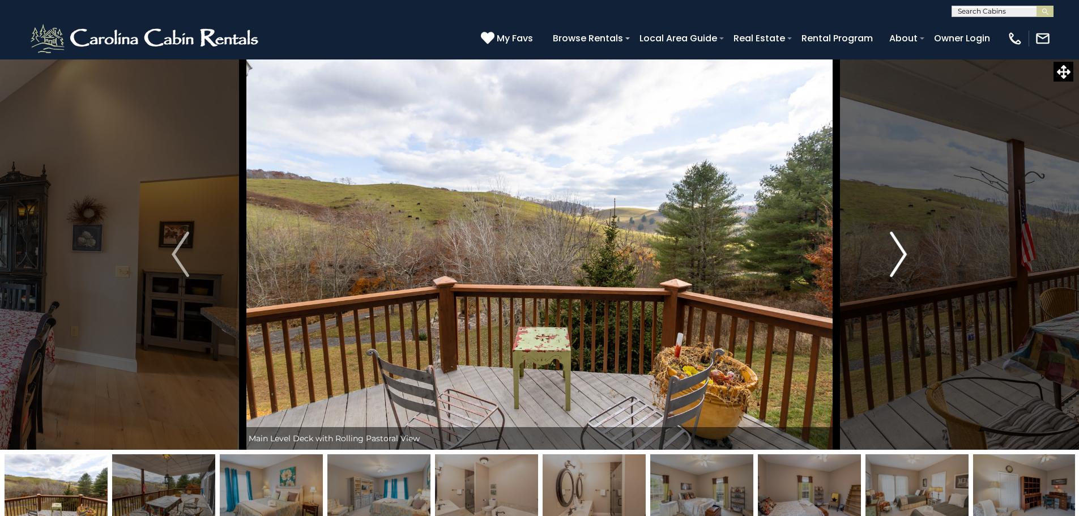
click at [903, 254] on img "Next" at bounding box center [897, 254] width 17 height 45
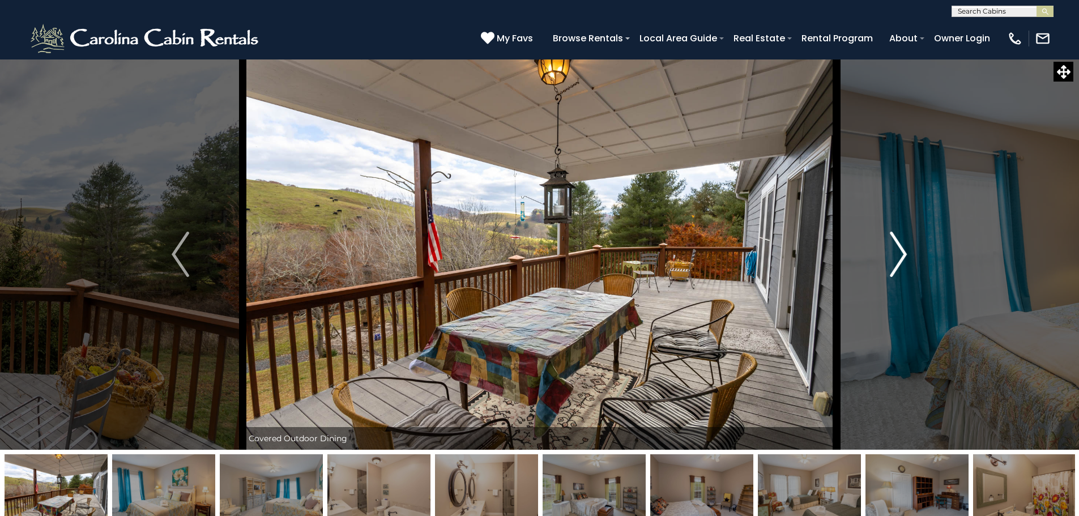
click at [903, 254] on img "Next" at bounding box center [897, 254] width 17 height 45
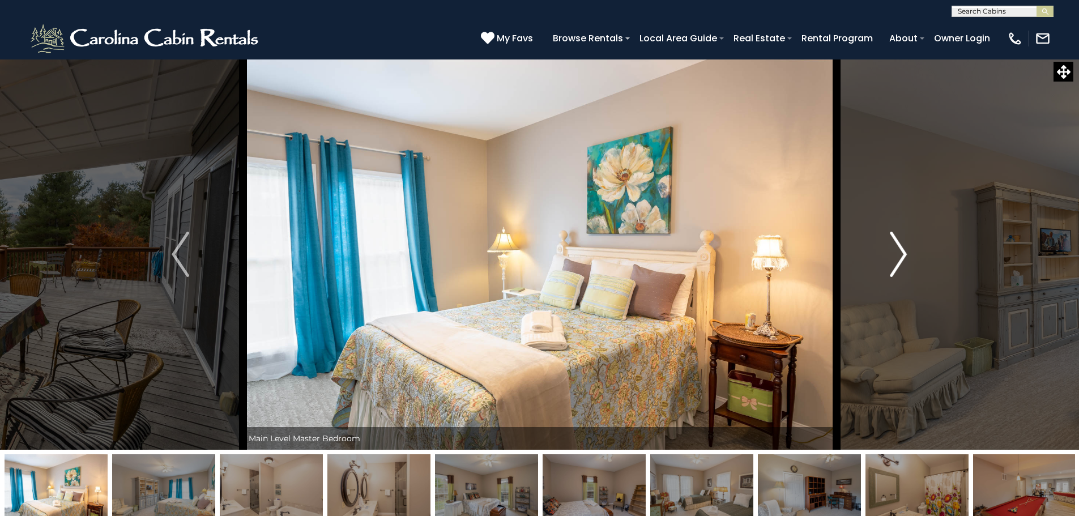
click at [903, 254] on img "Next" at bounding box center [897, 254] width 17 height 45
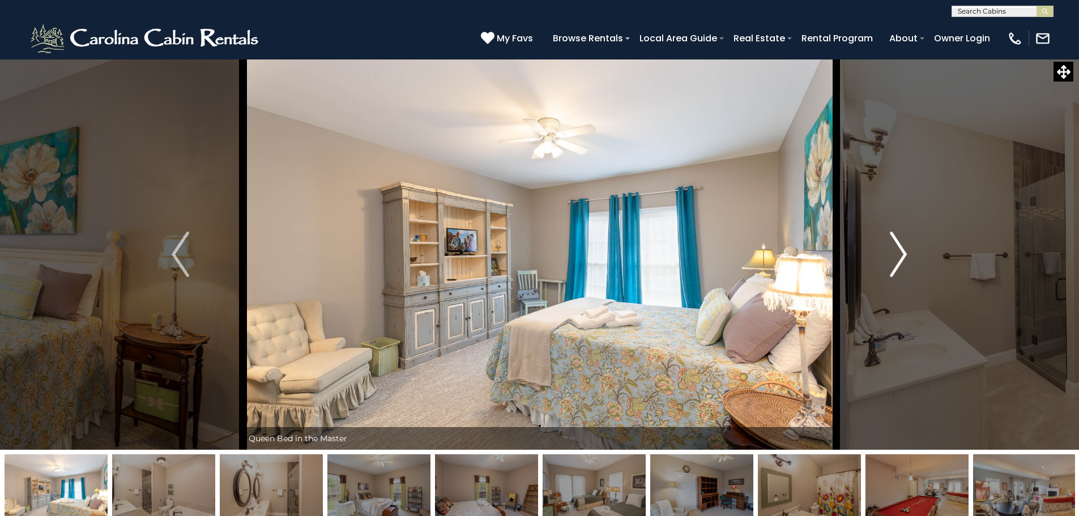
click at [903, 254] on img "Next" at bounding box center [897, 254] width 17 height 45
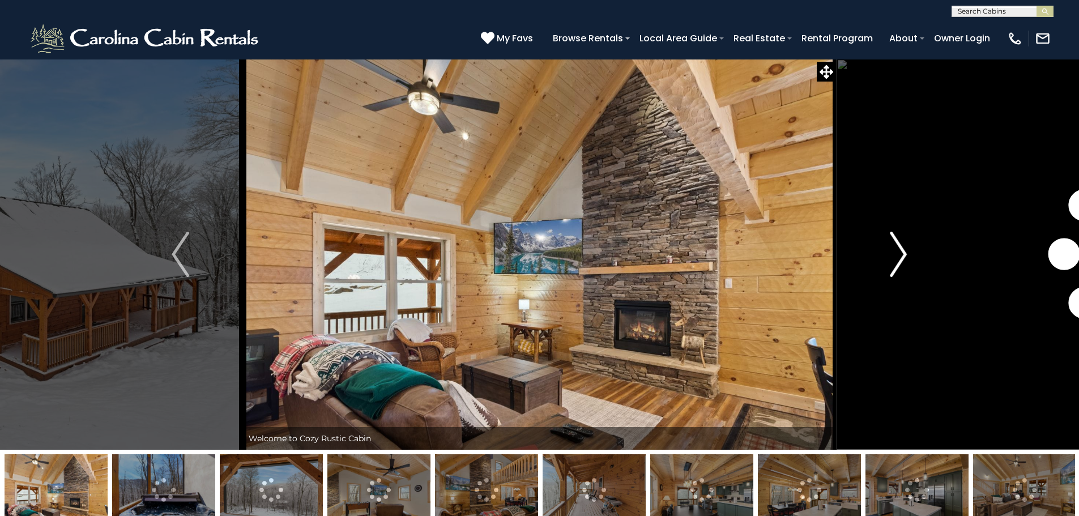
click at [903, 247] on img "Next" at bounding box center [897, 254] width 17 height 45
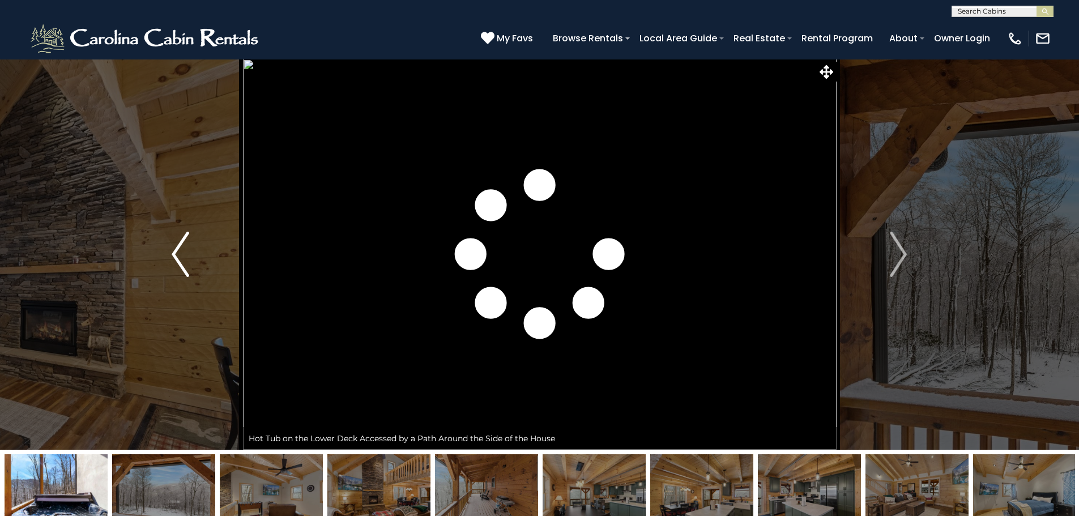
click at [191, 257] on button "Previous" at bounding box center [180, 254] width 125 height 391
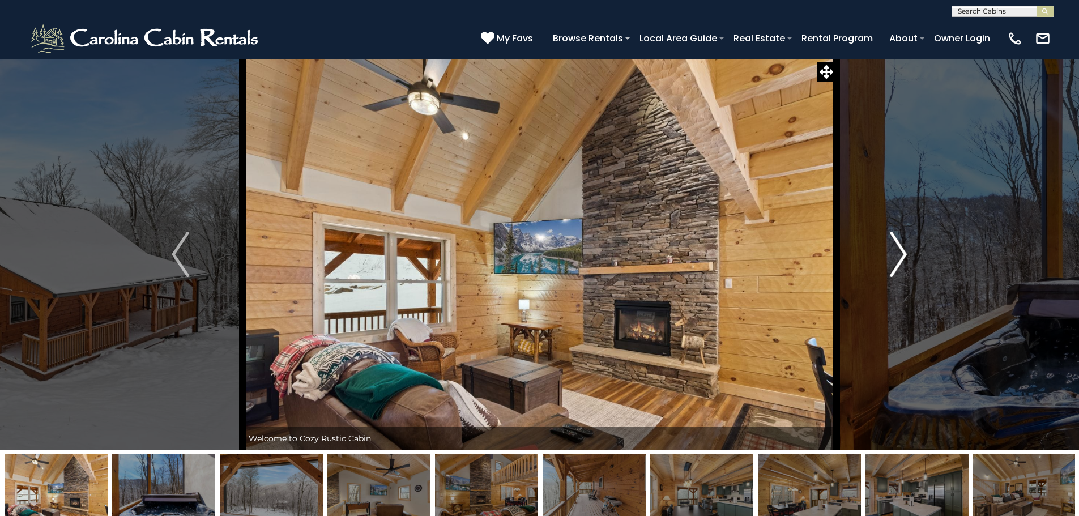
click at [906, 251] on img "Next" at bounding box center [897, 254] width 17 height 45
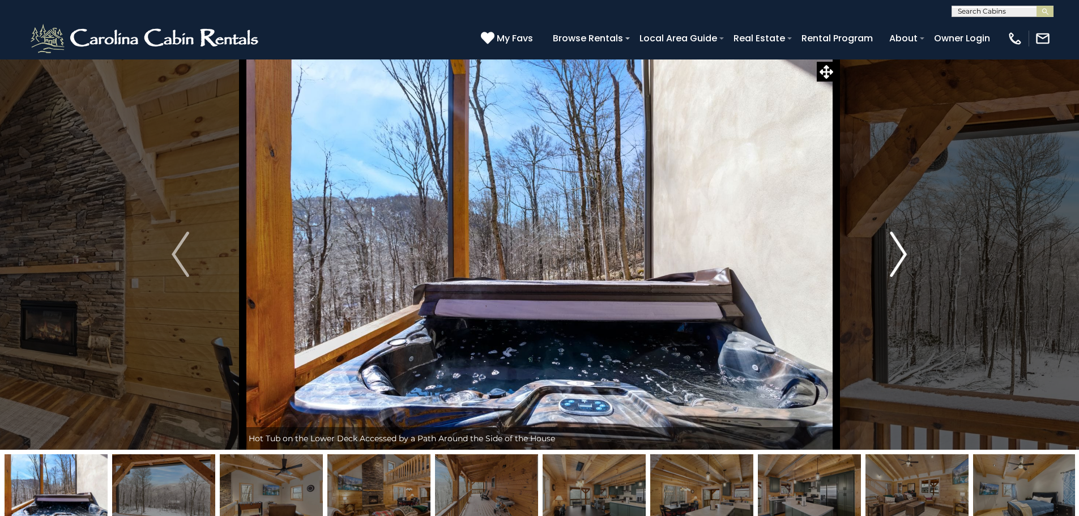
click at [906, 251] on img "Next" at bounding box center [897, 254] width 17 height 45
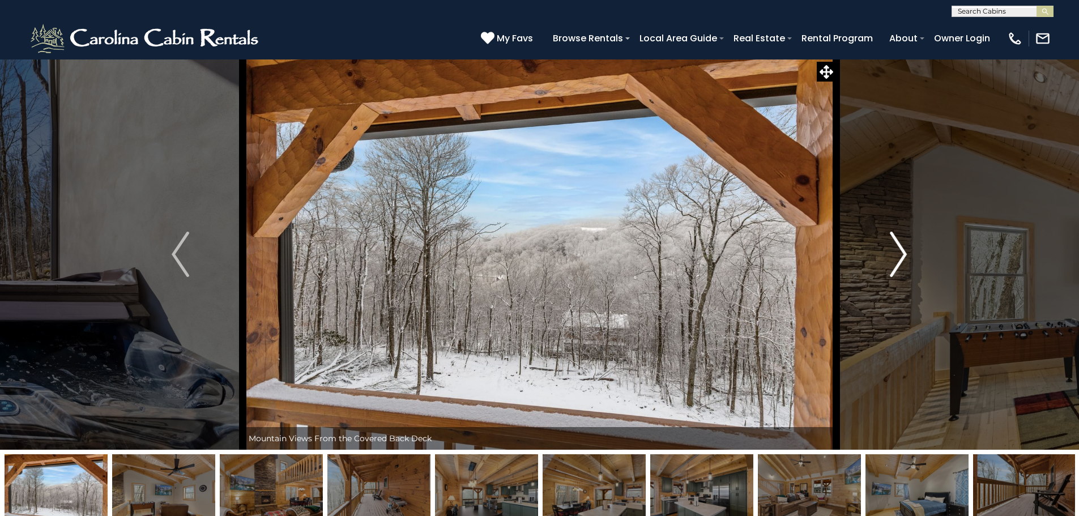
click at [906, 251] on img "Next" at bounding box center [897, 254] width 17 height 45
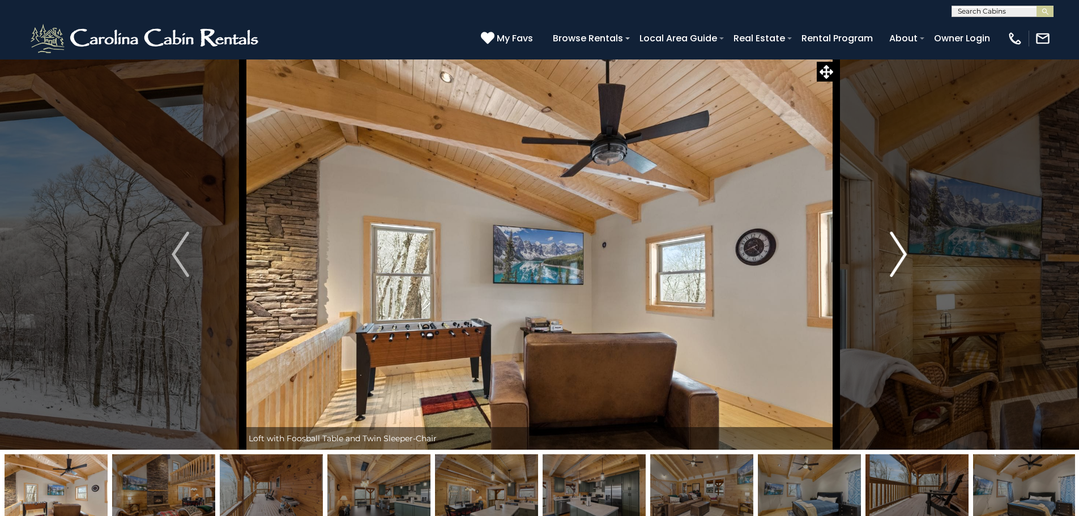
click at [906, 251] on img "Next" at bounding box center [897, 254] width 17 height 45
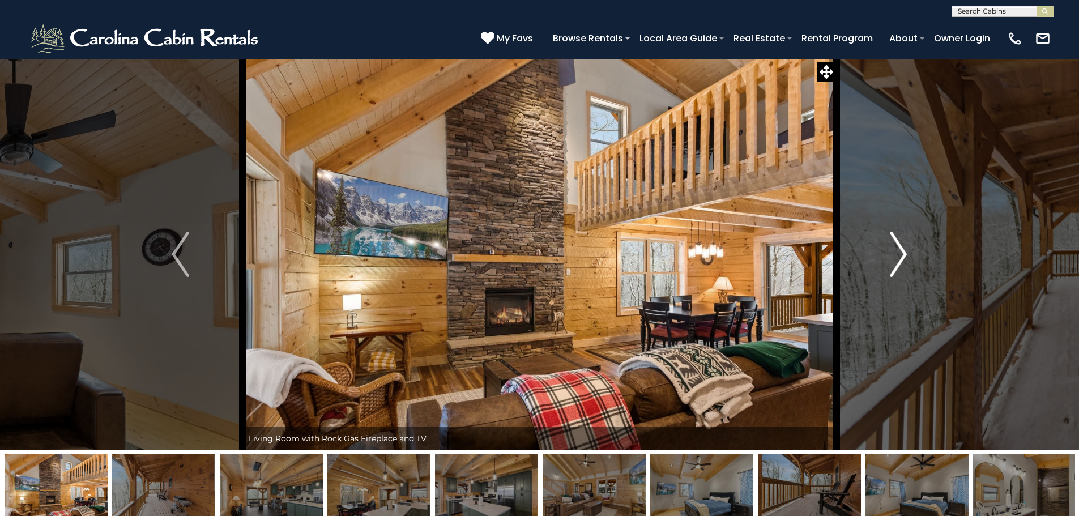
click at [906, 251] on img "Next" at bounding box center [897, 254] width 17 height 45
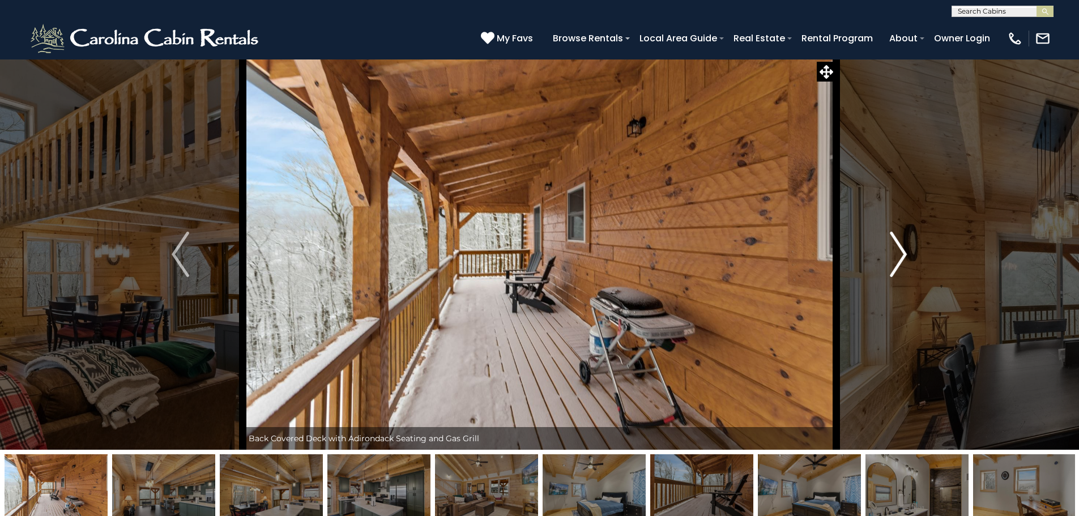
click at [906, 251] on img "Next" at bounding box center [897, 254] width 17 height 45
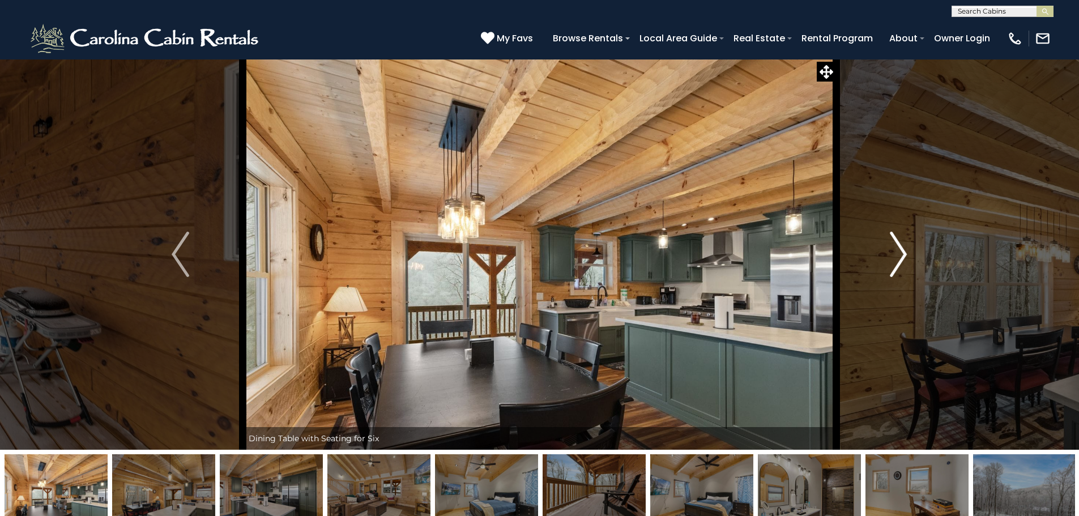
click at [906, 251] on img "Next" at bounding box center [897, 254] width 17 height 45
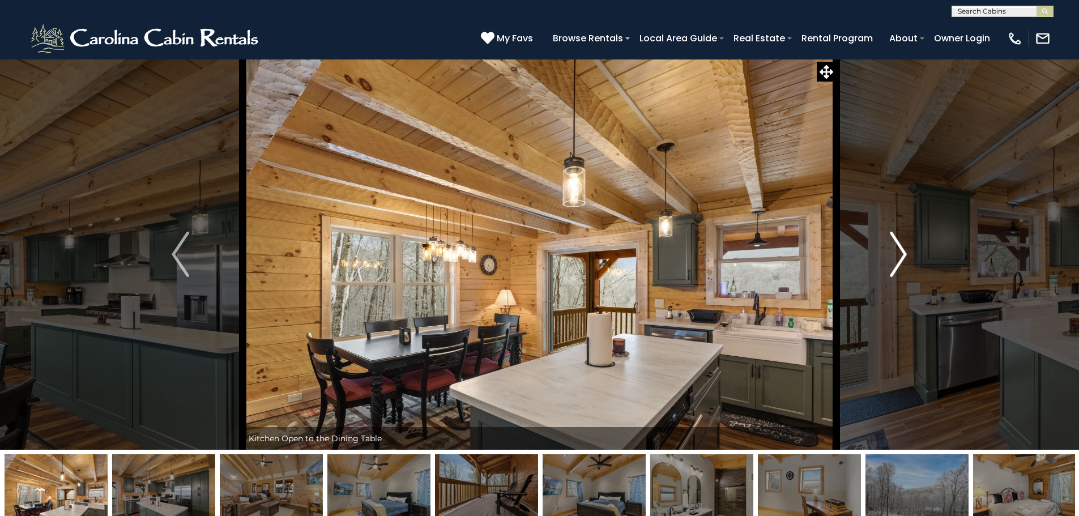
click at [906, 251] on img "Next" at bounding box center [897, 254] width 17 height 45
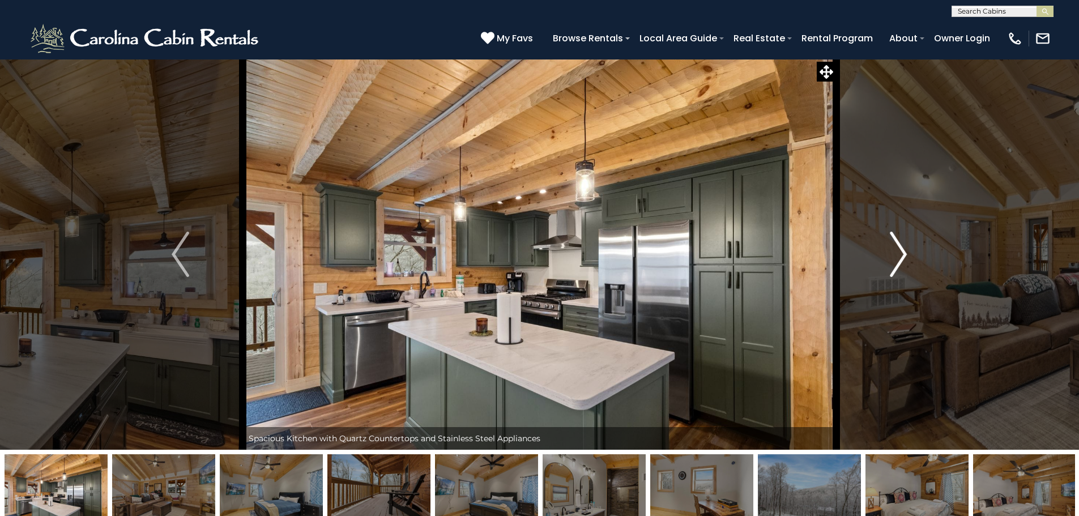
click at [906, 251] on img "Next" at bounding box center [897, 254] width 17 height 45
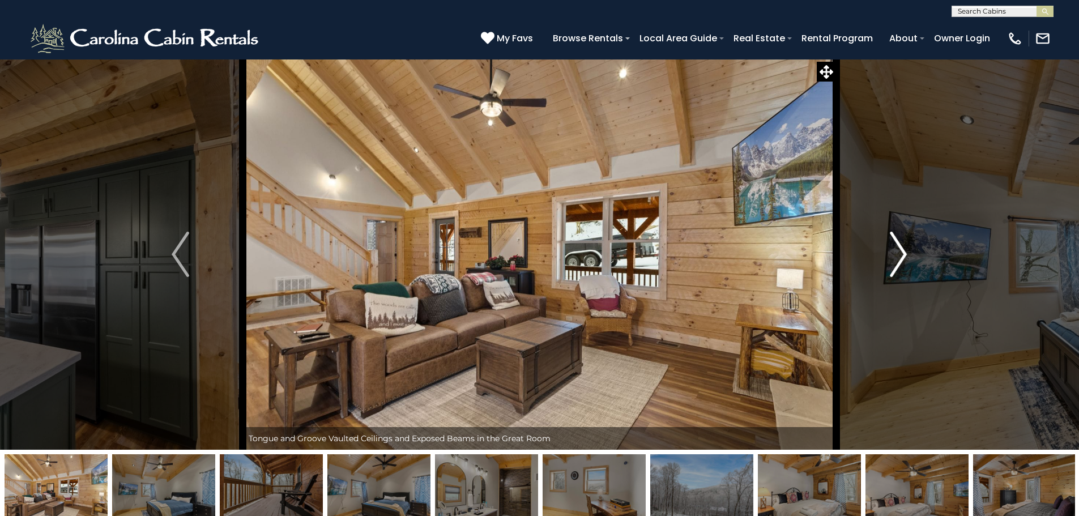
click at [906, 251] on img "Next" at bounding box center [897, 254] width 17 height 45
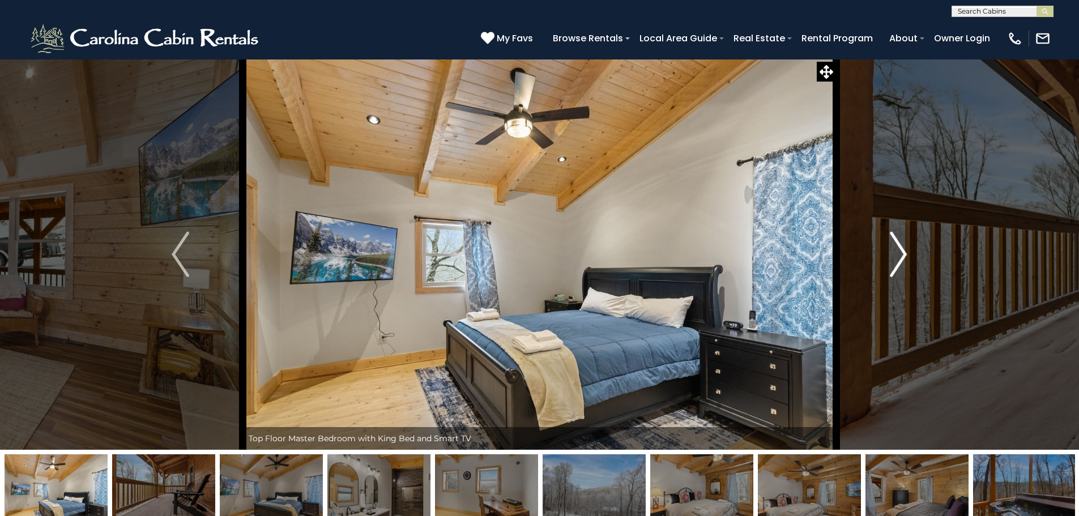
click at [906, 251] on img "Next" at bounding box center [897, 254] width 17 height 45
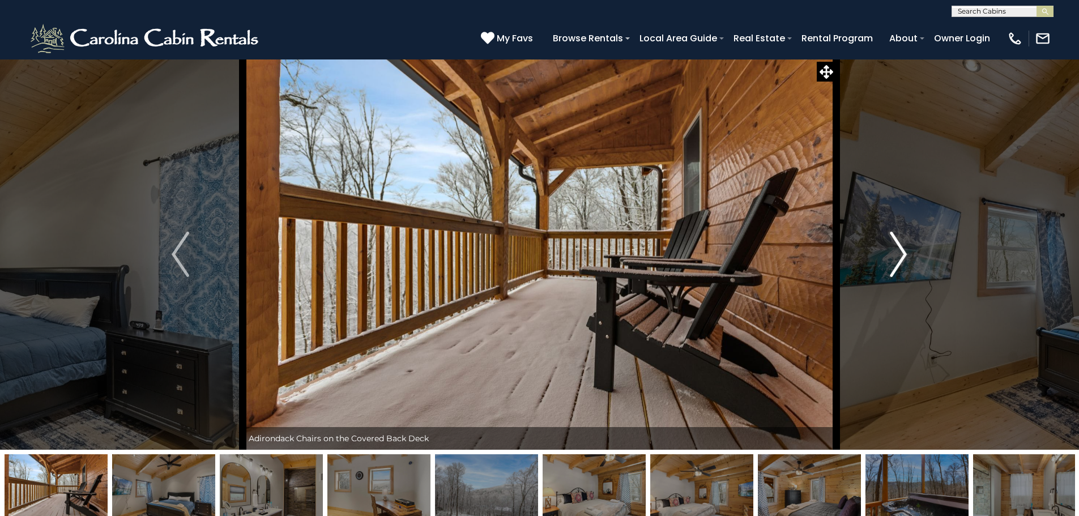
click at [906, 251] on img "Next" at bounding box center [897, 254] width 17 height 45
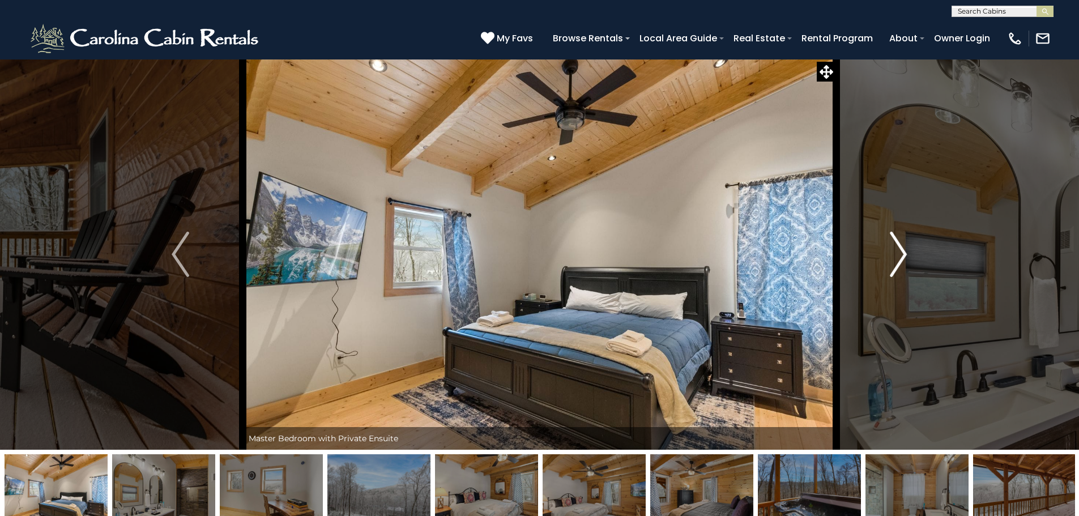
click at [906, 251] on img "Next" at bounding box center [897, 254] width 17 height 45
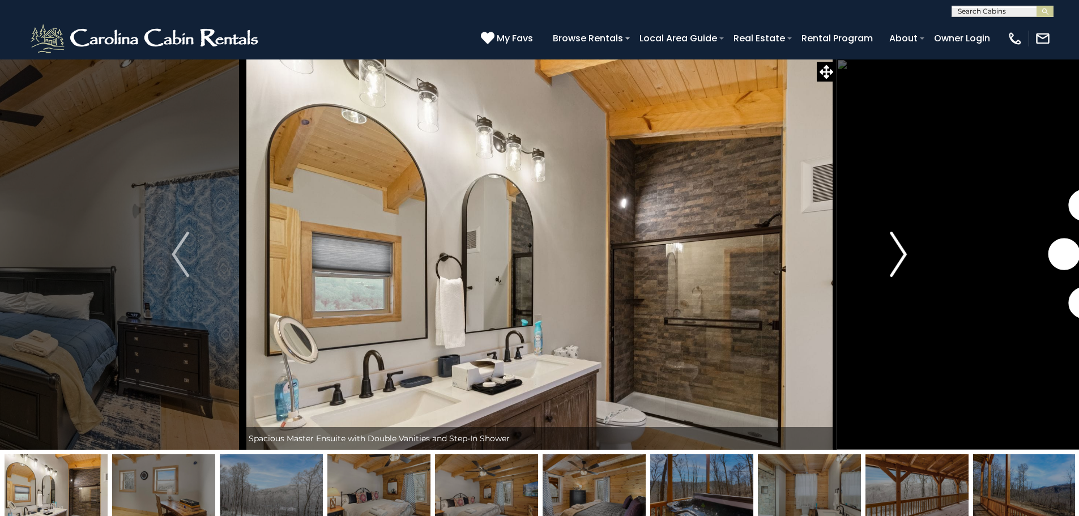
click at [906, 251] on img "Next" at bounding box center [897, 254] width 17 height 45
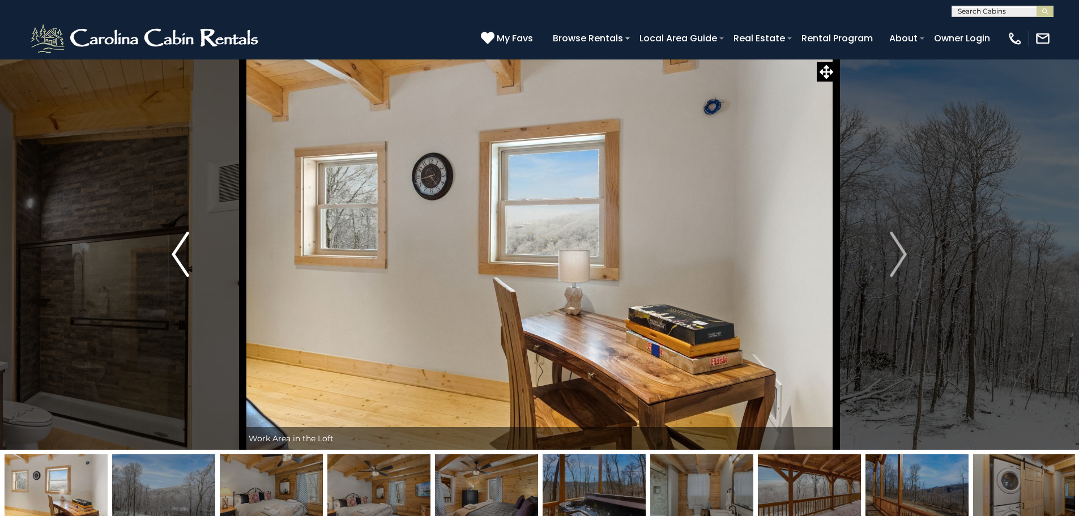
click at [177, 250] on img "Previous" at bounding box center [180, 254] width 17 height 45
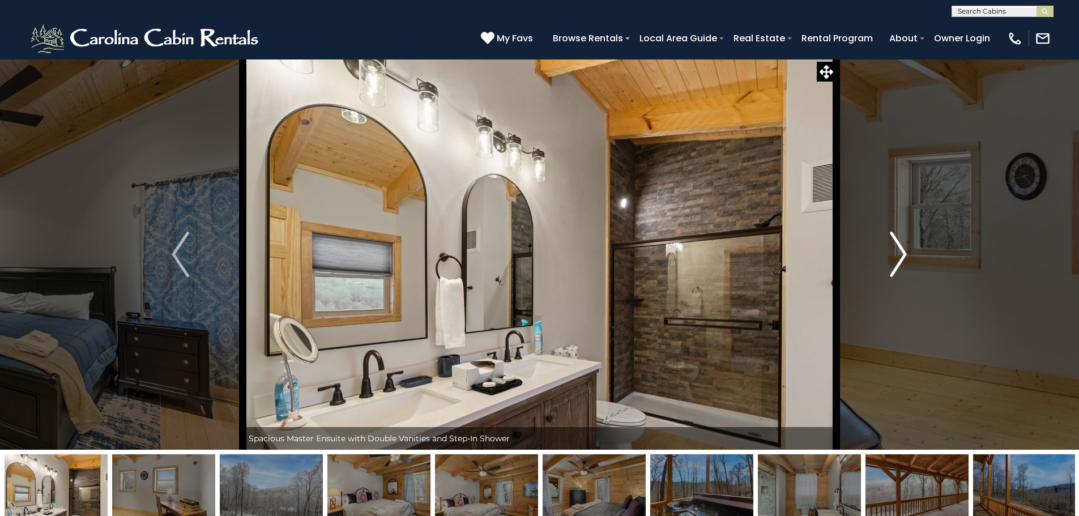
click at [912, 244] on button "Next" at bounding box center [898, 254] width 125 height 391
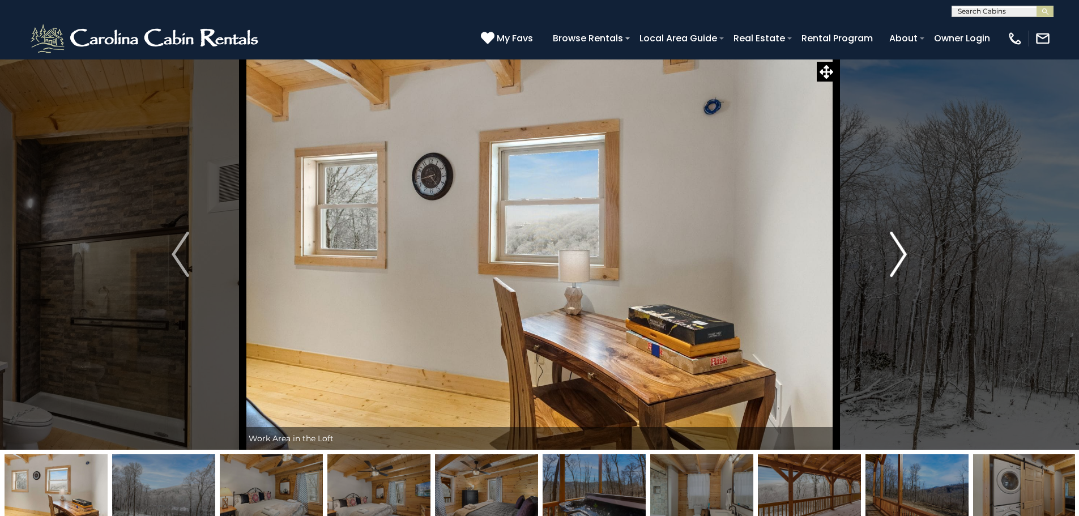
click at [912, 244] on button "Next" at bounding box center [898, 254] width 125 height 391
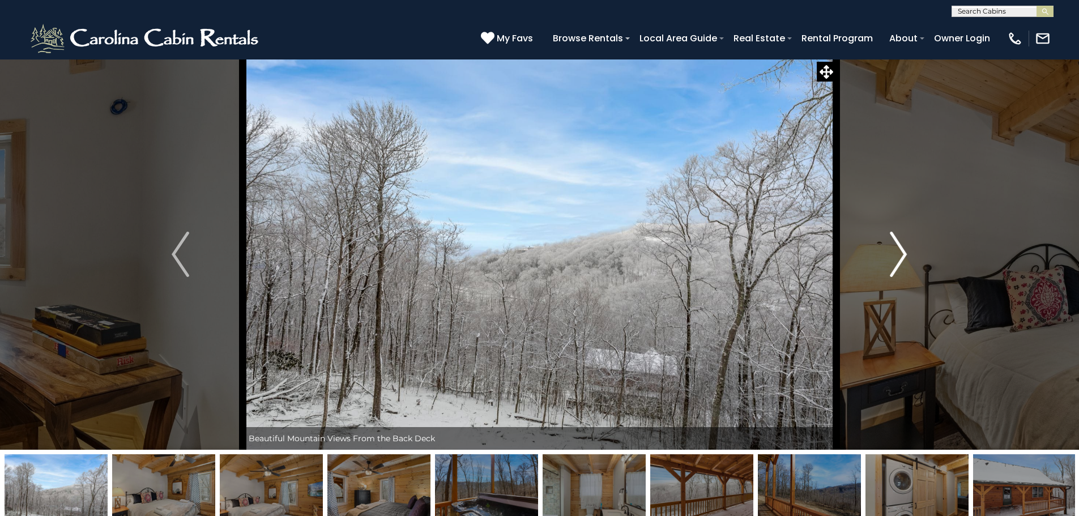
click at [912, 244] on button "Next" at bounding box center [898, 254] width 125 height 391
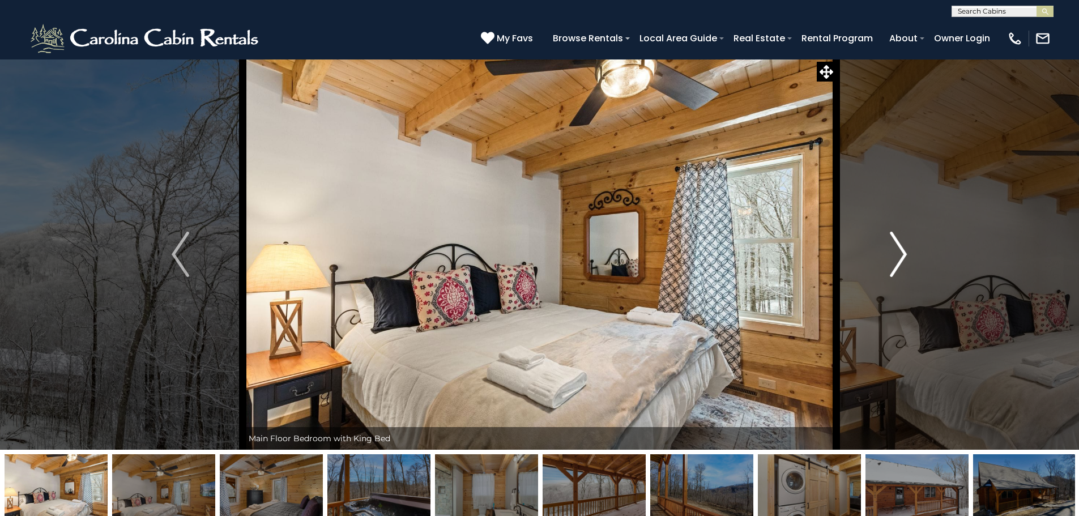
click at [912, 244] on button "Next" at bounding box center [898, 254] width 125 height 391
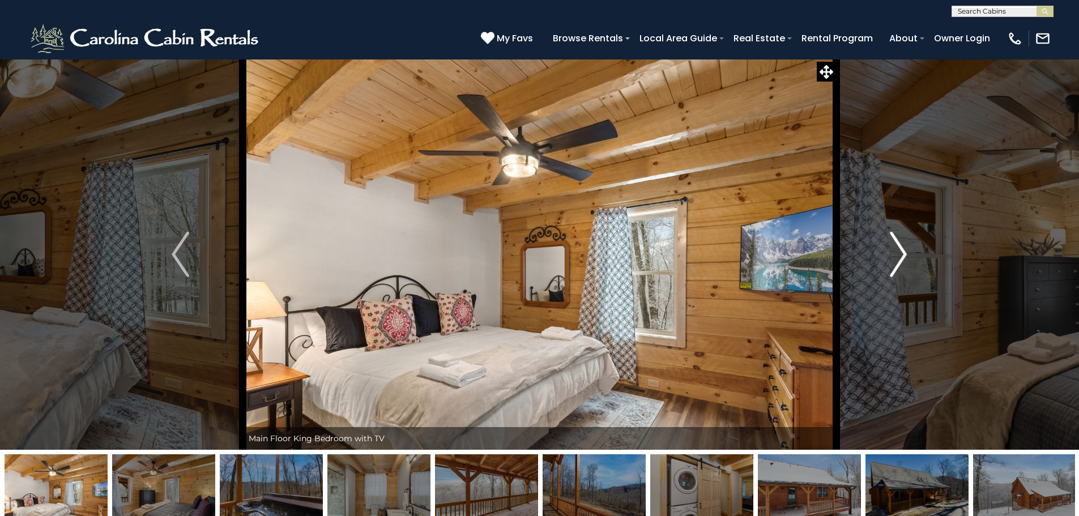
click at [900, 250] on img "Next" at bounding box center [897, 254] width 17 height 45
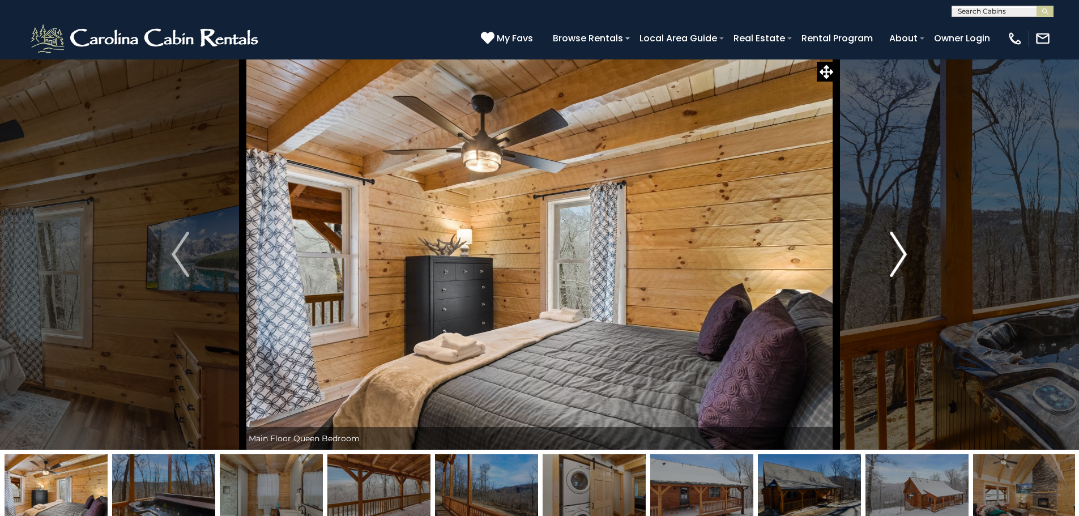
click at [900, 250] on img "Next" at bounding box center [897, 254] width 17 height 45
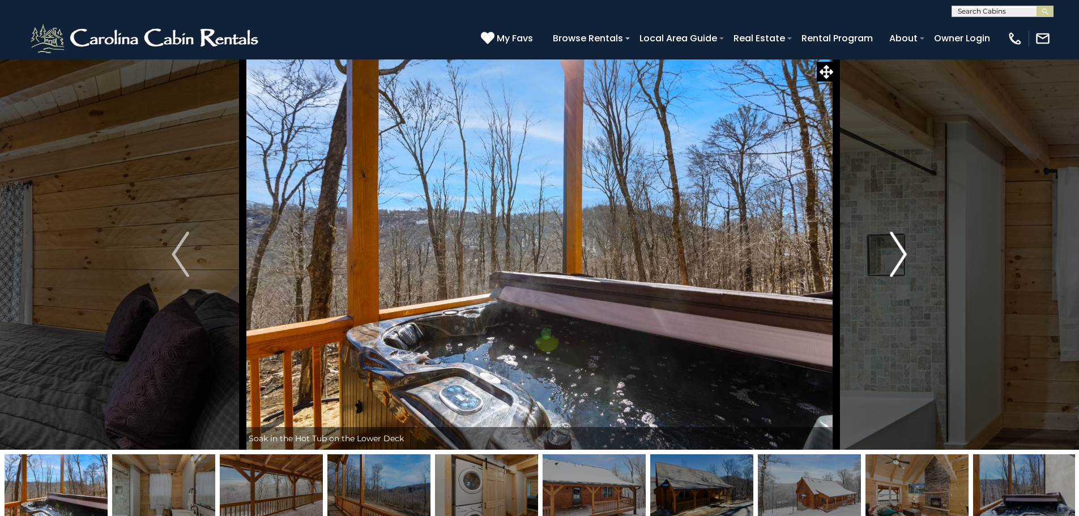
click at [900, 250] on img "Next" at bounding box center [897, 254] width 17 height 45
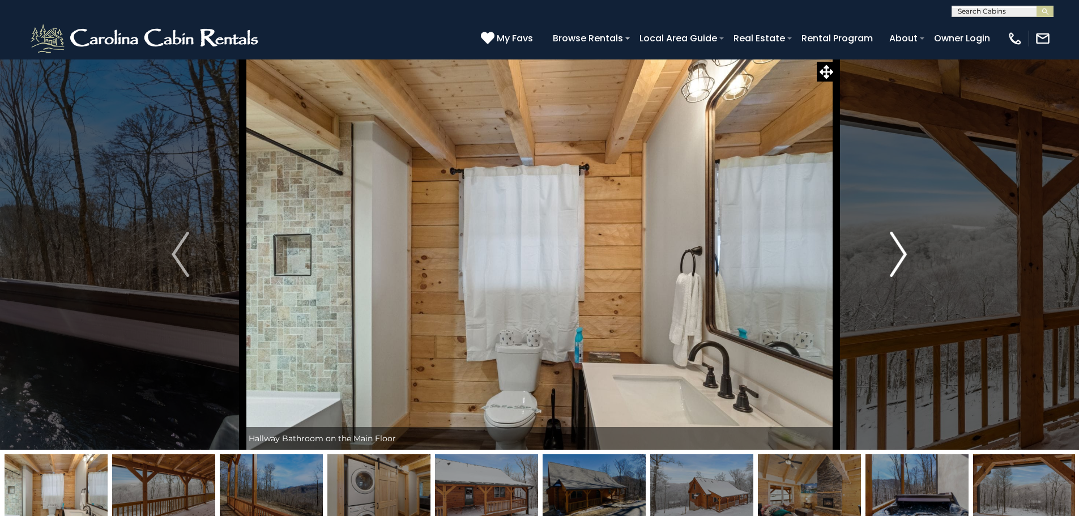
click at [900, 250] on img "Next" at bounding box center [897, 254] width 17 height 45
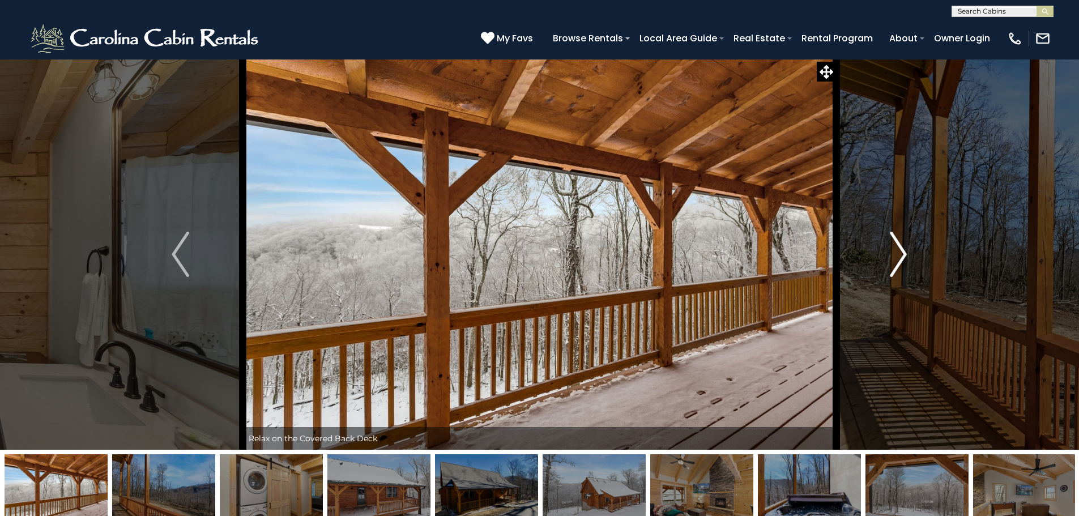
click at [900, 250] on img "Next" at bounding box center [897, 254] width 17 height 45
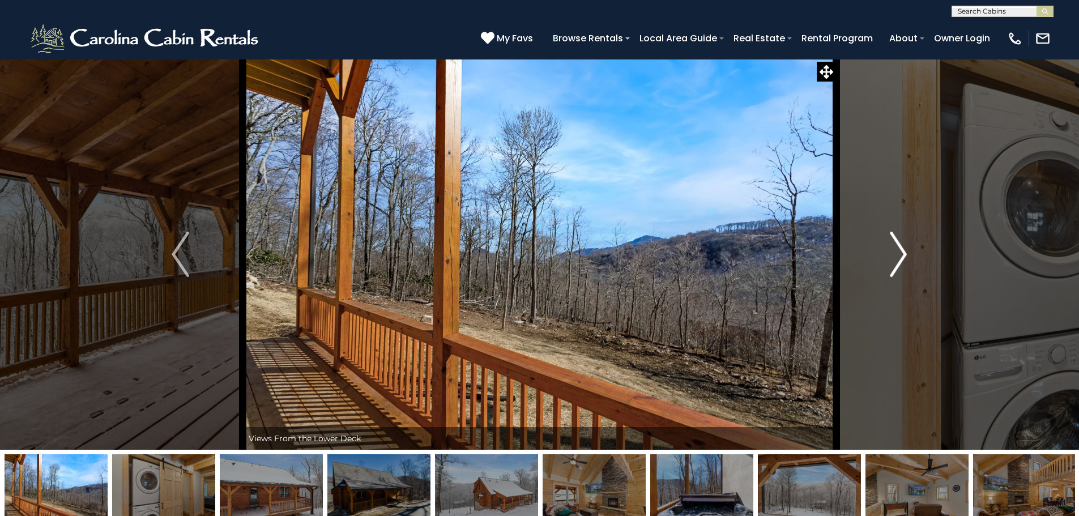
click at [900, 250] on img "Next" at bounding box center [897, 254] width 17 height 45
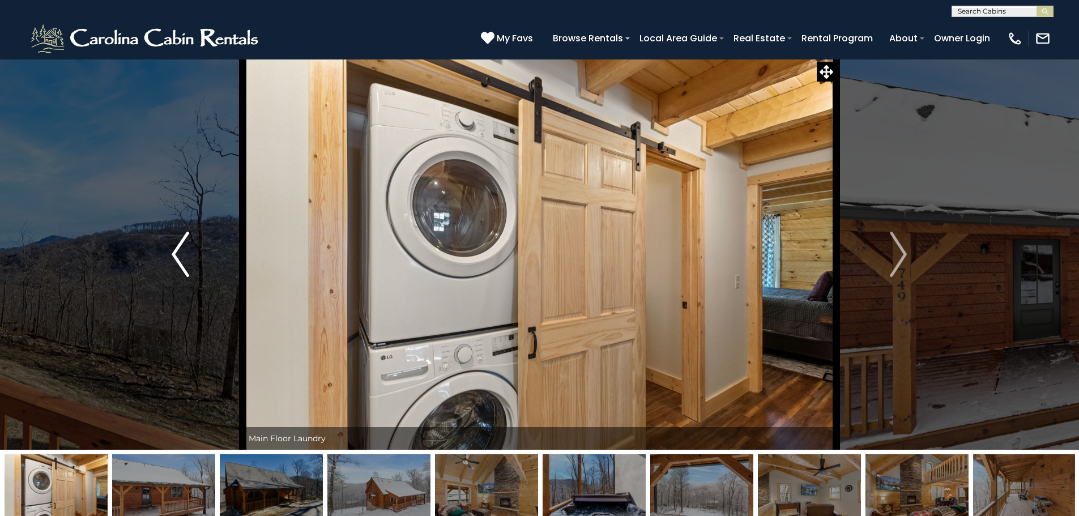
click at [178, 245] on img "Previous" at bounding box center [180, 254] width 17 height 45
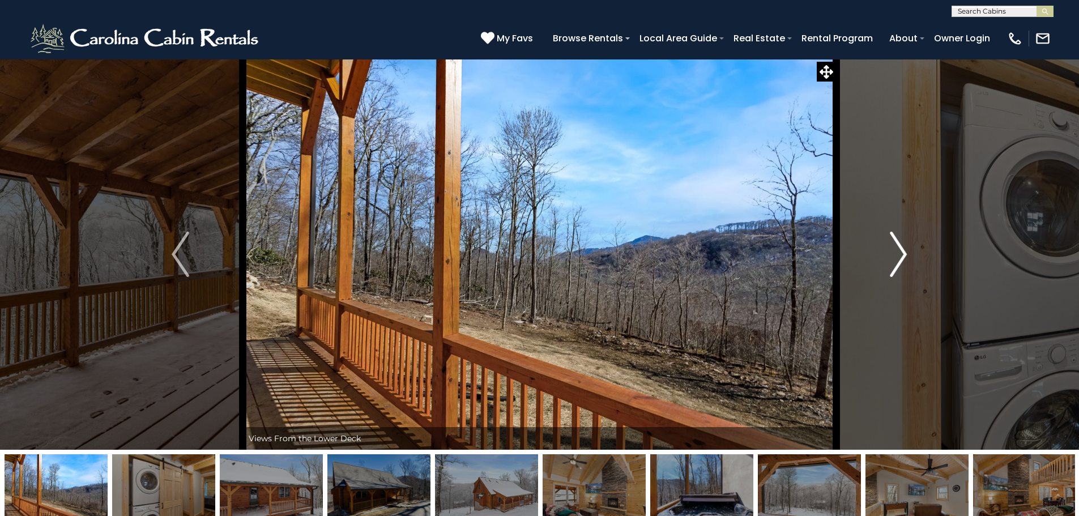
click at [914, 248] on button "Next" at bounding box center [898, 254] width 125 height 391
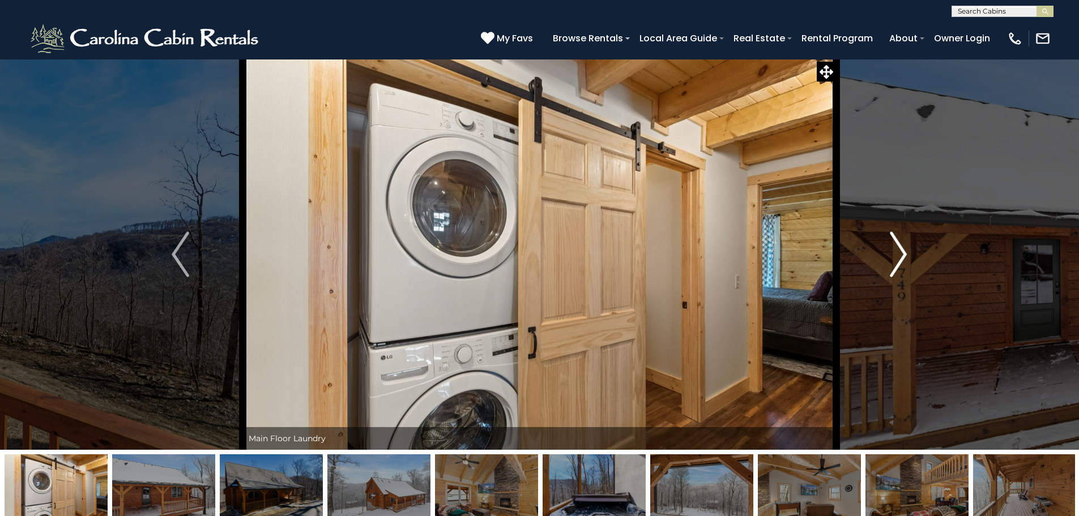
click at [914, 248] on button "Next" at bounding box center [898, 254] width 125 height 391
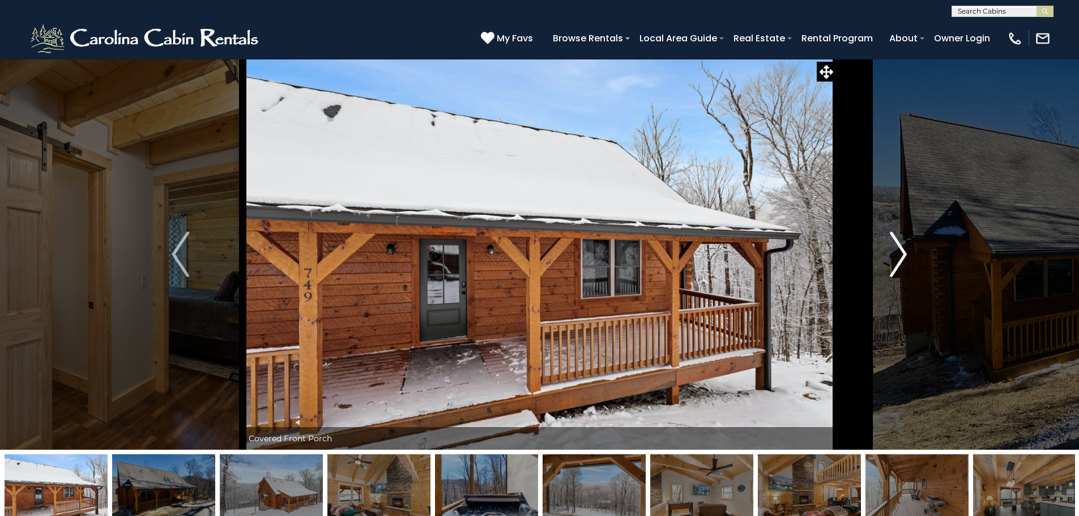
click at [914, 248] on button "Next" at bounding box center [898, 254] width 125 height 391
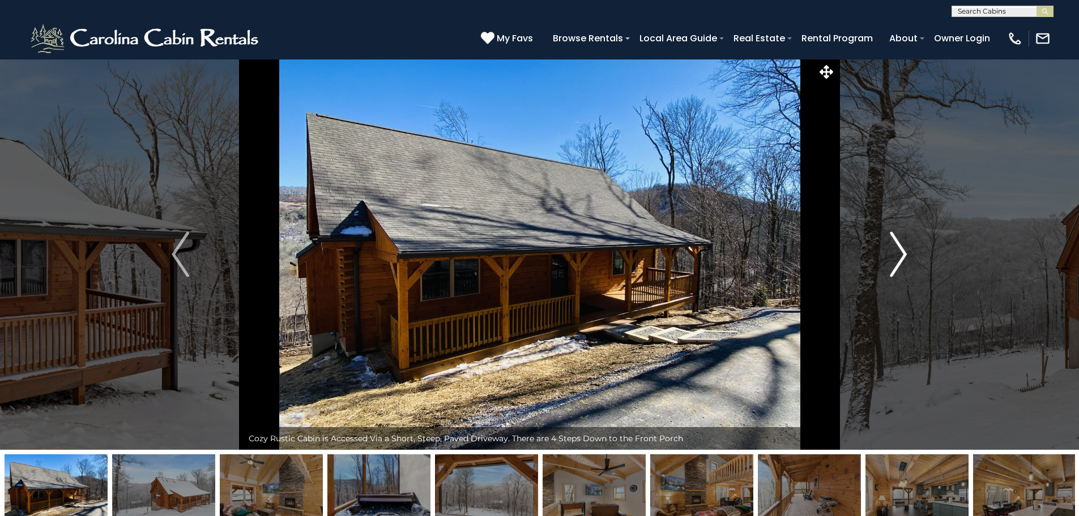
click at [914, 248] on button "Next" at bounding box center [898, 254] width 125 height 391
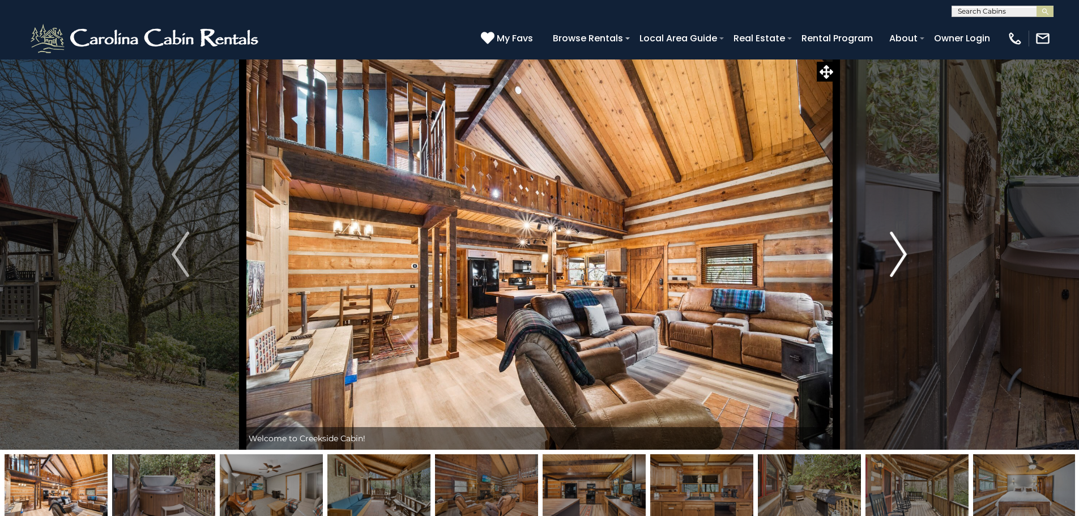
click at [891, 250] on img "Next" at bounding box center [897, 254] width 17 height 45
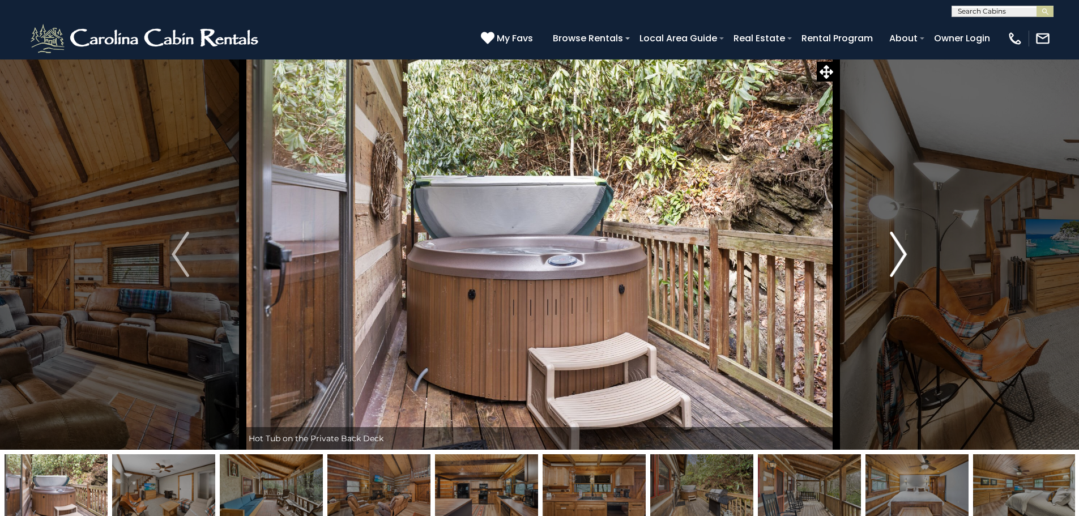
click at [891, 250] on img "Next" at bounding box center [897, 254] width 17 height 45
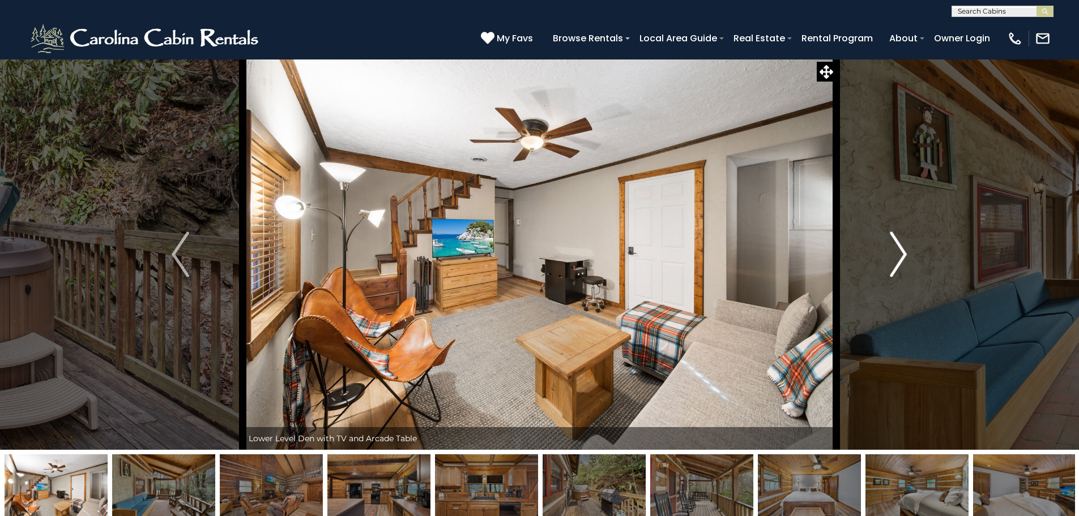
click at [891, 250] on img "Next" at bounding box center [897, 254] width 17 height 45
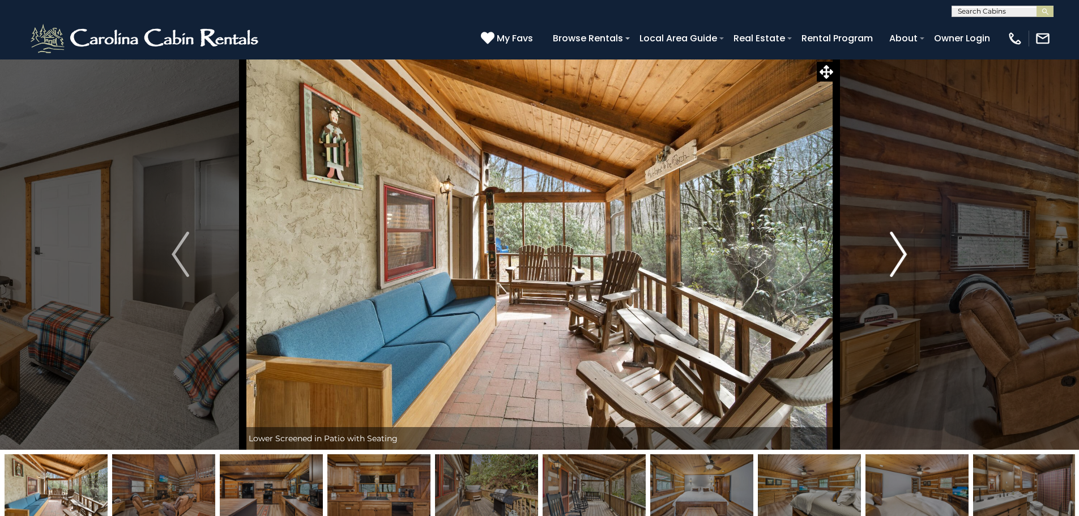
click at [884, 256] on button "Next" at bounding box center [898, 254] width 125 height 391
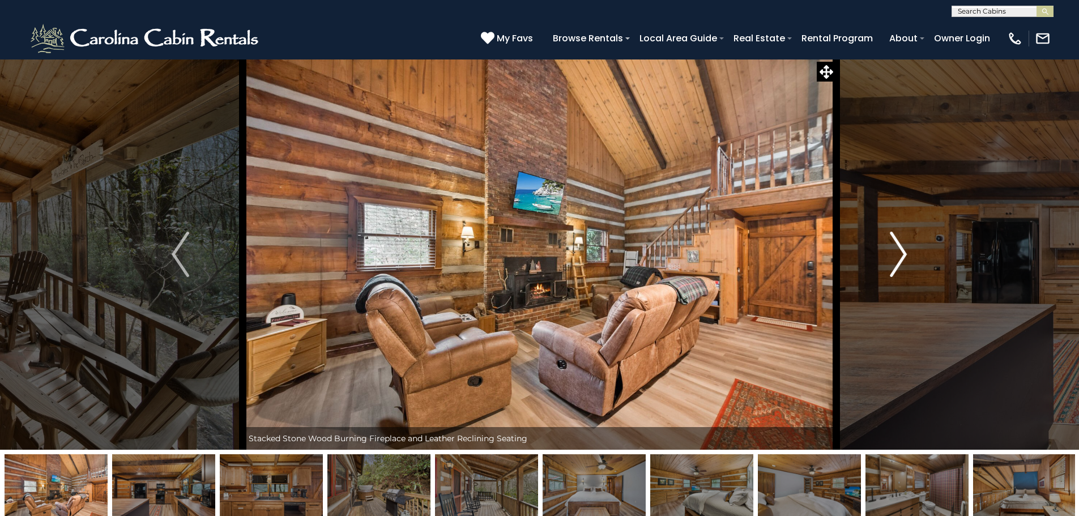
click at [884, 256] on button "Next" at bounding box center [898, 254] width 125 height 391
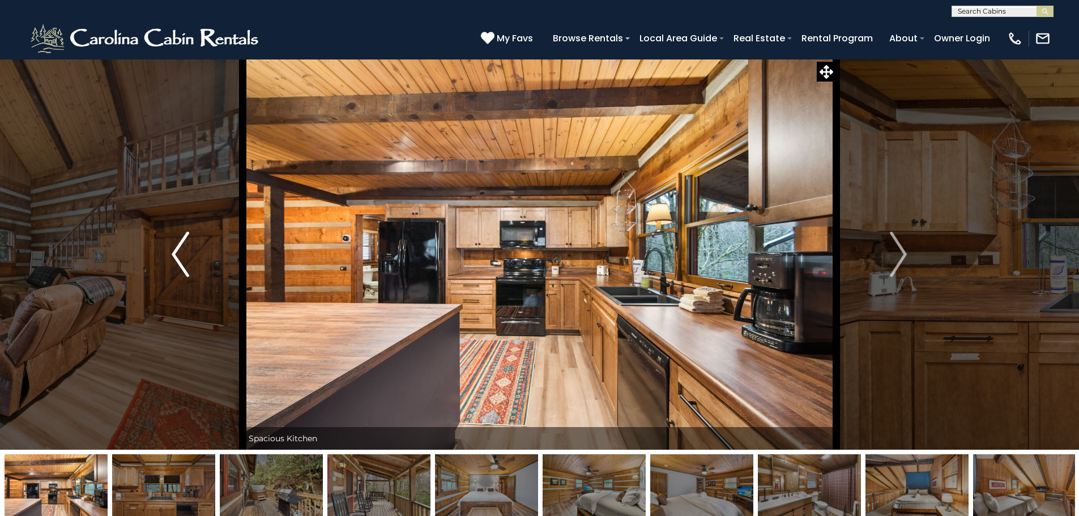
click at [189, 260] on button "Previous" at bounding box center [180, 254] width 125 height 391
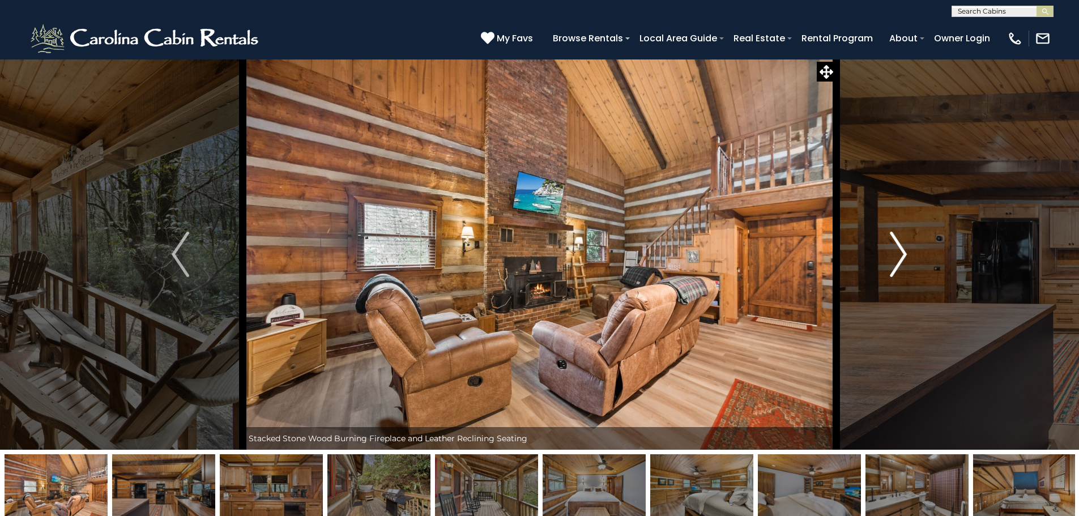
click at [901, 254] on img "Next" at bounding box center [897, 254] width 17 height 45
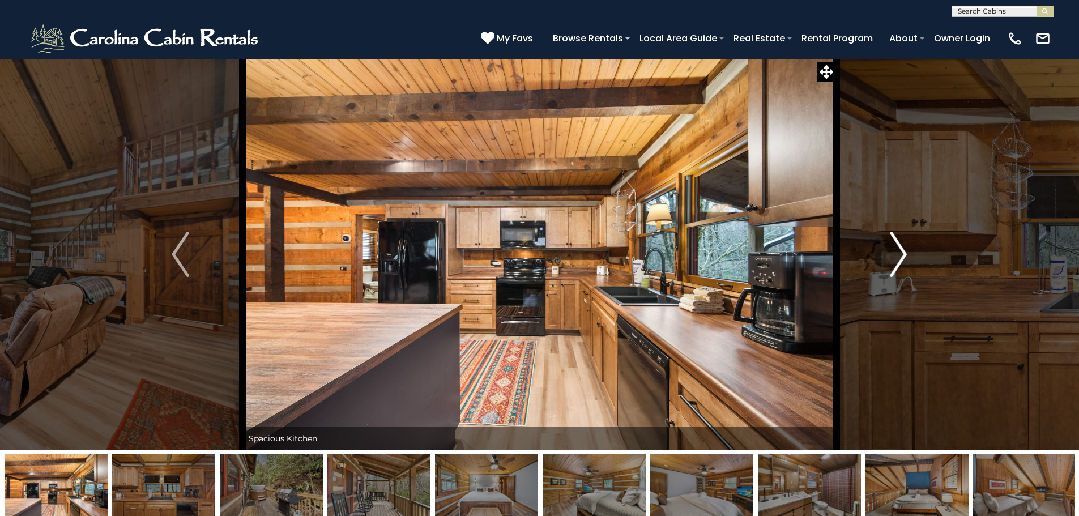
click at [901, 254] on img "Next" at bounding box center [897, 254] width 17 height 45
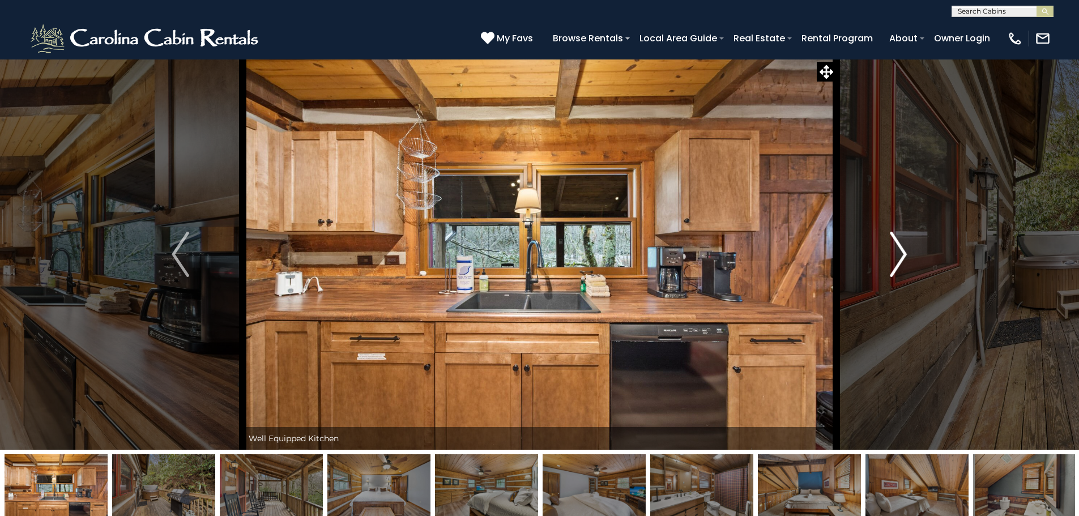
click at [901, 254] on img "Next" at bounding box center [897, 254] width 17 height 45
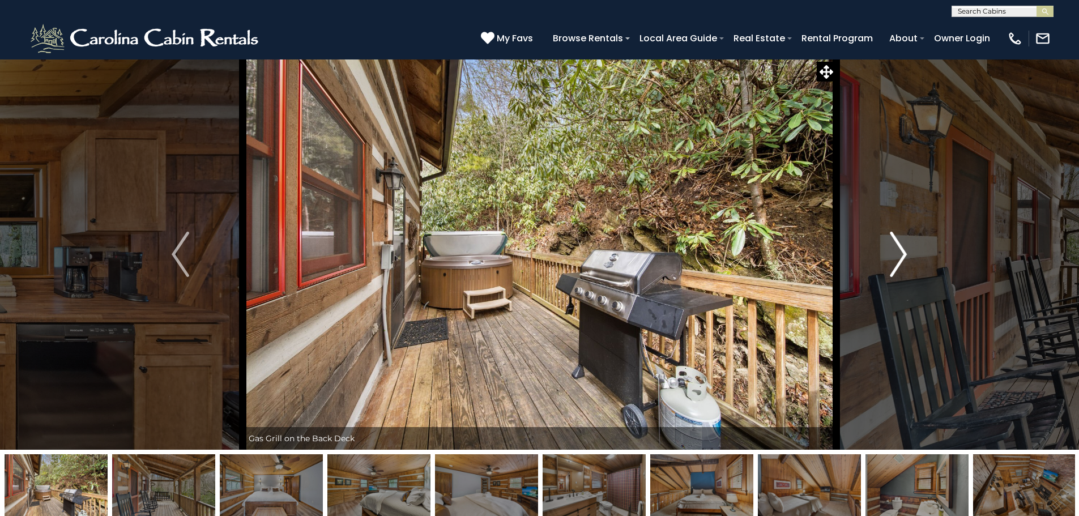
click at [901, 254] on img "Next" at bounding box center [897, 254] width 17 height 45
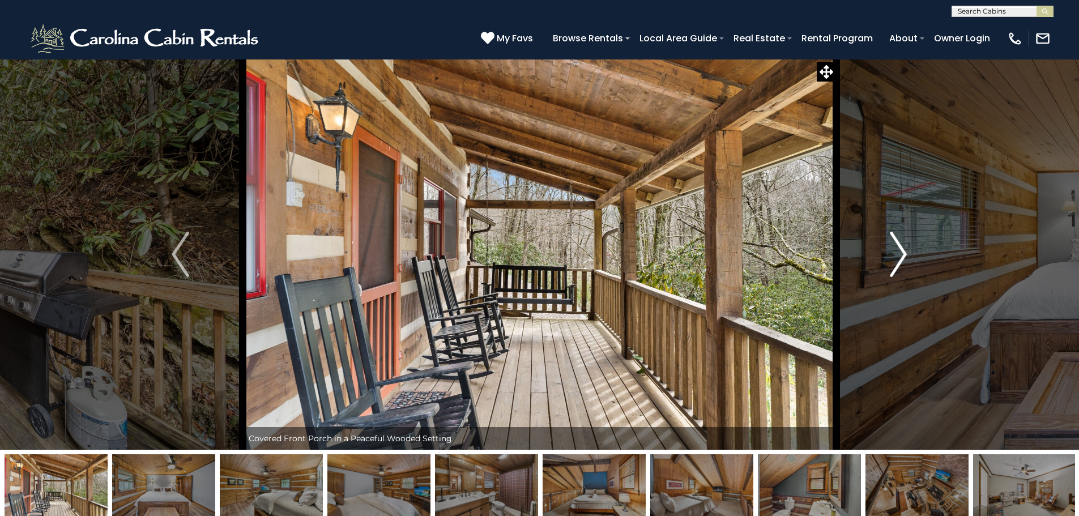
click at [901, 254] on img "Next" at bounding box center [897, 254] width 17 height 45
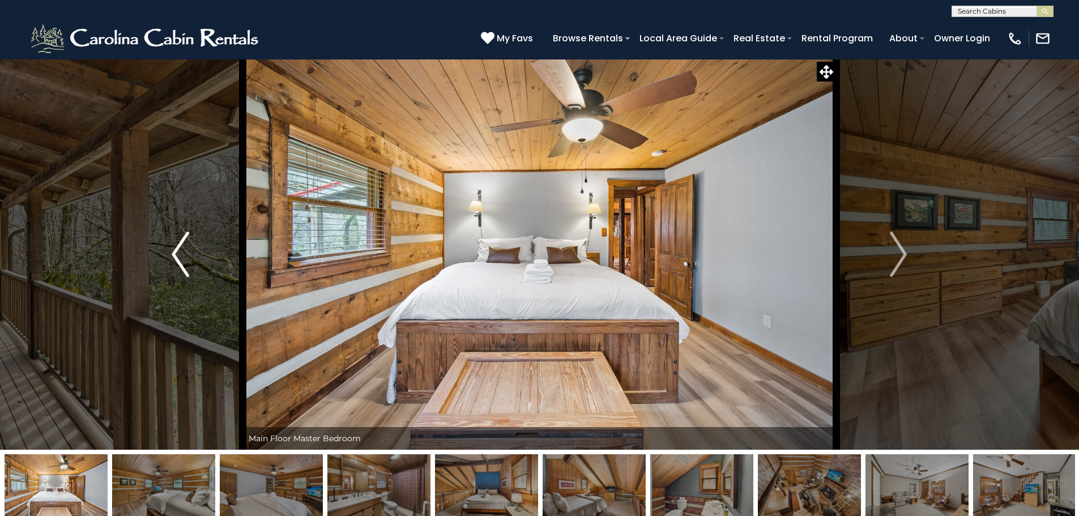
click at [169, 261] on button "Previous" at bounding box center [180, 254] width 125 height 391
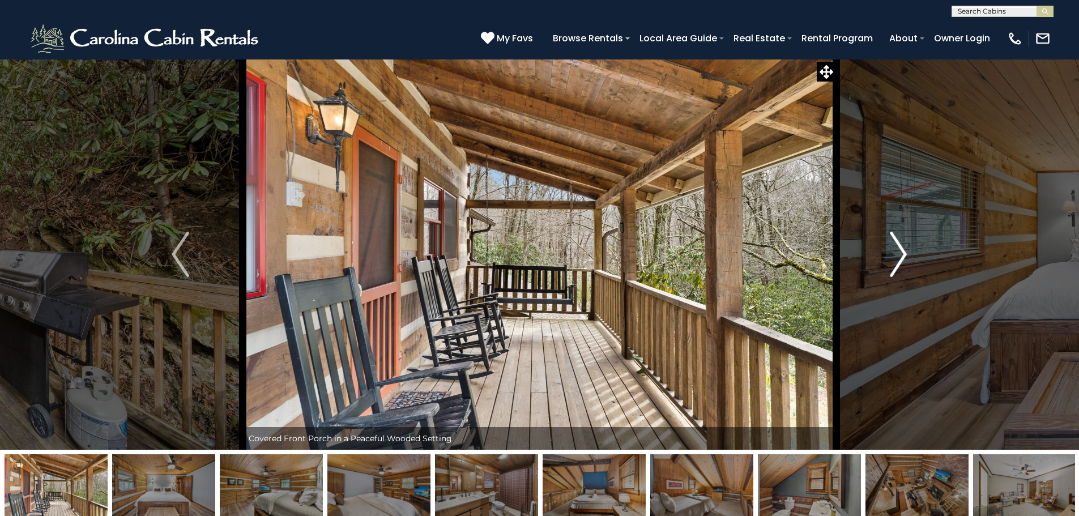
click at [887, 248] on button "Next" at bounding box center [898, 254] width 125 height 391
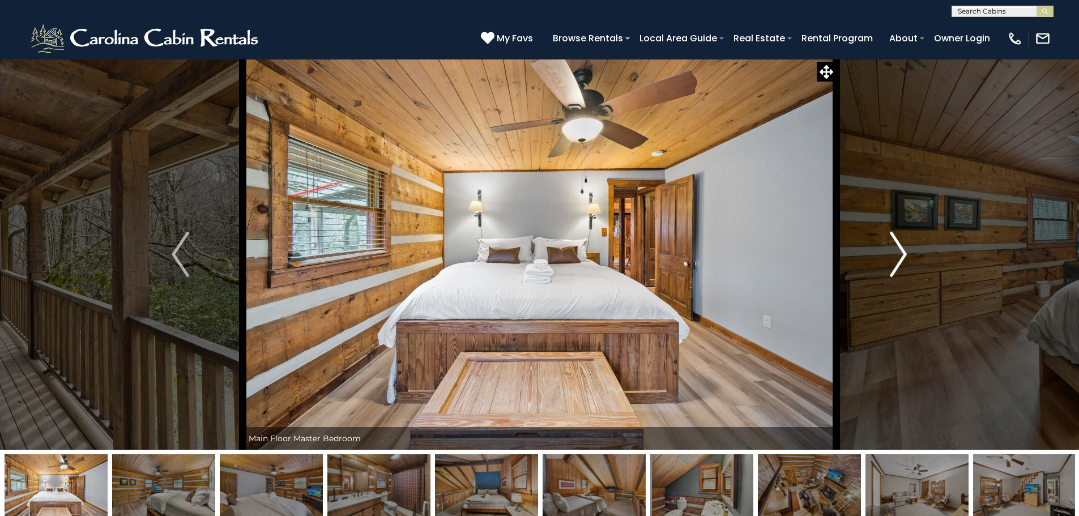
click at [895, 253] on img "Next" at bounding box center [897, 254] width 17 height 45
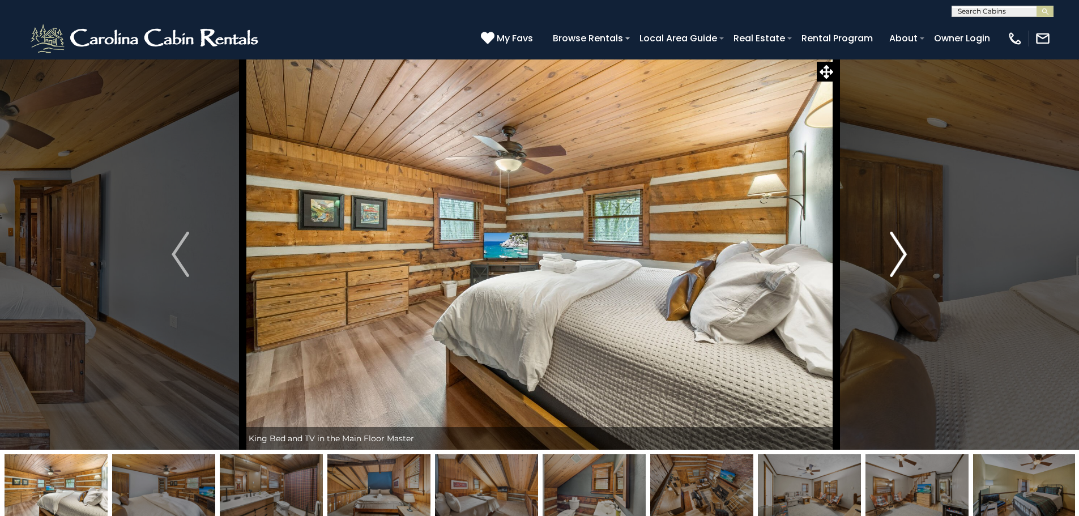
click at [890, 255] on img "Next" at bounding box center [897, 254] width 17 height 45
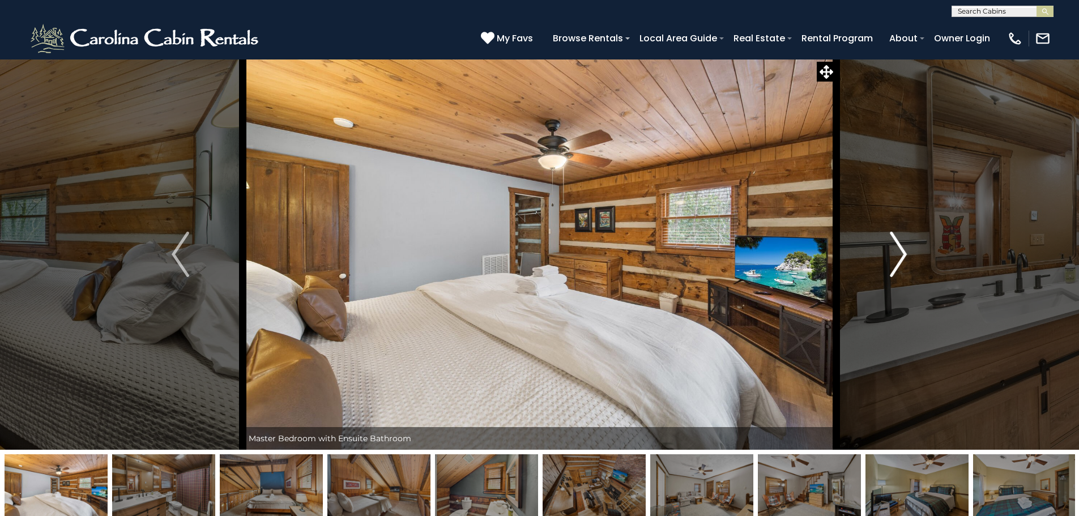
click at [890, 255] on img "Next" at bounding box center [897, 254] width 17 height 45
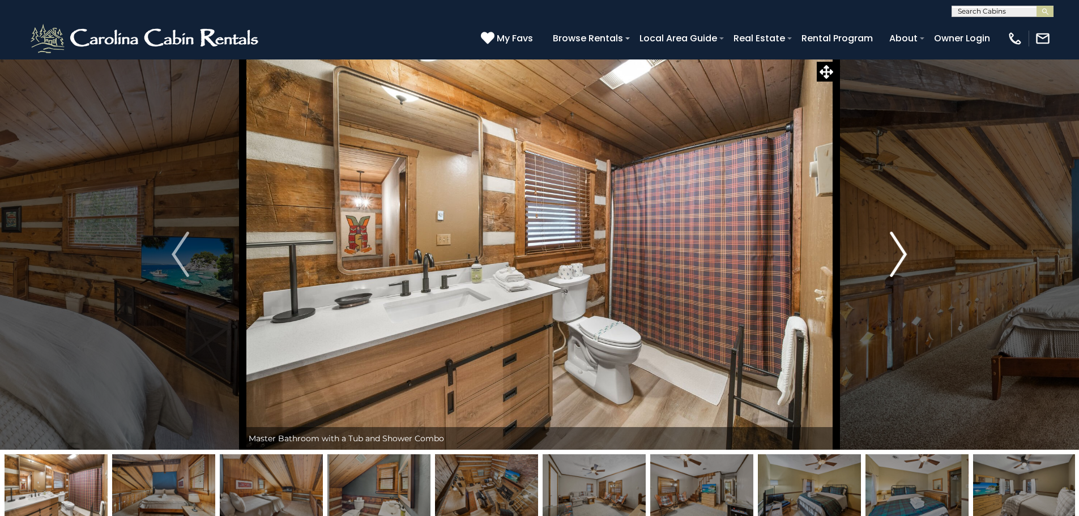
click at [890, 255] on img "Next" at bounding box center [897, 254] width 17 height 45
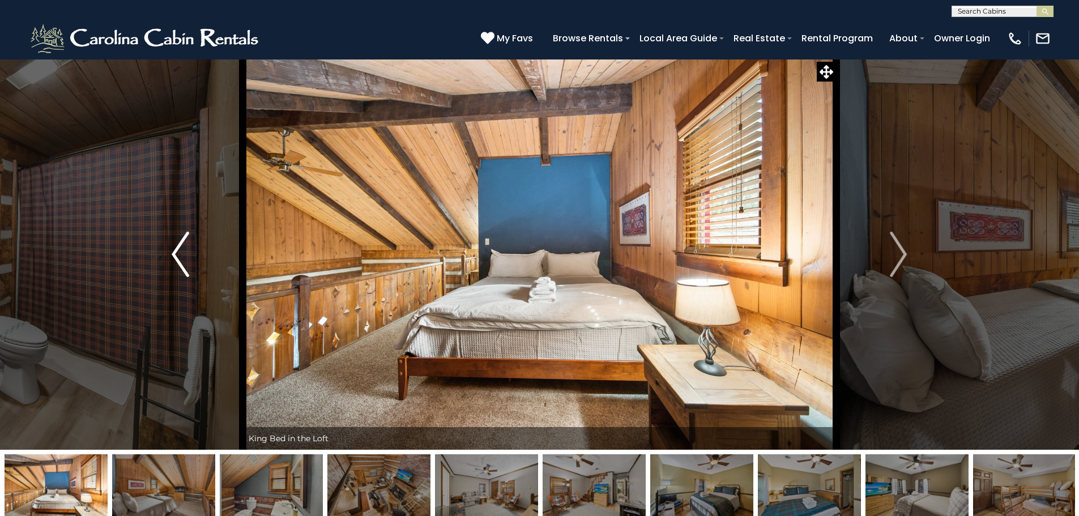
click at [193, 255] on button "Previous" at bounding box center [180, 254] width 125 height 391
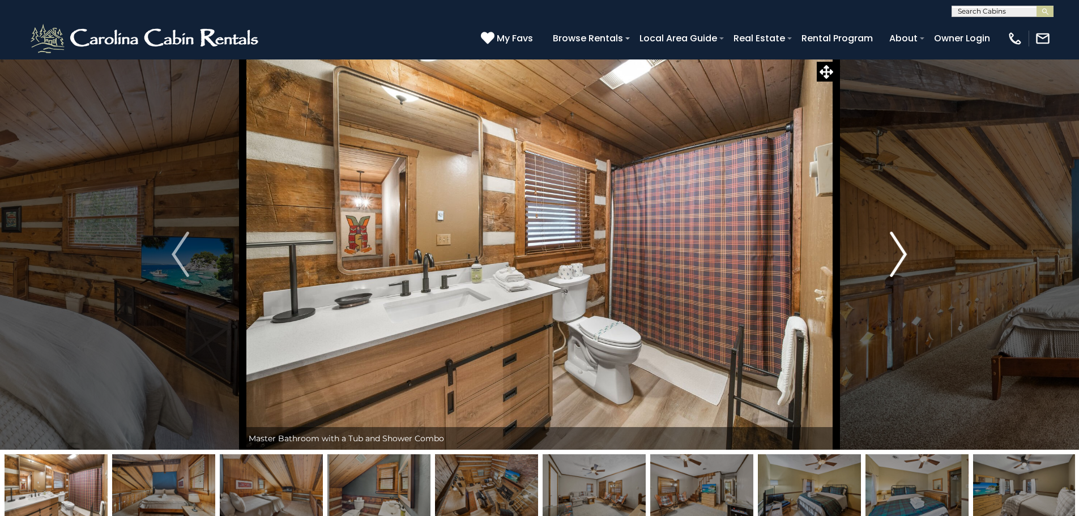
click at [882, 245] on button "Next" at bounding box center [898, 254] width 125 height 391
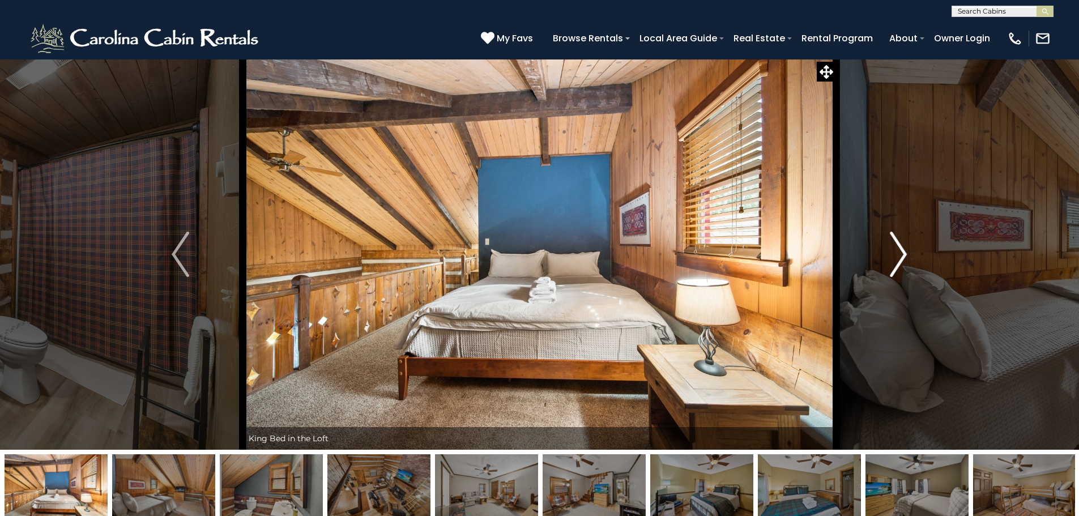
click at [905, 245] on img "Next" at bounding box center [897, 254] width 17 height 45
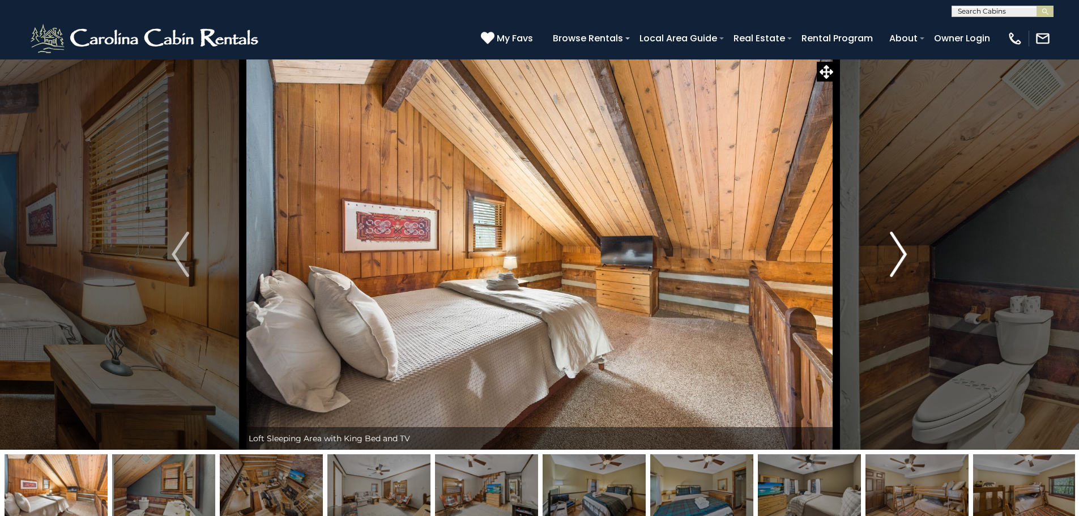
click at [905, 245] on img "Next" at bounding box center [897, 254] width 17 height 45
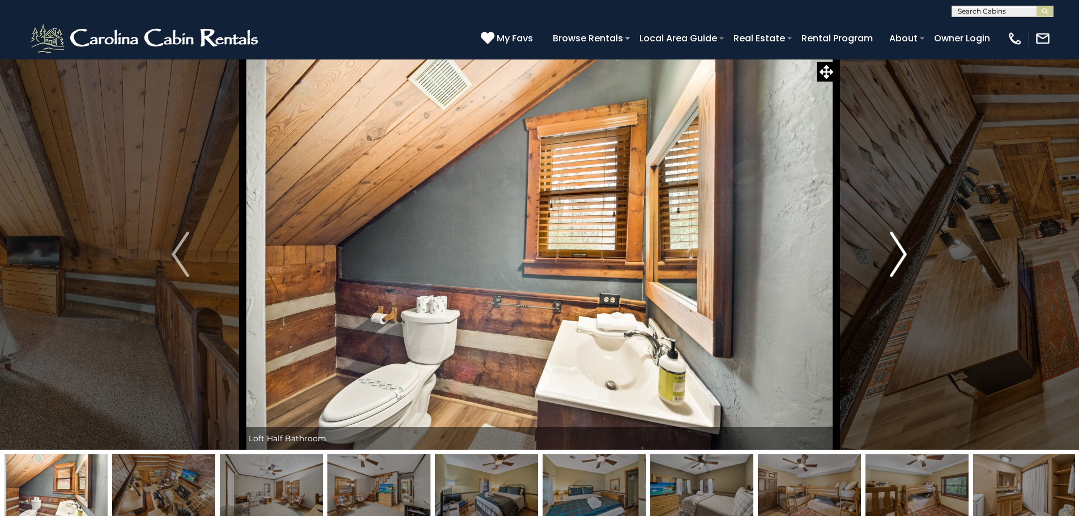
click at [905, 245] on img "Next" at bounding box center [897, 254] width 17 height 45
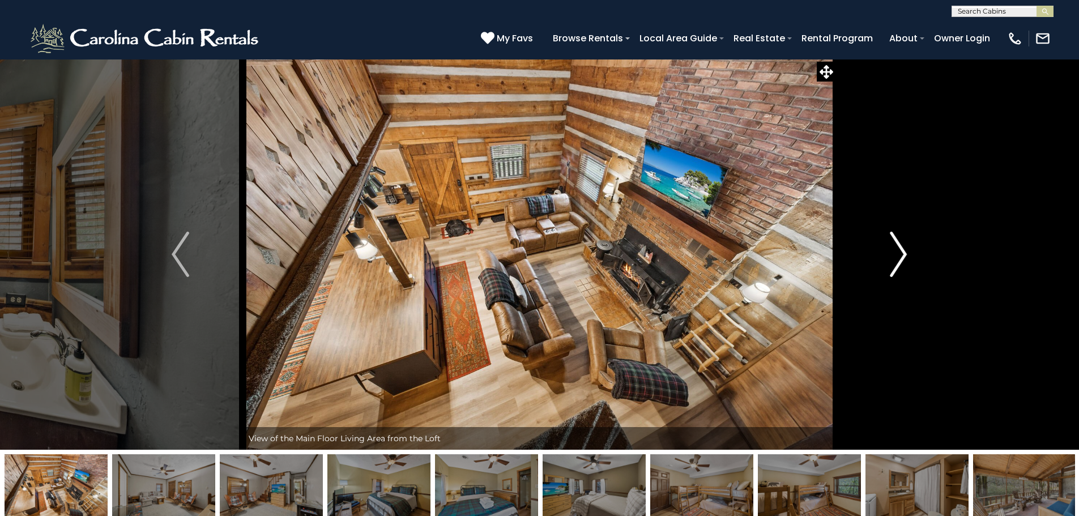
click at [905, 245] on img "Next" at bounding box center [897, 254] width 17 height 45
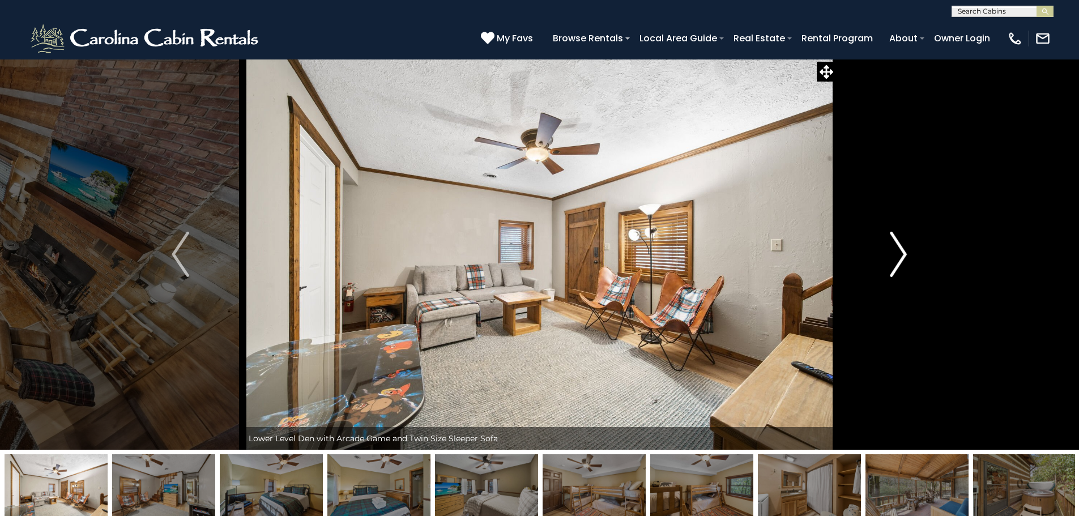
click at [905, 245] on img "Next" at bounding box center [897, 254] width 17 height 45
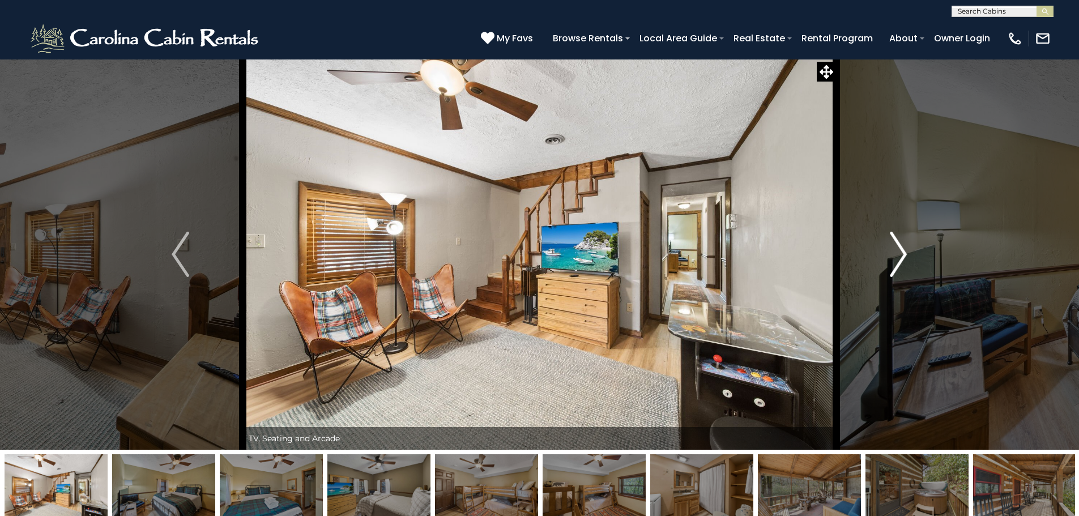
click at [905, 245] on img "Next" at bounding box center [897, 254] width 17 height 45
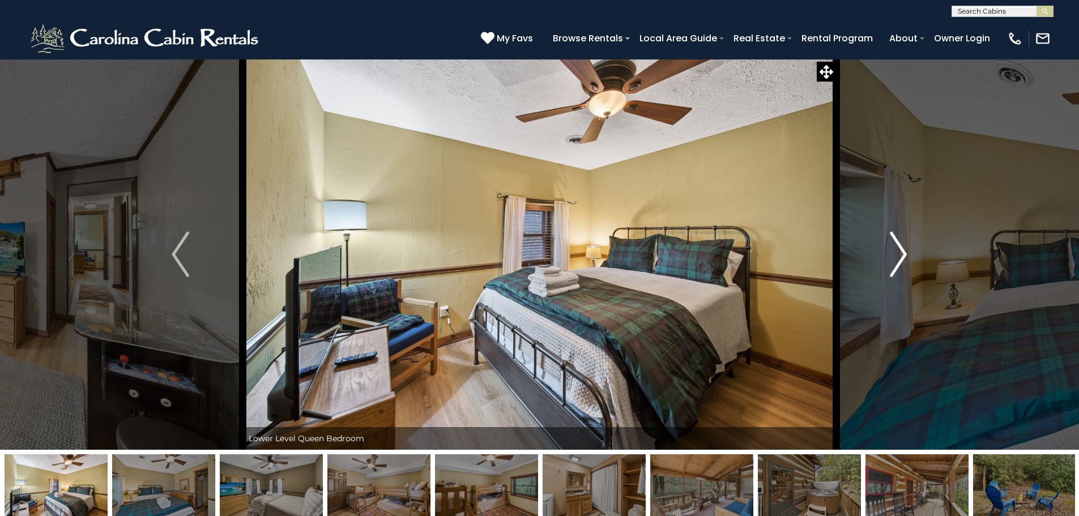
click at [905, 245] on img "Next" at bounding box center [897, 254] width 17 height 45
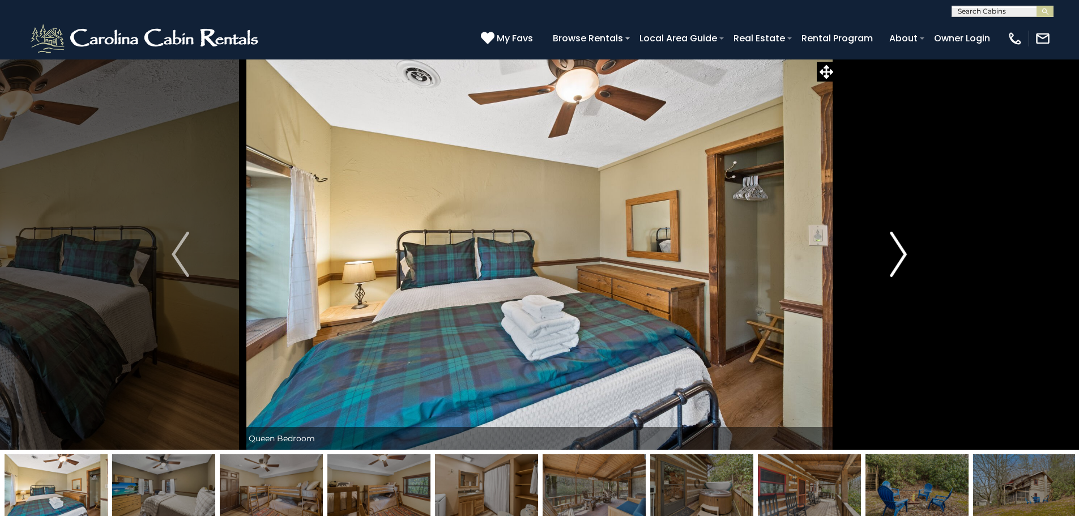
click at [905, 245] on img "Next" at bounding box center [897, 254] width 17 height 45
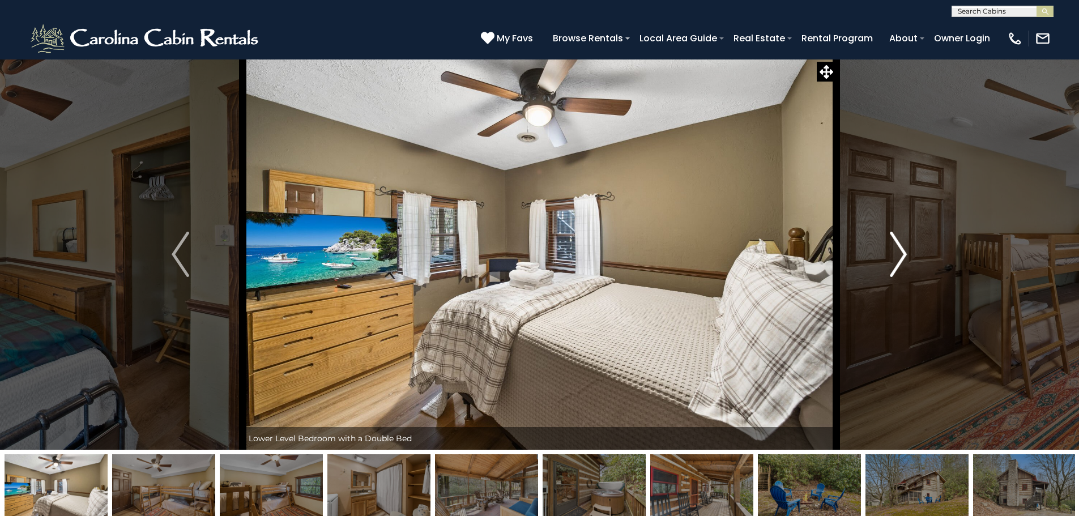
click at [905, 245] on img "Next" at bounding box center [897, 254] width 17 height 45
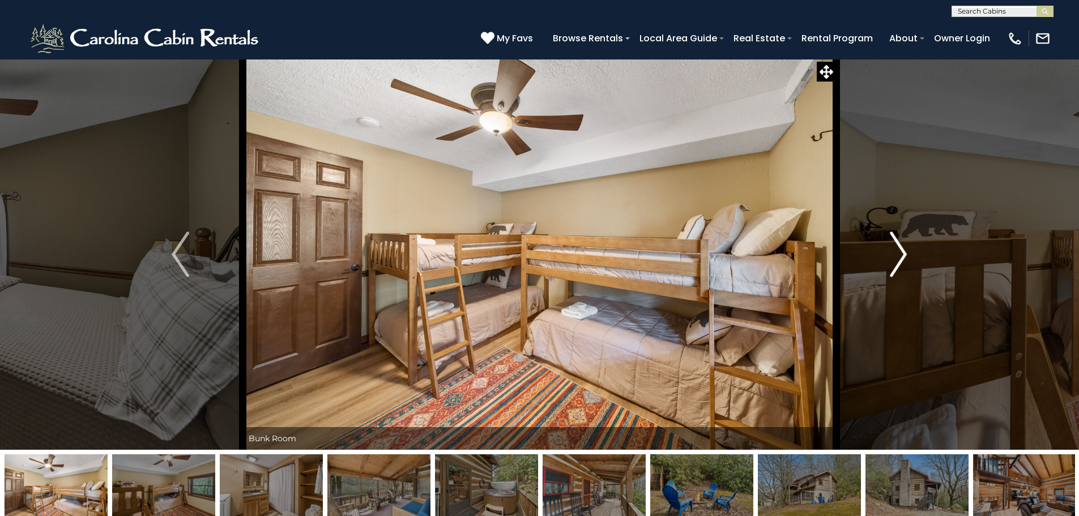
click at [905, 245] on img "Next" at bounding box center [897, 254] width 17 height 45
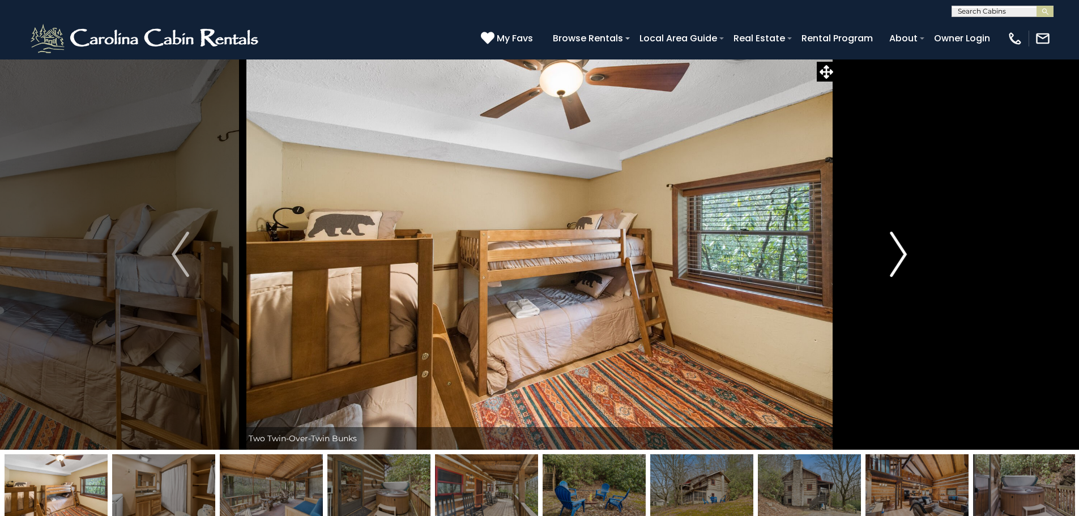
click at [905, 245] on img "Next" at bounding box center [897, 254] width 17 height 45
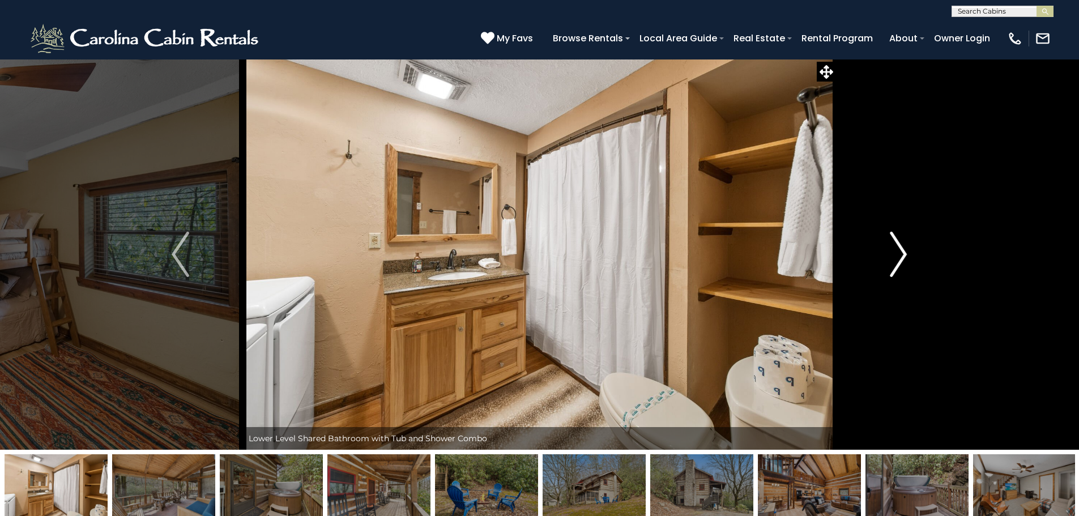
click at [905, 245] on img "Next" at bounding box center [897, 254] width 17 height 45
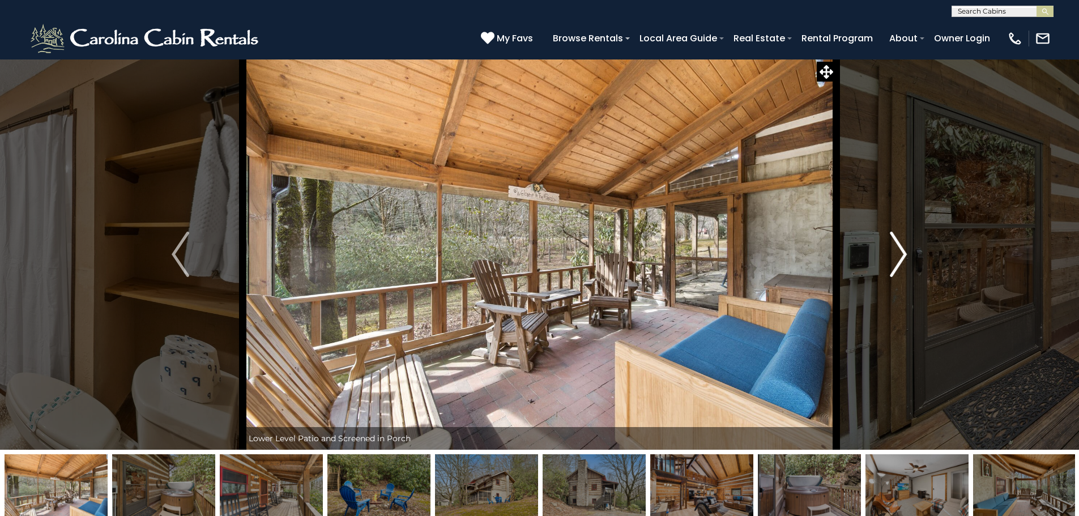
click at [905, 245] on img "Next" at bounding box center [897, 254] width 17 height 45
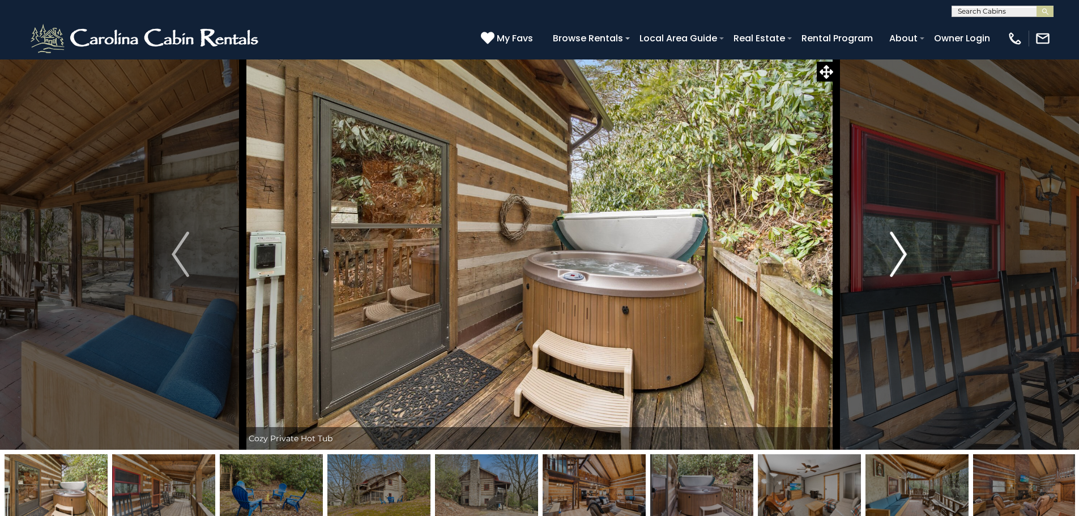
click at [905, 245] on img "Next" at bounding box center [897, 254] width 17 height 45
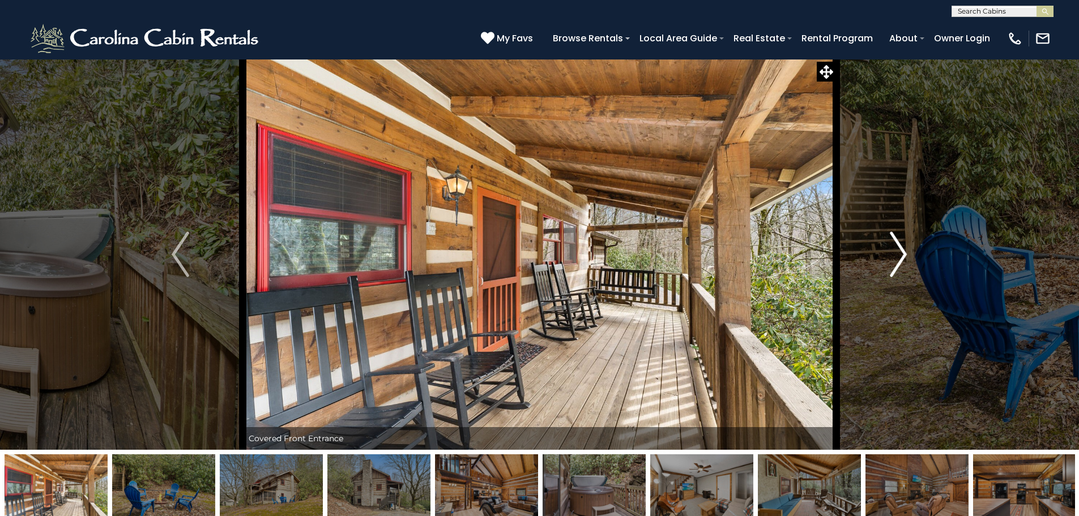
click at [905, 245] on img "Next" at bounding box center [897, 254] width 17 height 45
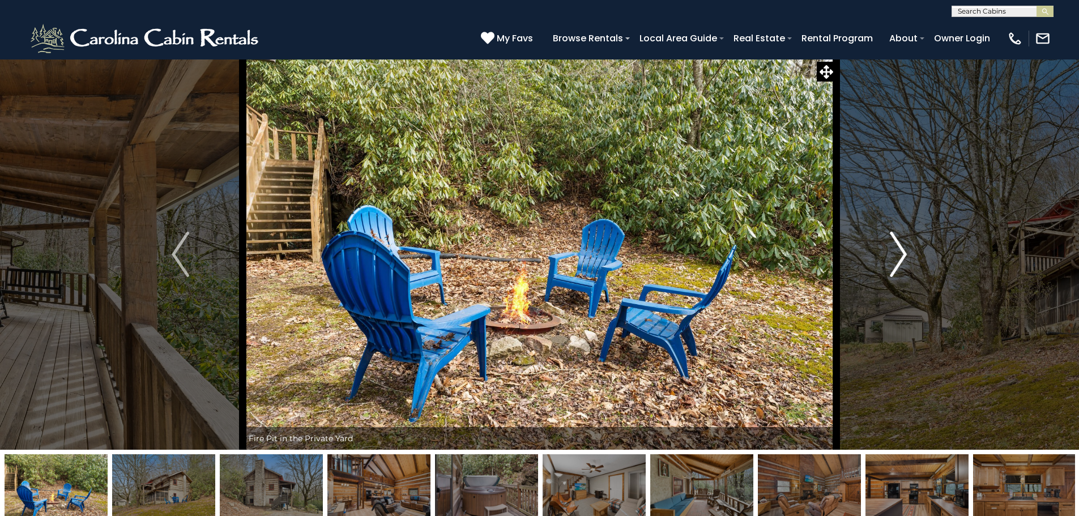
click at [905, 245] on img "Next" at bounding box center [897, 254] width 17 height 45
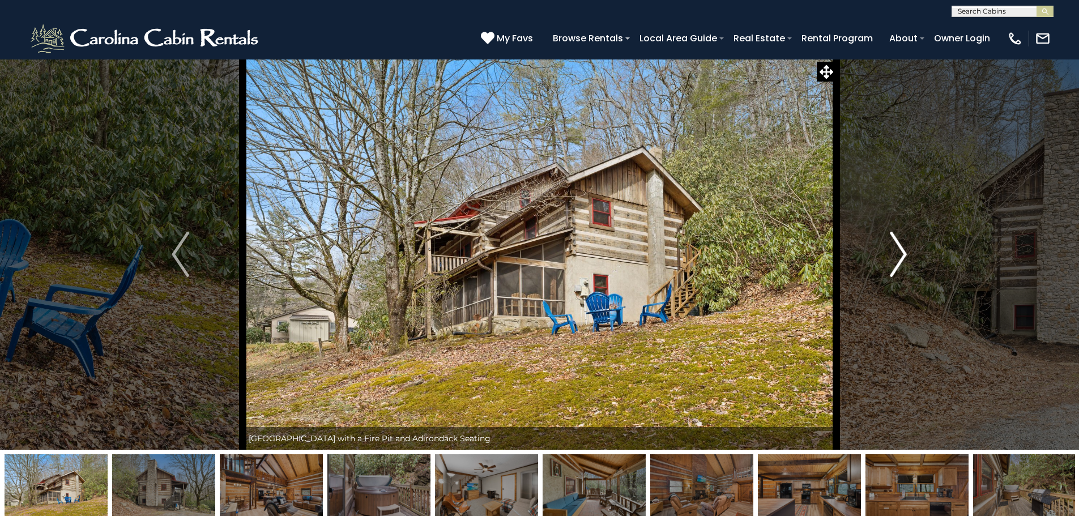
click at [905, 245] on img "Next" at bounding box center [897, 254] width 17 height 45
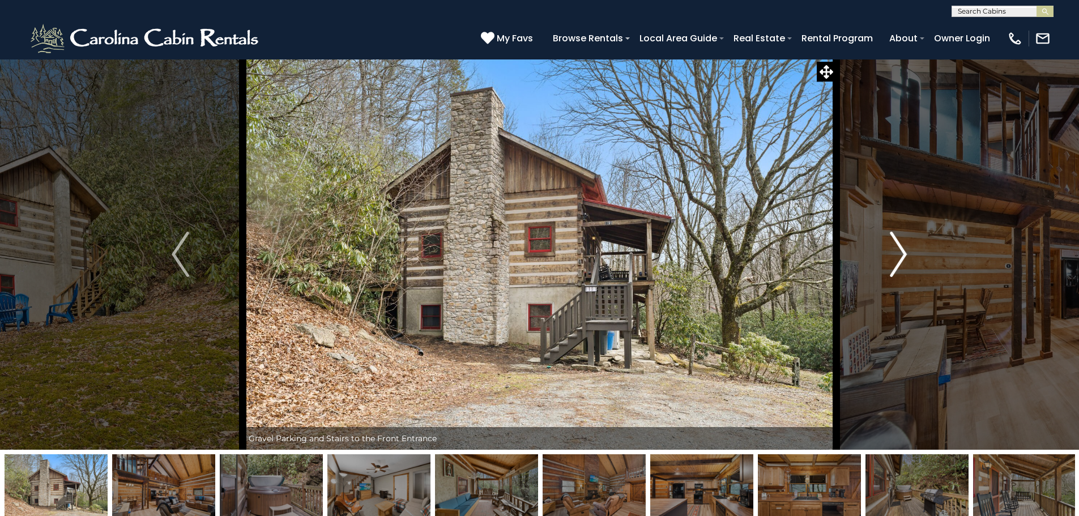
click at [905, 245] on img "Next" at bounding box center [897, 254] width 17 height 45
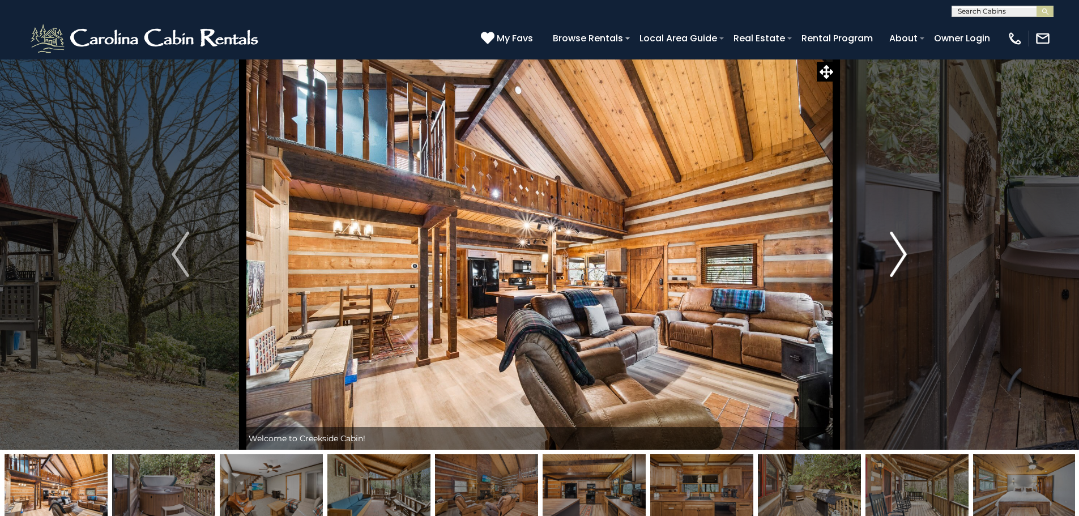
click at [905, 245] on img "Next" at bounding box center [897, 254] width 17 height 45
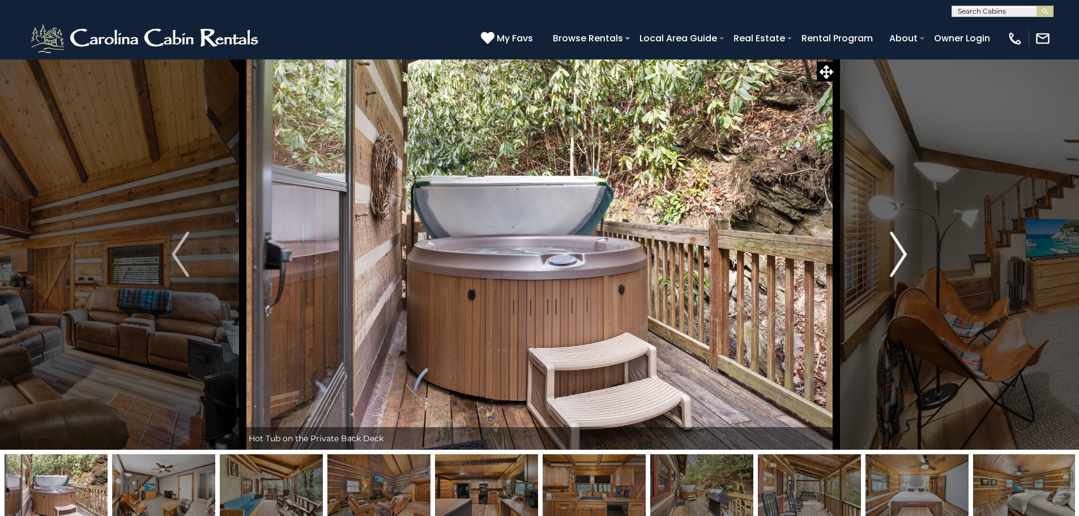
click at [905, 245] on img "Next" at bounding box center [897, 254] width 17 height 45
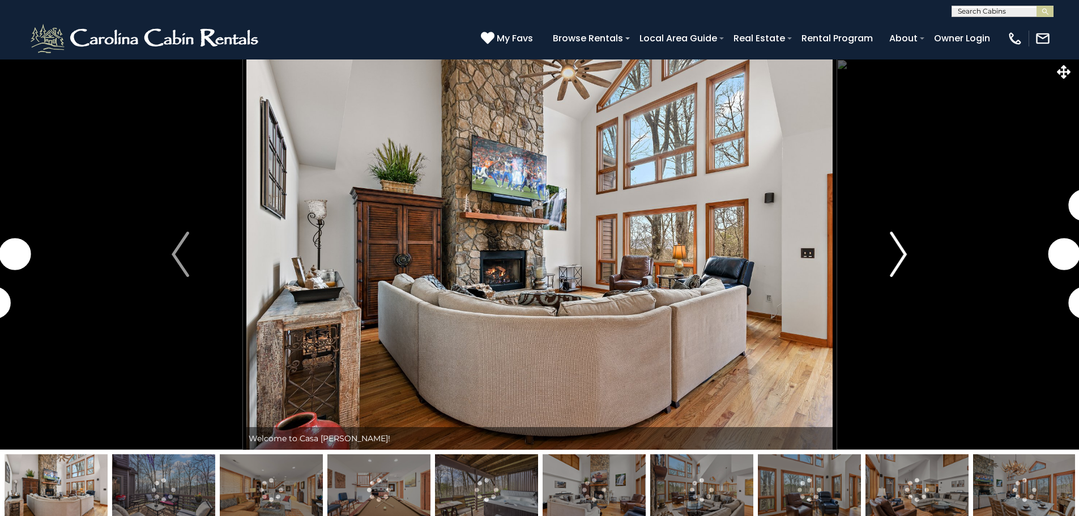
click at [895, 253] on img "Next" at bounding box center [897, 254] width 17 height 45
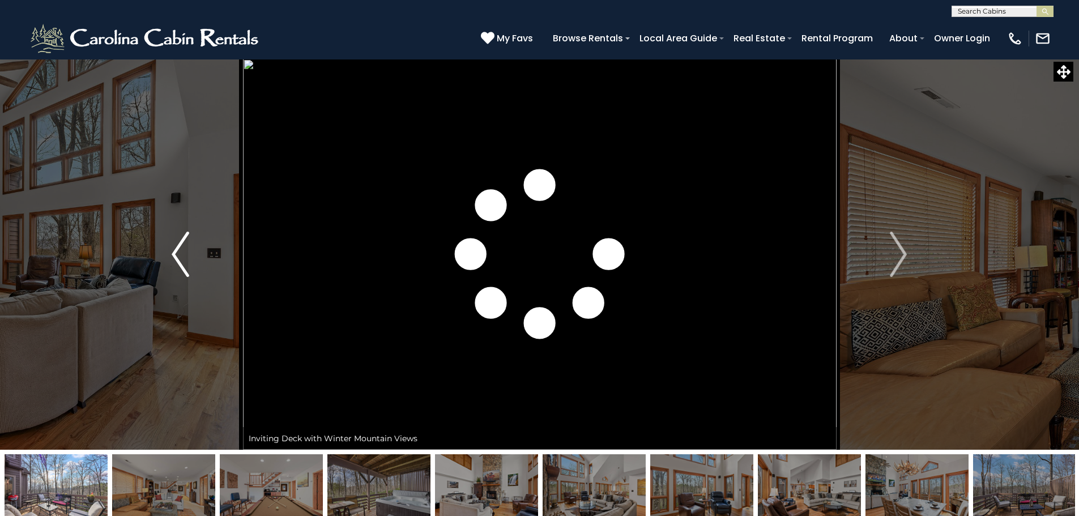
click at [186, 247] on img "Previous" at bounding box center [180, 254] width 17 height 45
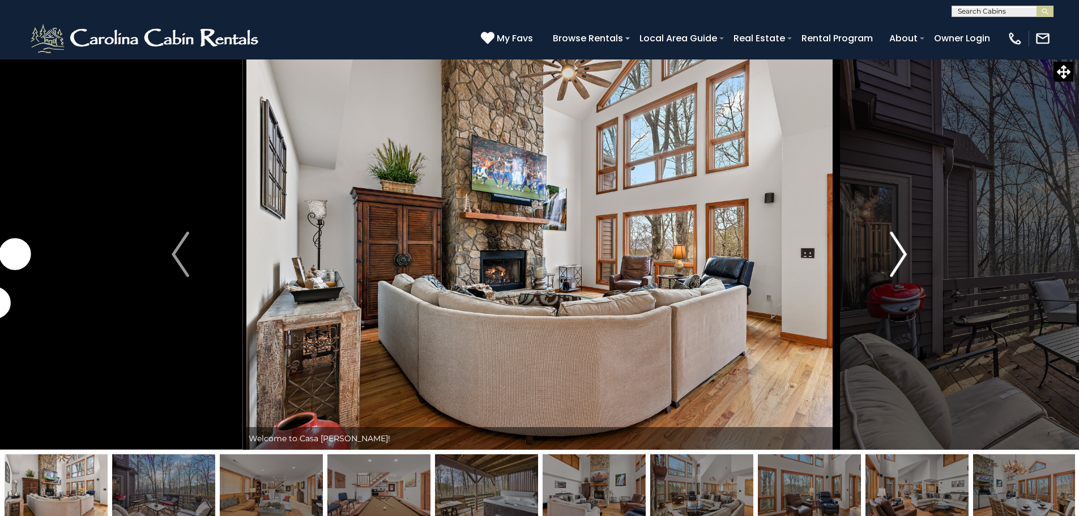
click at [914, 257] on button "Next" at bounding box center [898, 254] width 125 height 391
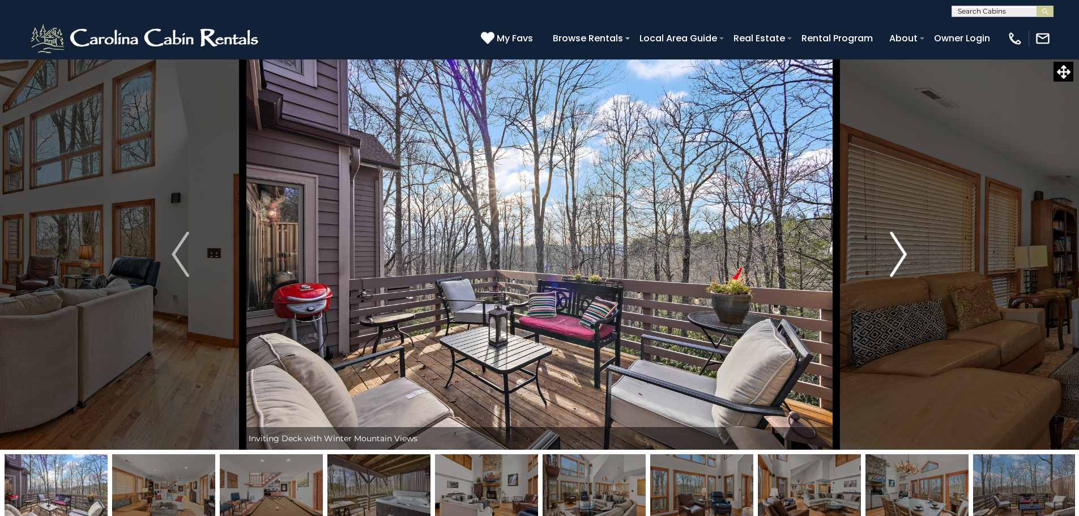
click at [914, 257] on button "Next" at bounding box center [898, 254] width 125 height 391
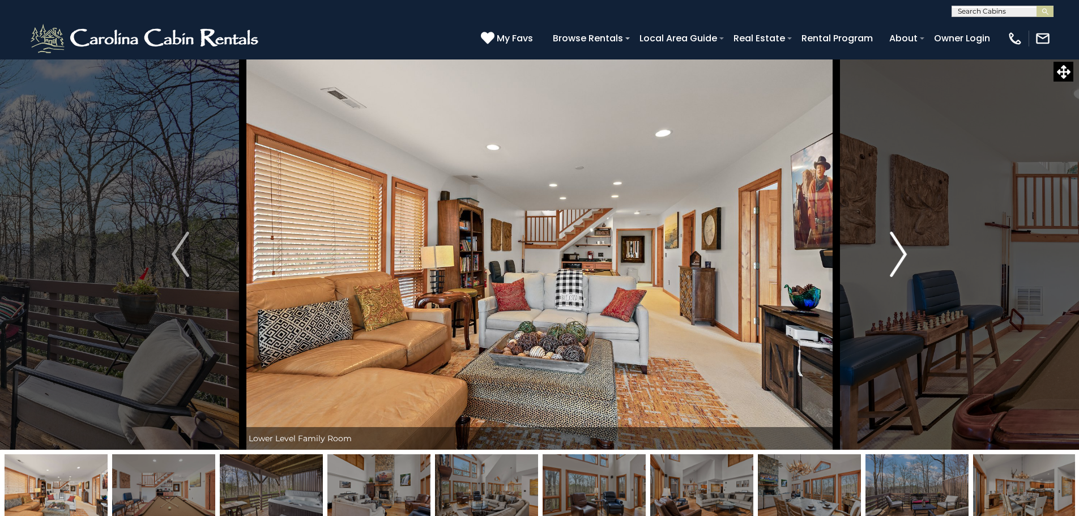
click at [914, 257] on button "Next" at bounding box center [898, 254] width 125 height 391
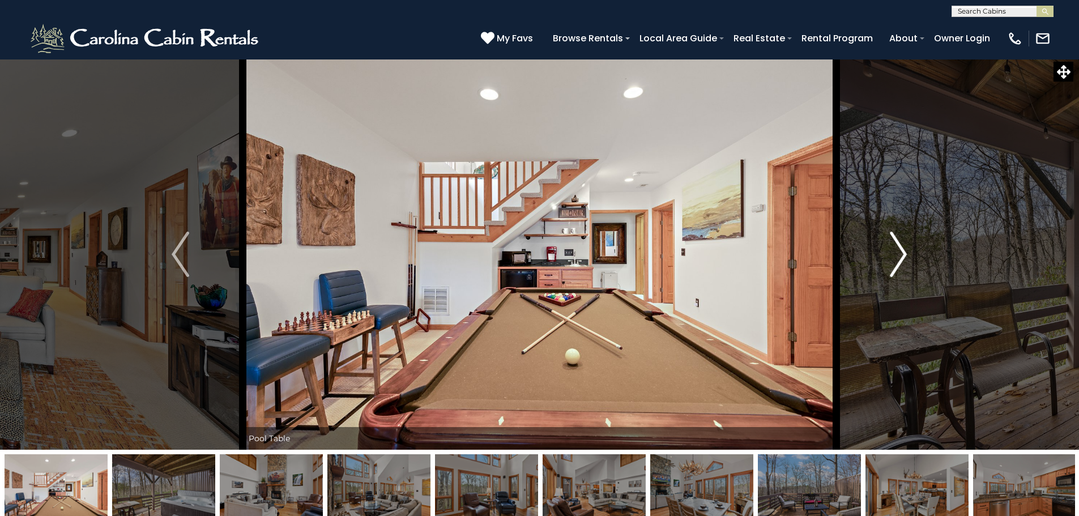
click at [914, 257] on button "Next" at bounding box center [898, 254] width 125 height 391
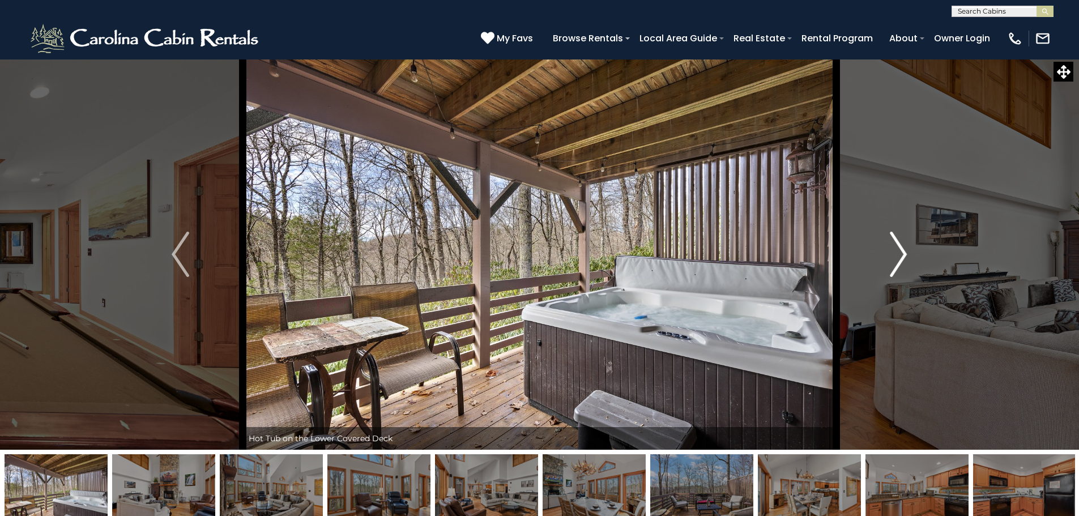
click at [914, 257] on button "Next" at bounding box center [898, 254] width 125 height 391
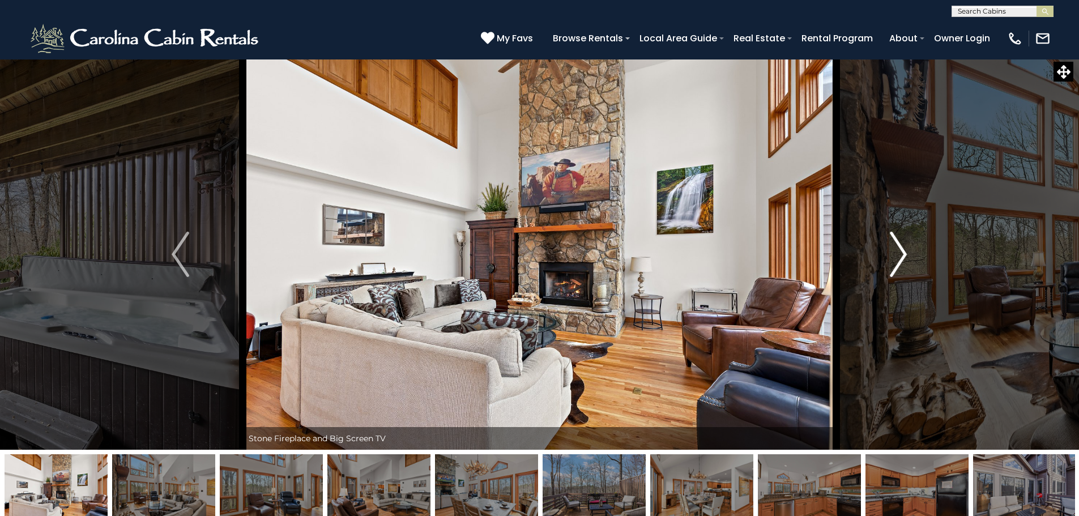
click at [914, 257] on button "Next" at bounding box center [898, 254] width 125 height 391
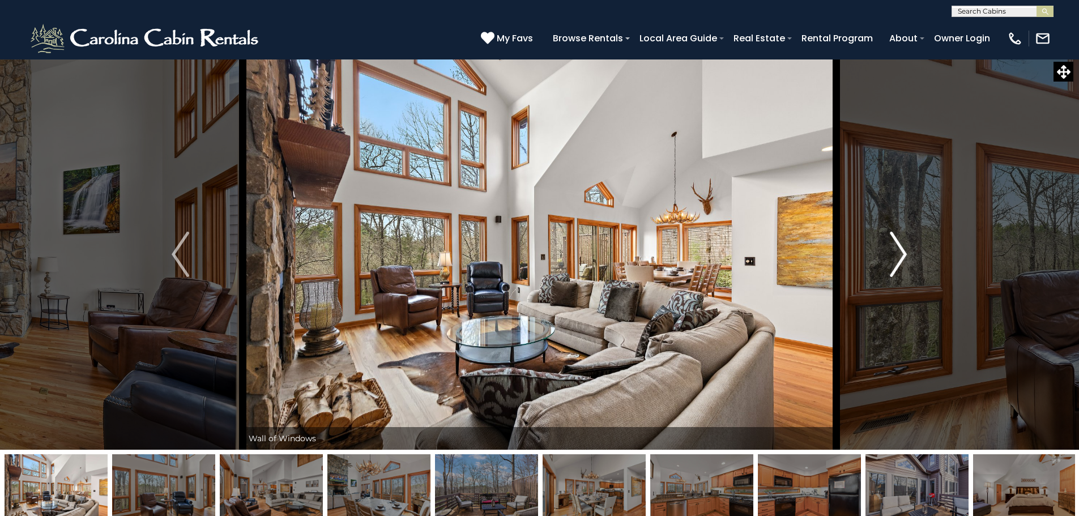
click at [905, 263] on img "Next" at bounding box center [897, 254] width 17 height 45
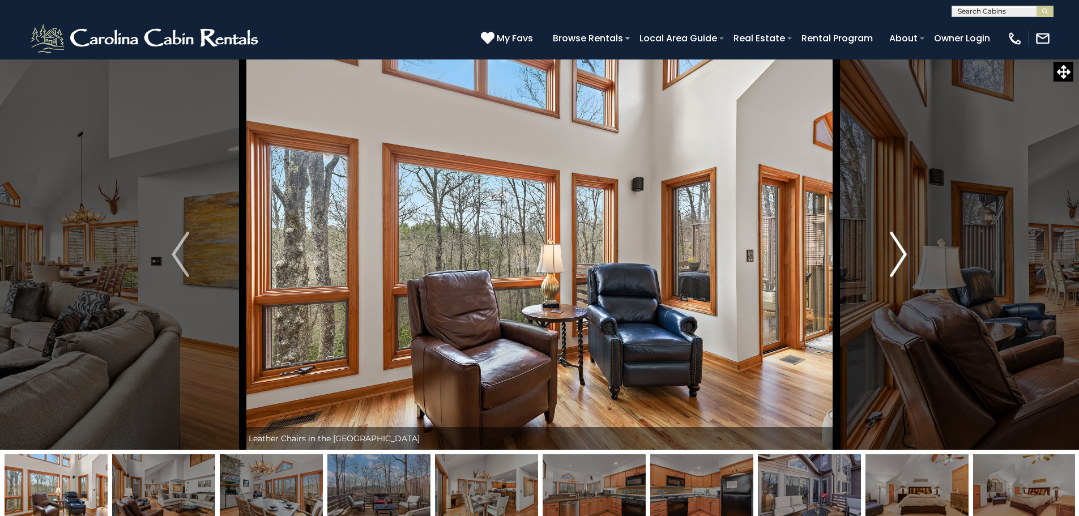
click at [906, 263] on img "Next" at bounding box center [897, 254] width 17 height 45
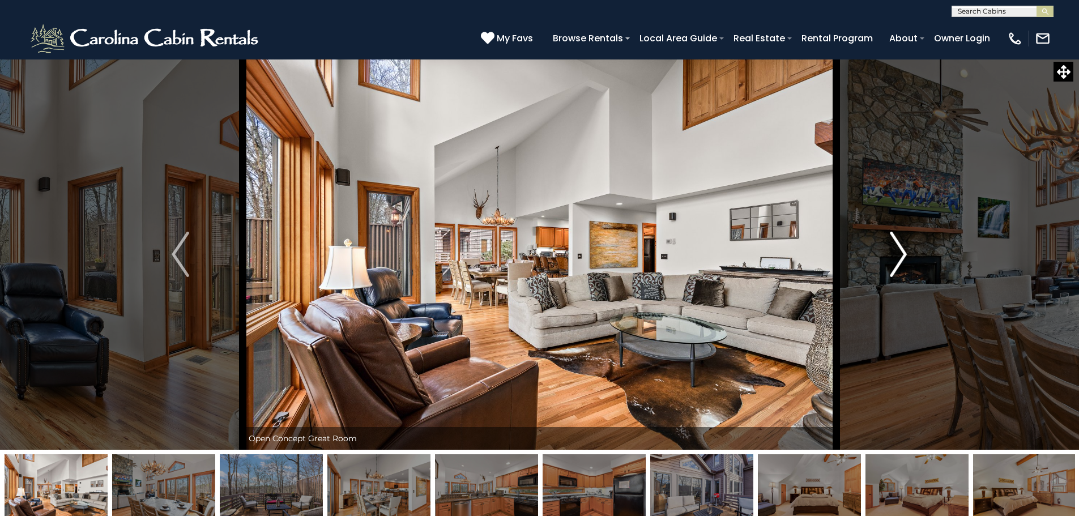
click at [904, 257] on img "Next" at bounding box center [897, 254] width 17 height 45
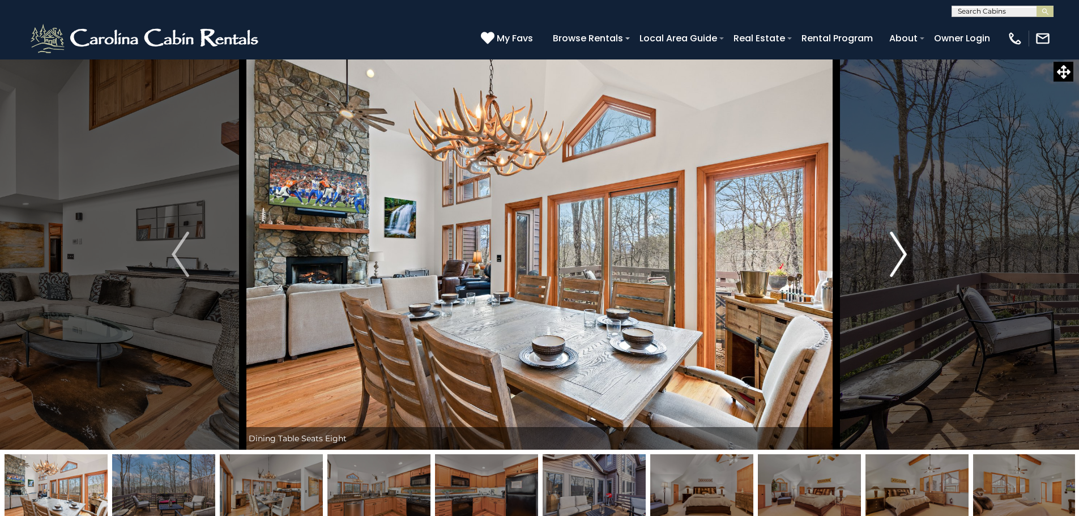
click at [903, 258] on img "Next" at bounding box center [897, 254] width 17 height 45
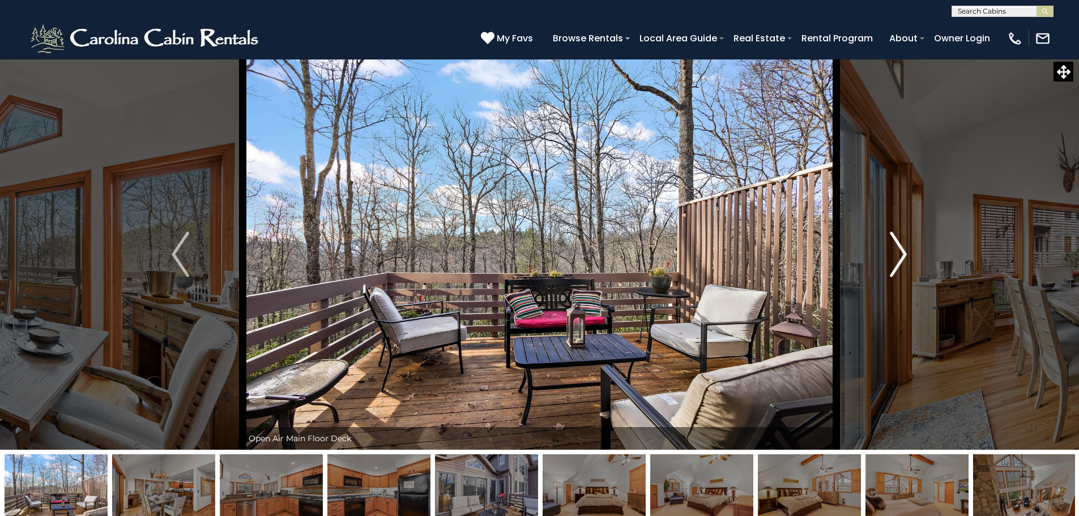
click at [904, 257] on img "Next" at bounding box center [897, 254] width 17 height 45
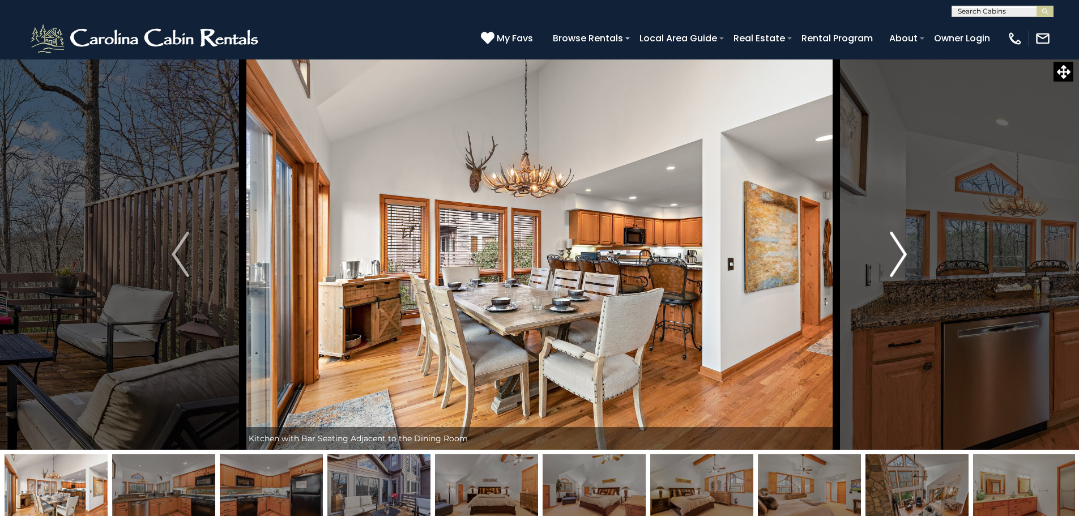
click at [904, 257] on img "Next" at bounding box center [897, 254] width 17 height 45
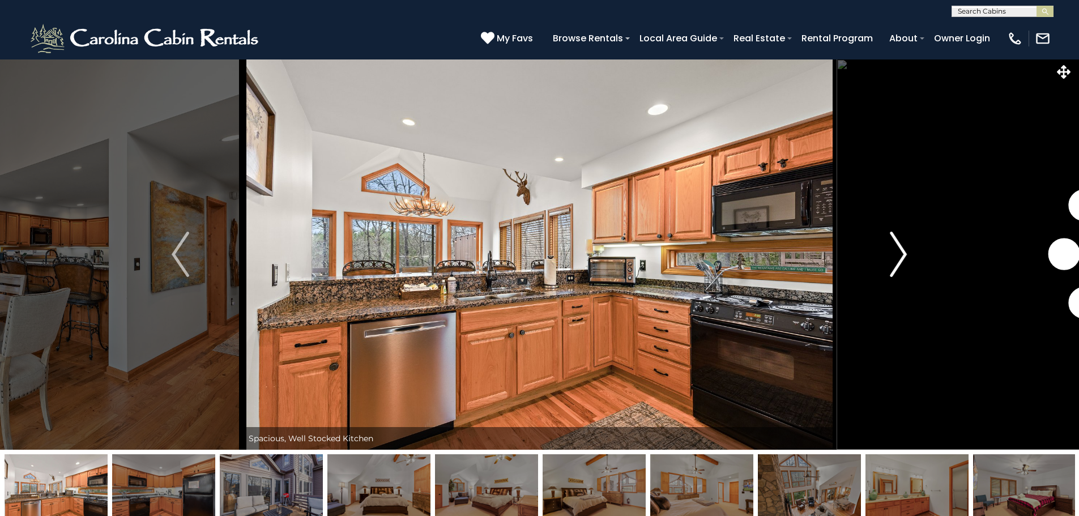
click at [904, 257] on img "Next" at bounding box center [897, 254] width 17 height 45
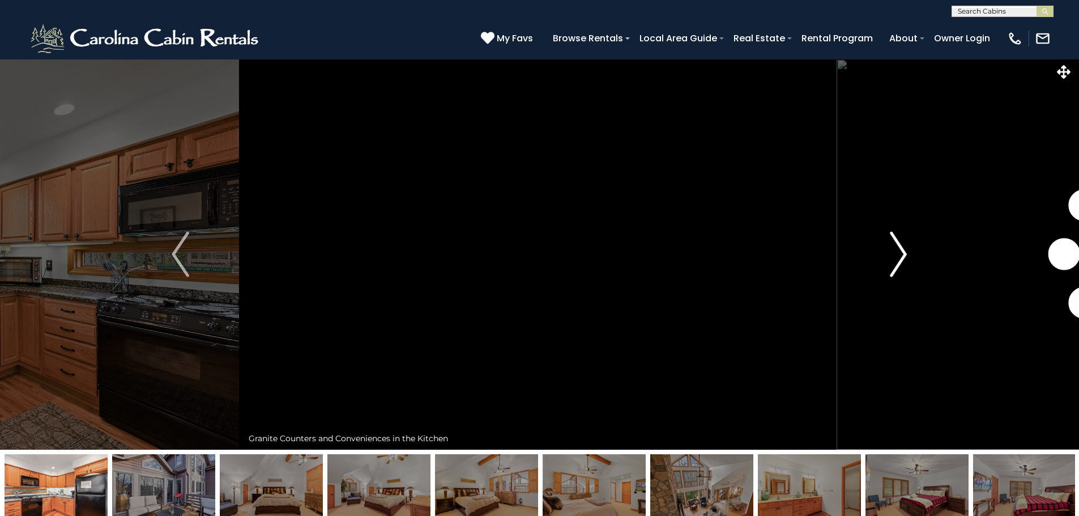
click at [904, 257] on img "Next" at bounding box center [897, 254] width 17 height 45
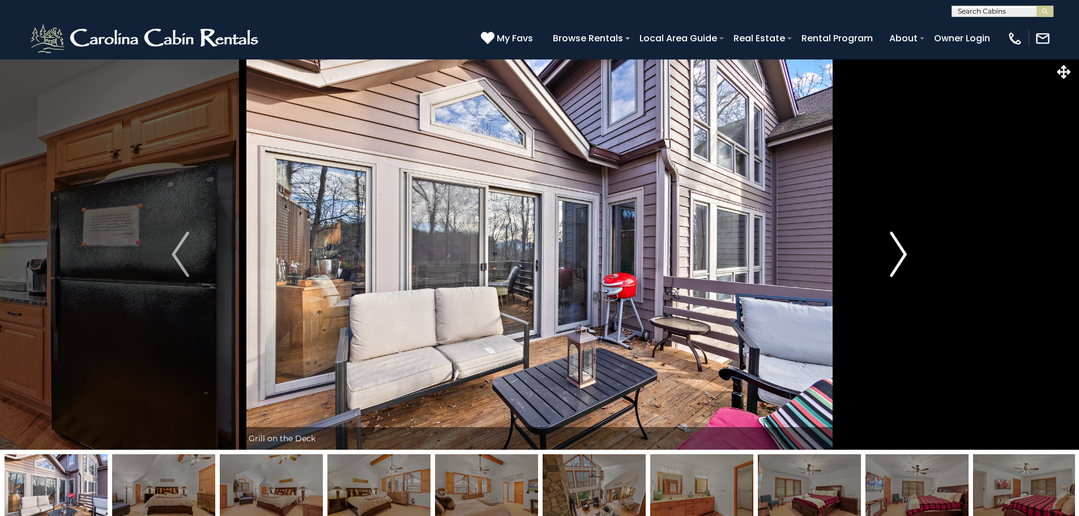
click at [904, 257] on img "Next" at bounding box center [897, 254] width 17 height 45
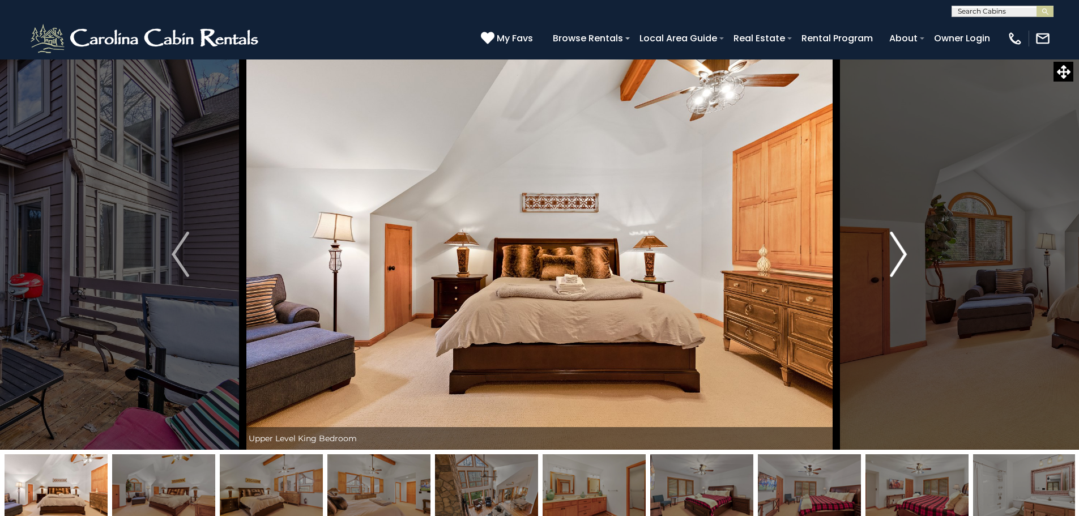
click at [904, 257] on img "Next" at bounding box center [897, 254] width 17 height 45
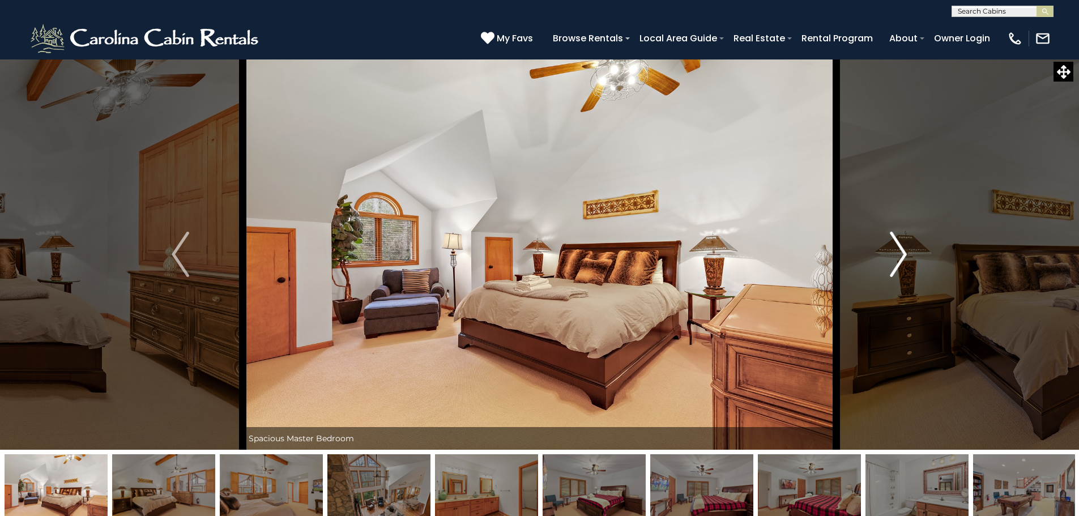
click at [904, 257] on img "Next" at bounding box center [897, 254] width 17 height 45
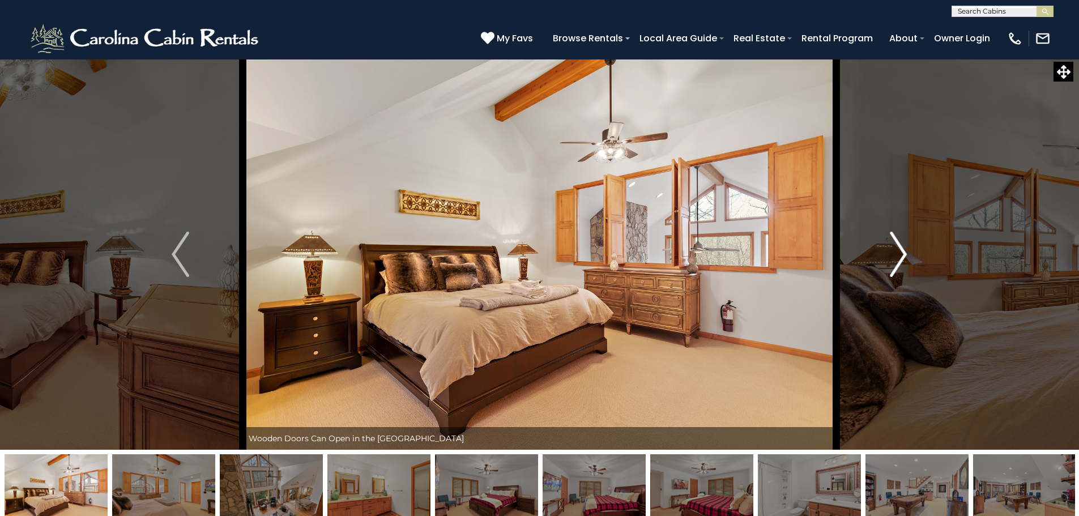
click at [904, 257] on img "Next" at bounding box center [897, 254] width 17 height 45
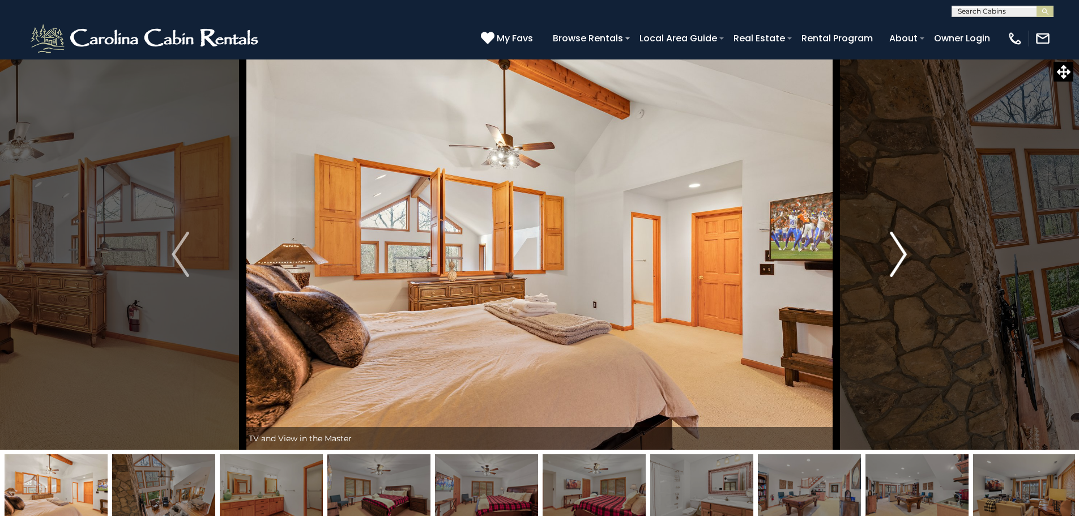
click at [904, 257] on img "Next" at bounding box center [897, 254] width 17 height 45
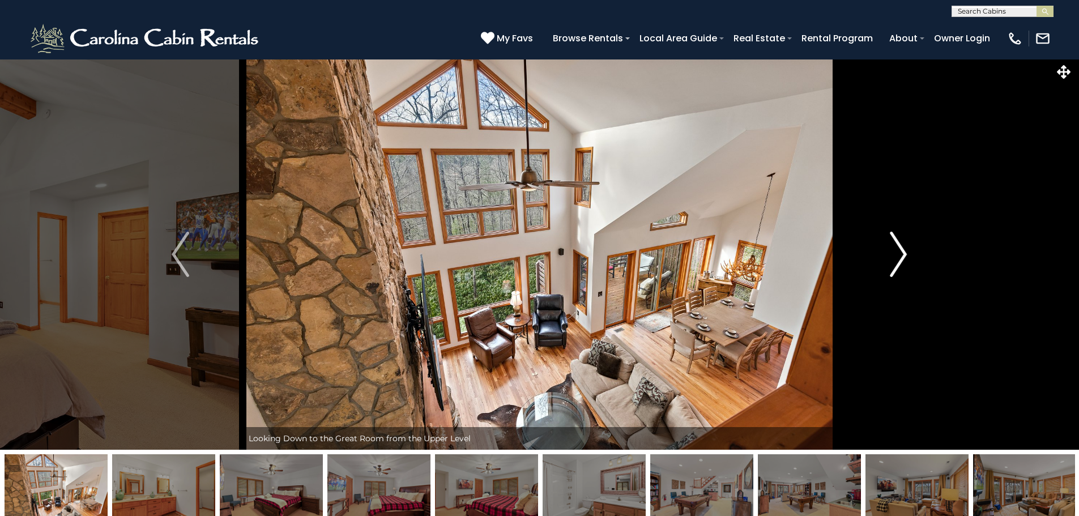
click at [904, 257] on img "Next" at bounding box center [897, 254] width 17 height 45
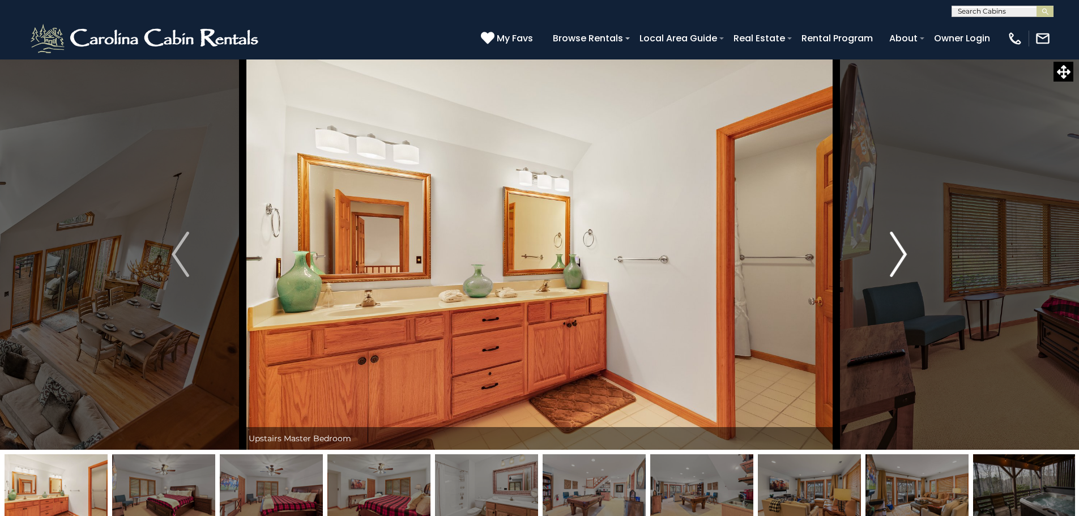
click at [904, 257] on img "Next" at bounding box center [897, 254] width 17 height 45
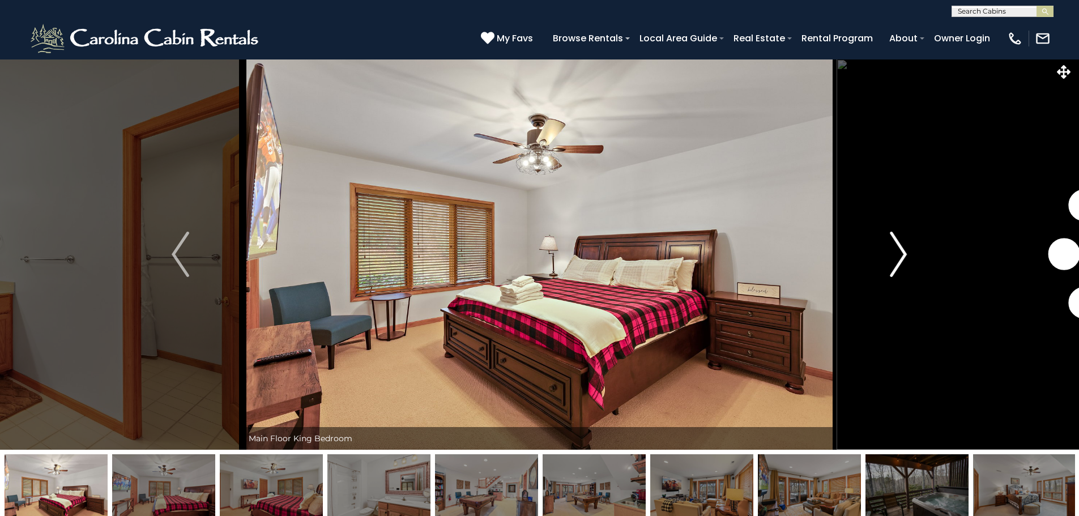
click at [904, 257] on img "Next" at bounding box center [897, 254] width 17 height 45
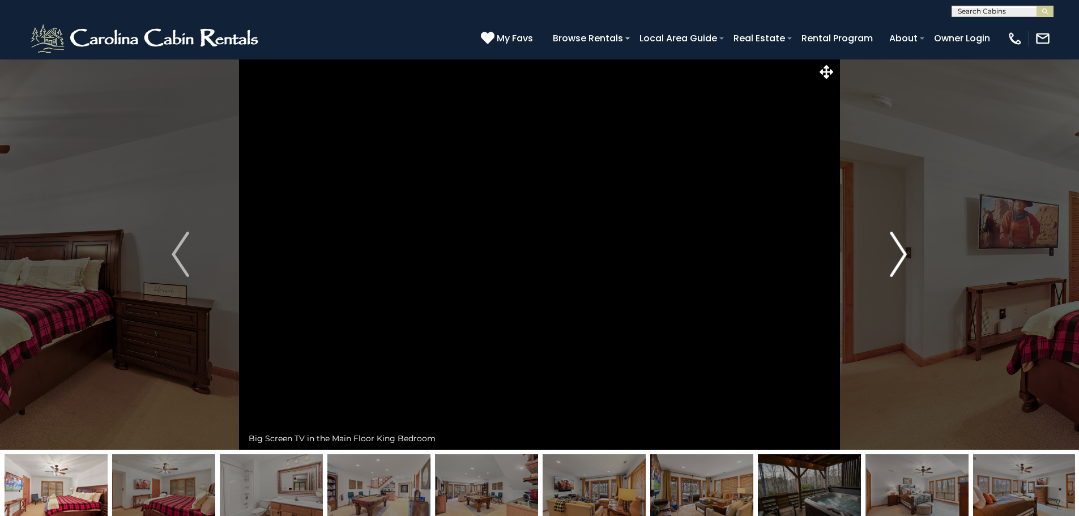
click at [904, 257] on img "Next" at bounding box center [897, 254] width 17 height 45
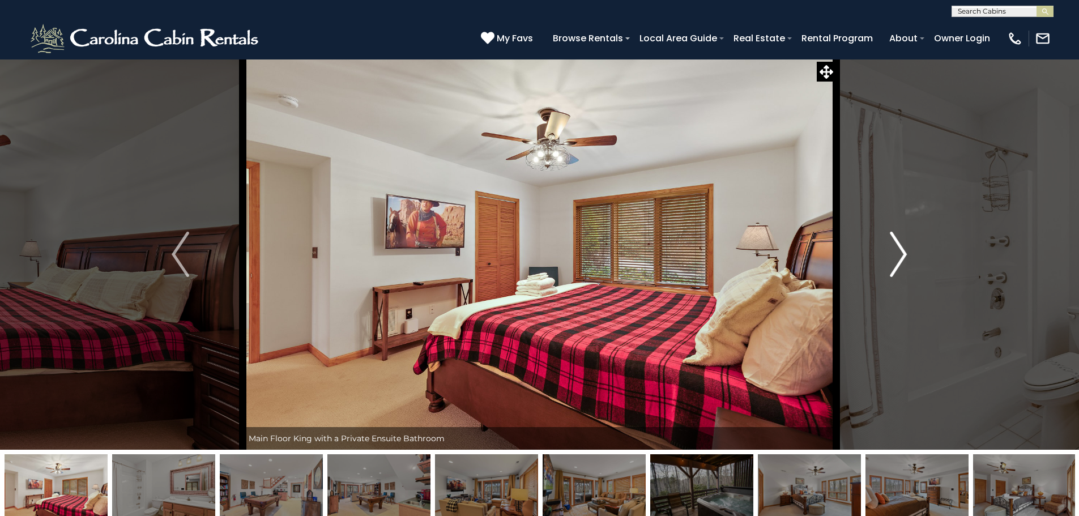
click at [904, 257] on img "Next" at bounding box center [897, 254] width 17 height 45
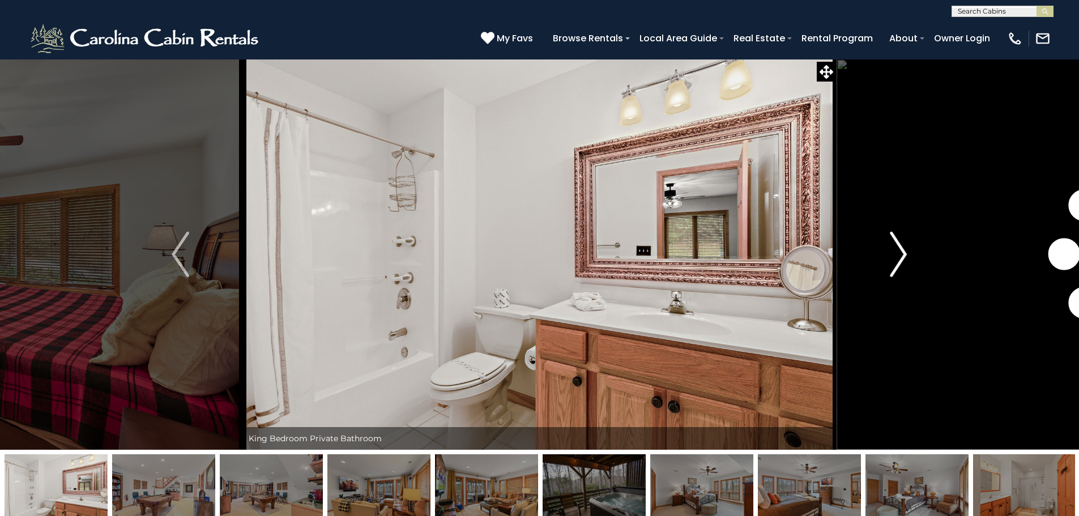
click at [904, 257] on img "Next" at bounding box center [897, 254] width 17 height 45
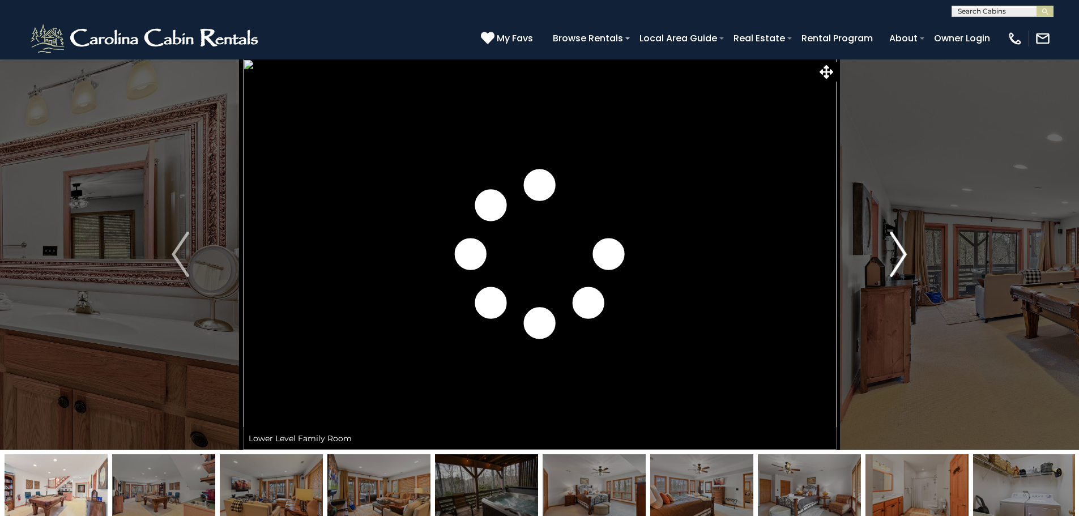
click at [904, 257] on img "Next" at bounding box center [897, 254] width 17 height 45
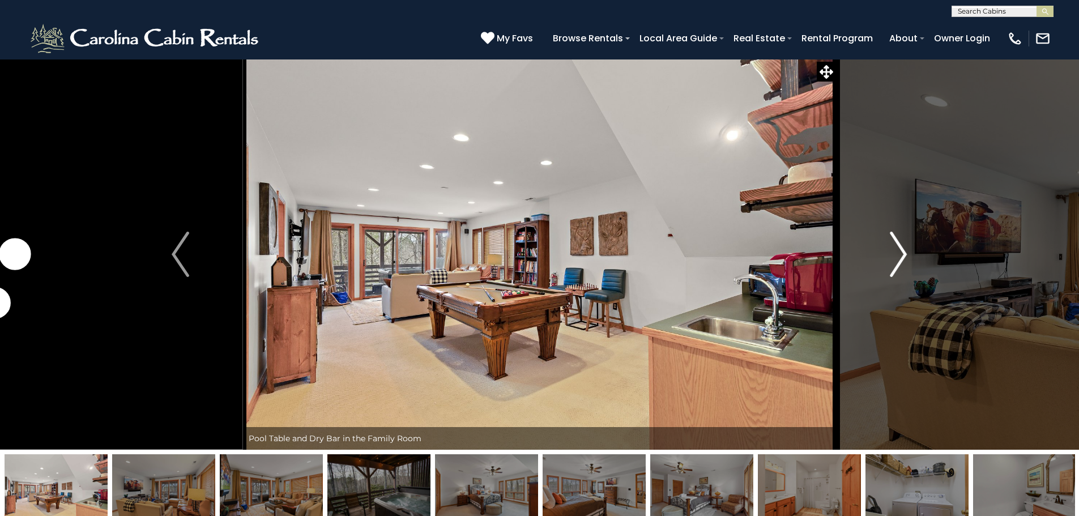
click at [904, 257] on img "Next" at bounding box center [897, 254] width 17 height 45
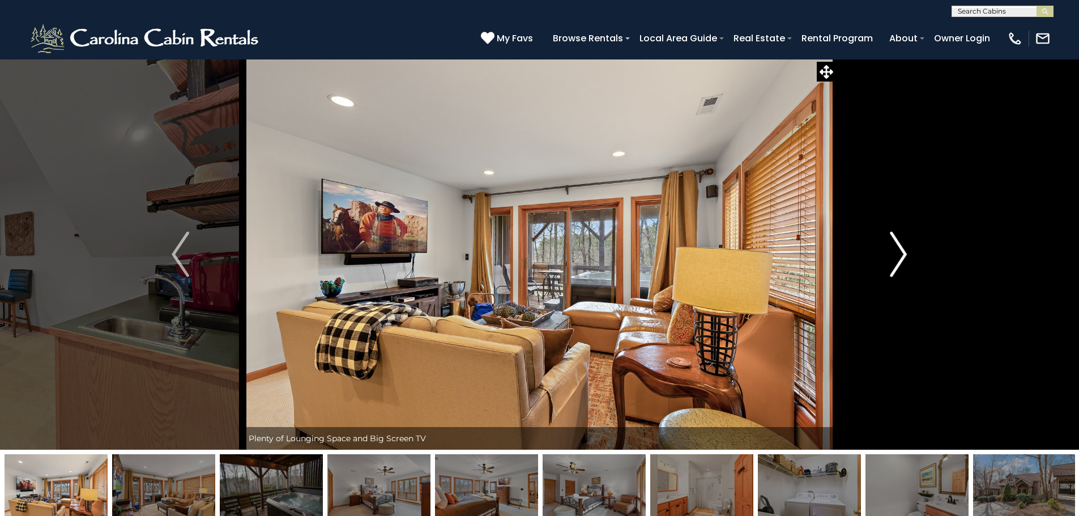
click at [904, 257] on img "Next" at bounding box center [897, 254] width 17 height 45
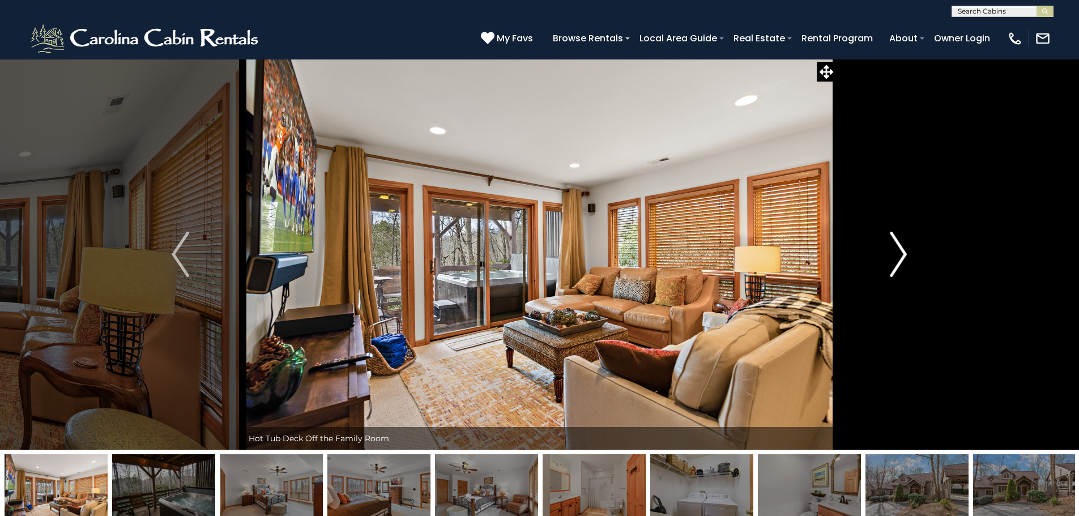
click at [904, 257] on img "Next" at bounding box center [897, 254] width 17 height 45
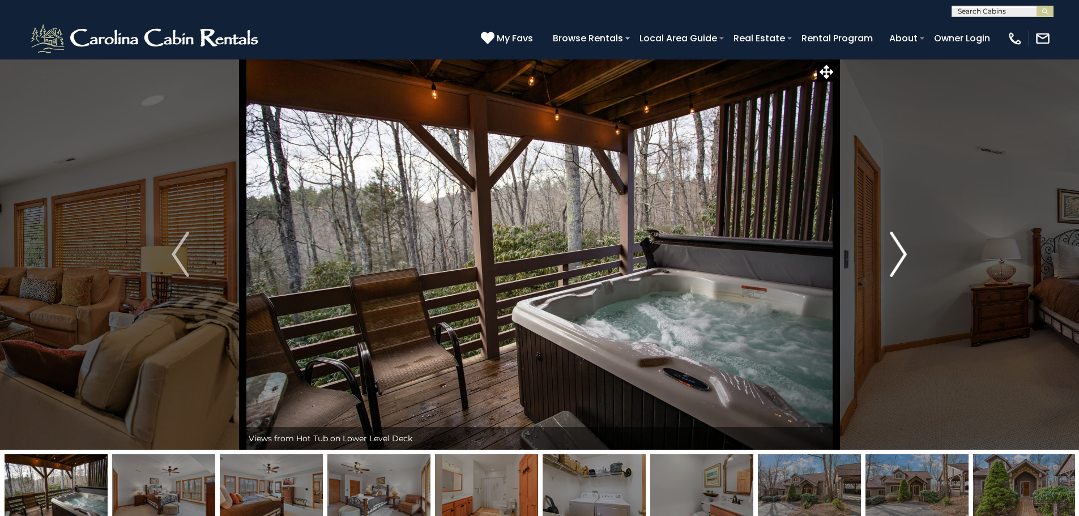
click at [904, 257] on img "Next" at bounding box center [897, 254] width 17 height 45
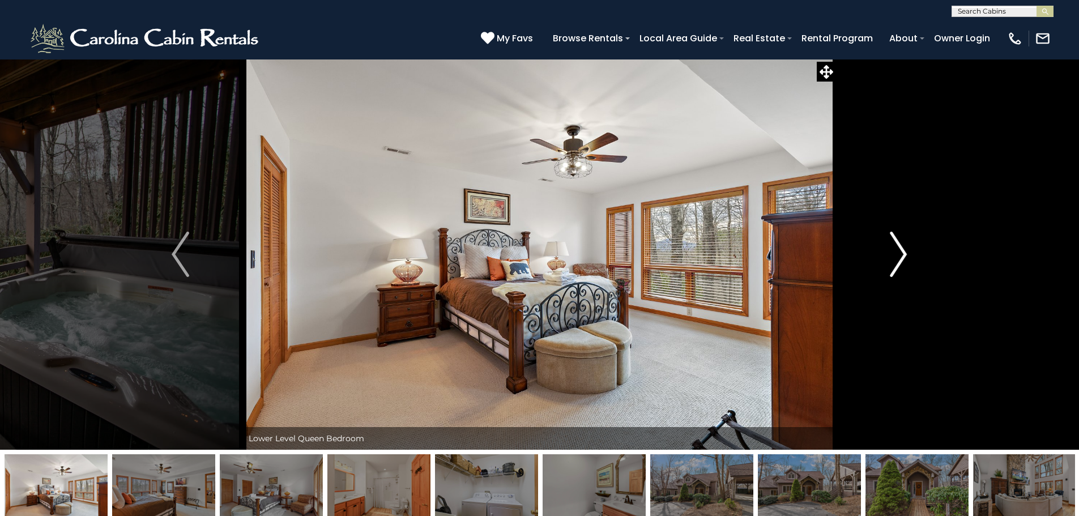
click at [904, 257] on img "Next" at bounding box center [897, 254] width 17 height 45
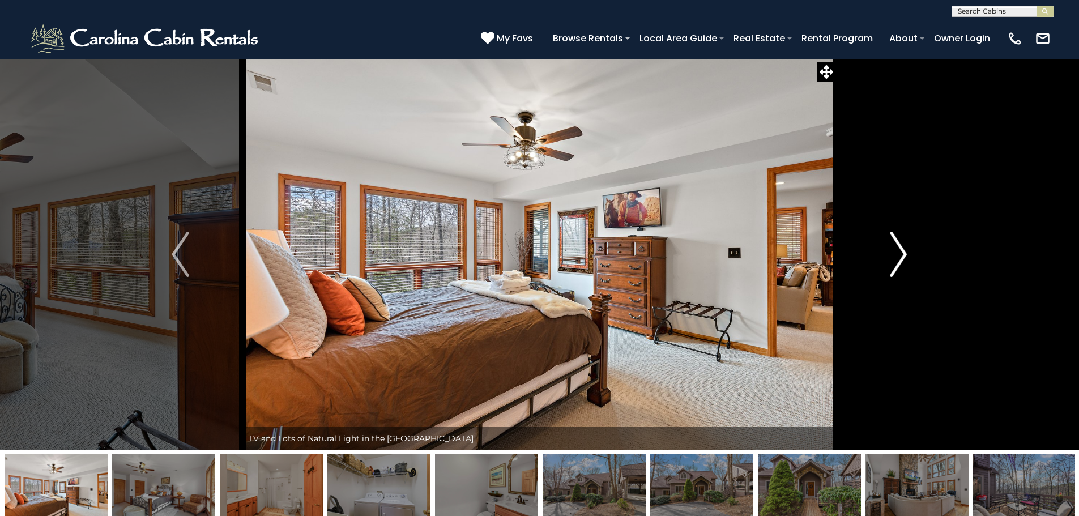
click at [904, 257] on img "Next" at bounding box center [897, 254] width 17 height 45
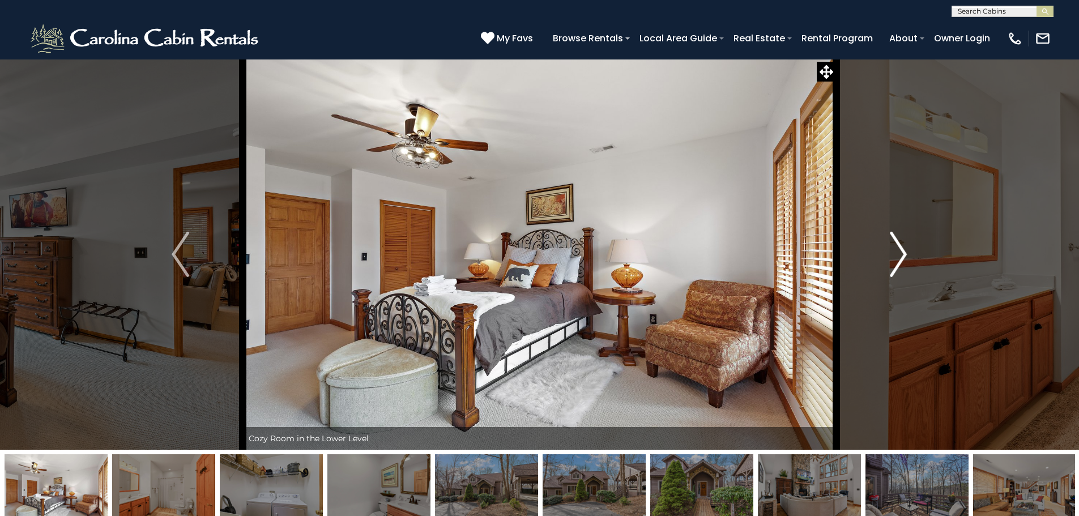
click at [904, 257] on img "Next" at bounding box center [897, 254] width 17 height 45
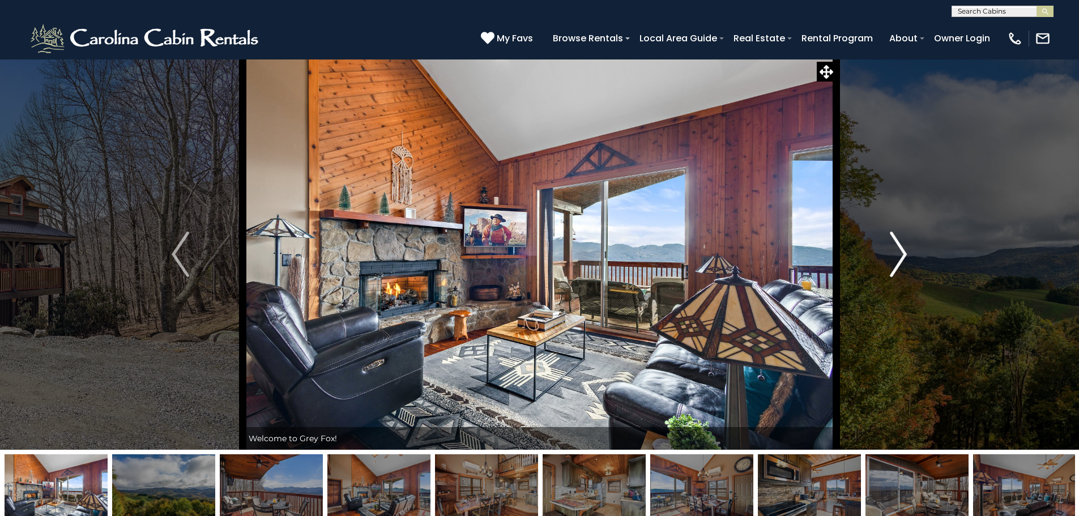
click at [900, 249] on img "Next" at bounding box center [897, 254] width 17 height 45
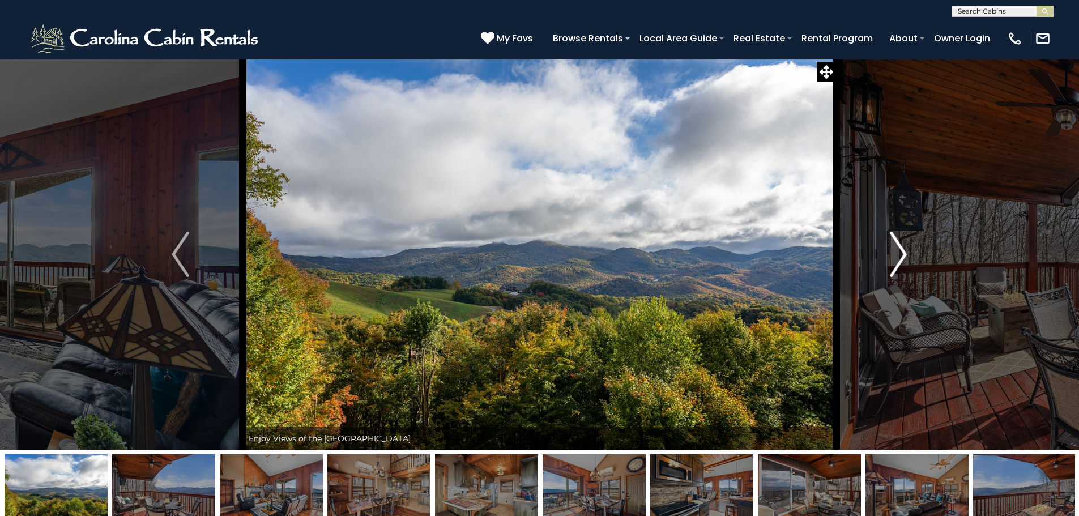
click at [900, 249] on img "Next" at bounding box center [897, 254] width 17 height 45
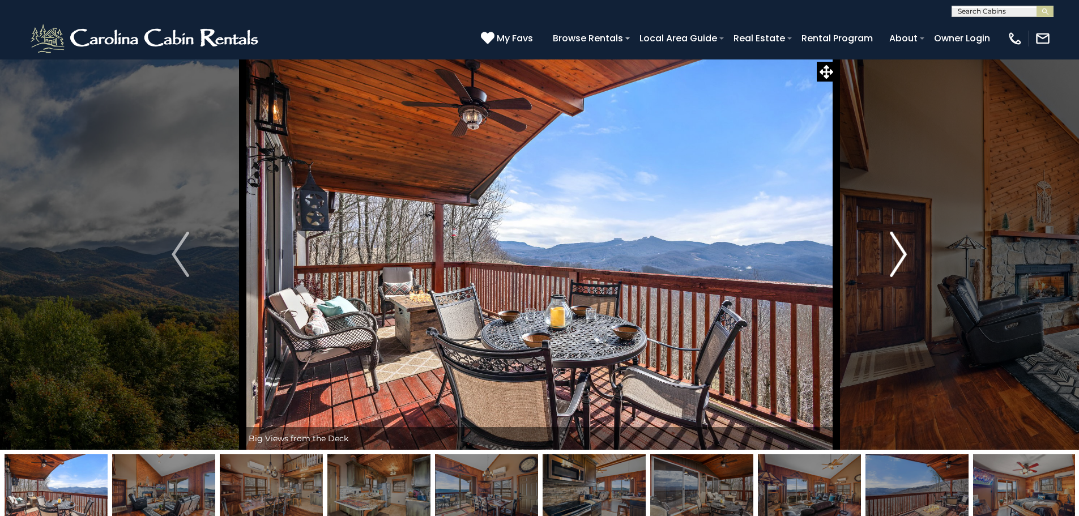
click at [900, 249] on img "Next" at bounding box center [897, 254] width 17 height 45
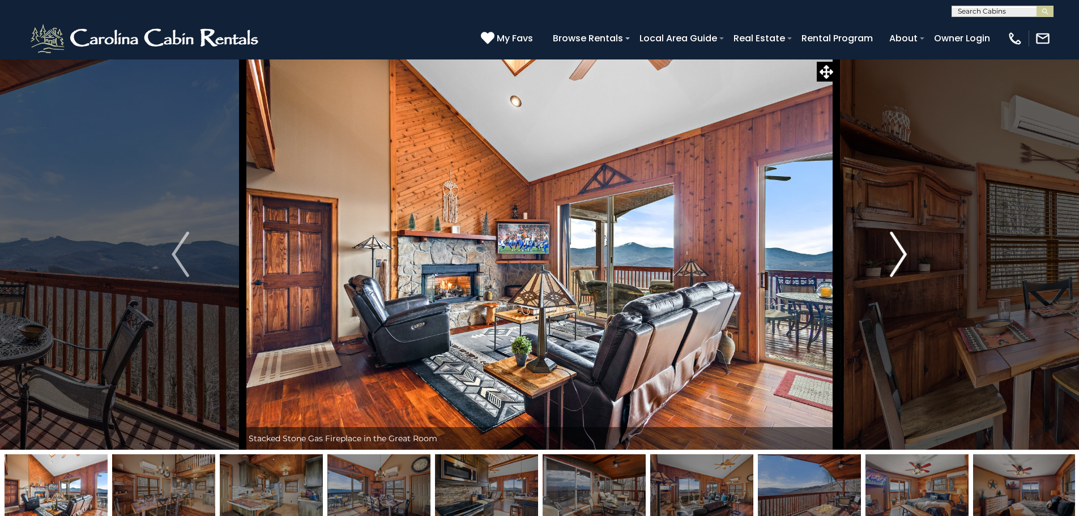
click at [900, 249] on img "Next" at bounding box center [897, 254] width 17 height 45
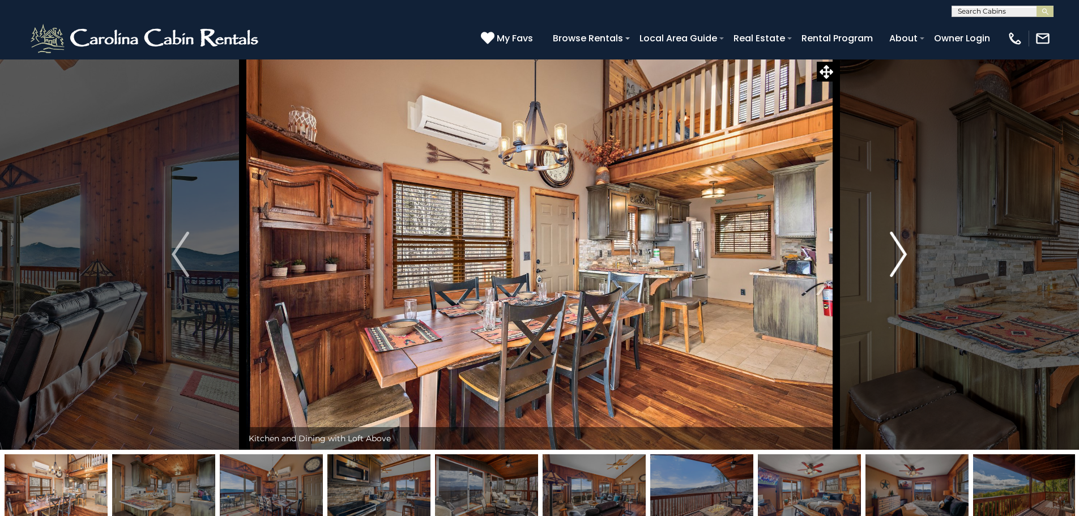
click at [900, 249] on img "Next" at bounding box center [897, 254] width 17 height 45
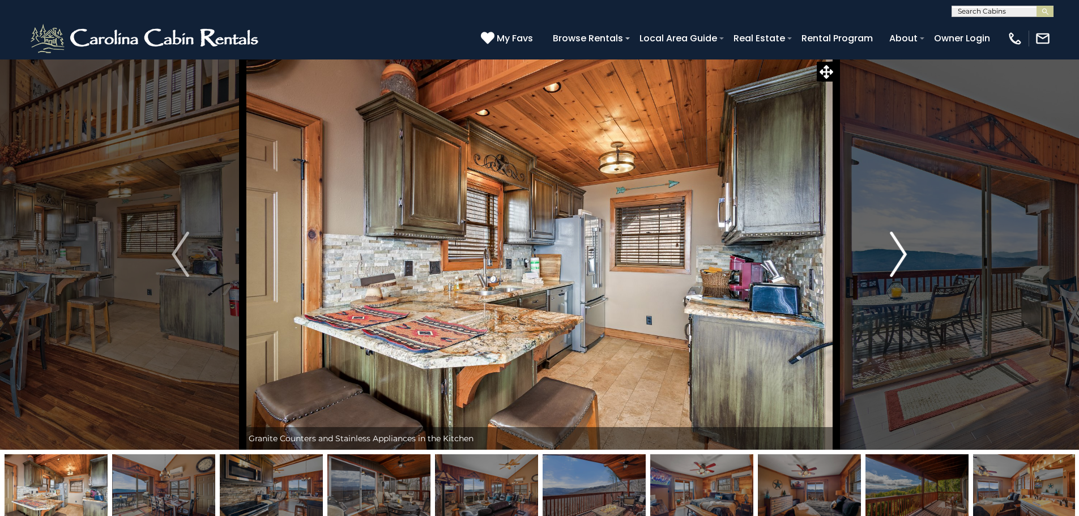
click at [898, 262] on img "Next" at bounding box center [897, 254] width 17 height 45
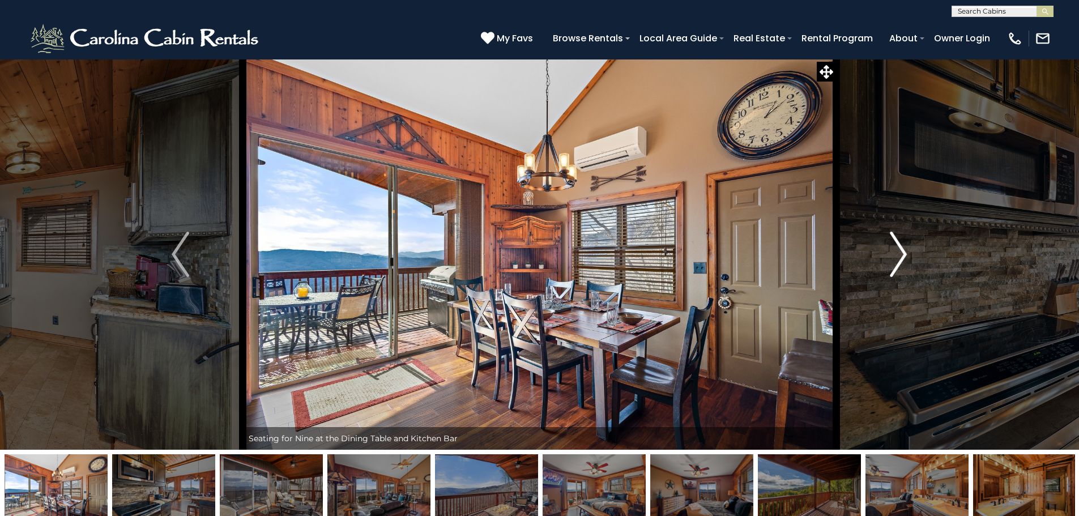
click at [892, 255] on img "Next" at bounding box center [897, 254] width 17 height 45
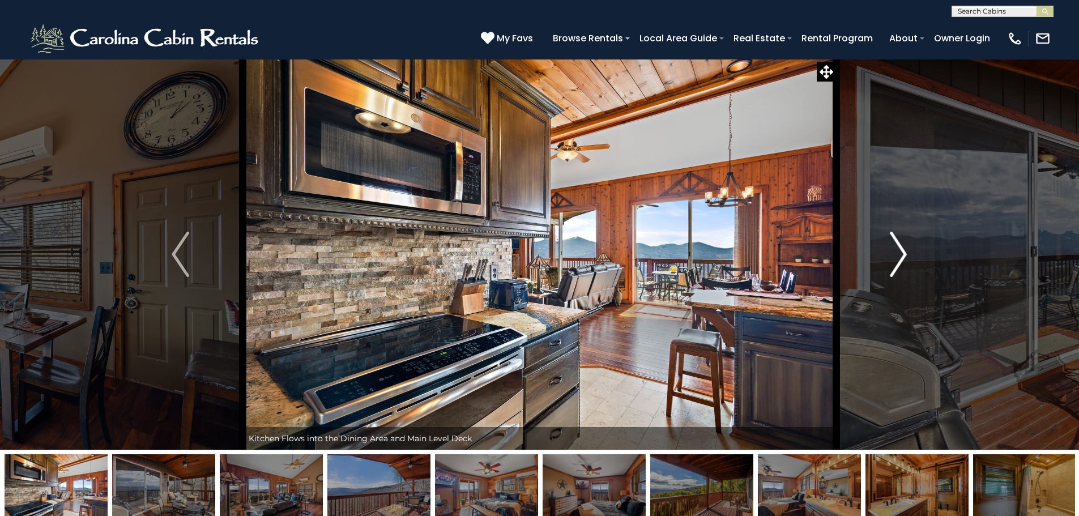
click at [892, 255] on img "Next" at bounding box center [897, 254] width 17 height 45
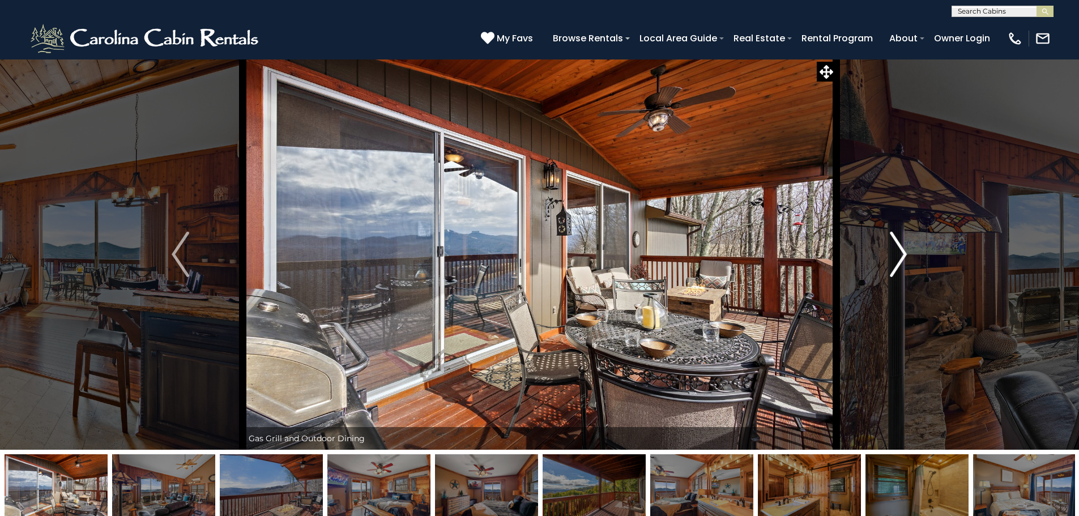
click at [892, 255] on img "Next" at bounding box center [897, 254] width 17 height 45
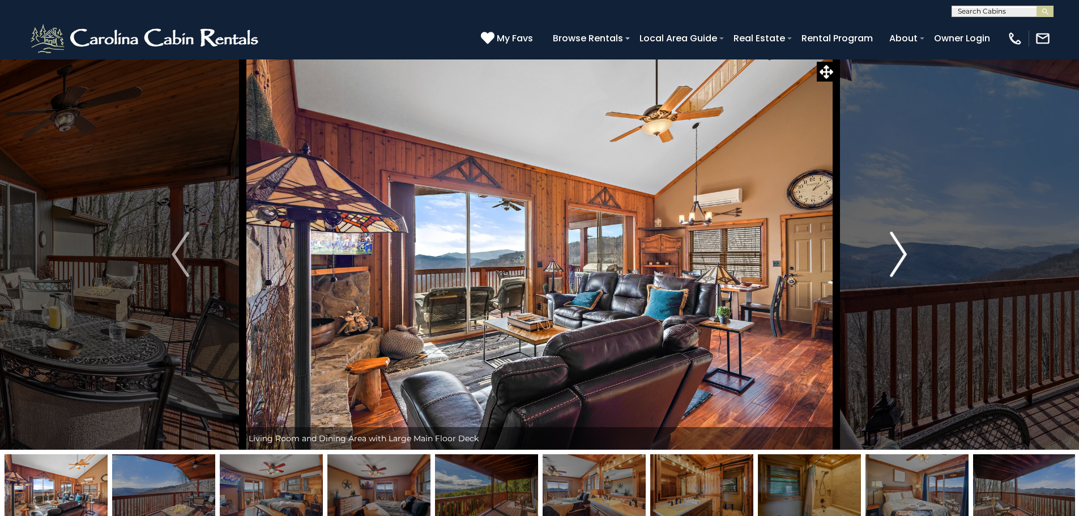
click at [892, 255] on img "Next" at bounding box center [897, 254] width 17 height 45
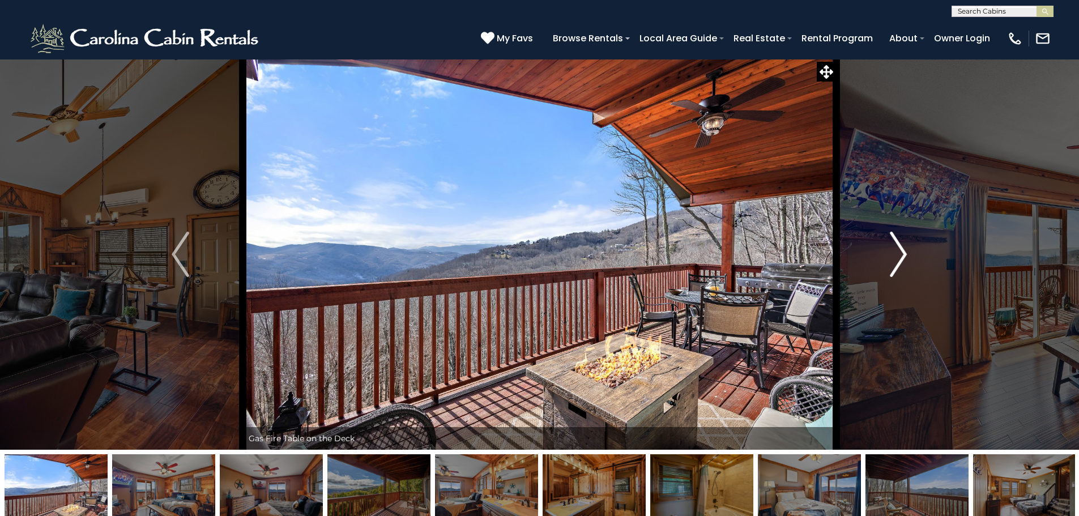
click at [901, 246] on img "Next" at bounding box center [897, 254] width 17 height 45
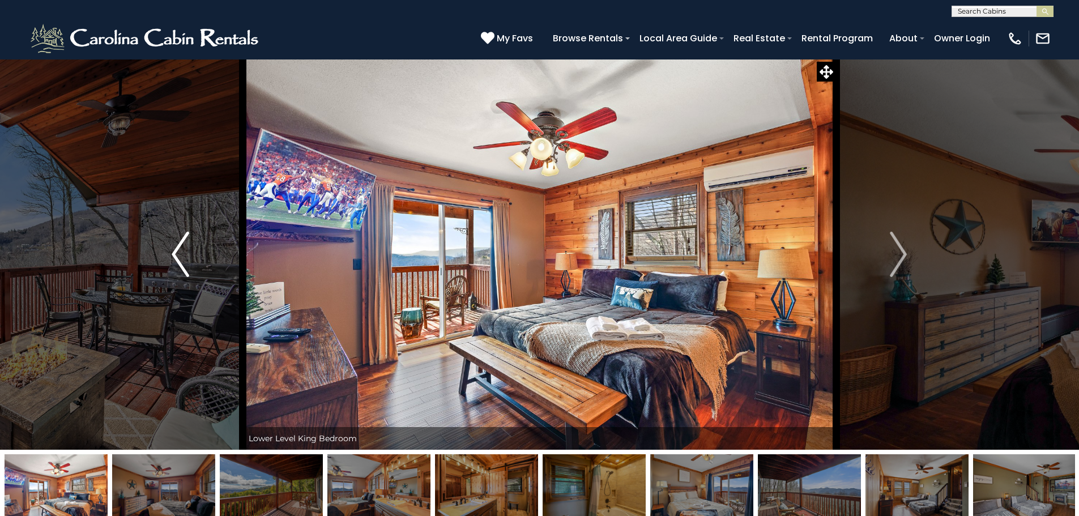
click at [199, 255] on button "Previous" at bounding box center [180, 254] width 125 height 391
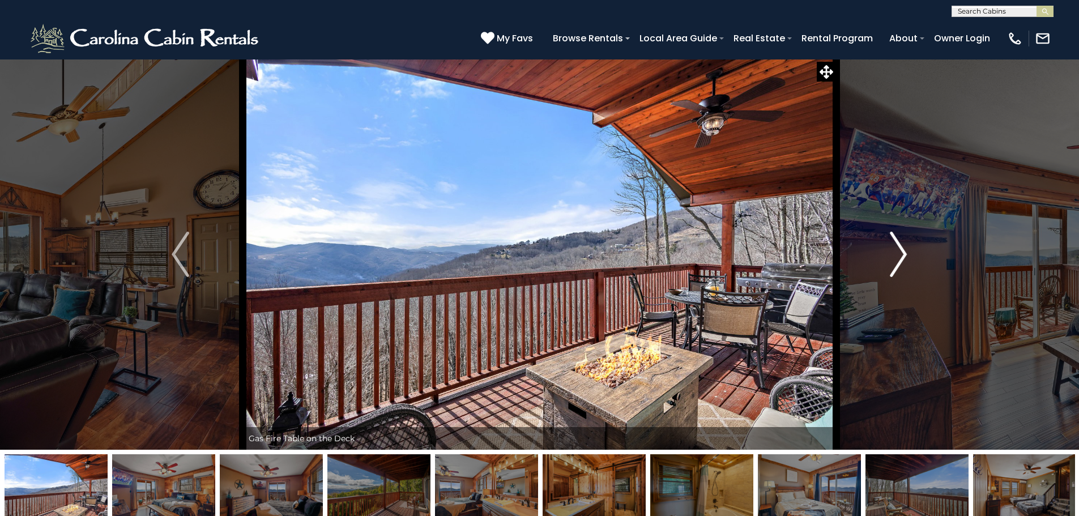
click at [908, 255] on button "Next" at bounding box center [898, 254] width 125 height 391
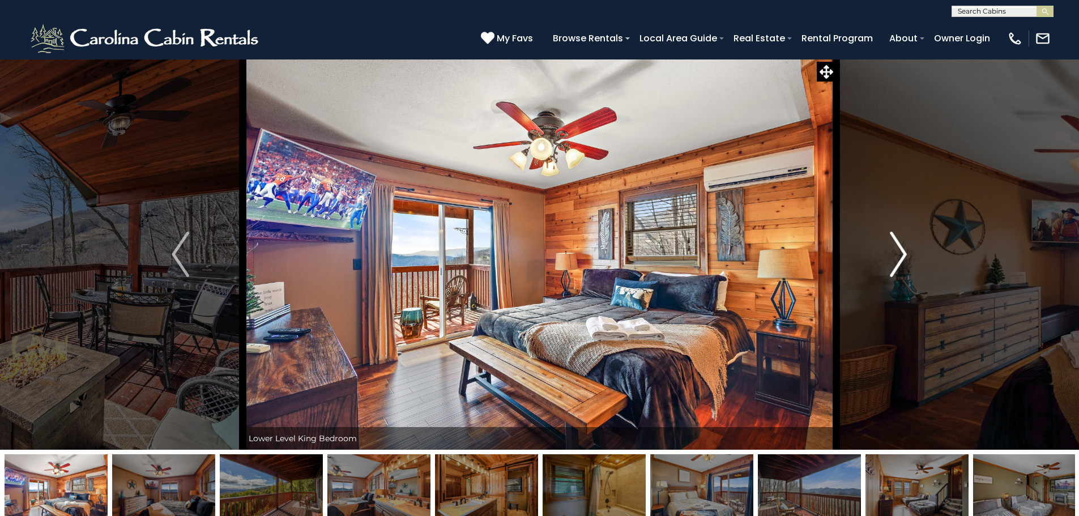
click at [908, 255] on button "Next" at bounding box center [898, 254] width 125 height 391
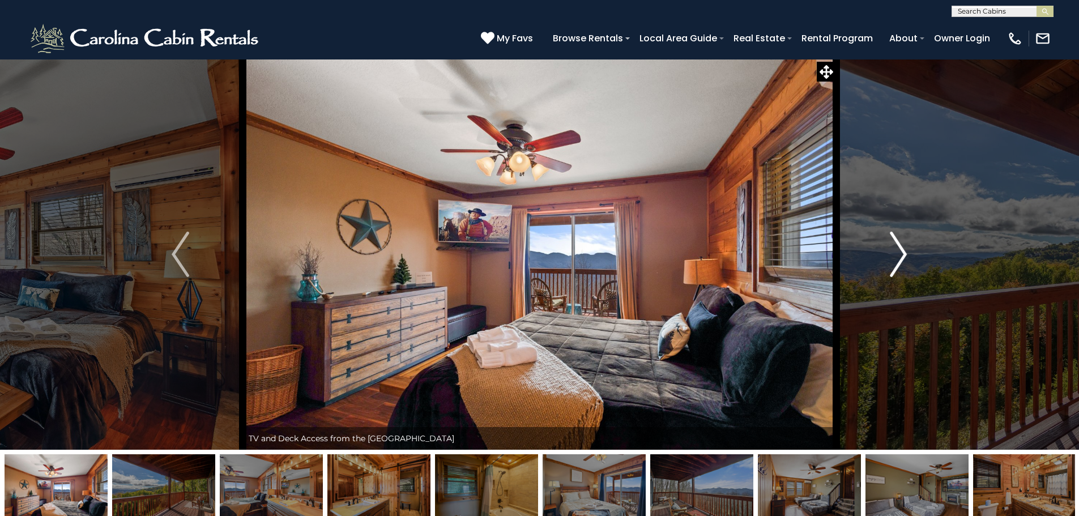
click at [908, 255] on button "Next" at bounding box center [898, 254] width 125 height 391
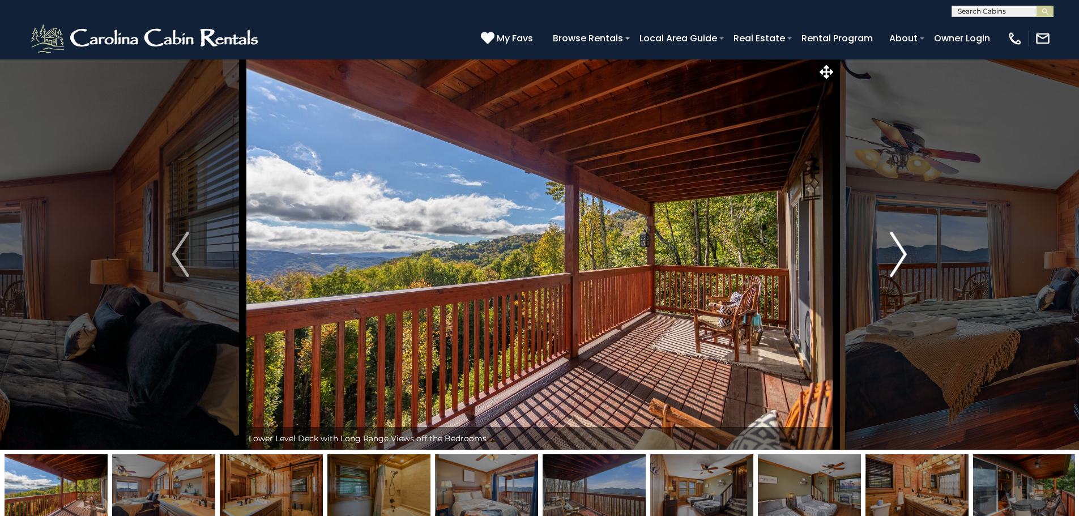
click at [908, 255] on button "Next" at bounding box center [898, 254] width 125 height 391
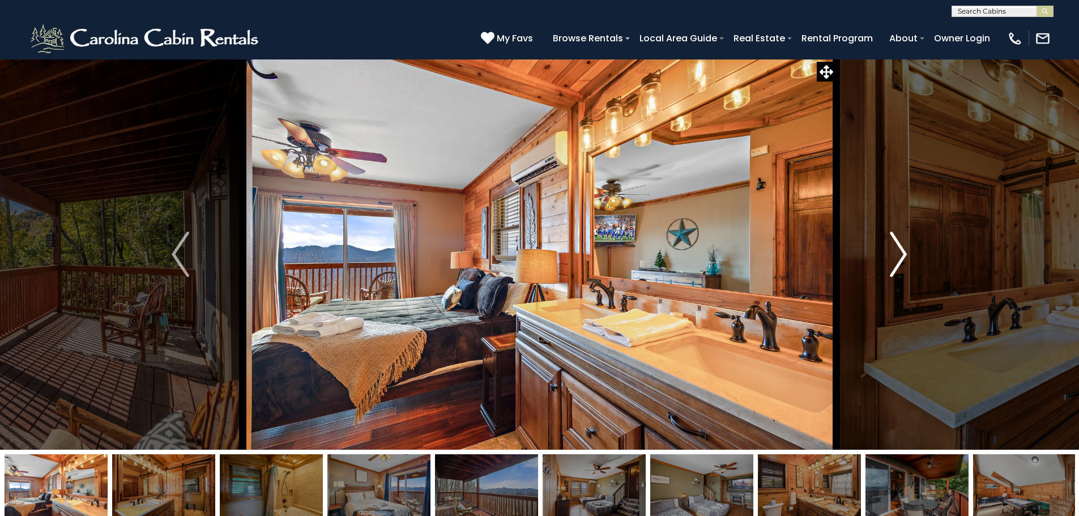
click at [908, 255] on button "Next" at bounding box center [898, 254] width 125 height 391
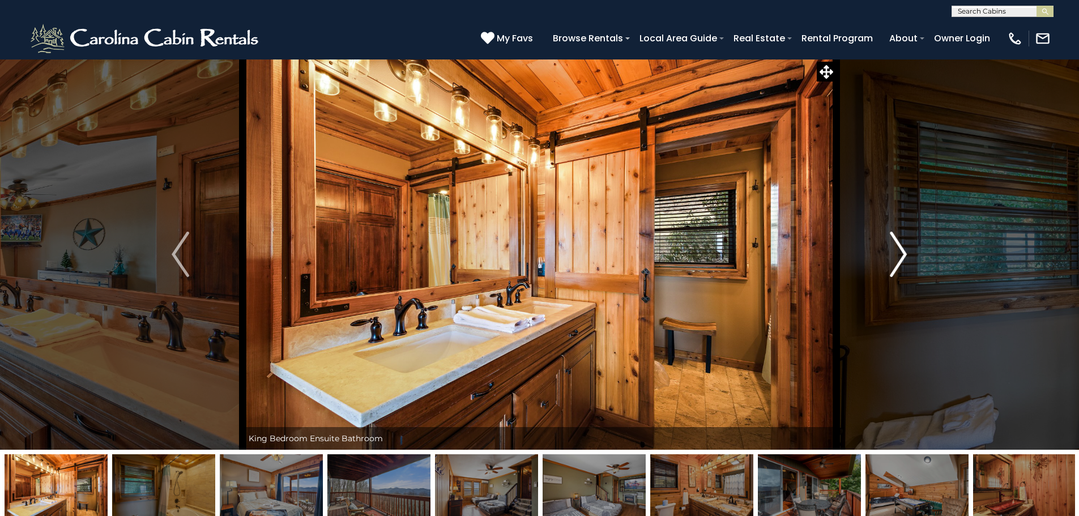
click at [892, 254] on img "Next" at bounding box center [897, 254] width 17 height 45
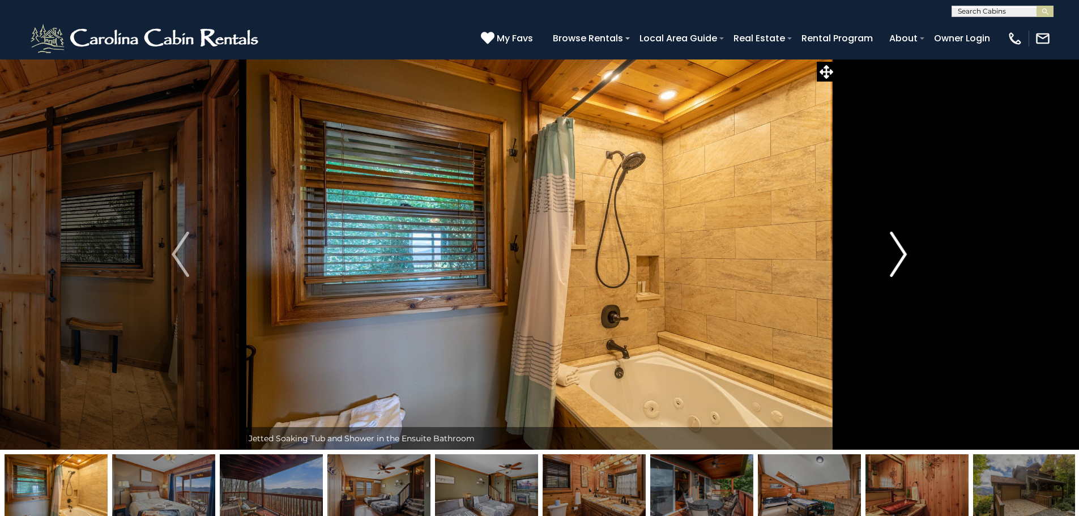
click at [892, 254] on img "Next" at bounding box center [897, 254] width 17 height 45
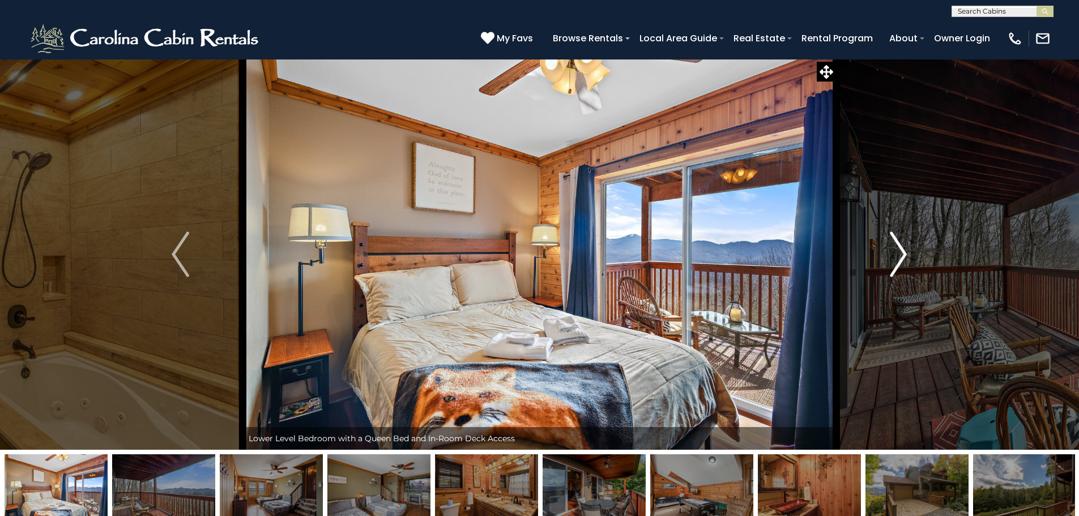
click at [892, 254] on img "Next" at bounding box center [897, 254] width 17 height 45
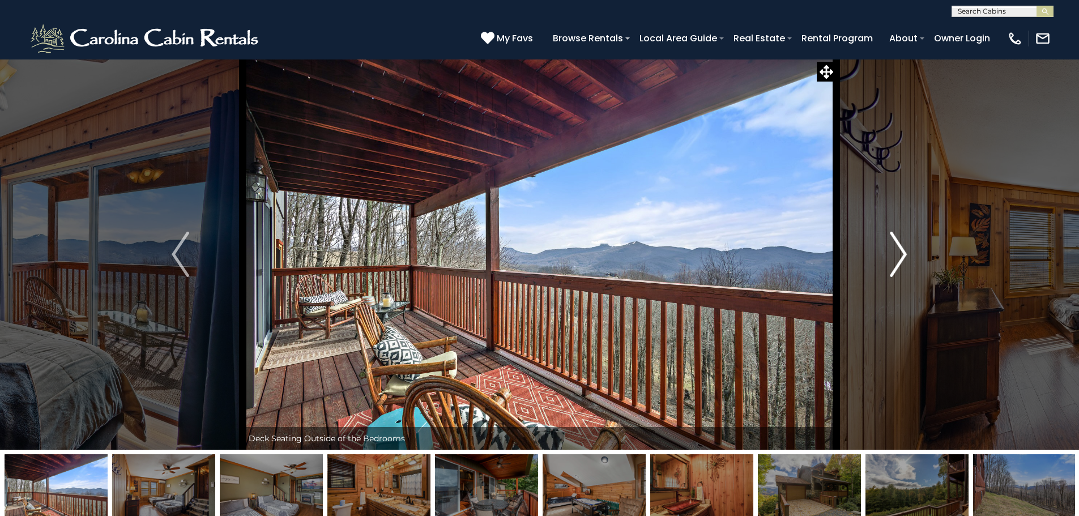
click at [892, 254] on img "Next" at bounding box center [897, 254] width 17 height 45
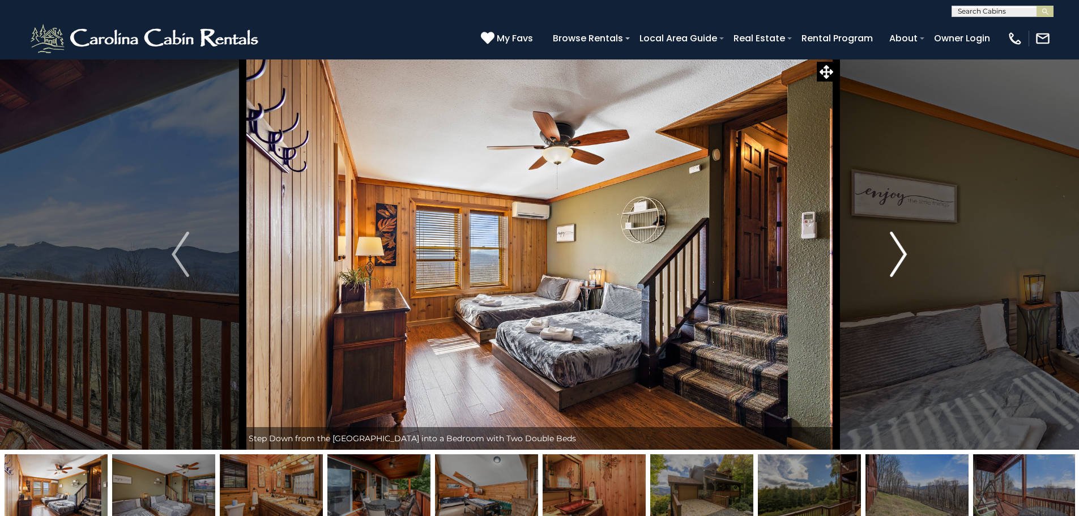
click at [892, 254] on img "Next" at bounding box center [897, 254] width 17 height 45
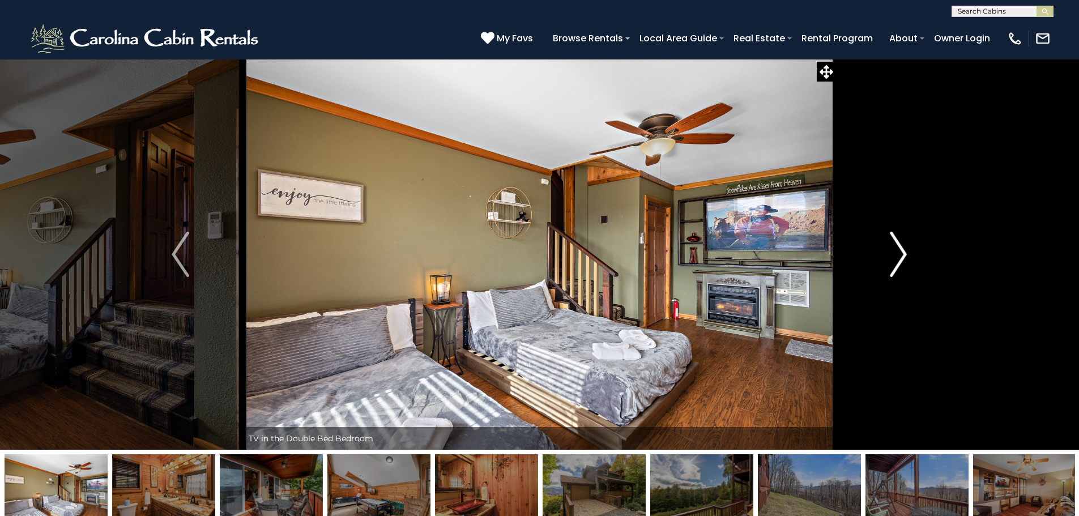
click at [892, 254] on img "Next" at bounding box center [897, 254] width 17 height 45
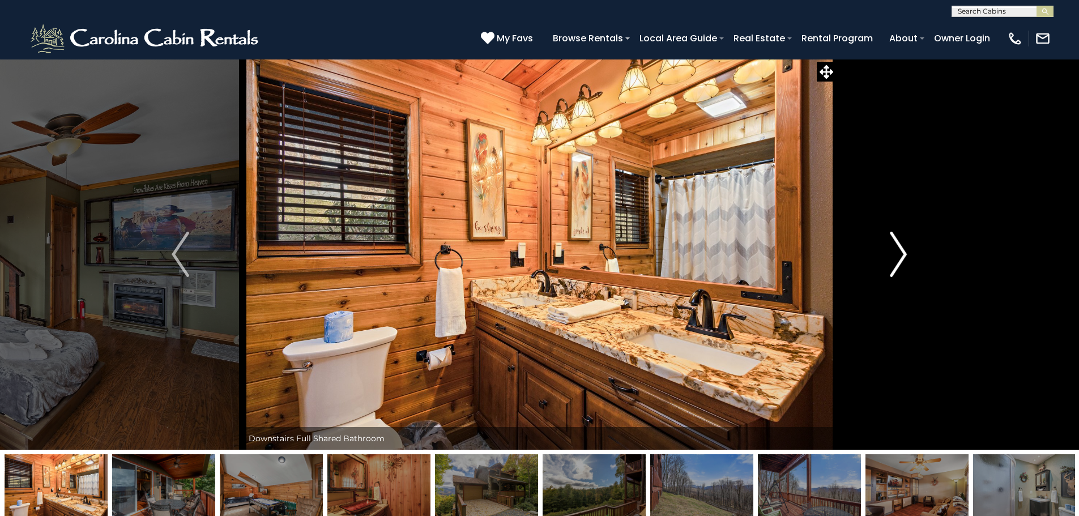
click at [892, 254] on img "Next" at bounding box center [897, 254] width 17 height 45
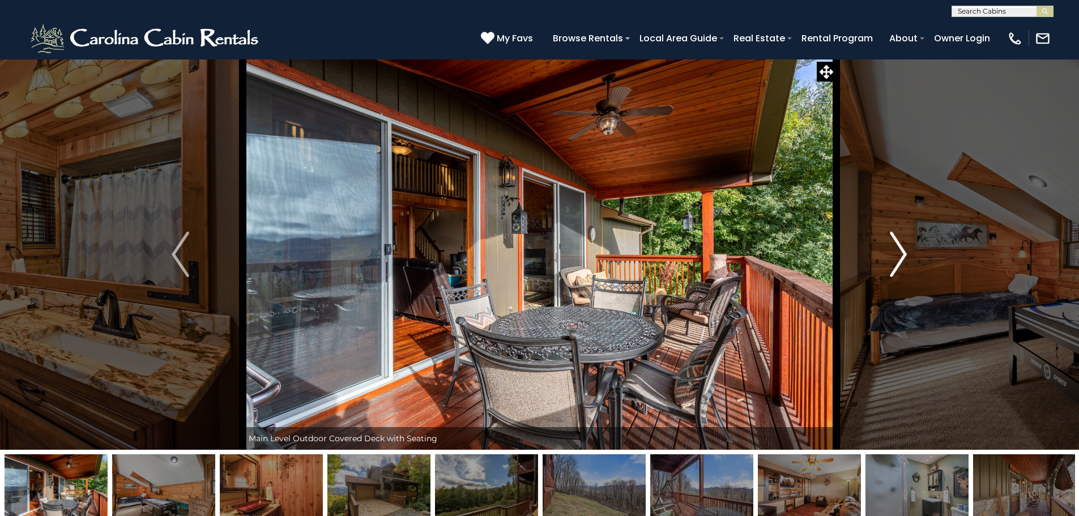
click at [892, 254] on img "Next" at bounding box center [897, 254] width 17 height 45
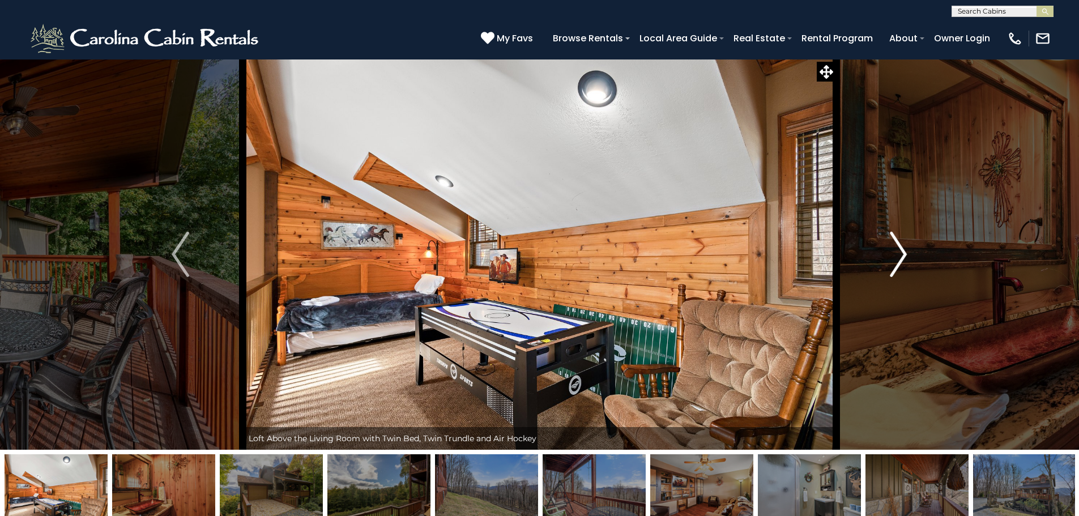
click at [892, 254] on img "Next" at bounding box center [897, 254] width 17 height 45
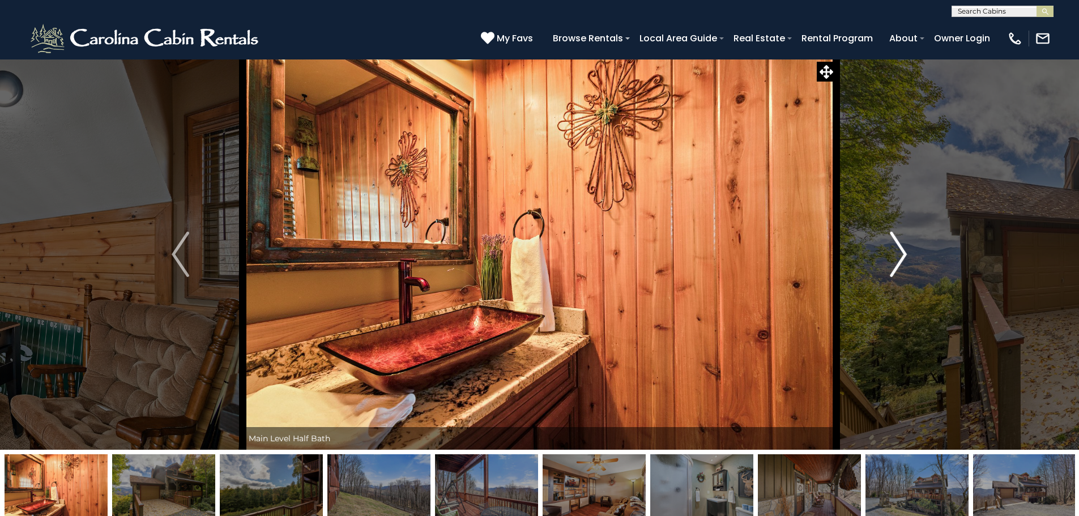
click at [892, 254] on img "Next" at bounding box center [897, 254] width 17 height 45
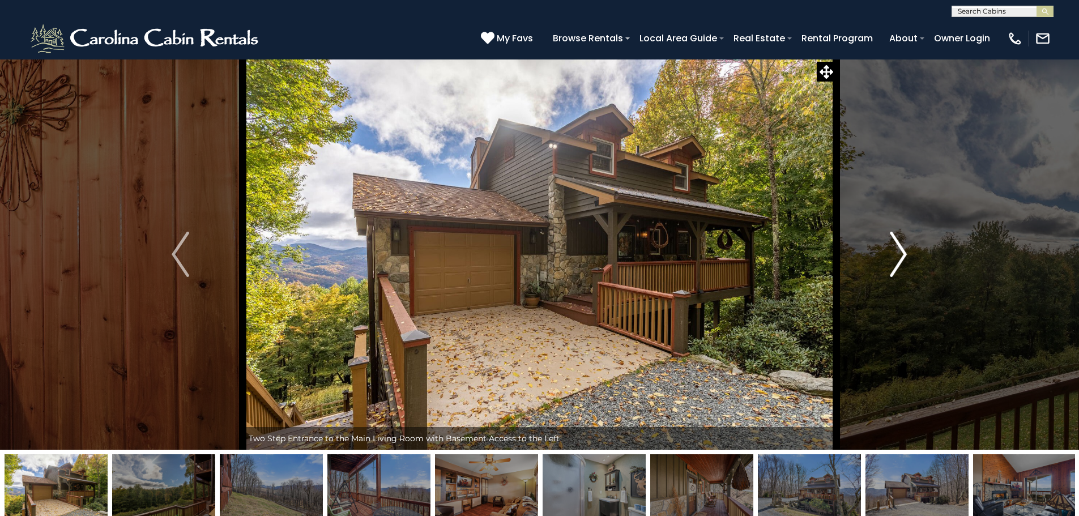
click at [892, 254] on img "Next" at bounding box center [897, 254] width 17 height 45
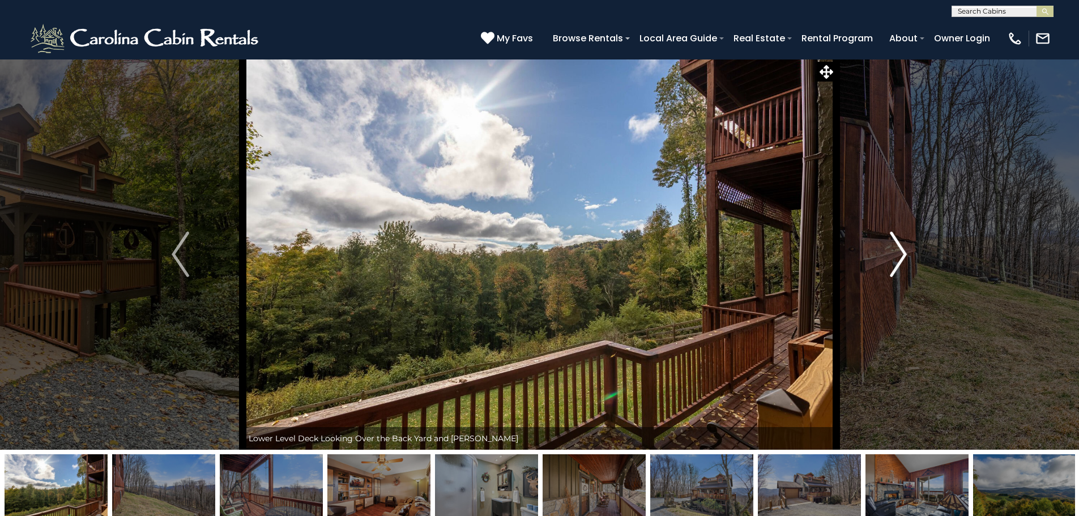
click at [892, 254] on img "Next" at bounding box center [897, 254] width 17 height 45
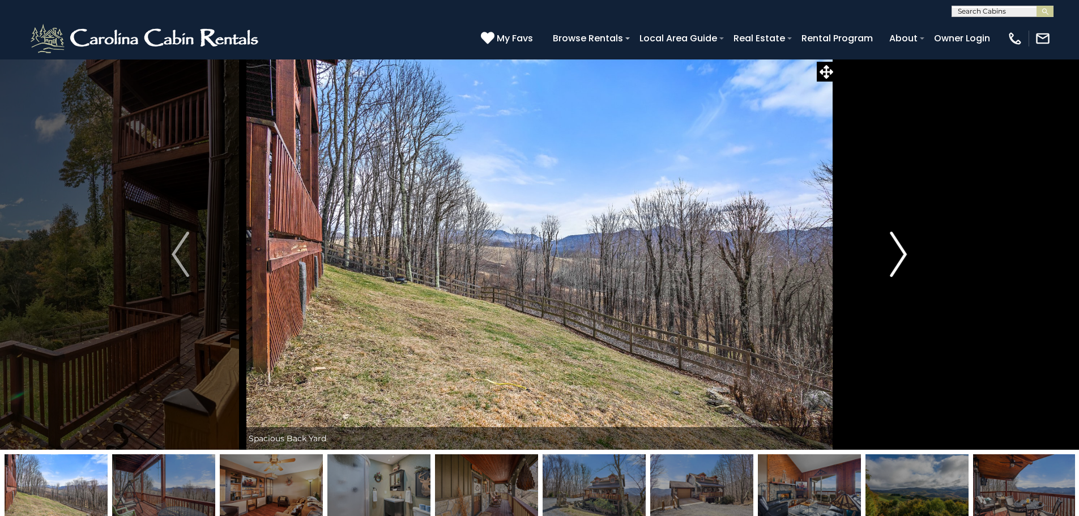
click at [892, 254] on img "Next" at bounding box center [897, 254] width 17 height 45
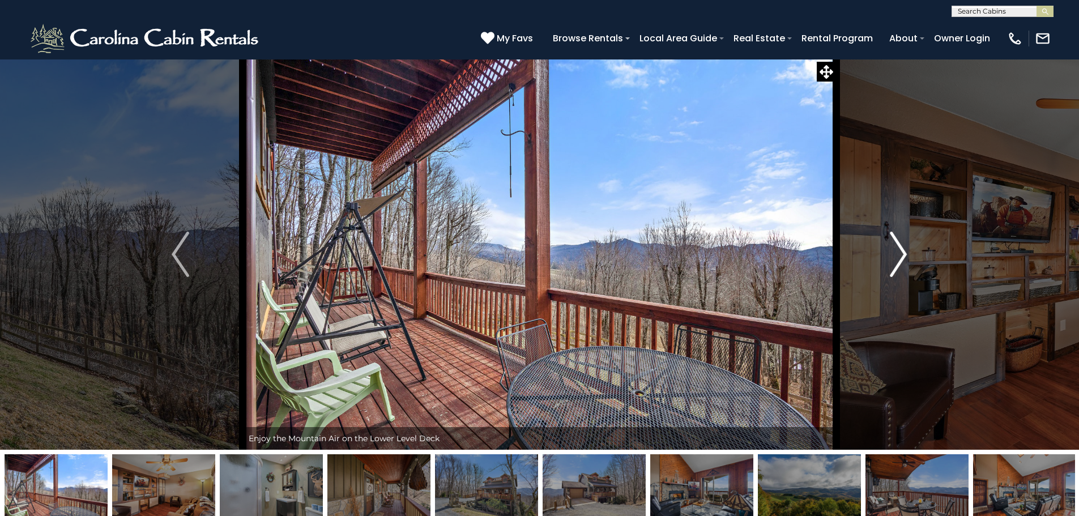
click at [892, 254] on img "Next" at bounding box center [897, 254] width 17 height 45
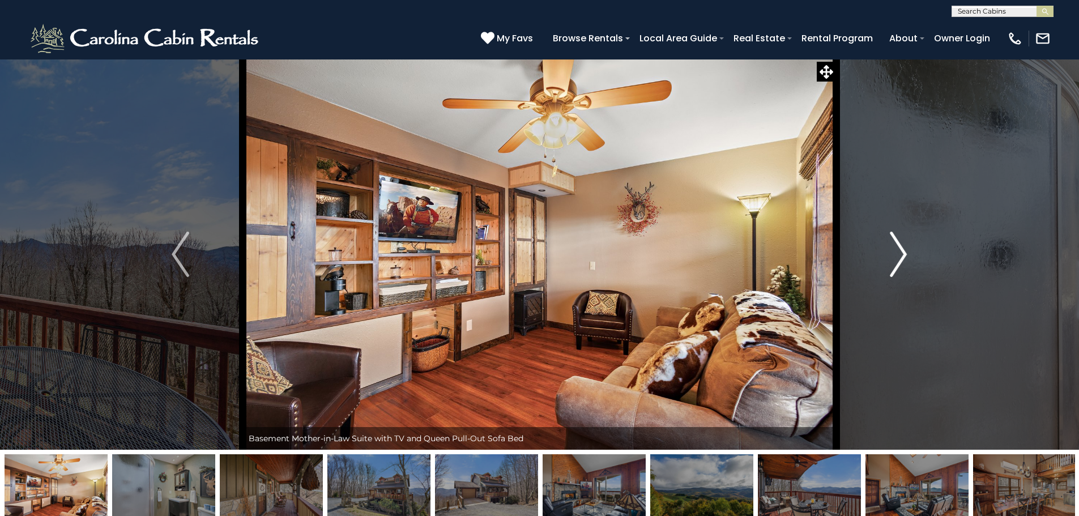
click at [892, 254] on img "Next" at bounding box center [897, 254] width 17 height 45
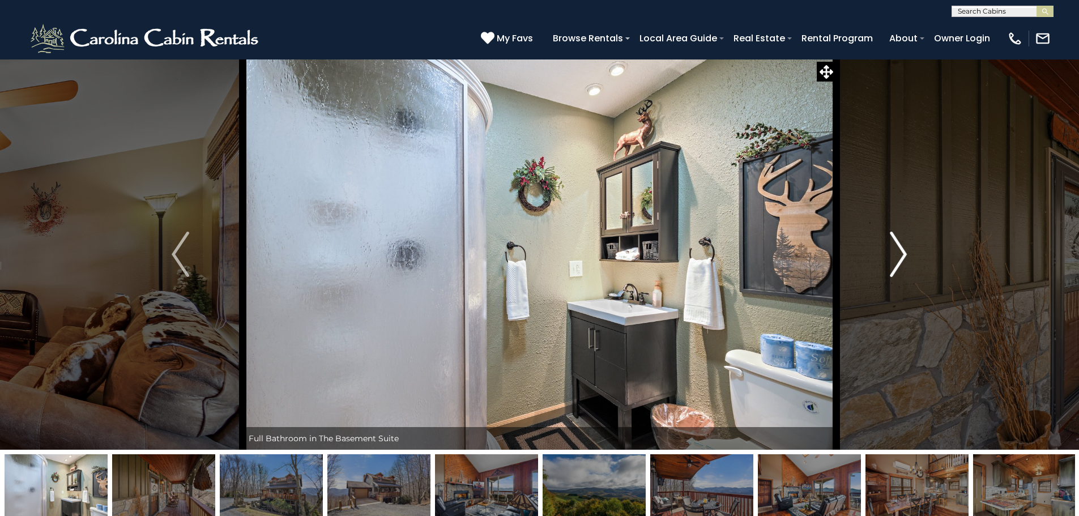
click at [892, 254] on img "Next" at bounding box center [897, 254] width 17 height 45
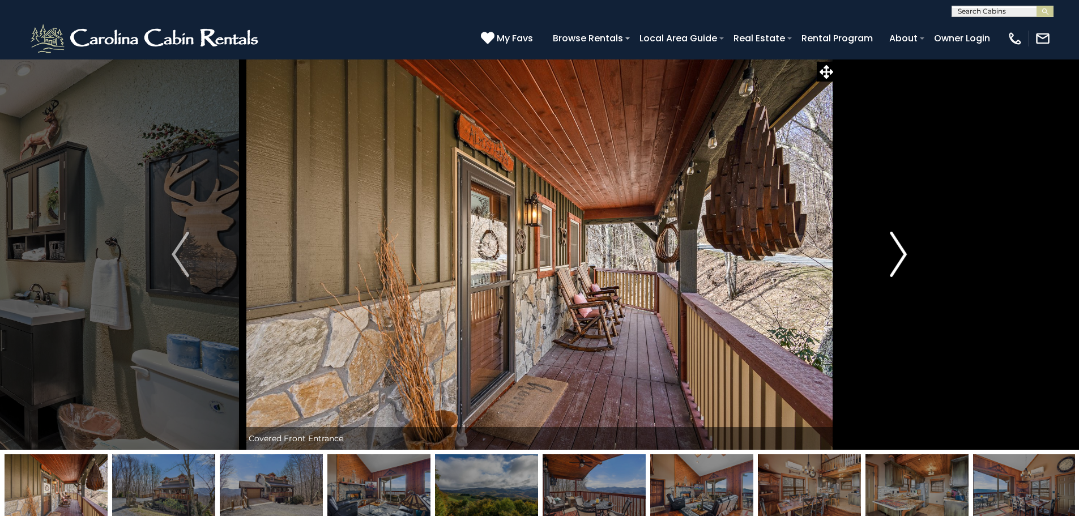
click at [892, 254] on img "Next" at bounding box center [897, 254] width 17 height 45
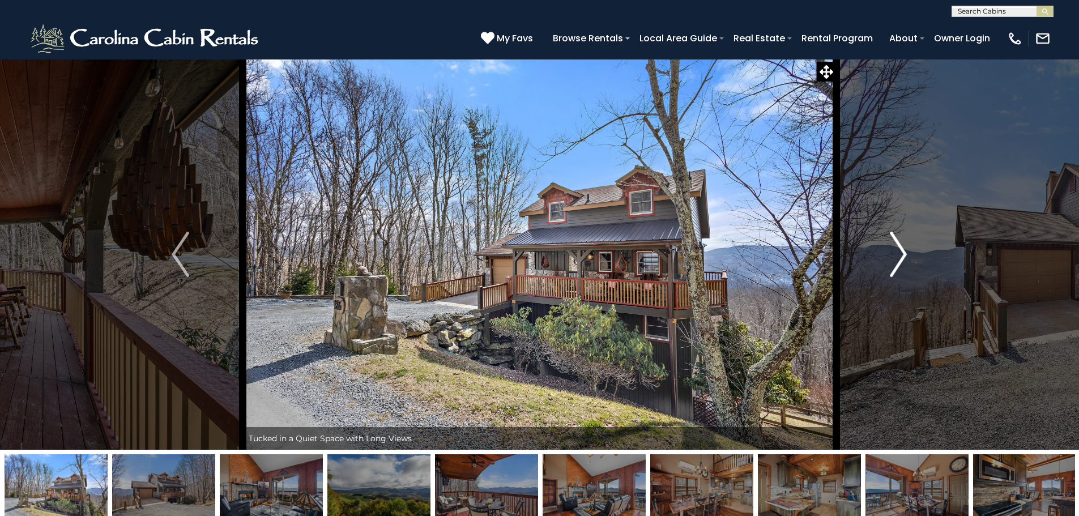
click at [892, 254] on img "Next" at bounding box center [897, 254] width 17 height 45
